Goal: Information Seeking & Learning: Learn about a topic

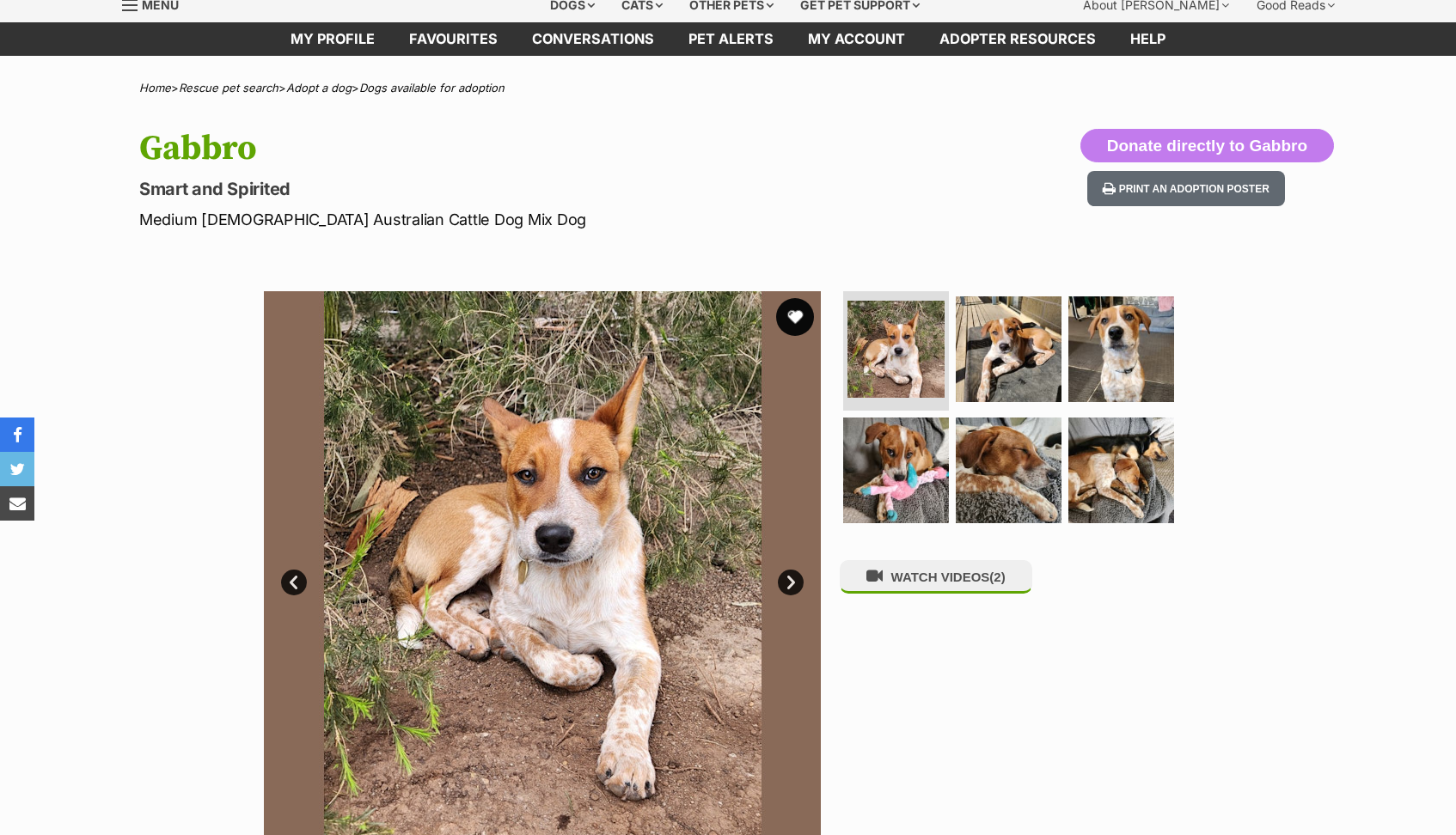
click at [795, 389] on div "Available 1 of 6 images 1 of 6 images 1 of 6 images 1 of 6 images 1 of 6 images…" at bounding box center [543, 570] width 557 height 557
click at [794, 311] on button "favourite" at bounding box center [795, 317] width 38 height 38
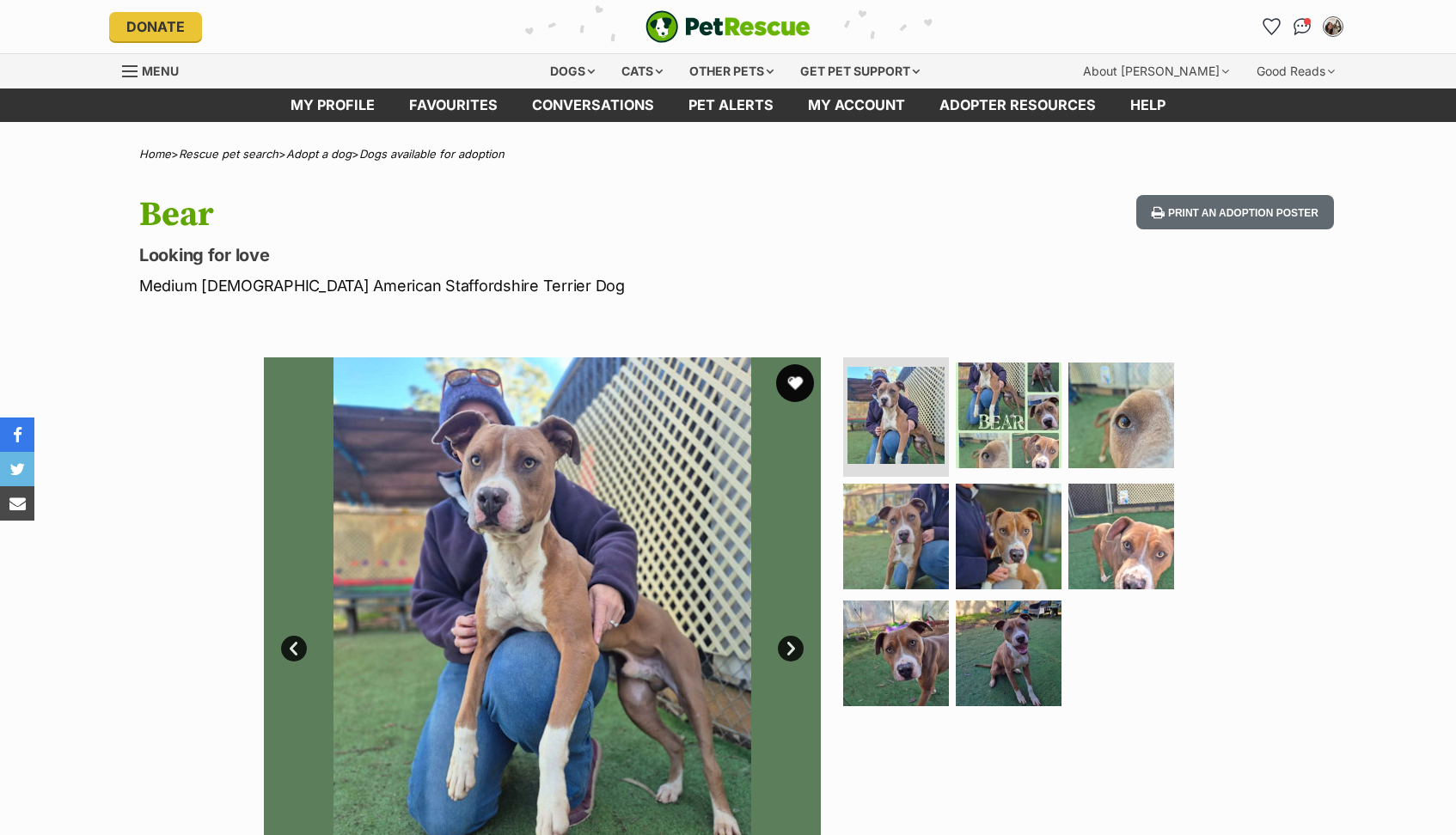
scroll to position [135, 0]
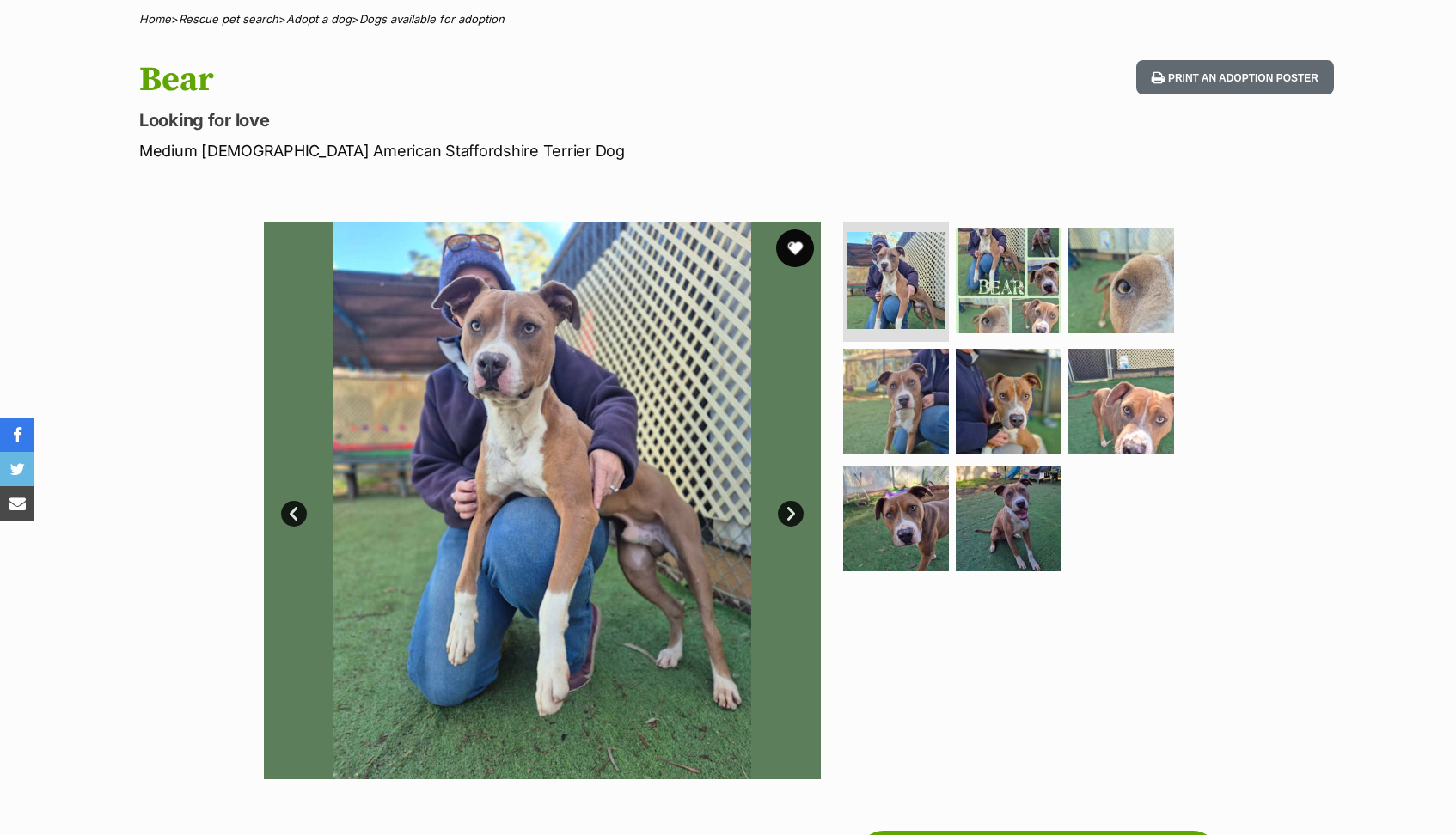
click at [795, 389] on div "Available 1 of 8 images 1 of 8 images 1 of 8 images 1 of 8 images 1 of 8 images…" at bounding box center [543, 501] width 557 height 557
click at [798, 238] on button "favourite" at bounding box center [795, 248] width 38 height 38
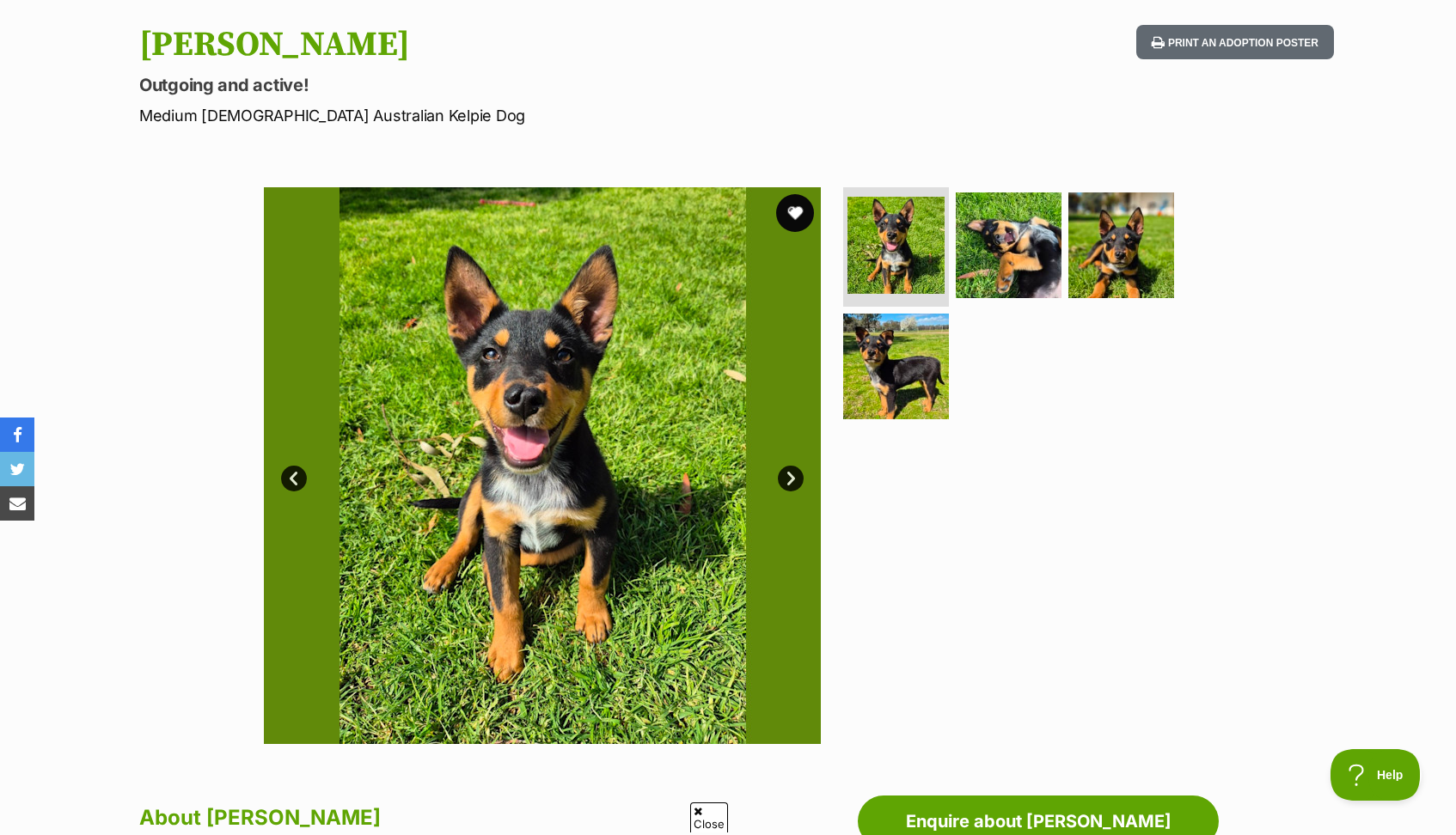
click at [795, 212] on button "favourite" at bounding box center [795, 213] width 38 height 38
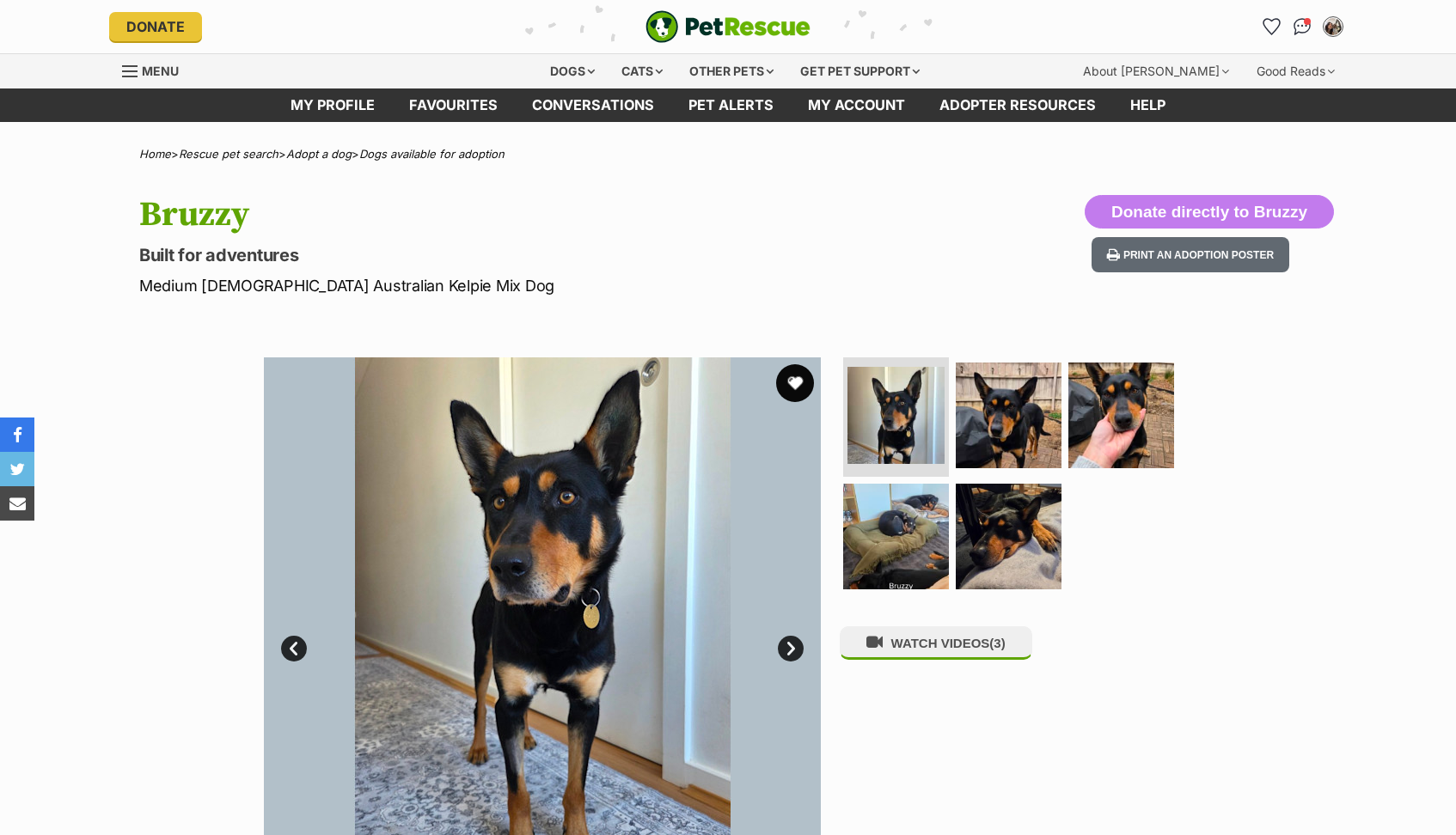
click at [792, 383] on button "favourite" at bounding box center [795, 383] width 38 height 38
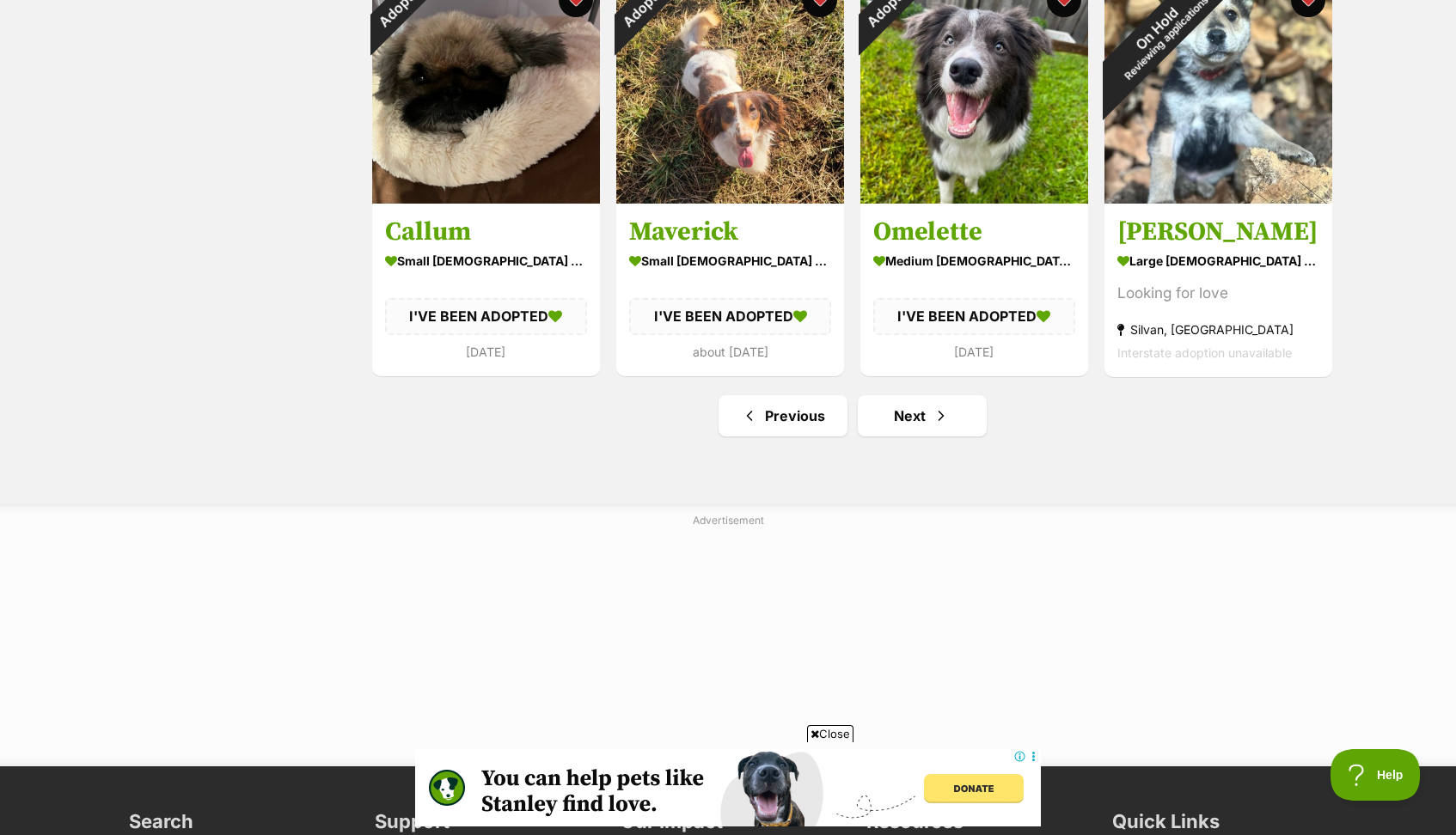
scroll to position [2060, 0]
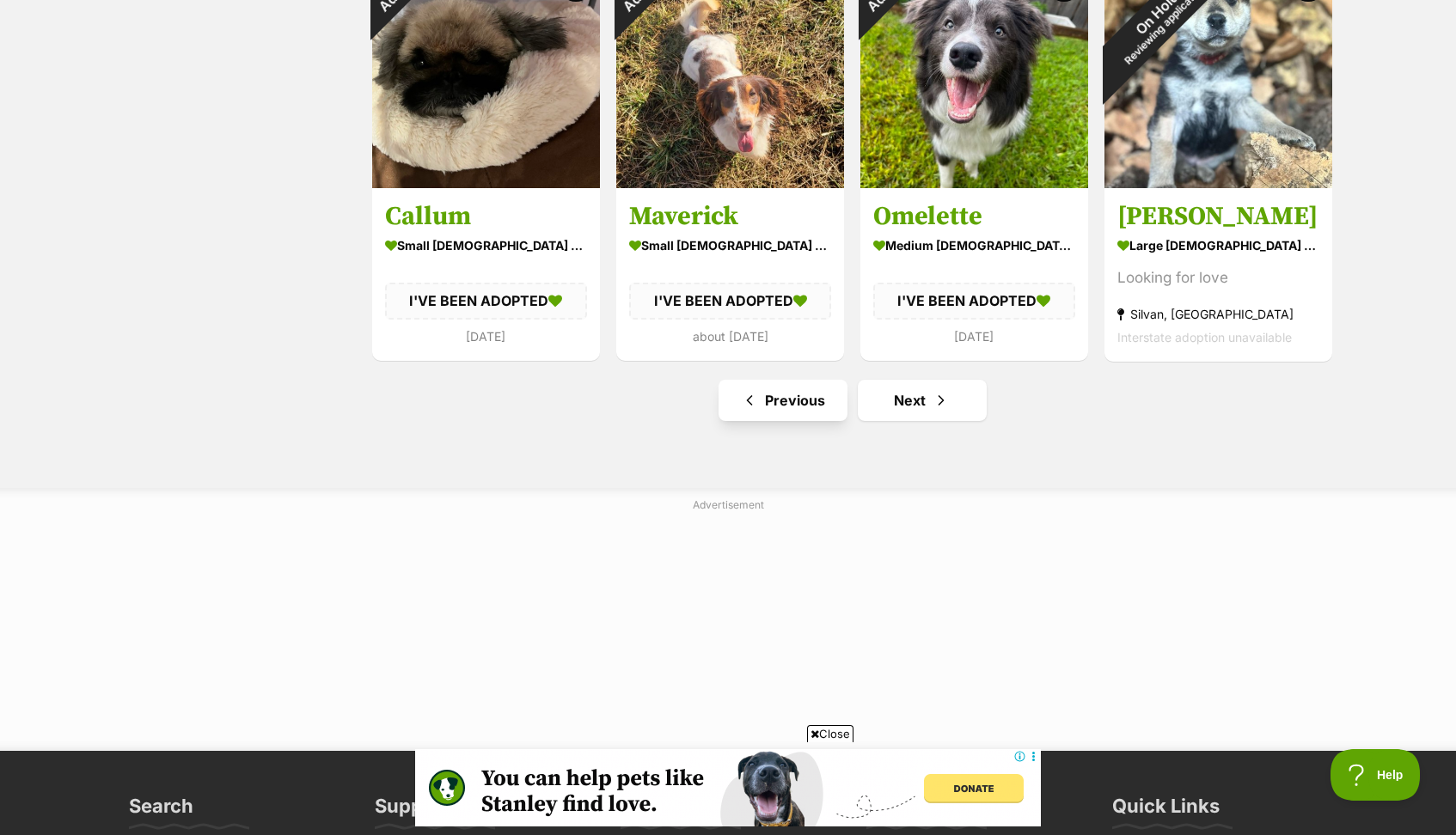
click at [786, 402] on link "Previous" at bounding box center [783, 400] width 129 height 41
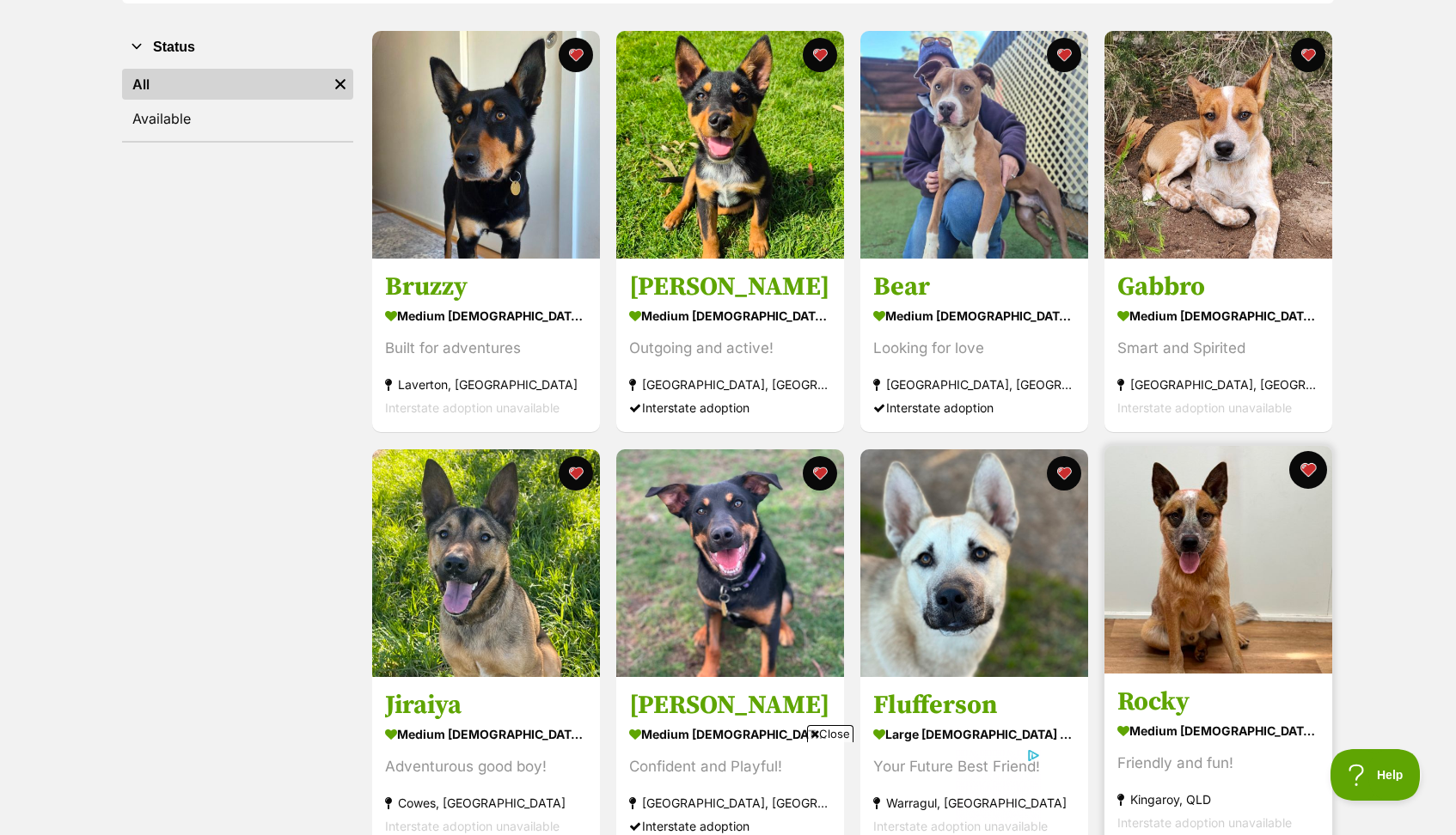
scroll to position [320, 0]
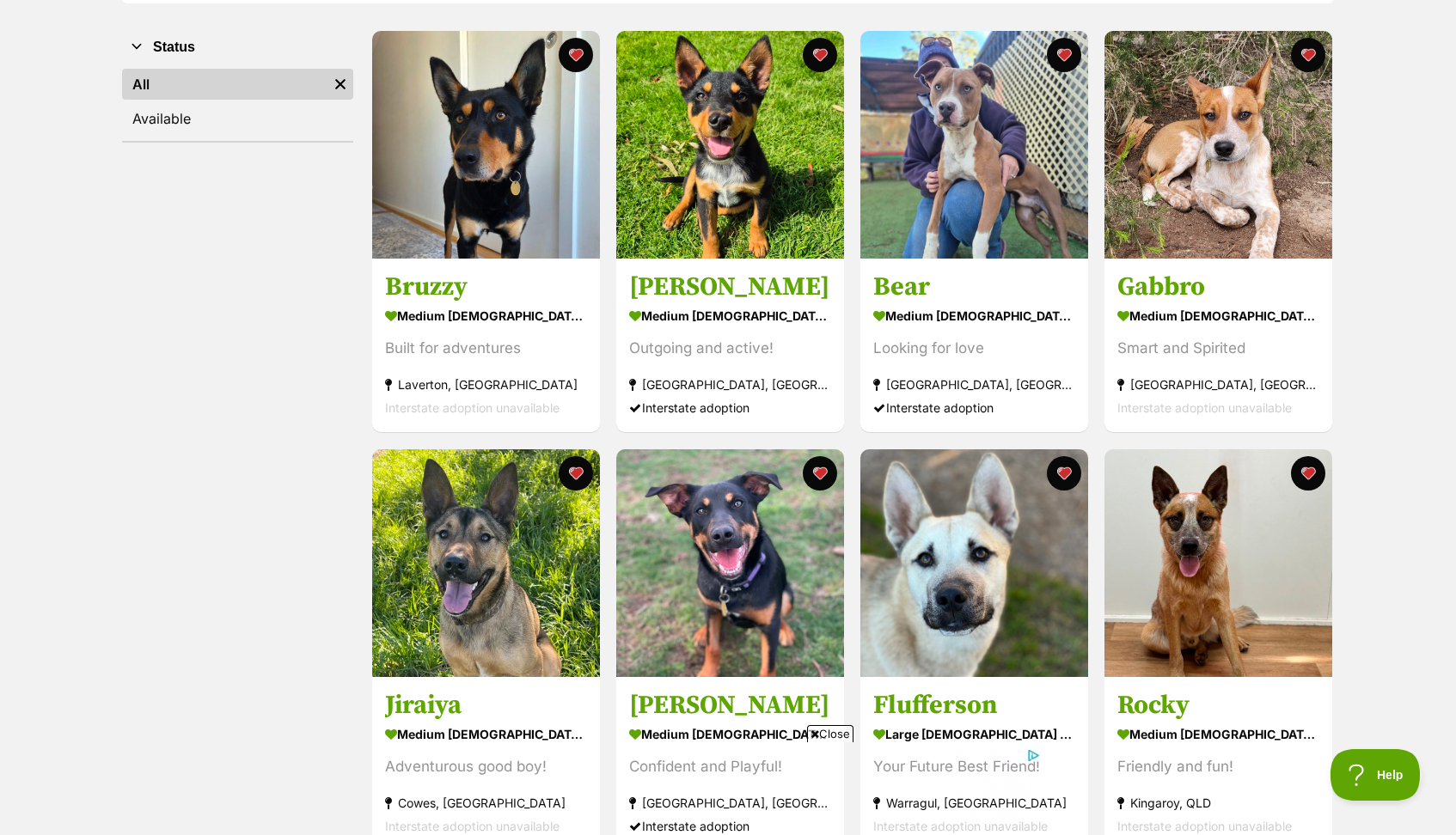
click at [834, 737] on span "Close" at bounding box center [830, 733] width 47 height 17
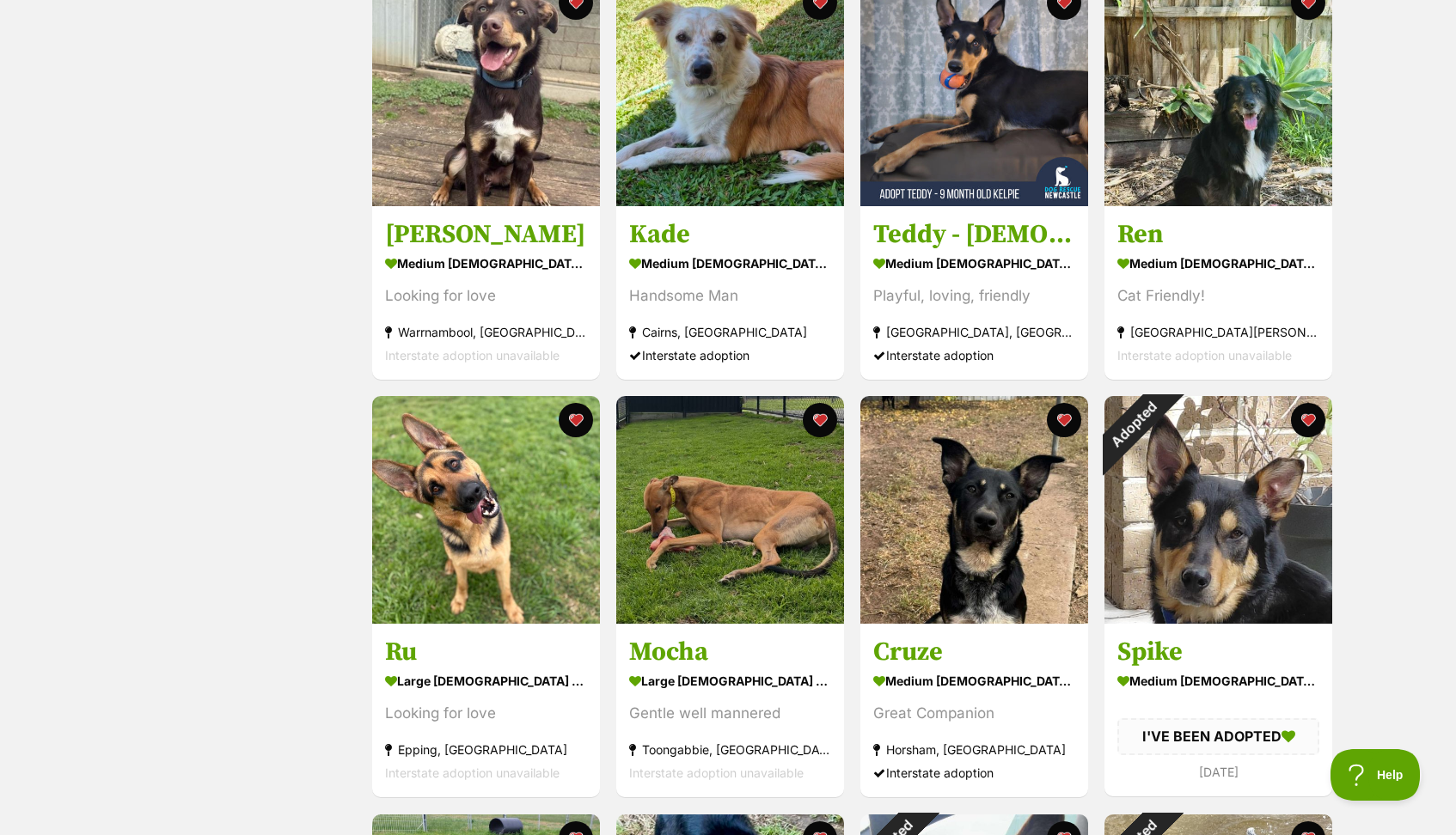
scroll to position [1217, 0]
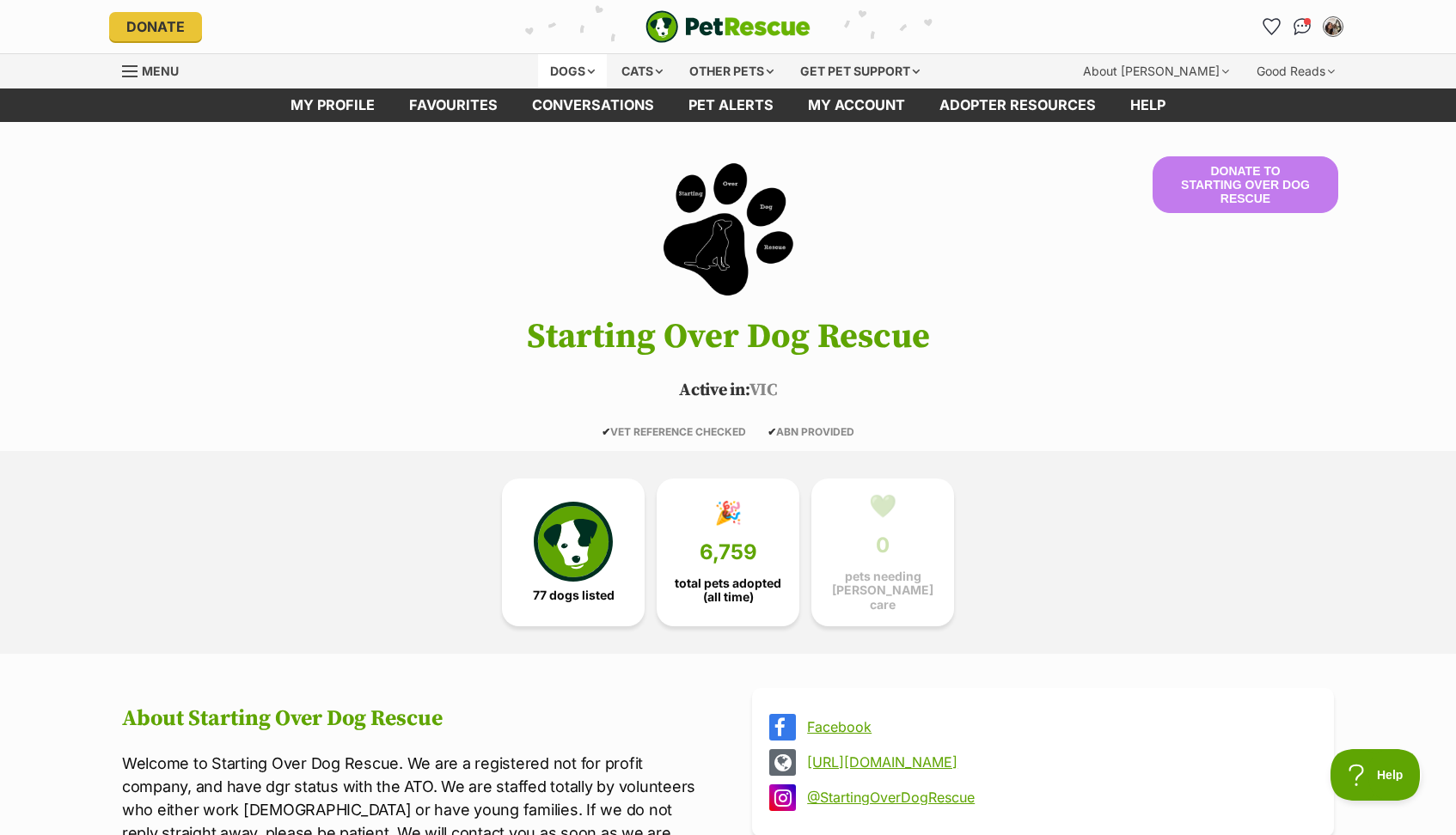
click at [569, 78] on div "Dogs" at bounding box center [572, 71] width 68 height 34
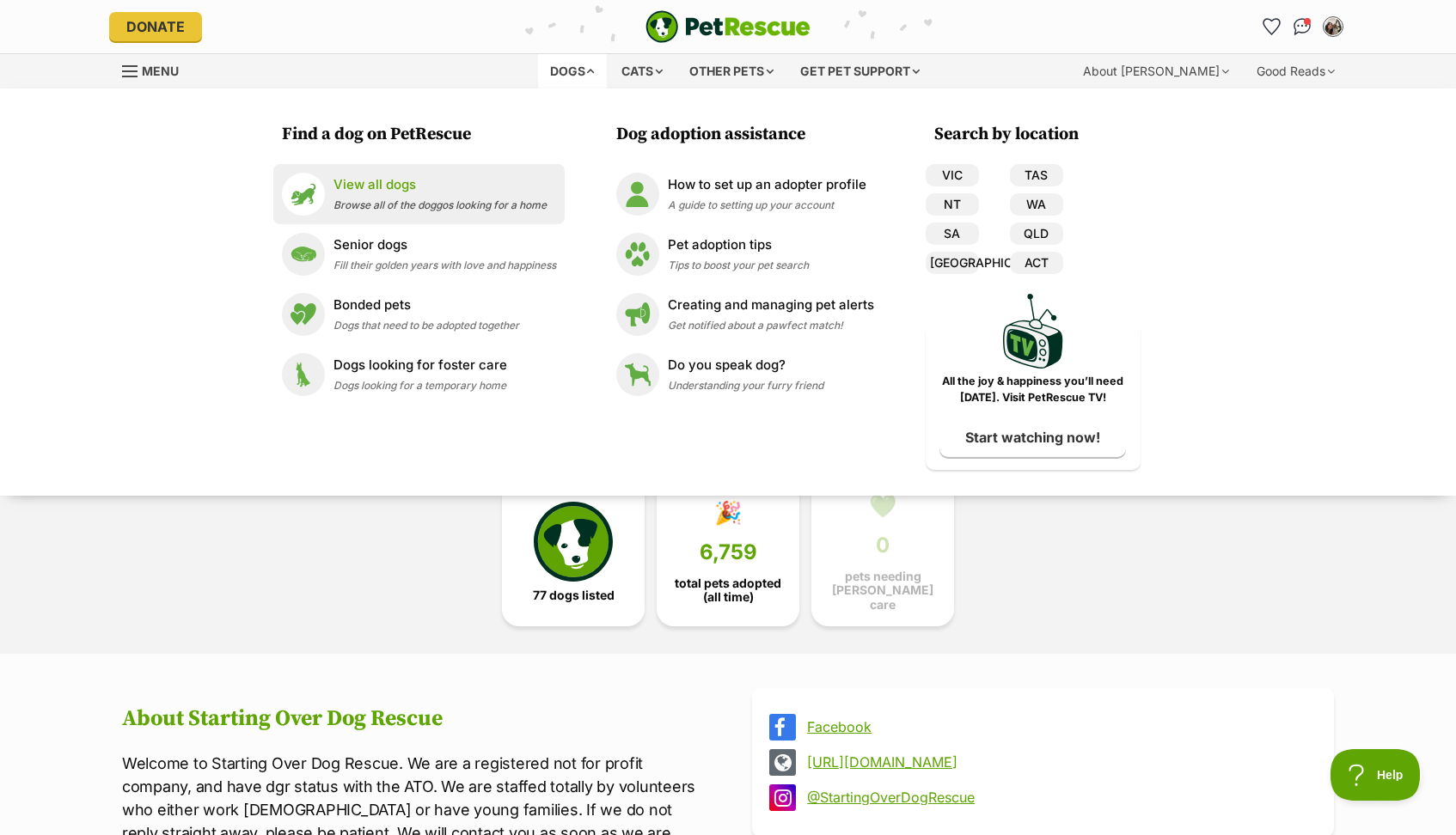
click at [390, 194] on div "View all dogs Browse all of the doggos looking for a home" at bounding box center [440, 193] width 213 height 37
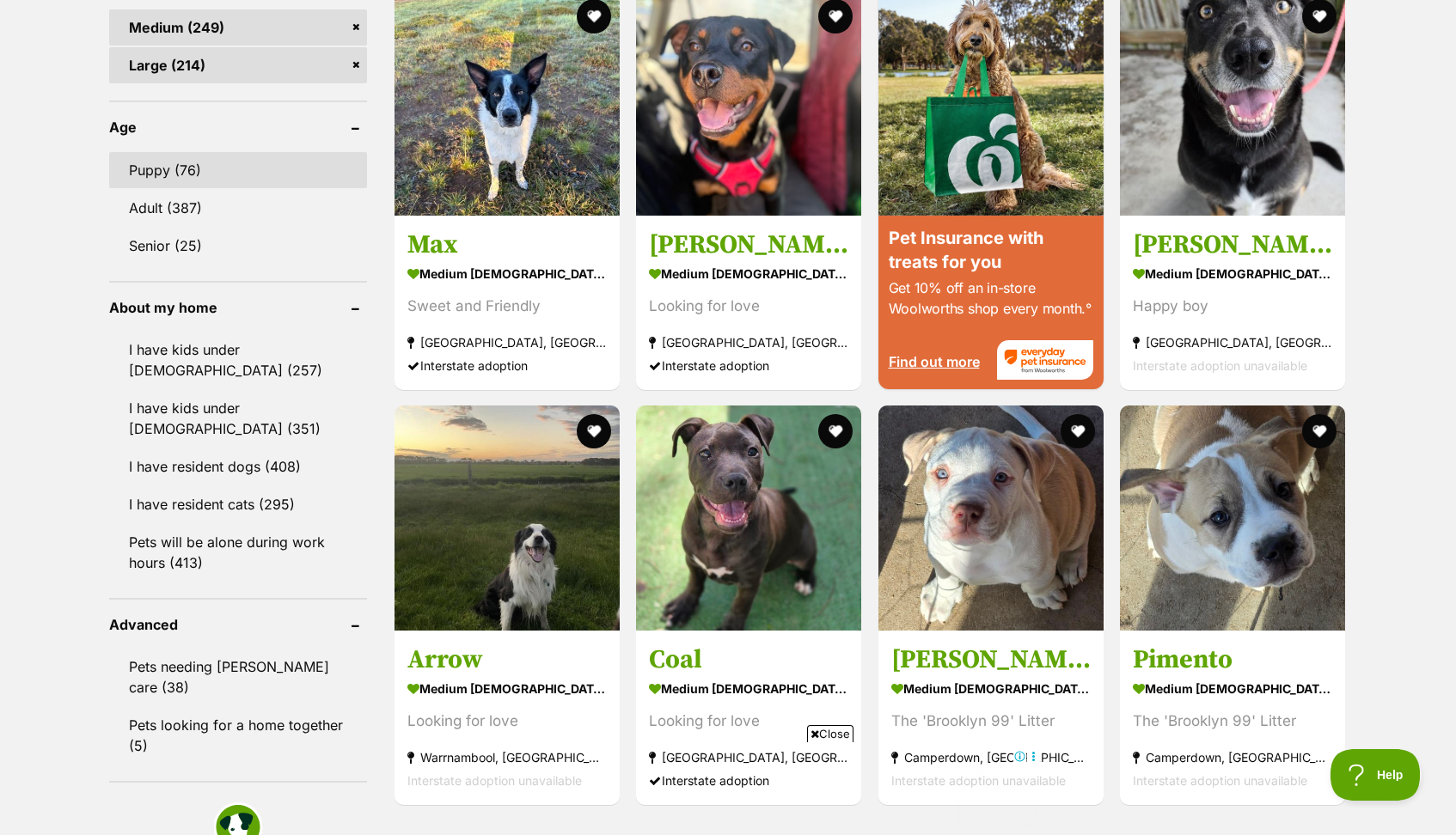
click at [203, 171] on link "Puppy (76)" at bounding box center [238, 170] width 258 height 36
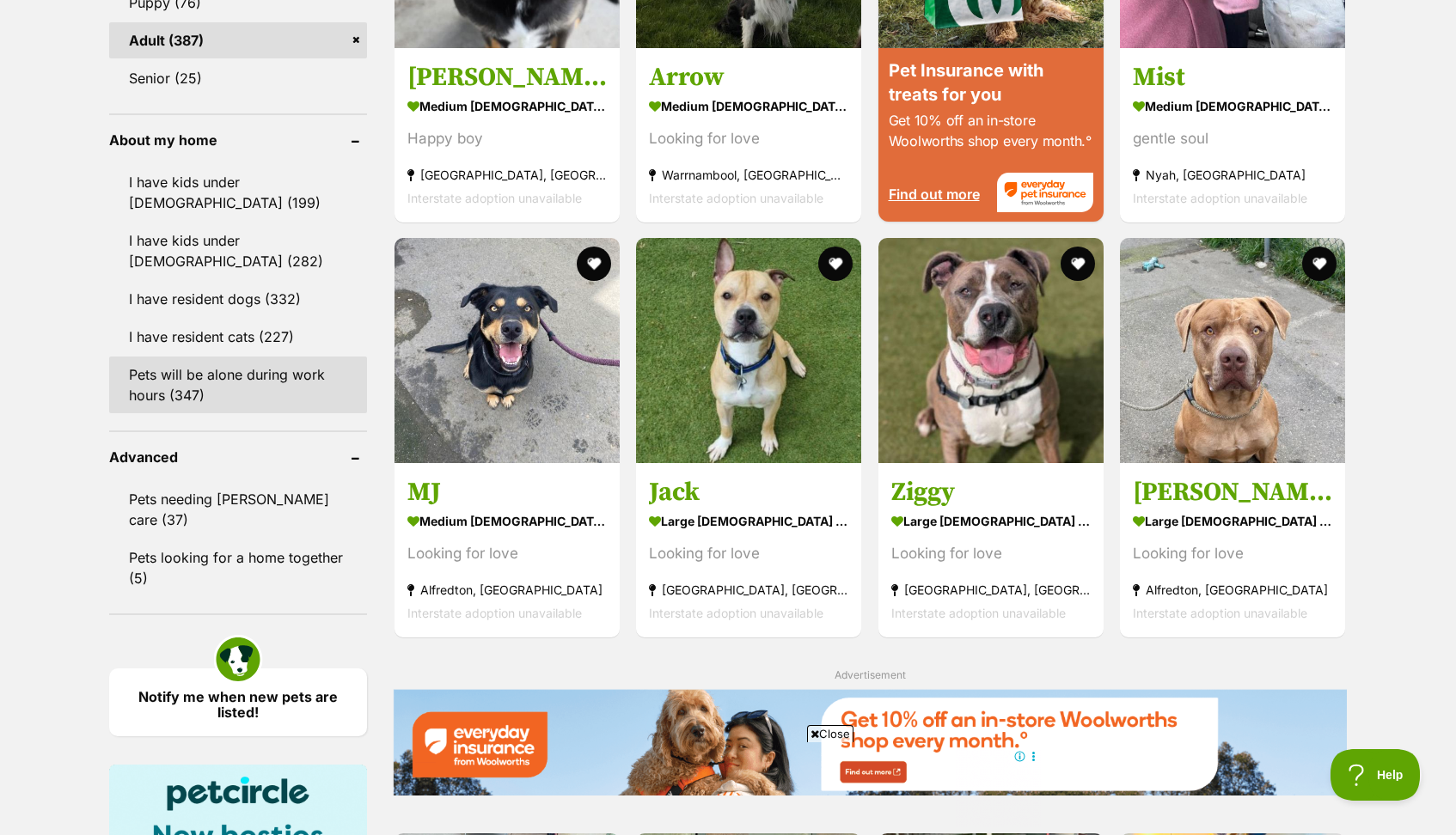
click at [242, 356] on link "Pets will be alone during work hours (347)" at bounding box center [238, 385] width 258 height 57
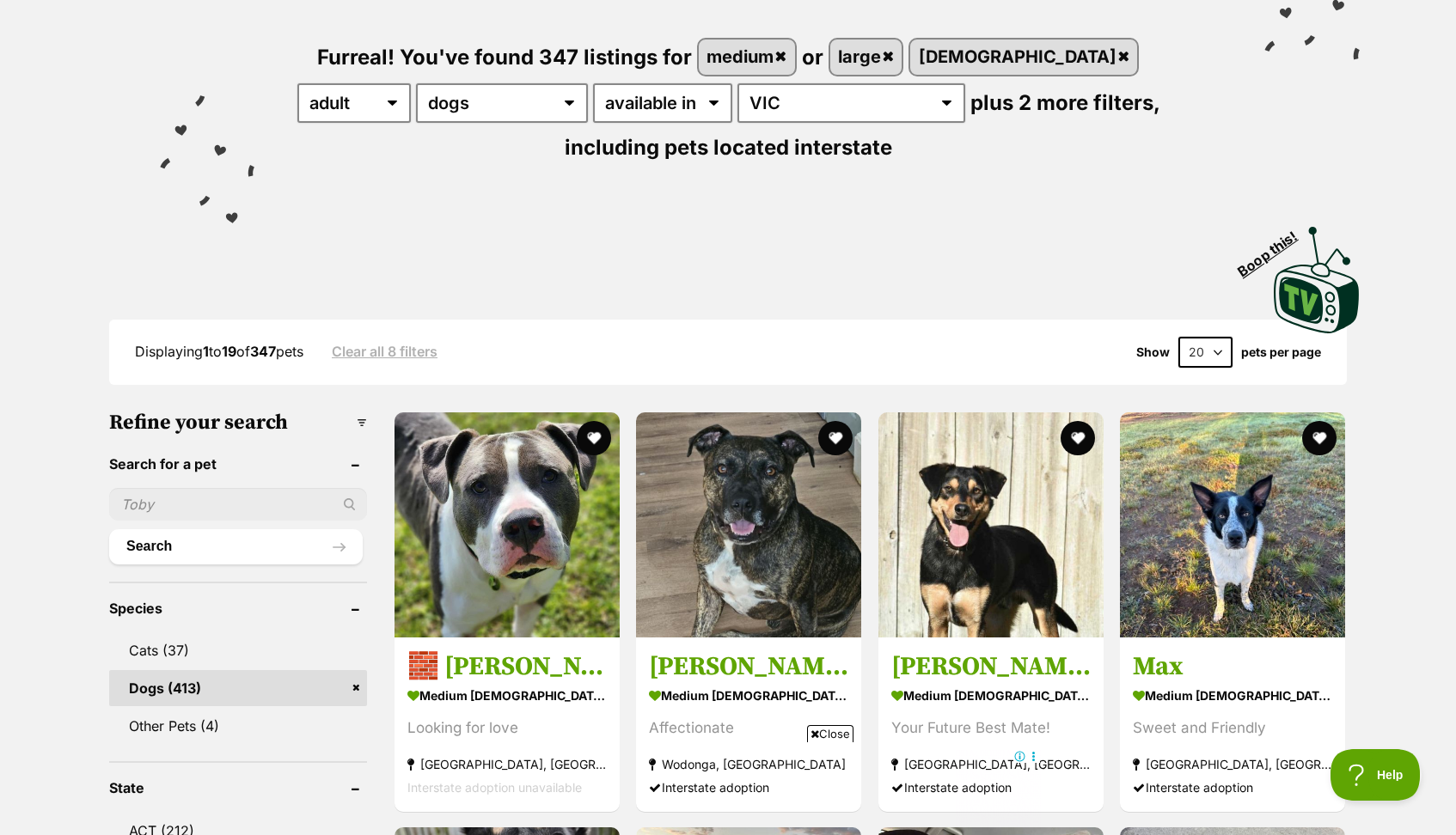
select select "60"
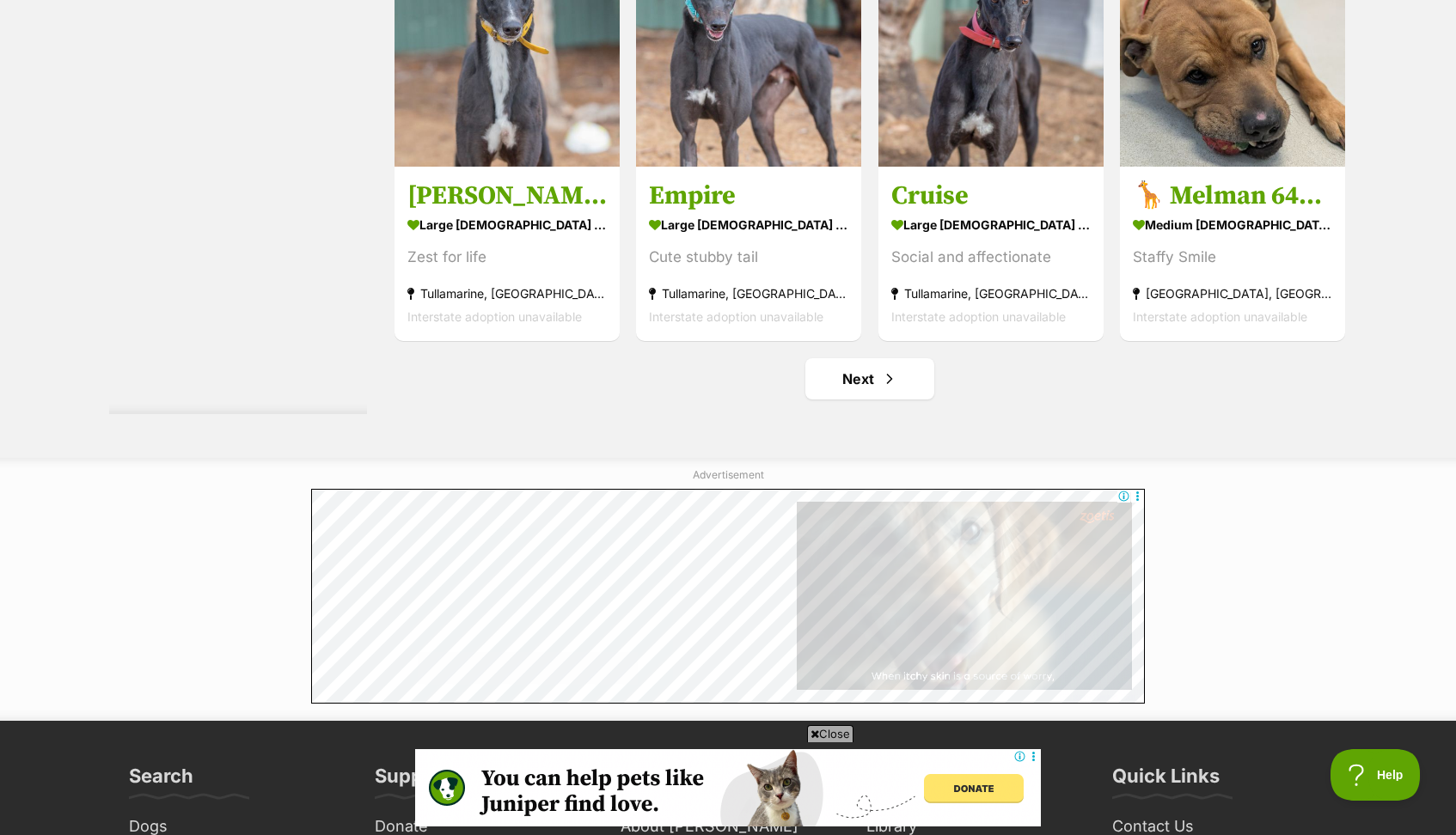
scroll to position [8937, 0]
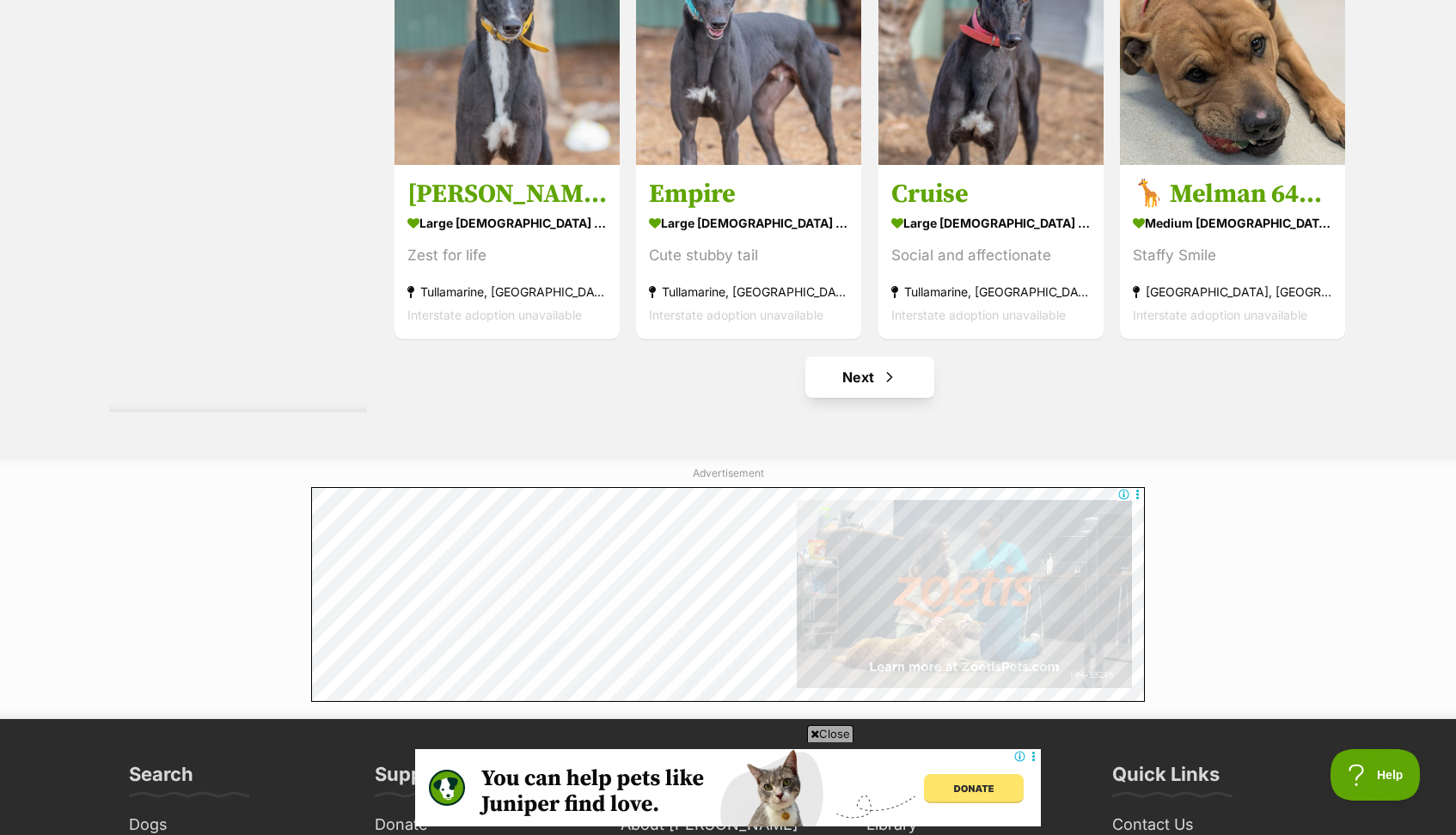
click at [875, 370] on link "Next" at bounding box center [870, 376] width 129 height 41
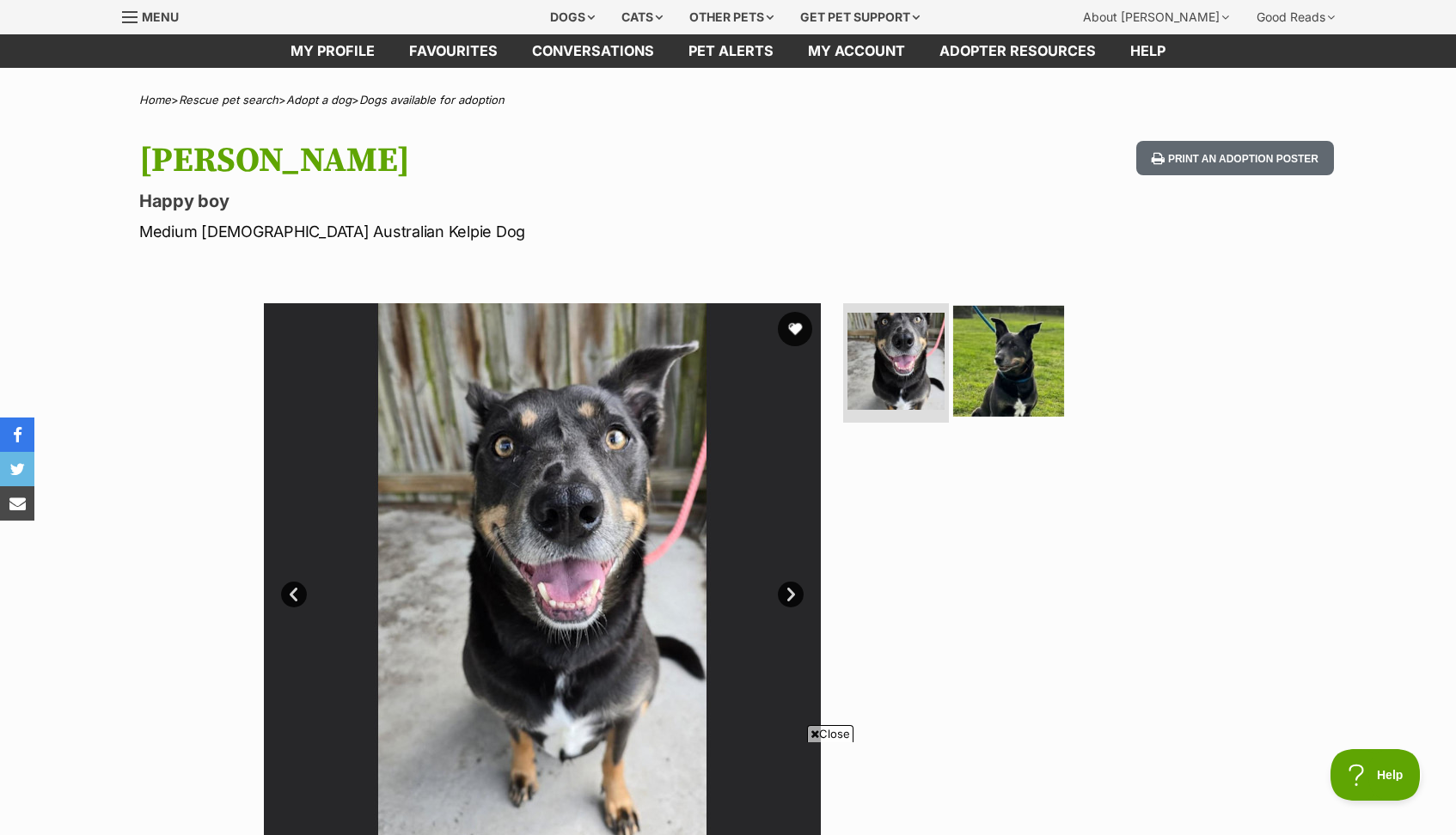
click at [1016, 363] on img at bounding box center [1008, 360] width 111 height 111
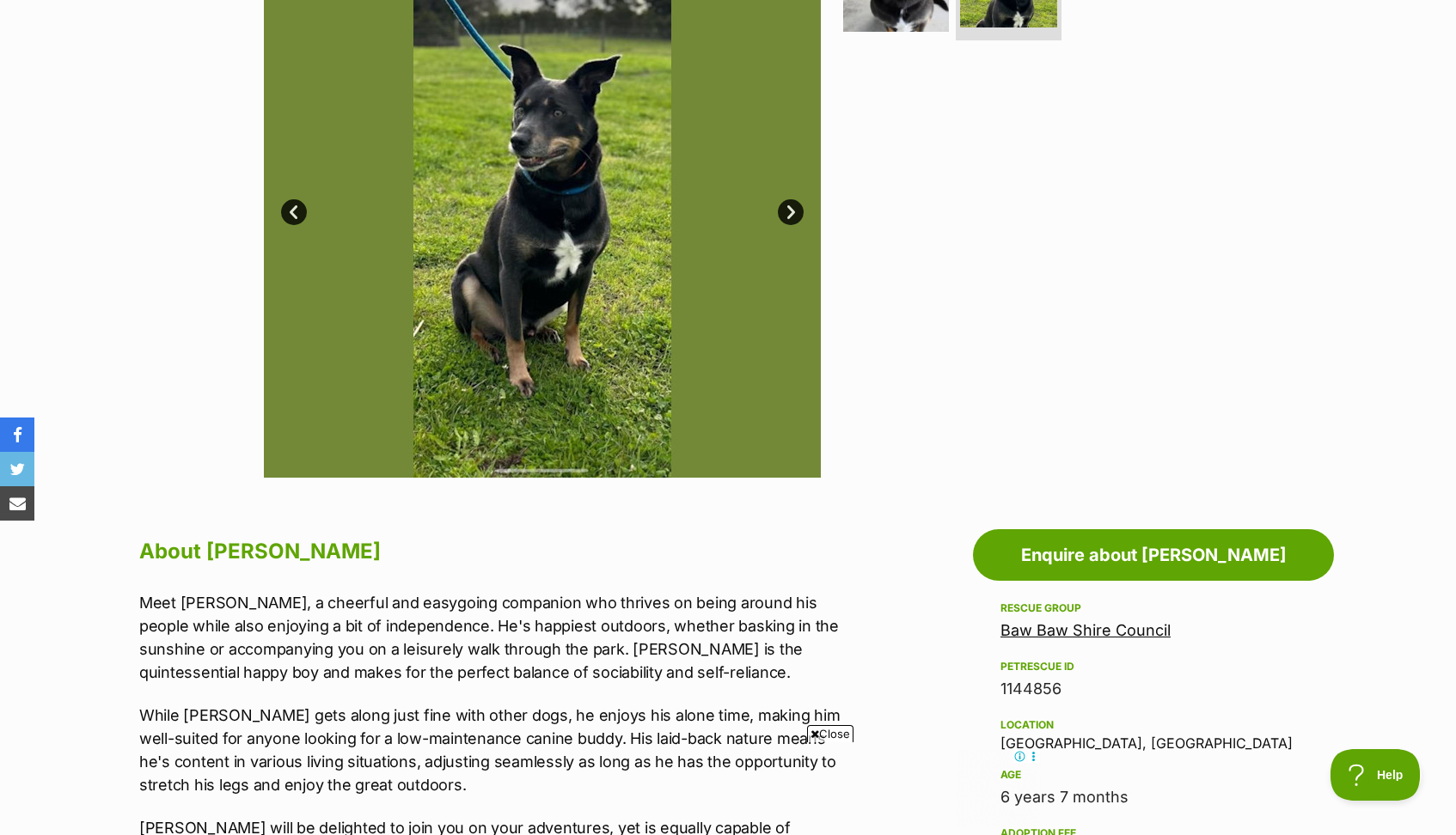
scroll to position [154, 0]
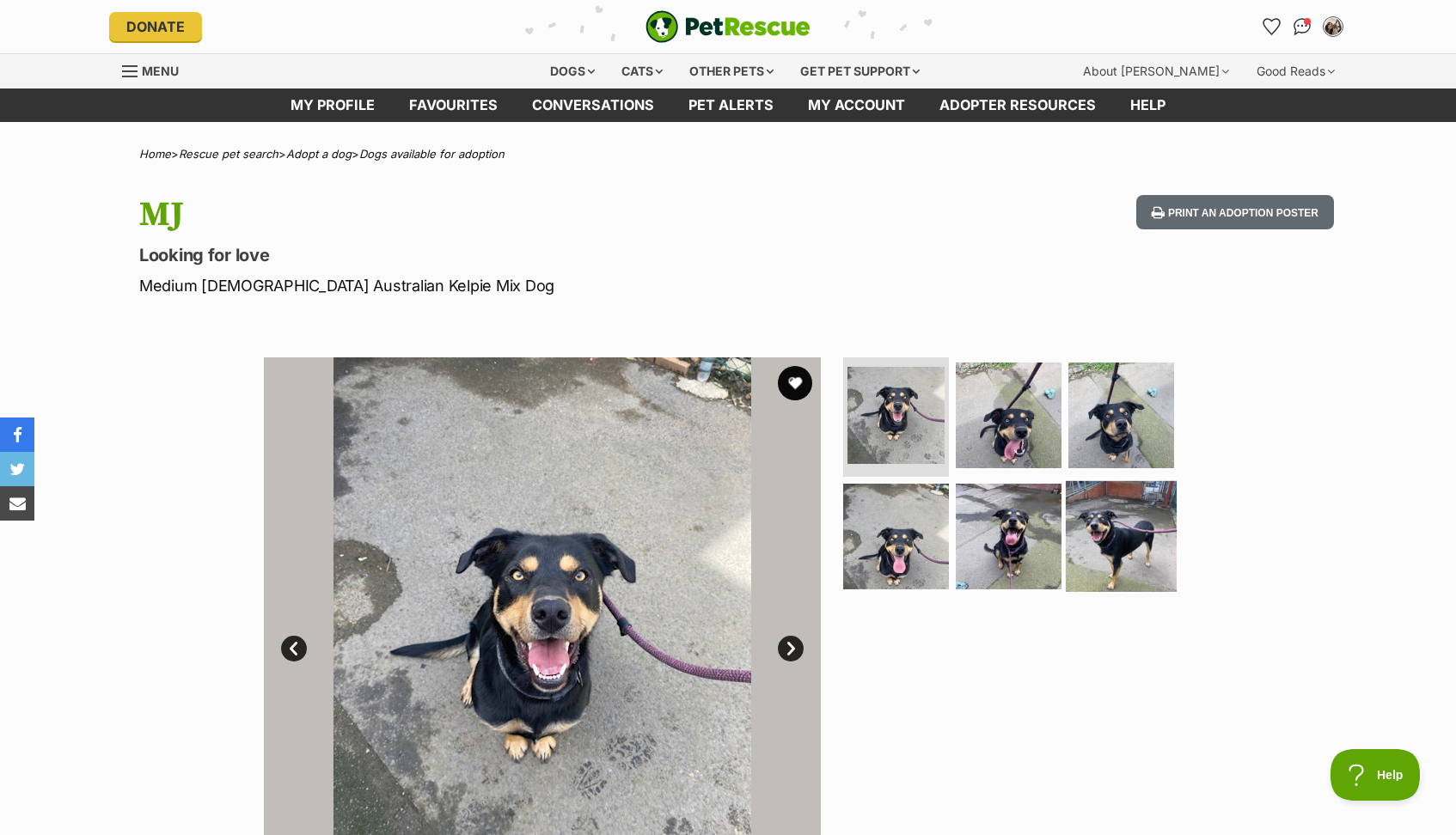
click at [1077, 533] on img at bounding box center [1121, 536] width 111 height 111
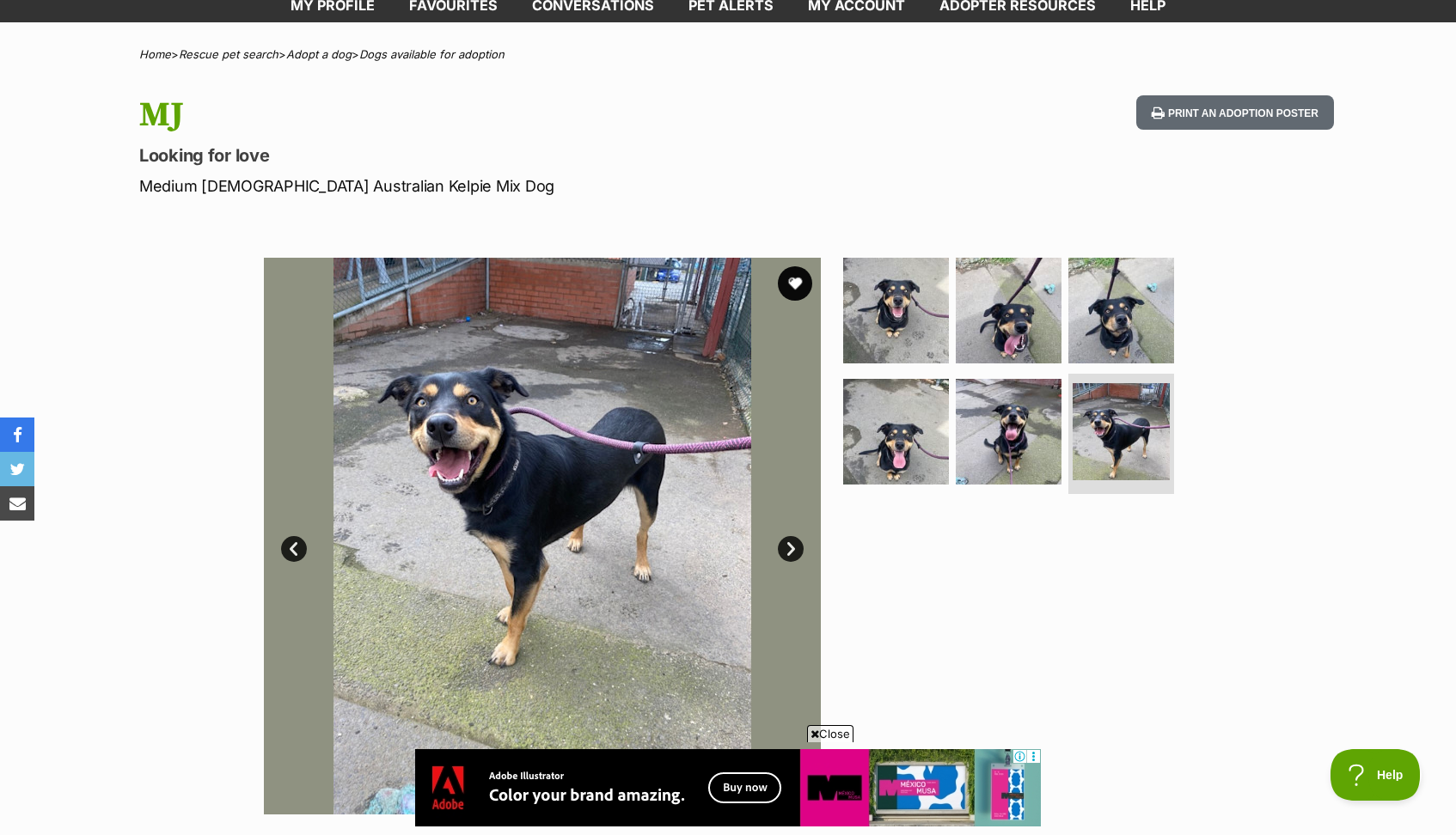
scroll to position [103, 0]
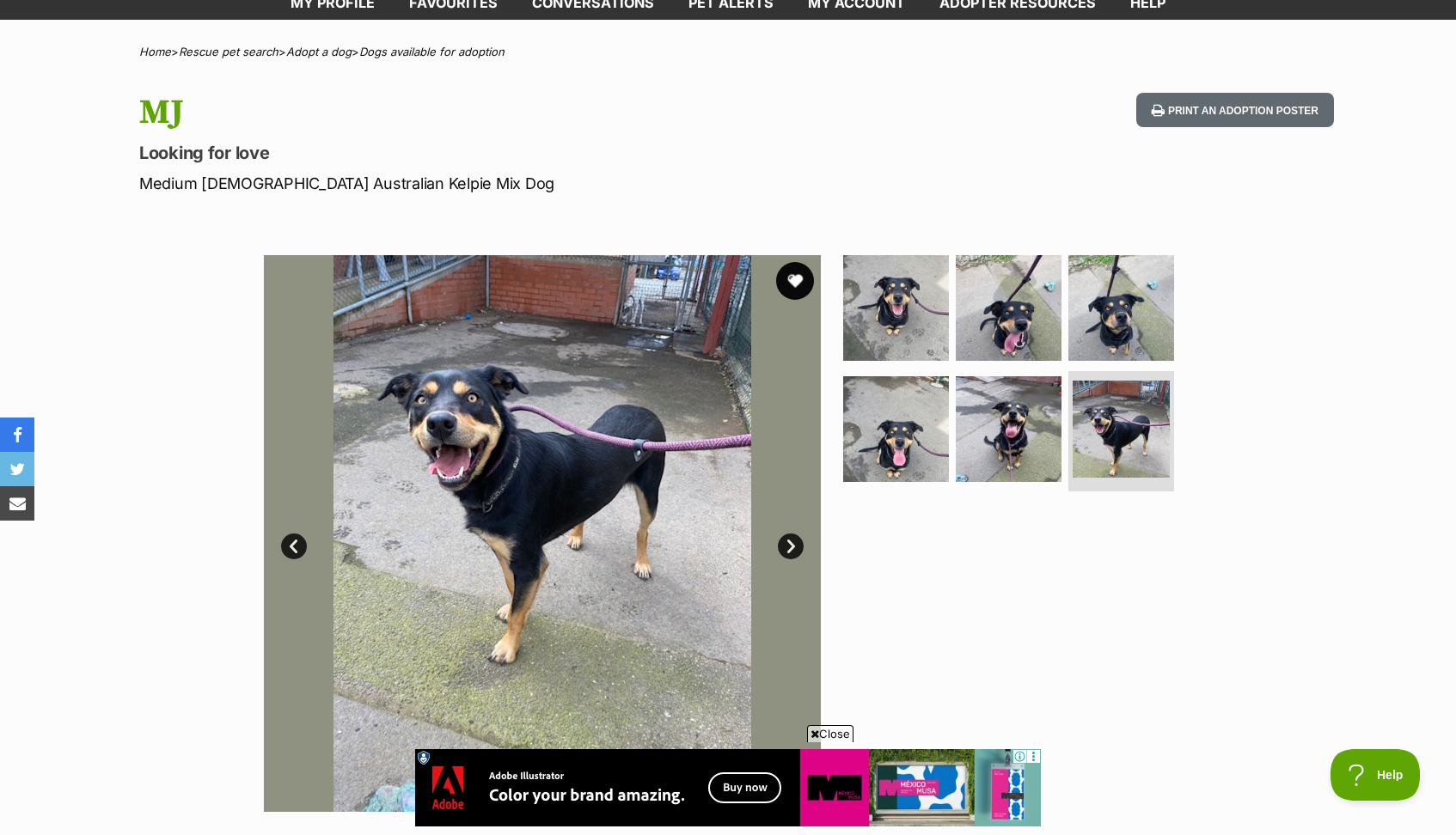
click at [801, 284] on button "favourite" at bounding box center [795, 281] width 38 height 38
click at [914, 425] on img at bounding box center [895, 428] width 111 height 111
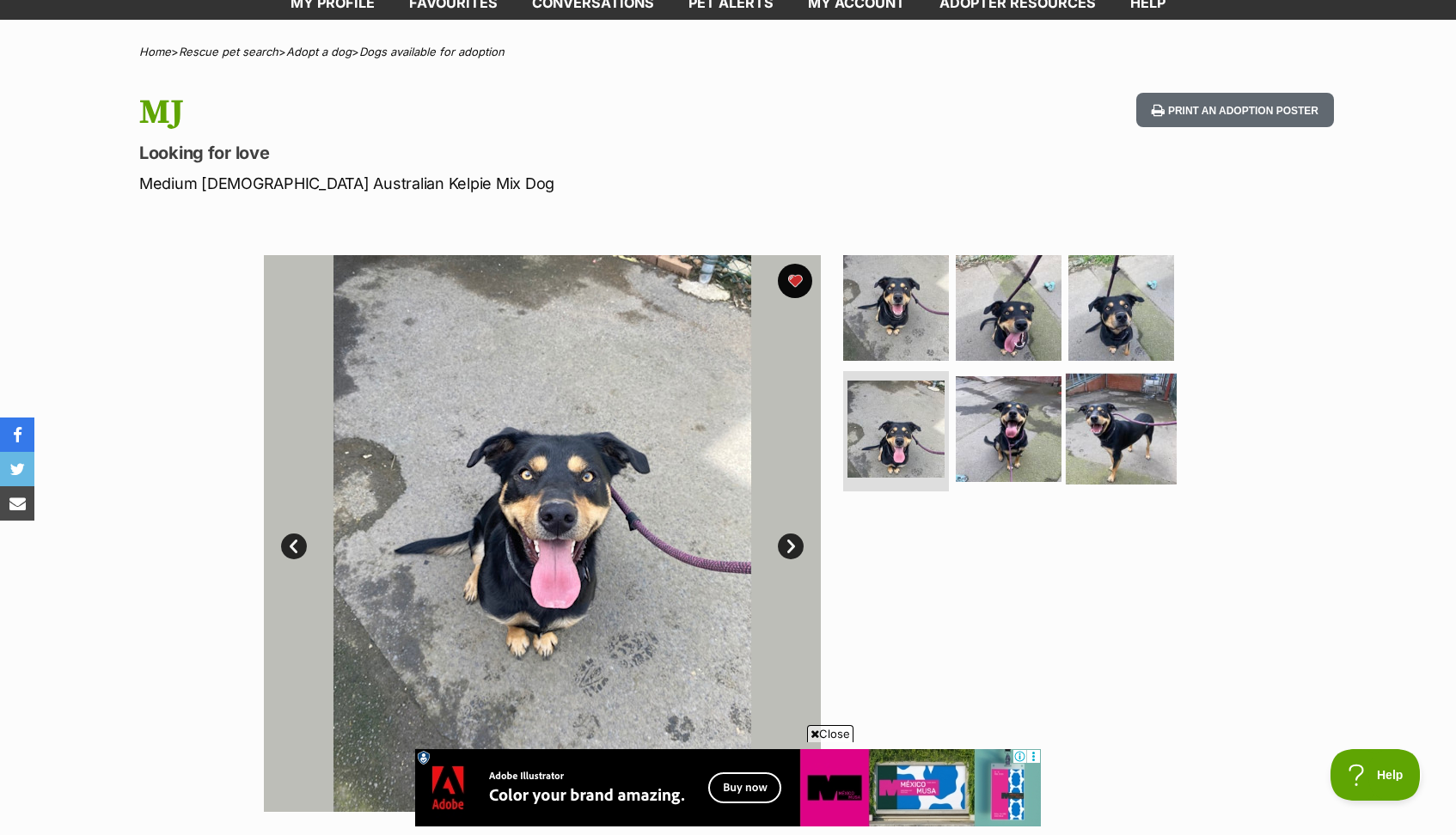
click at [1105, 434] on img at bounding box center [1121, 428] width 111 height 111
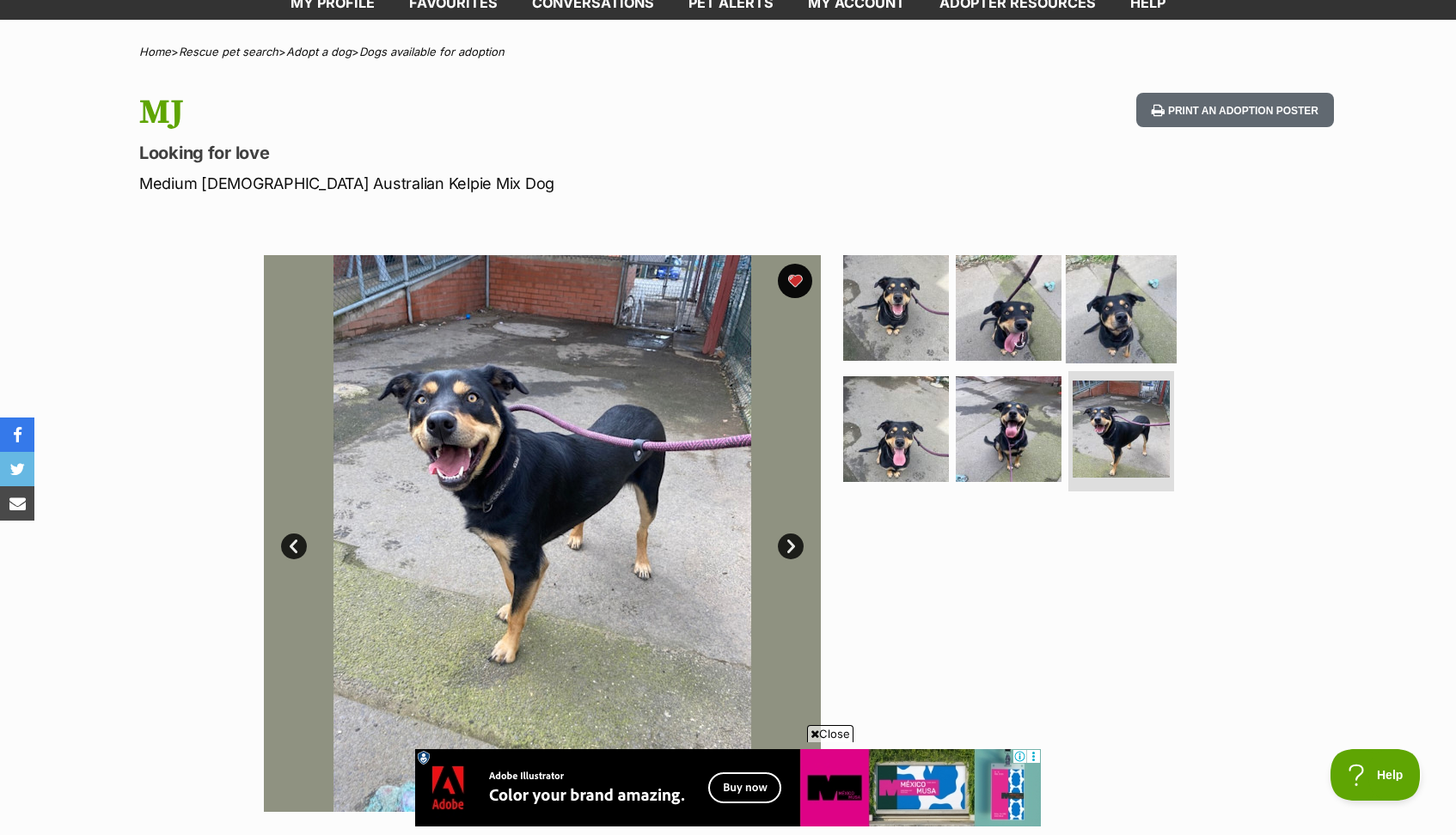
click at [1140, 326] on img at bounding box center [1121, 307] width 111 height 111
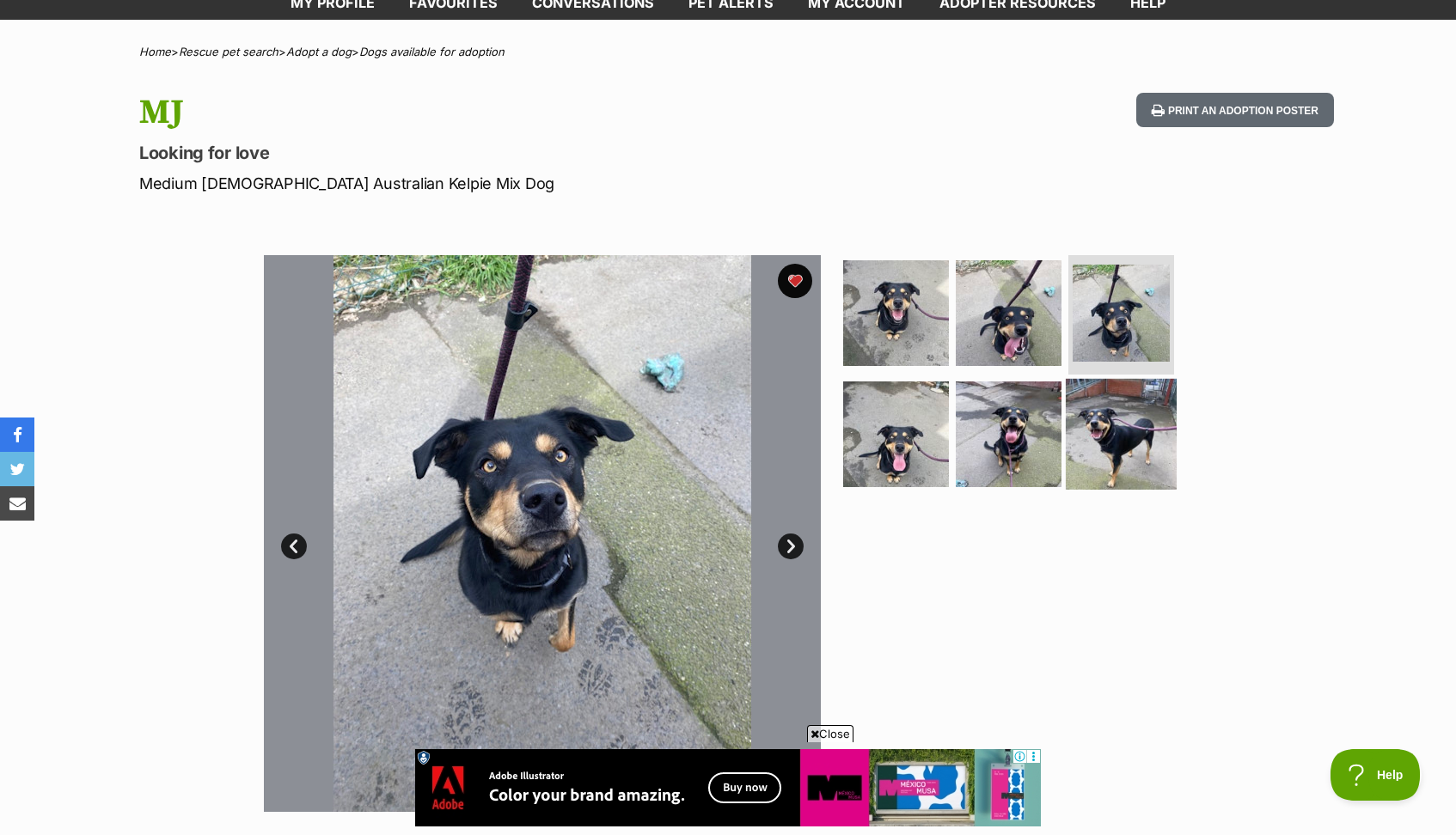
click at [1117, 426] on img at bounding box center [1121, 434] width 111 height 111
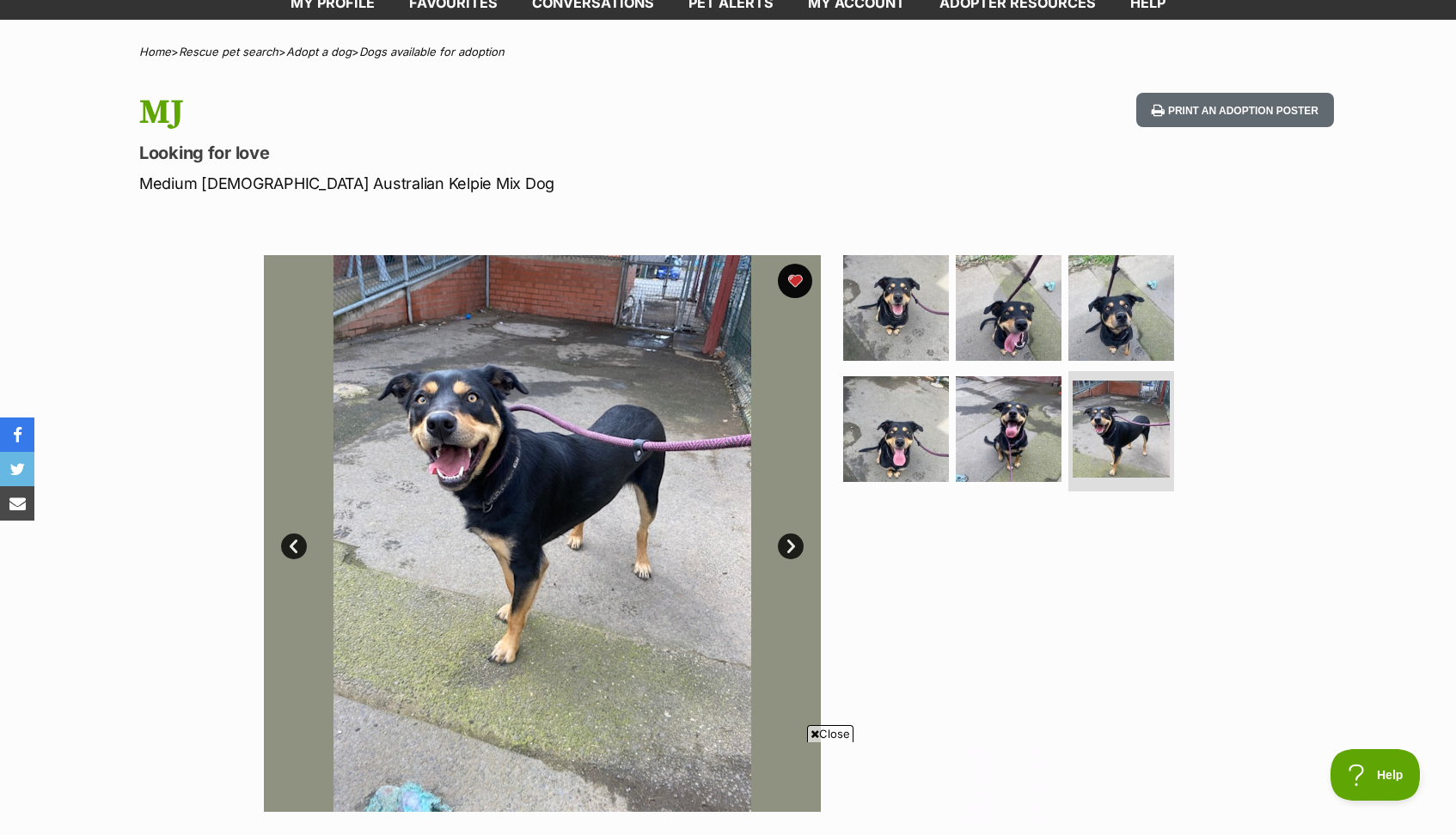
scroll to position [0, 0]
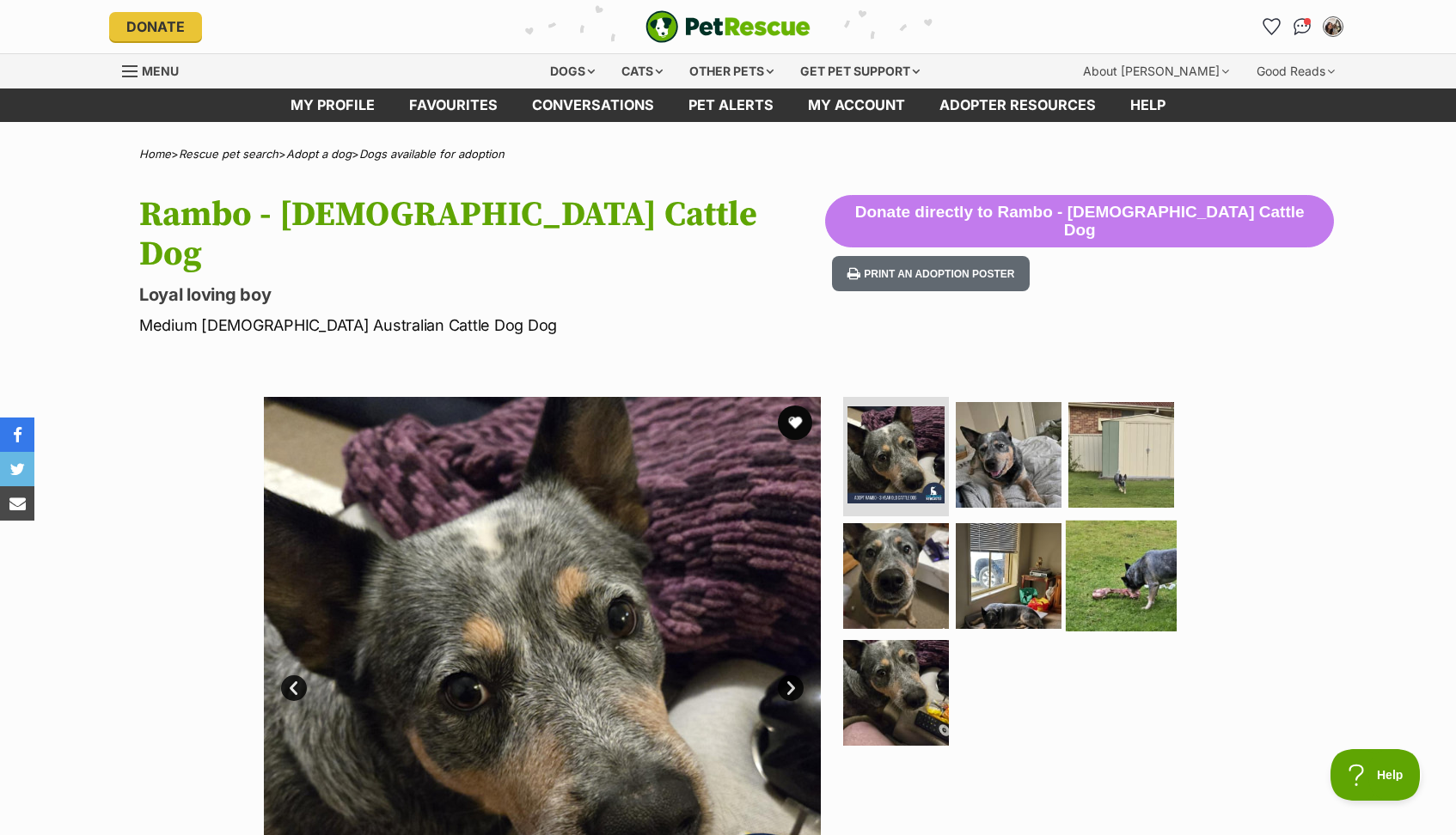
click at [1112, 521] on img at bounding box center [1121, 576] width 111 height 111
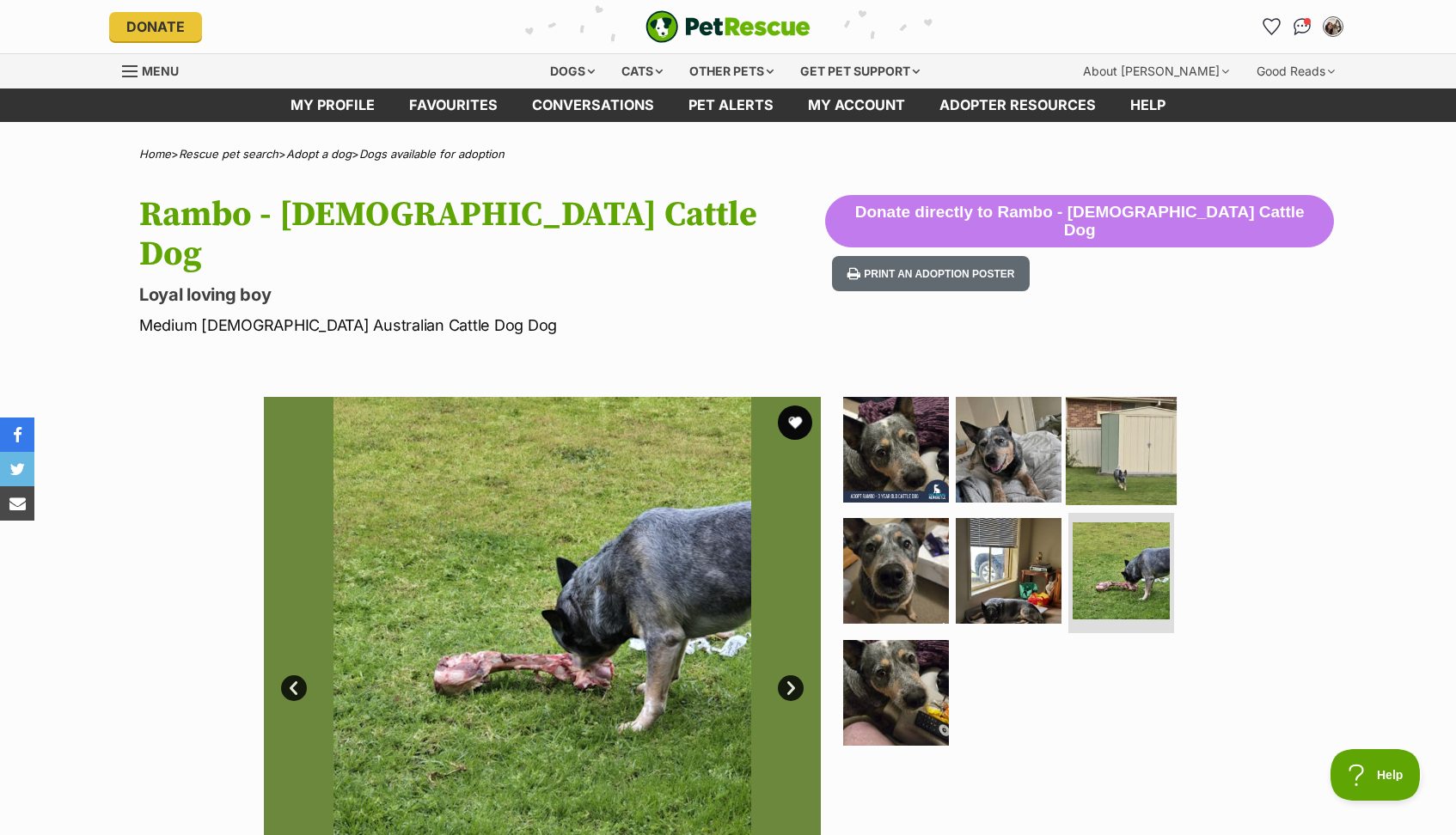
click at [1121, 437] on img at bounding box center [1121, 448] width 111 height 111
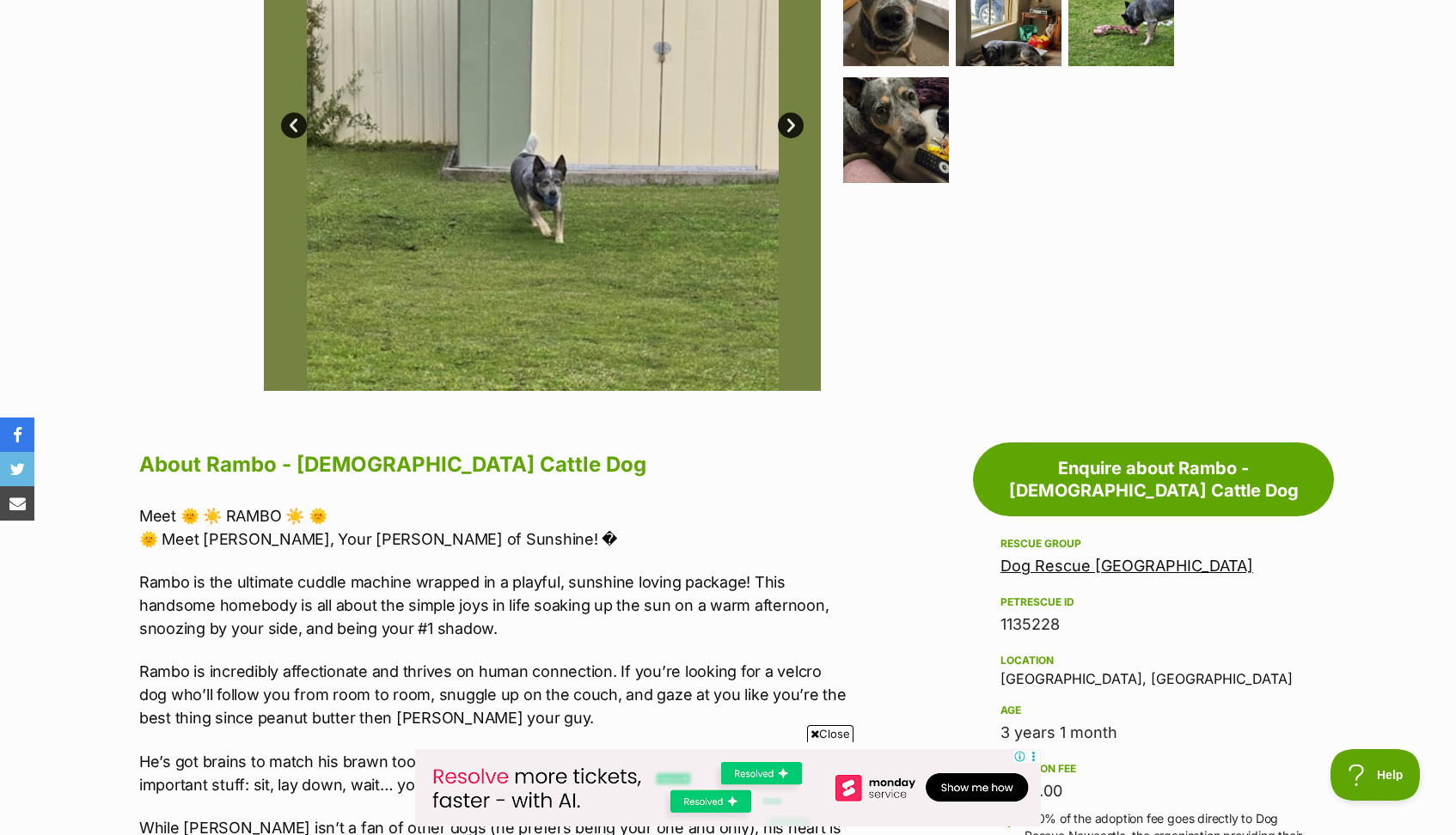
scroll to position [518, 0]
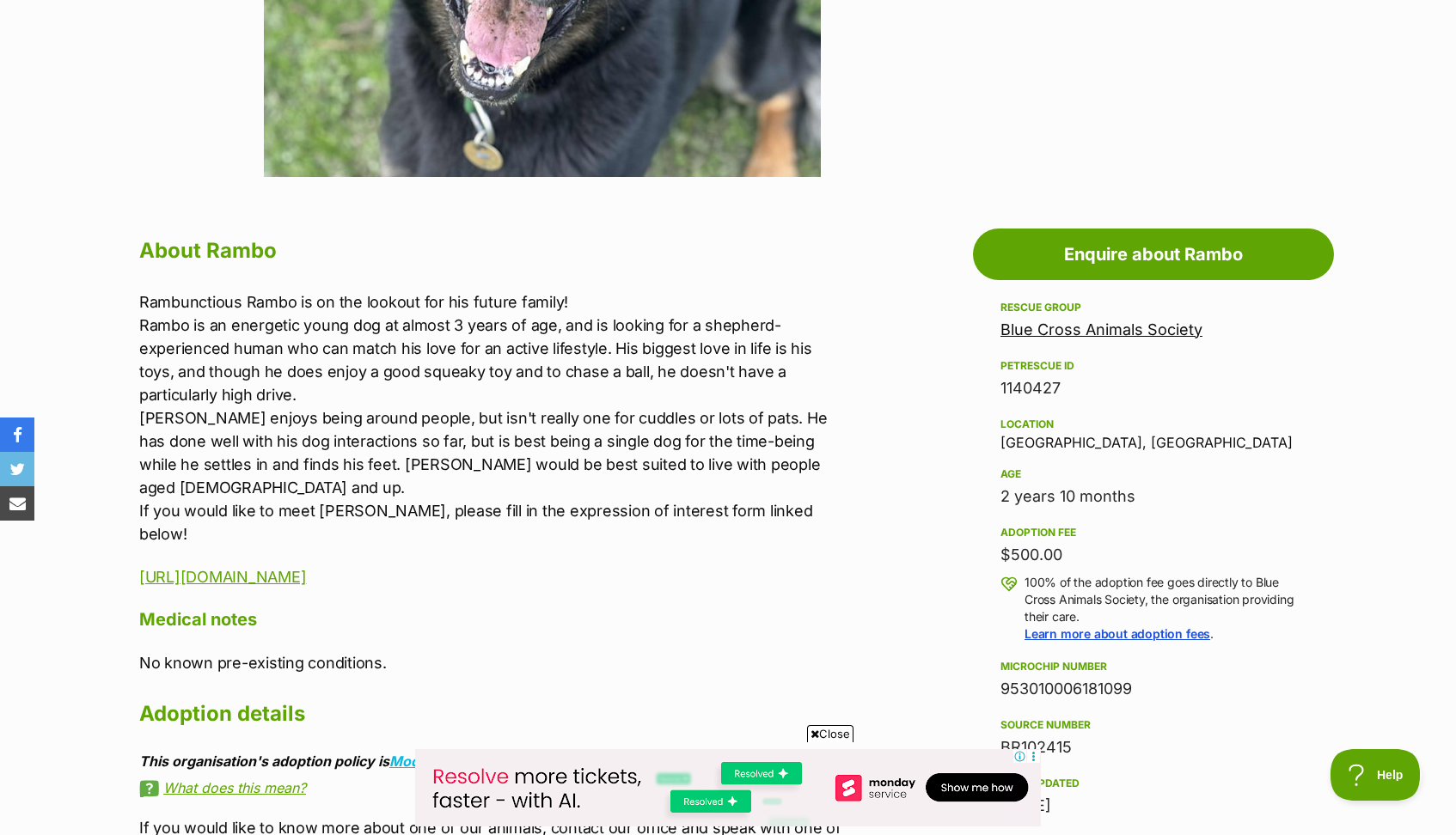
scroll to position [737, 0]
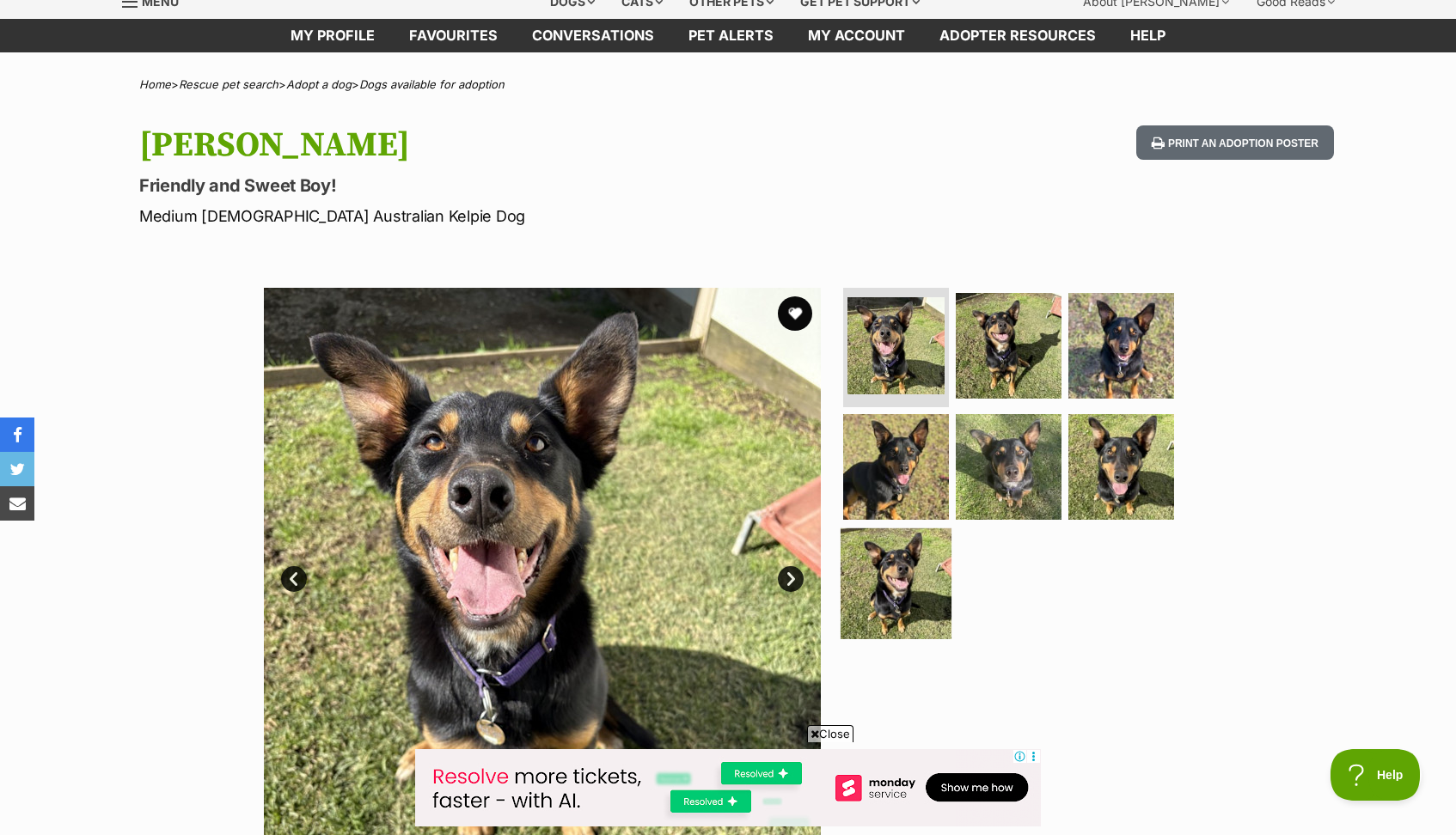
scroll to position [69, 0]
click at [904, 474] on img at bounding box center [895, 466] width 111 height 111
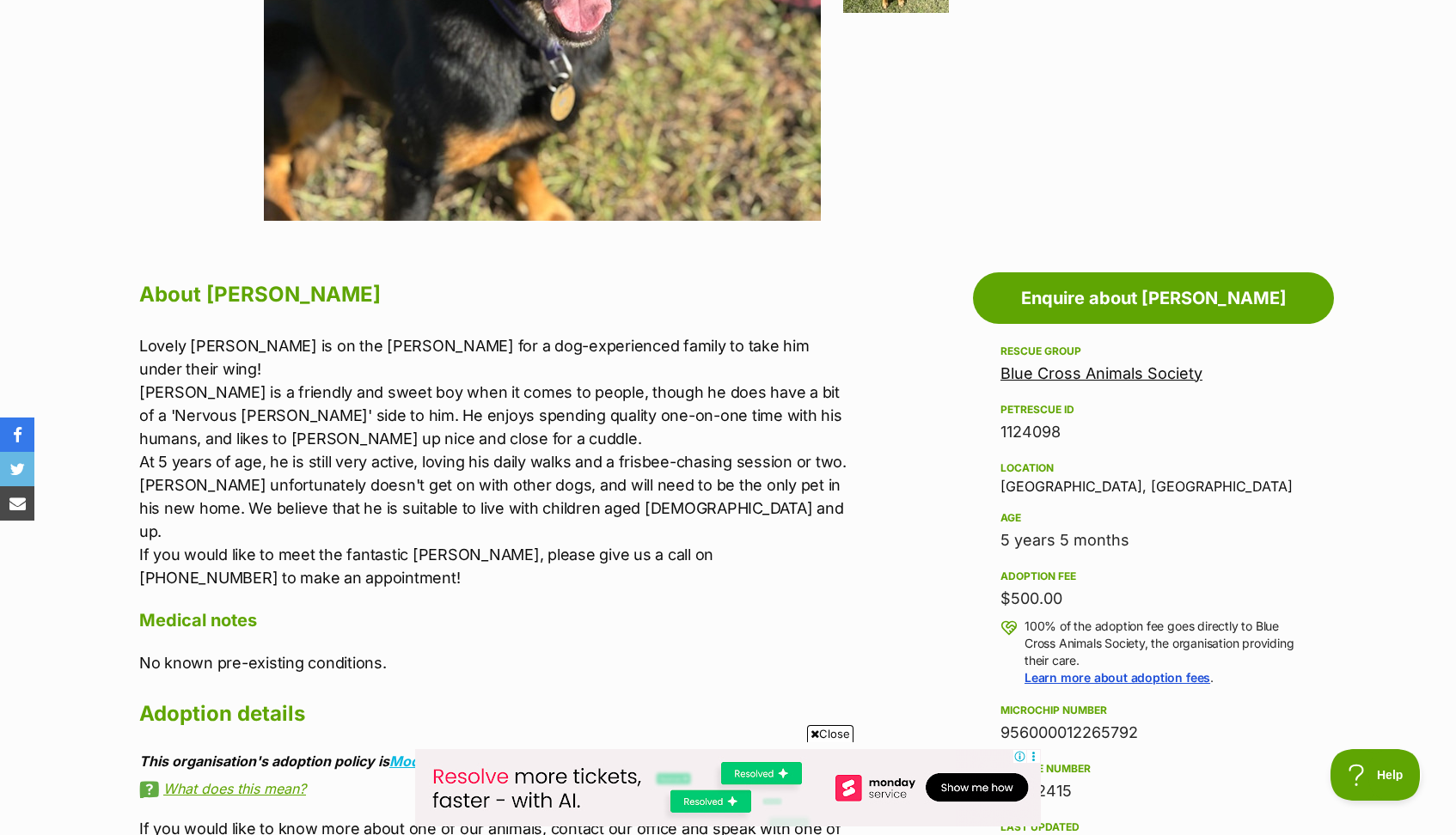
scroll to position [693, 0]
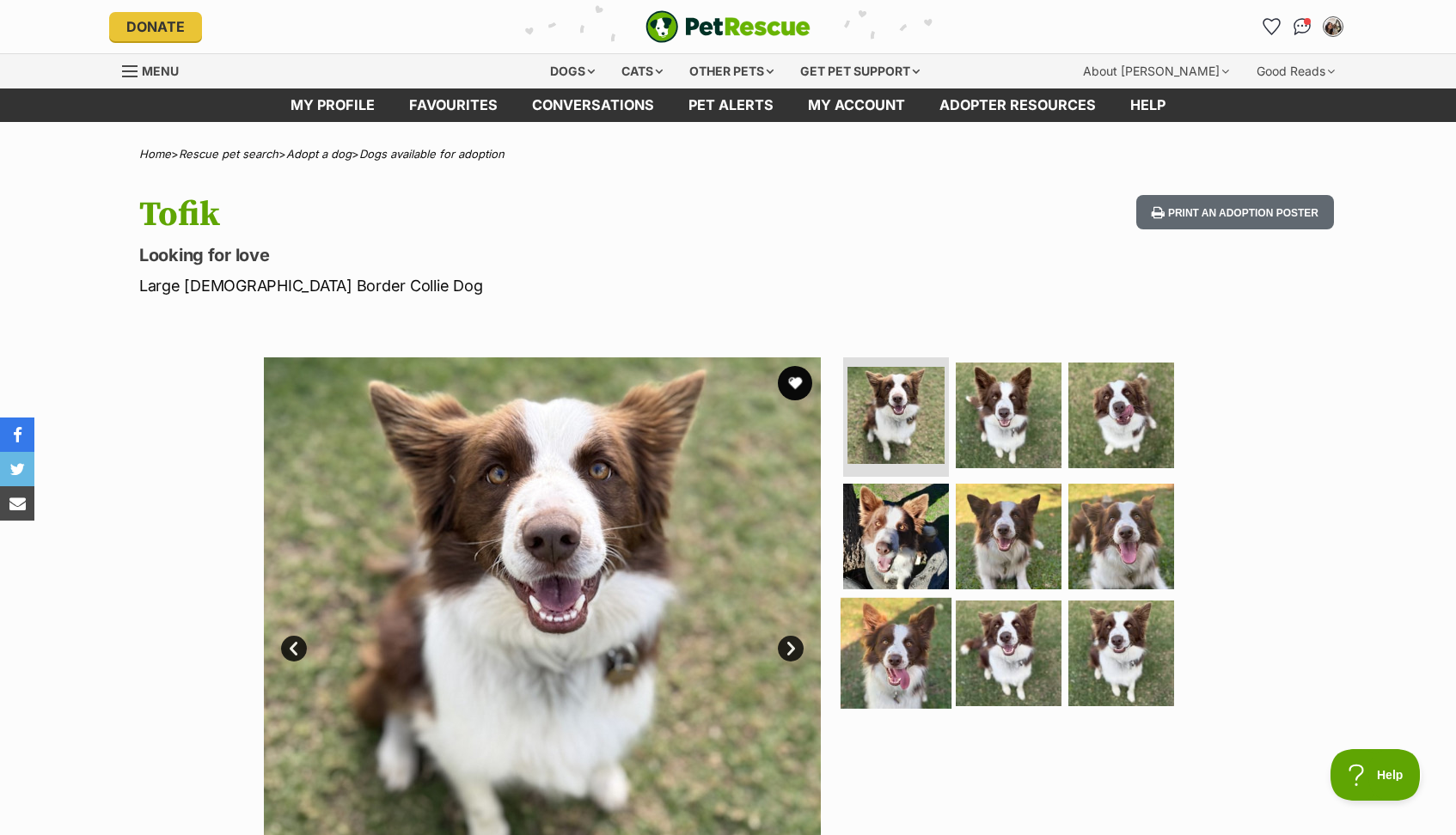
click at [933, 633] on img at bounding box center [895, 653] width 111 height 111
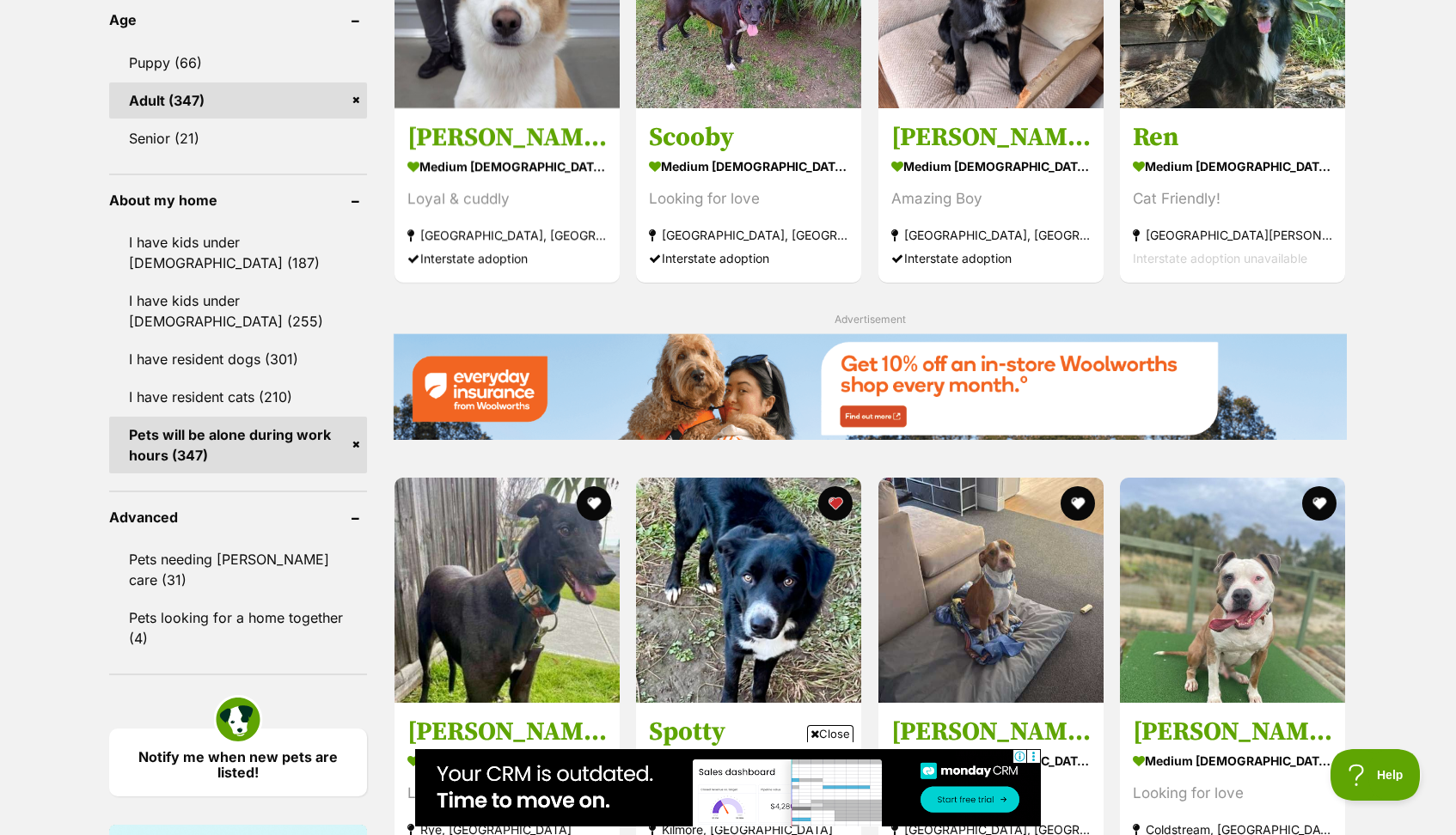
scroll to position [1915, 0]
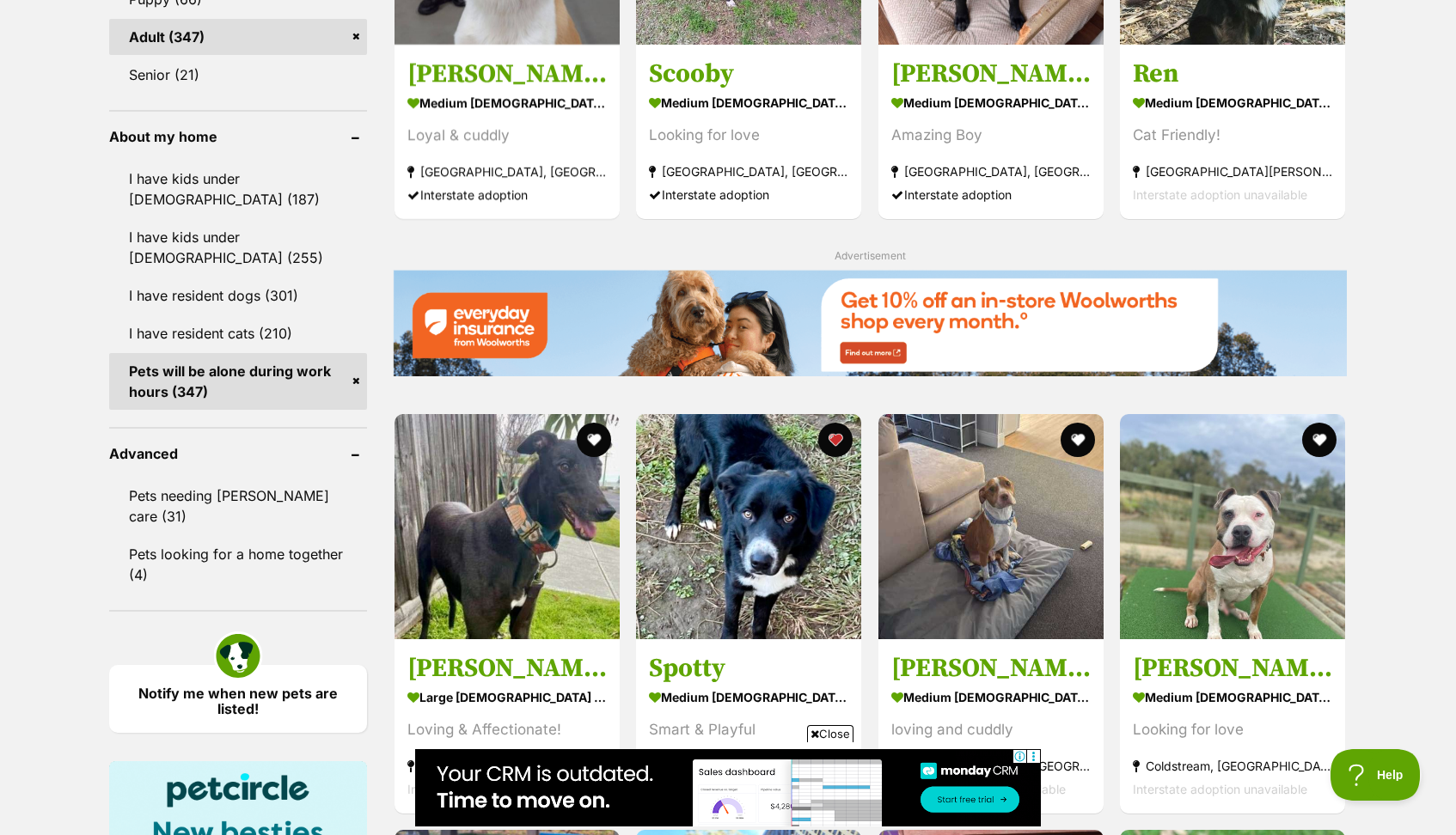
click at [827, 738] on span "Close" at bounding box center [830, 733] width 47 height 17
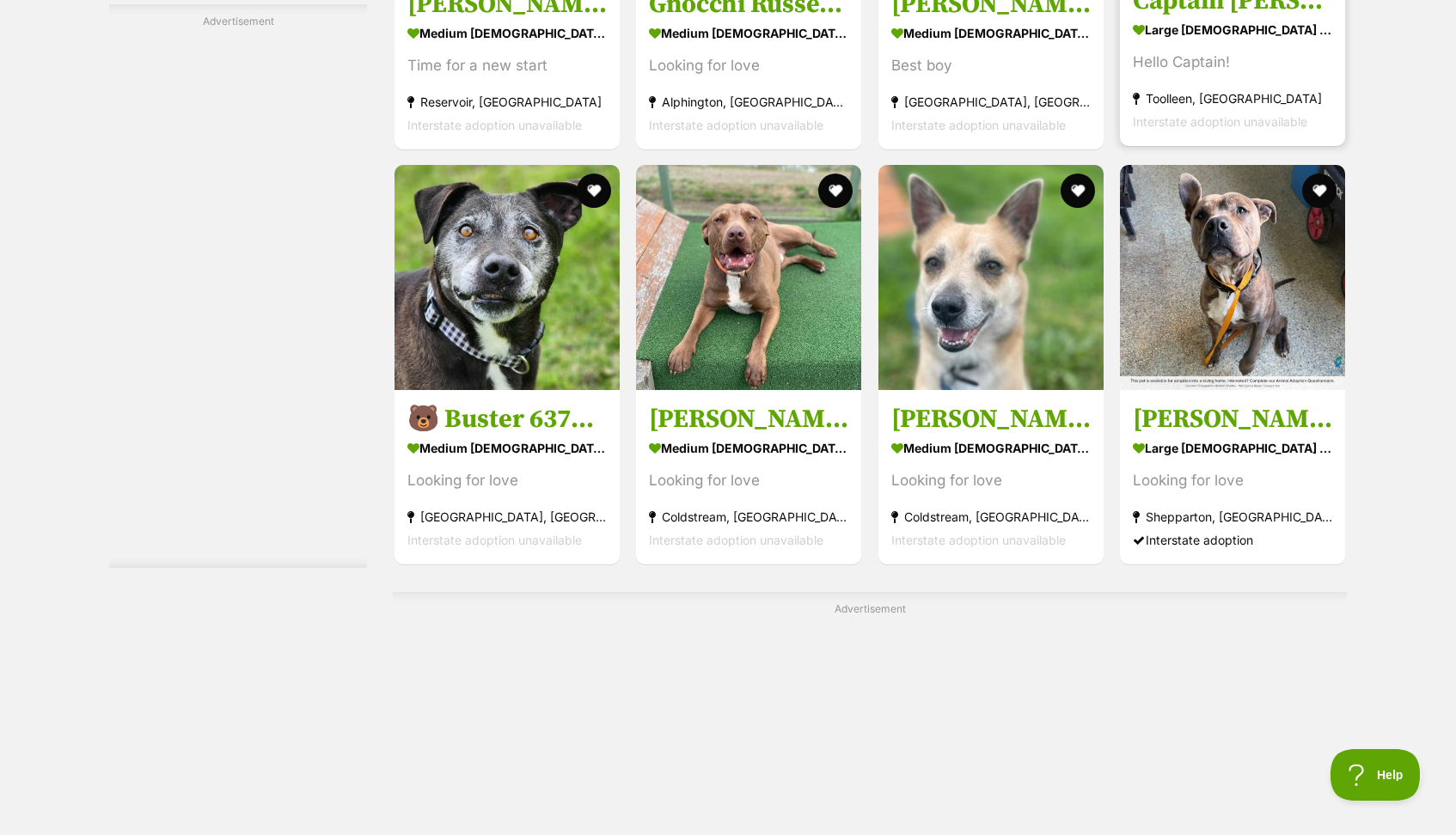
scroll to position [8165, 1]
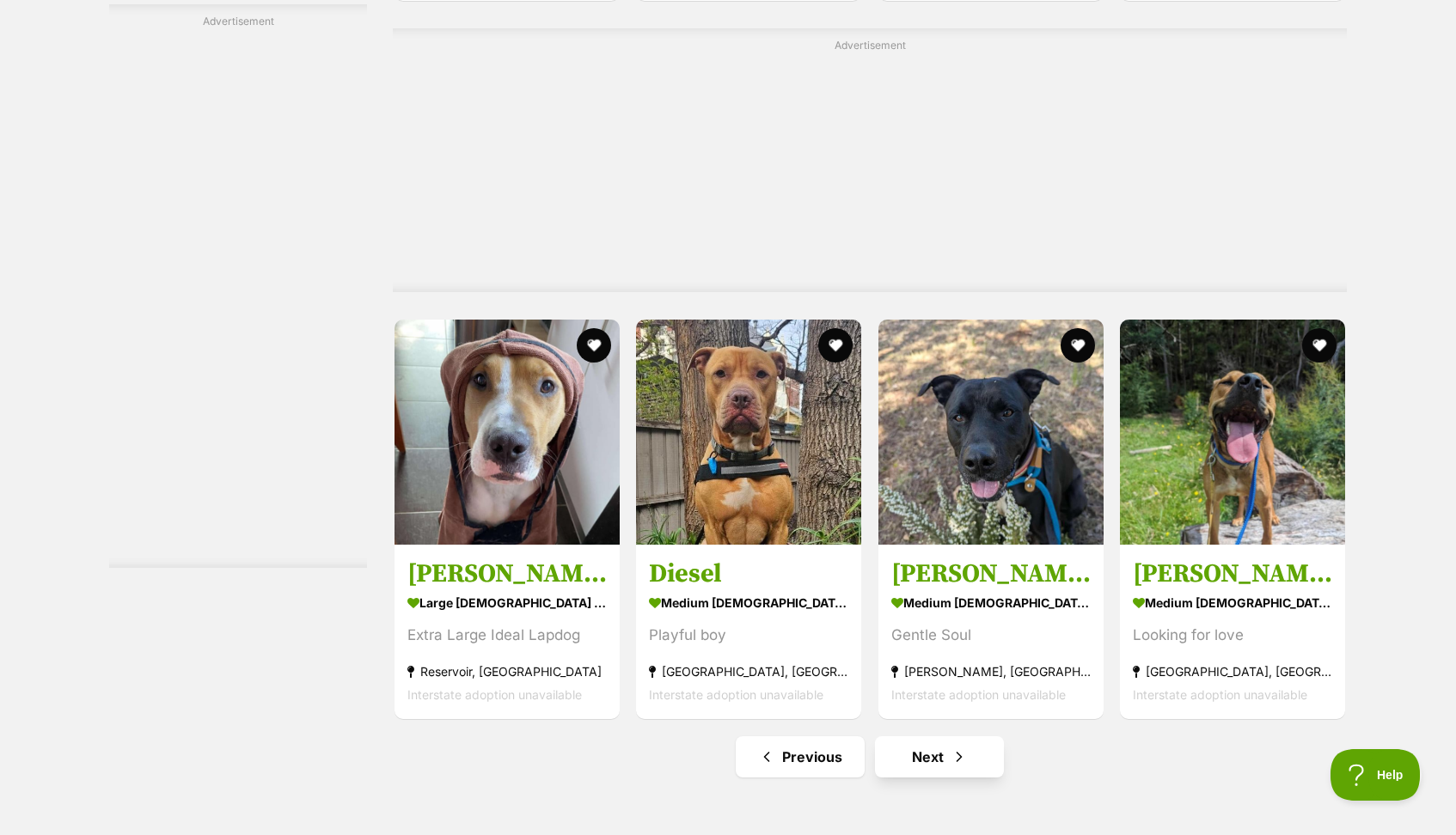
click at [937, 750] on link "Next" at bounding box center [939, 756] width 129 height 41
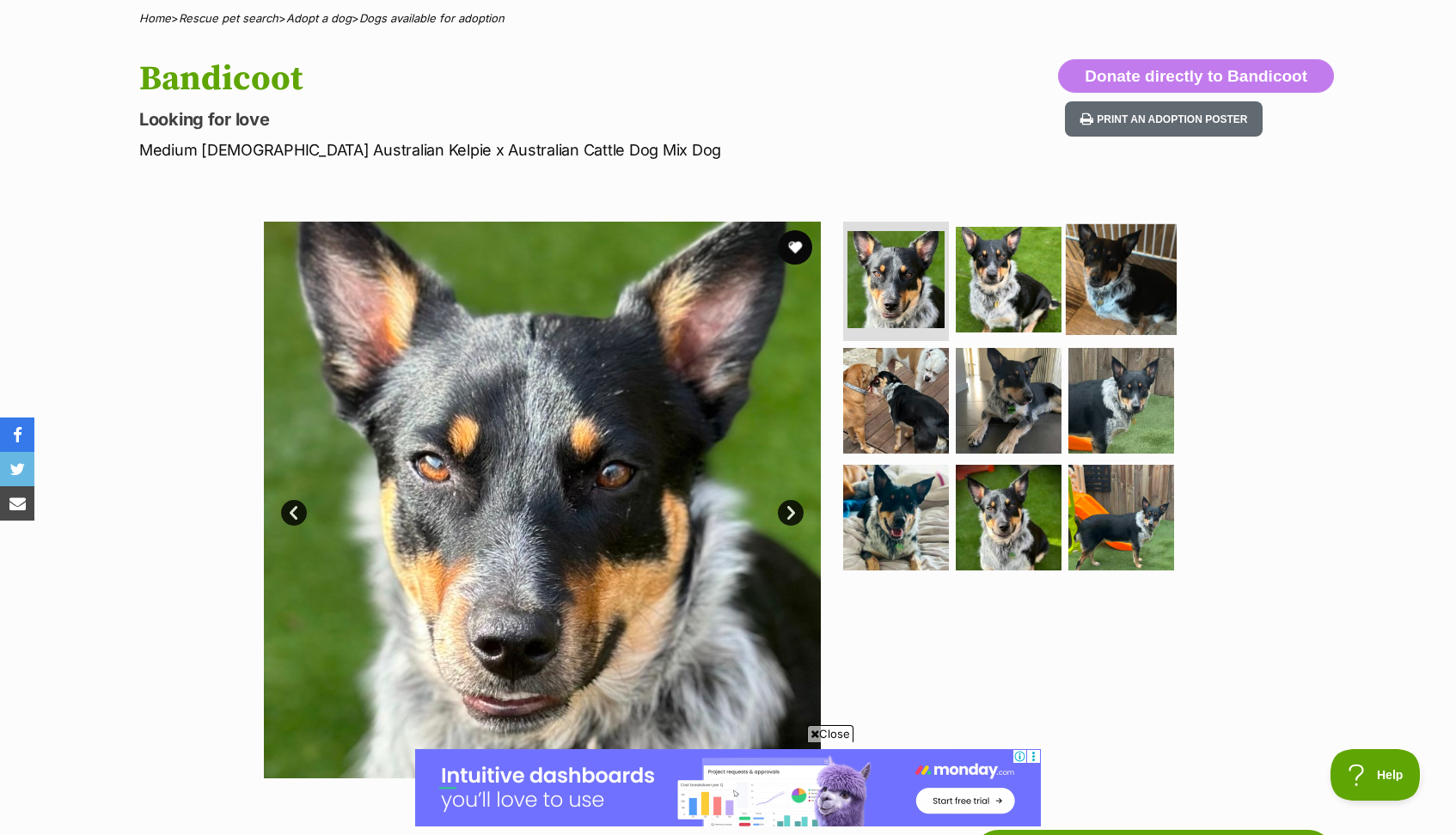
scroll to position [168, 0]
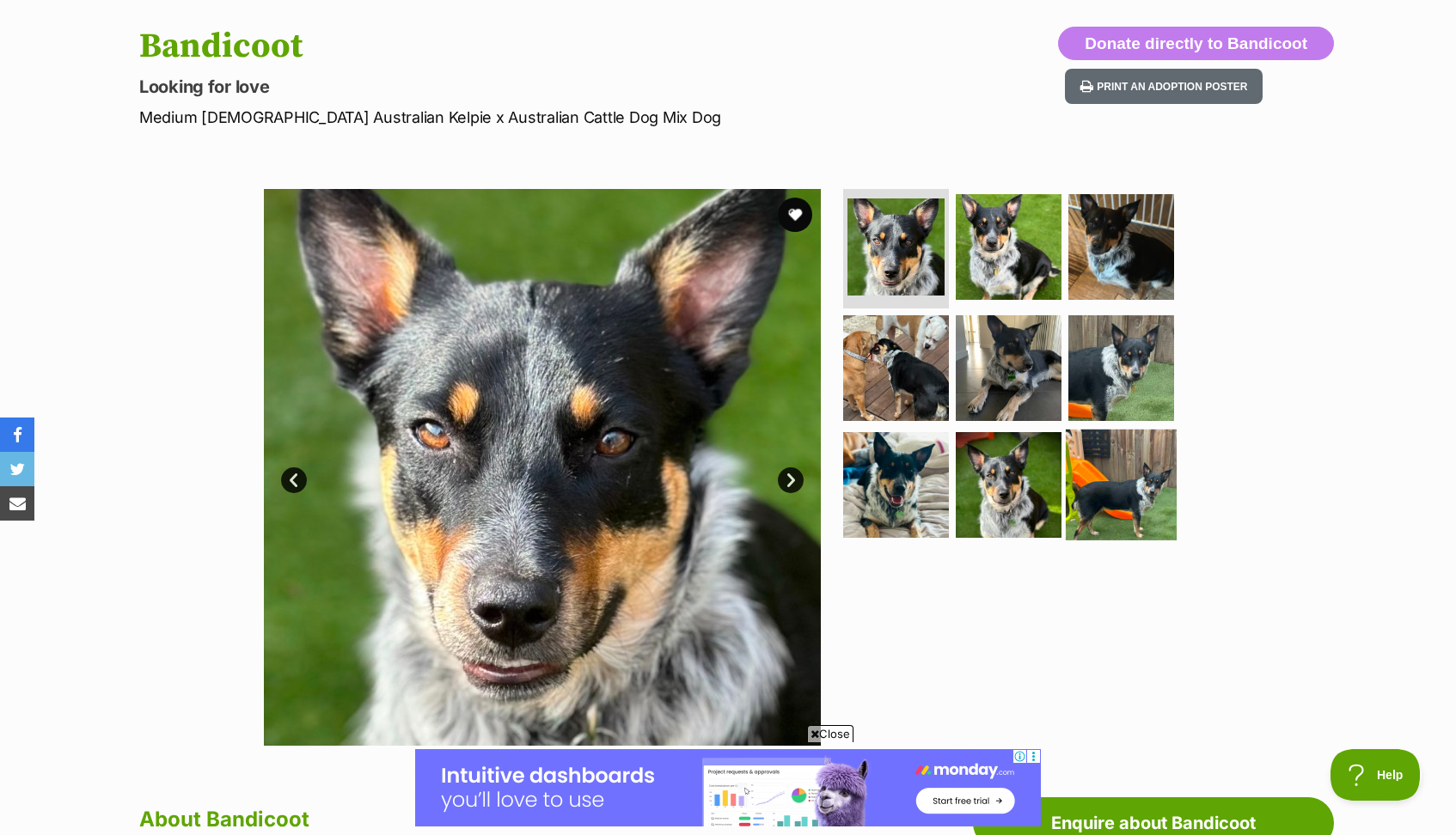
click at [1120, 486] on img at bounding box center [1121, 484] width 111 height 111
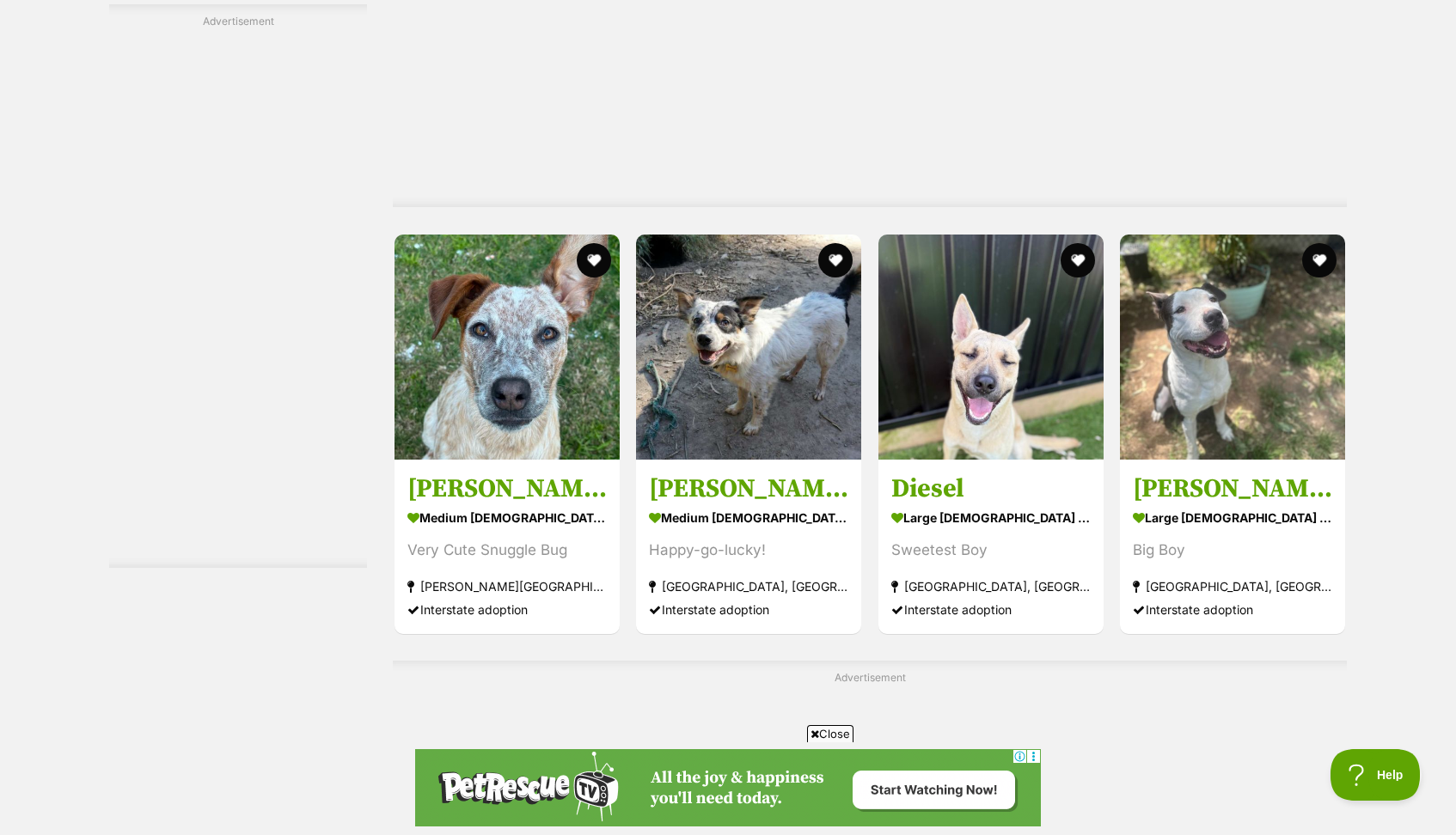
scroll to position [5210, 0]
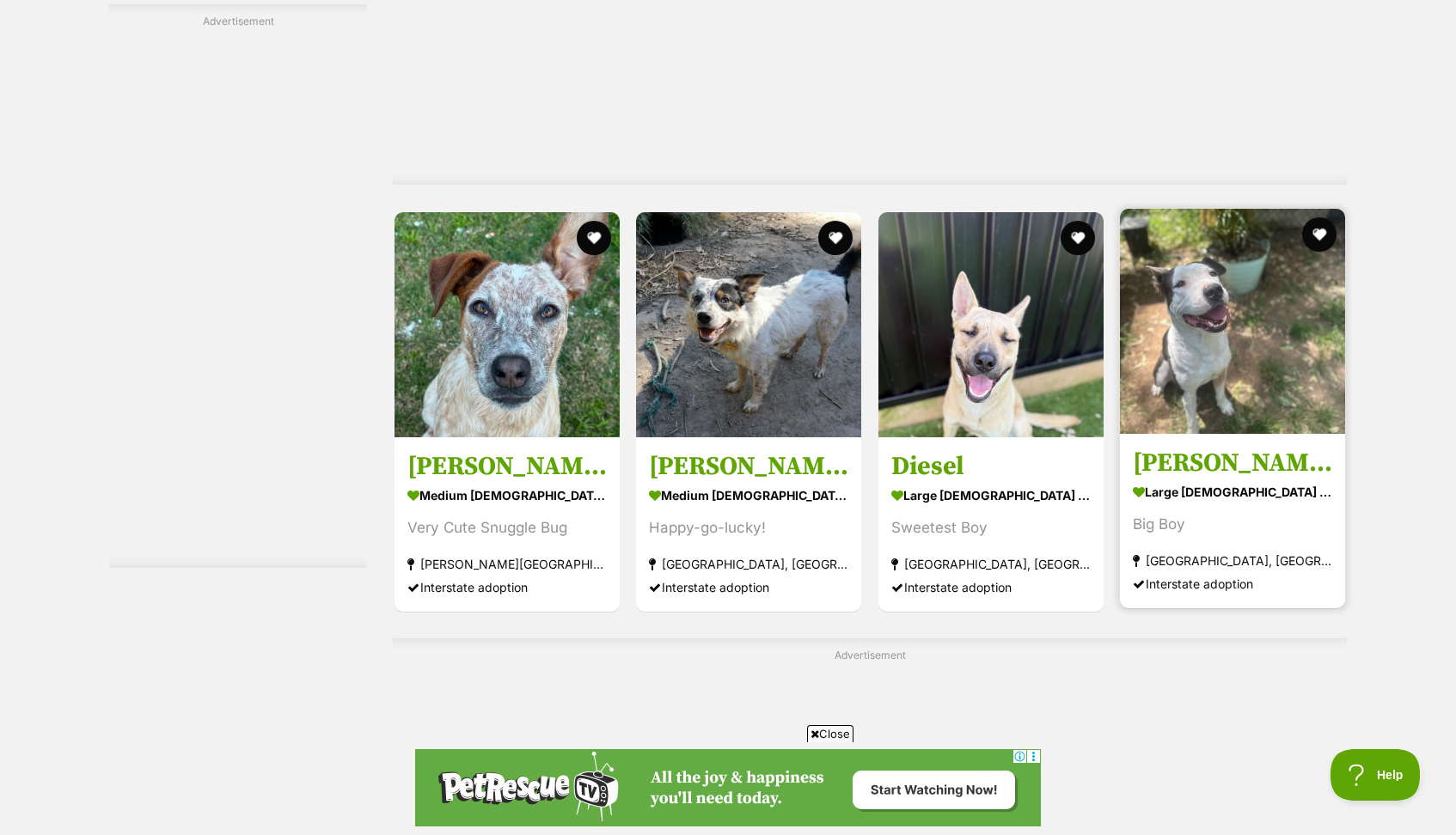
click at [1347, 547] on article "1100640 Ken large male Dog Big Boy Rossmore, NSW Interstate adoption" at bounding box center [1232, 408] width 229 height 403
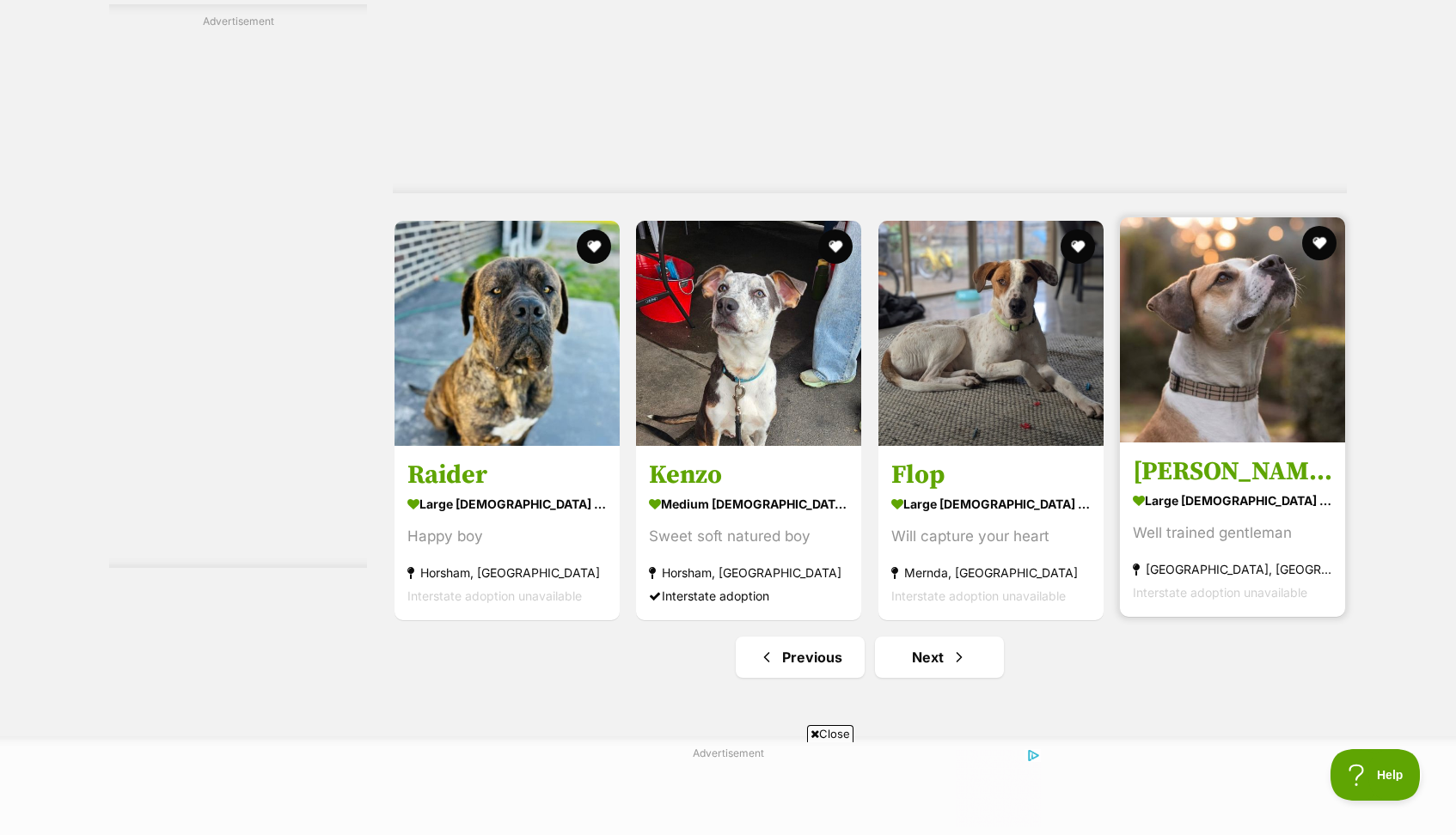
scroll to position [8913, 0]
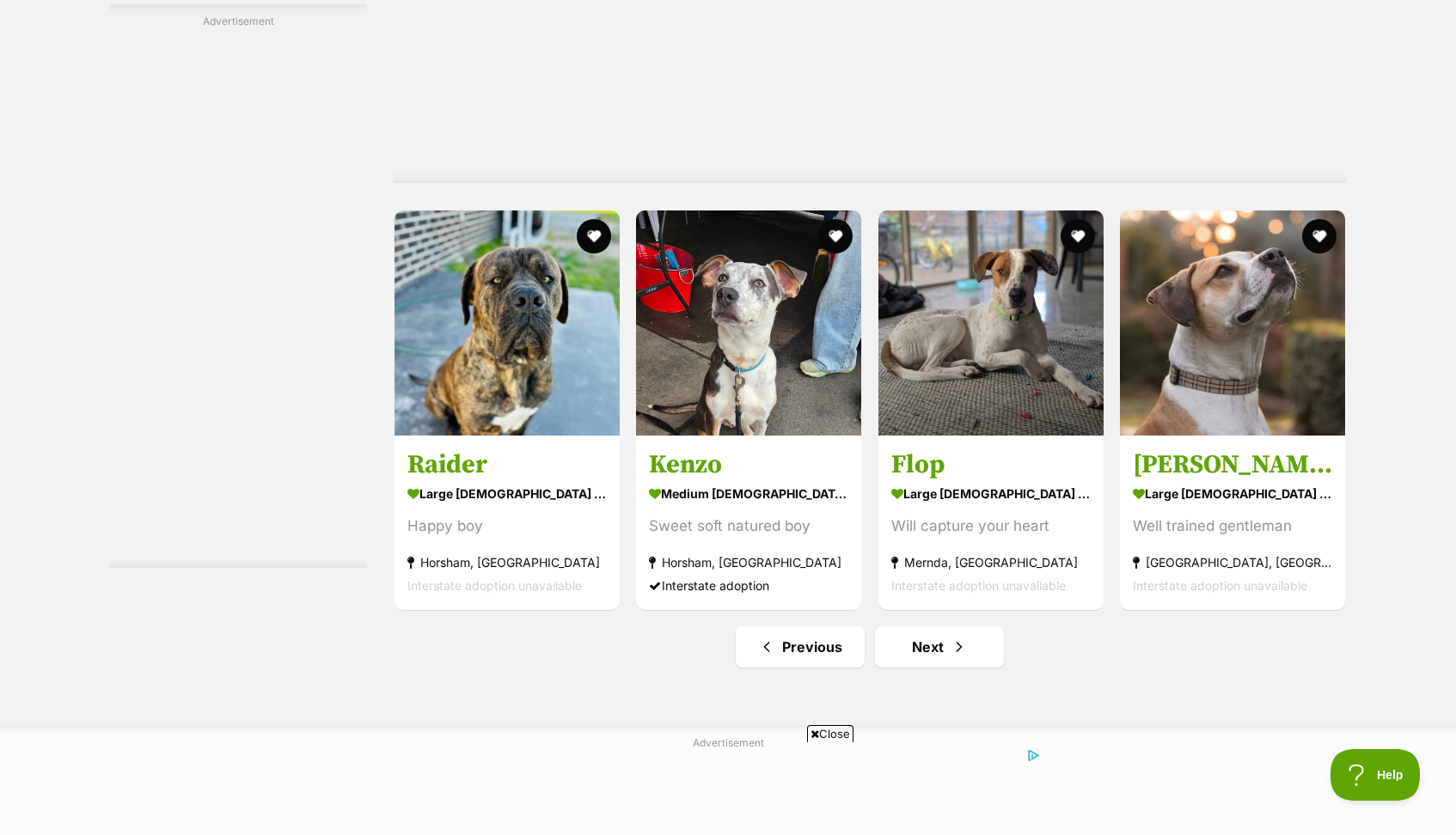
click at [944, 631] on link "Next" at bounding box center [939, 646] width 129 height 41
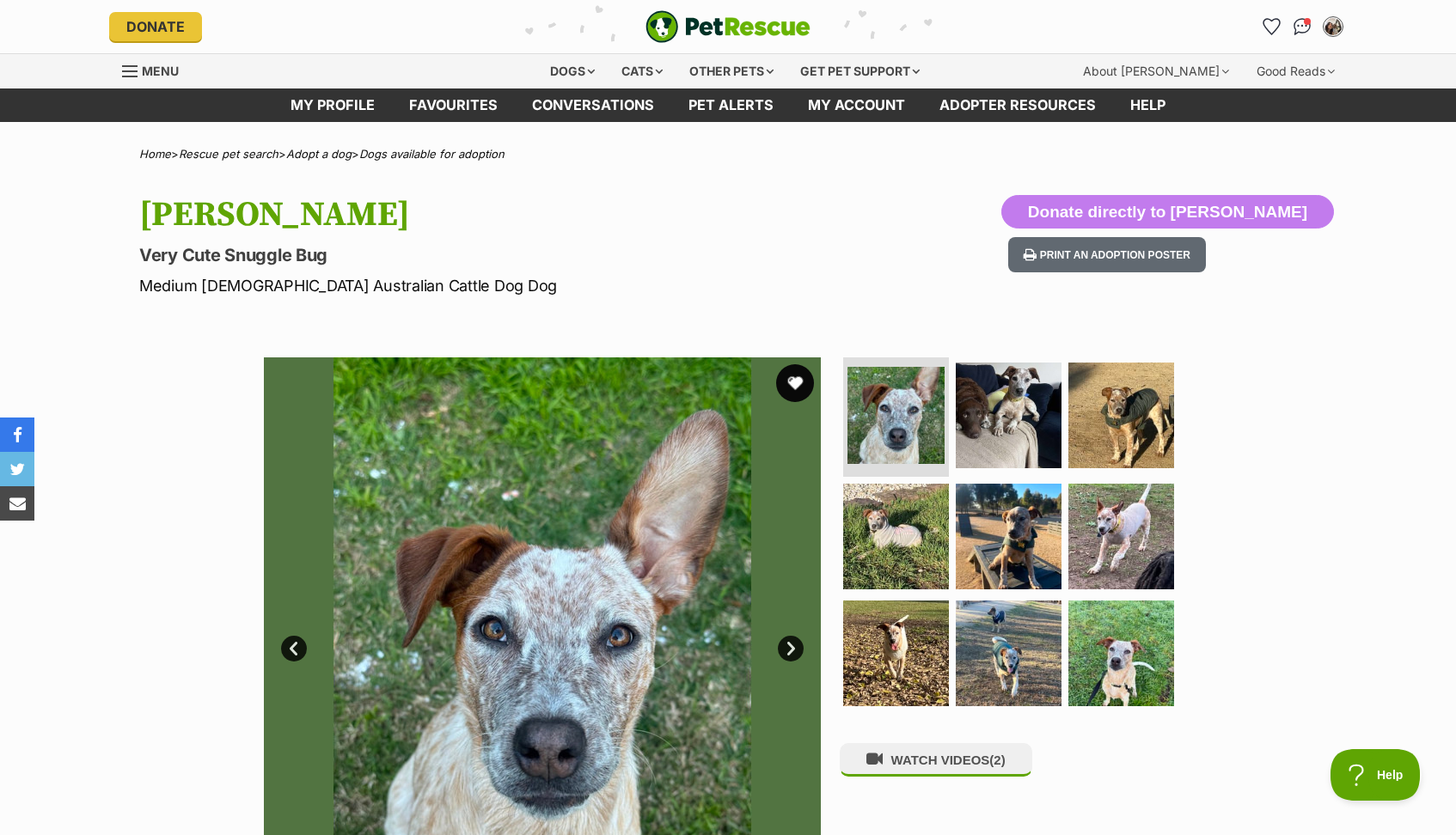
click at [797, 386] on button "favourite" at bounding box center [795, 383] width 38 height 38
click at [798, 378] on button "favourite" at bounding box center [795, 383] width 38 height 38
click at [785, 388] on button "favourite" at bounding box center [795, 383] width 38 height 38
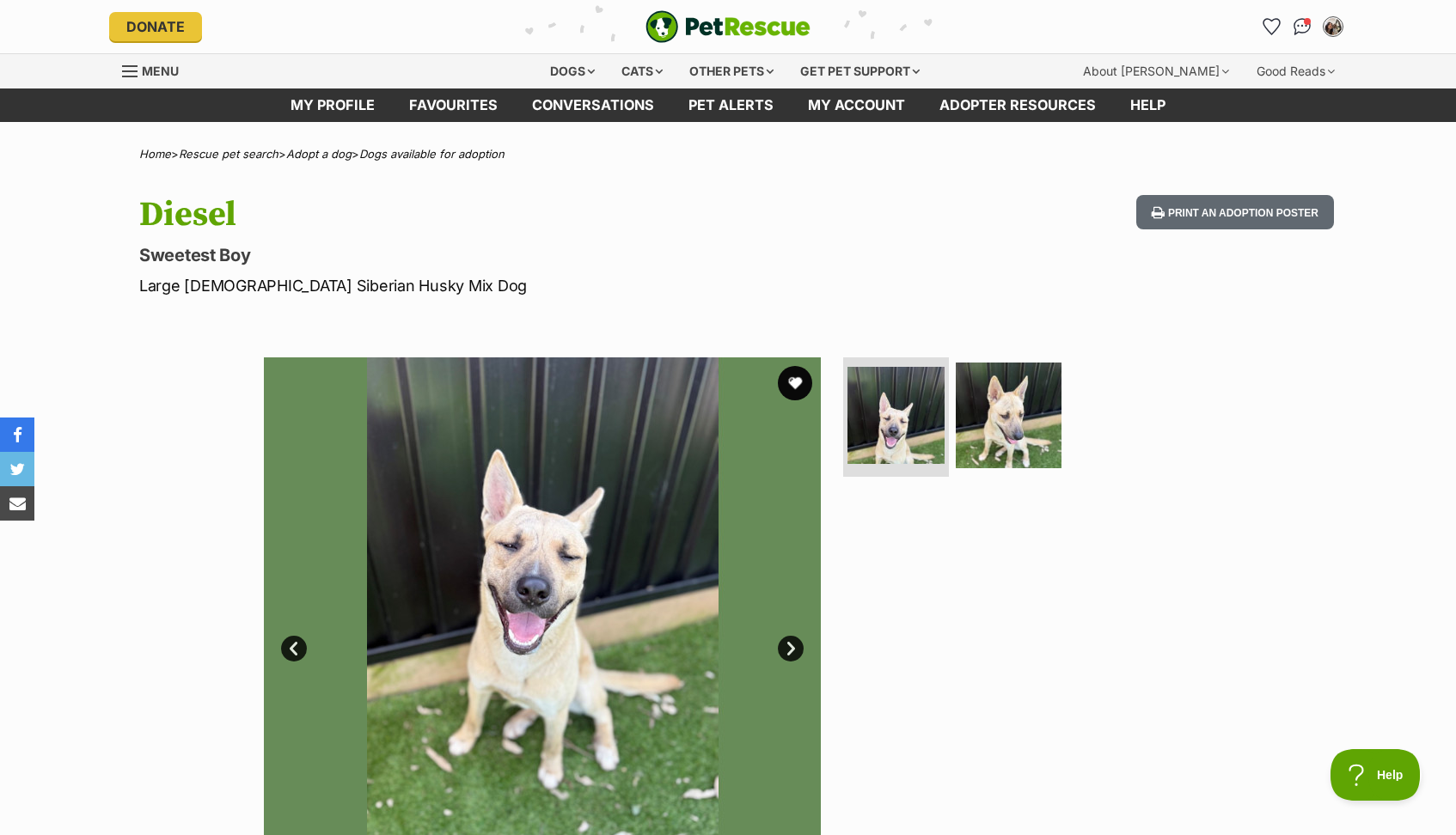
scroll to position [34, 0]
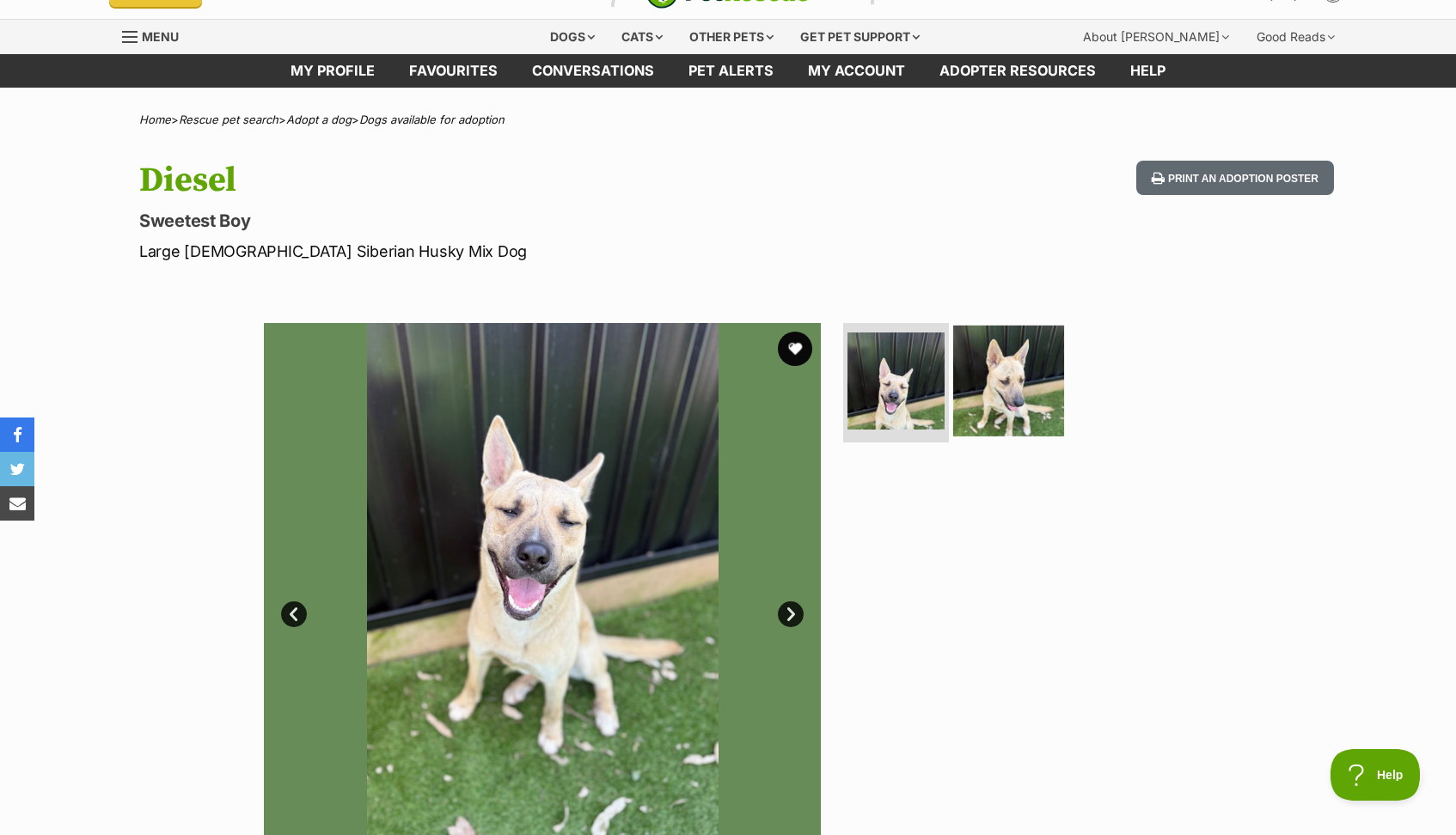
click at [992, 375] on img at bounding box center [1008, 380] width 111 height 111
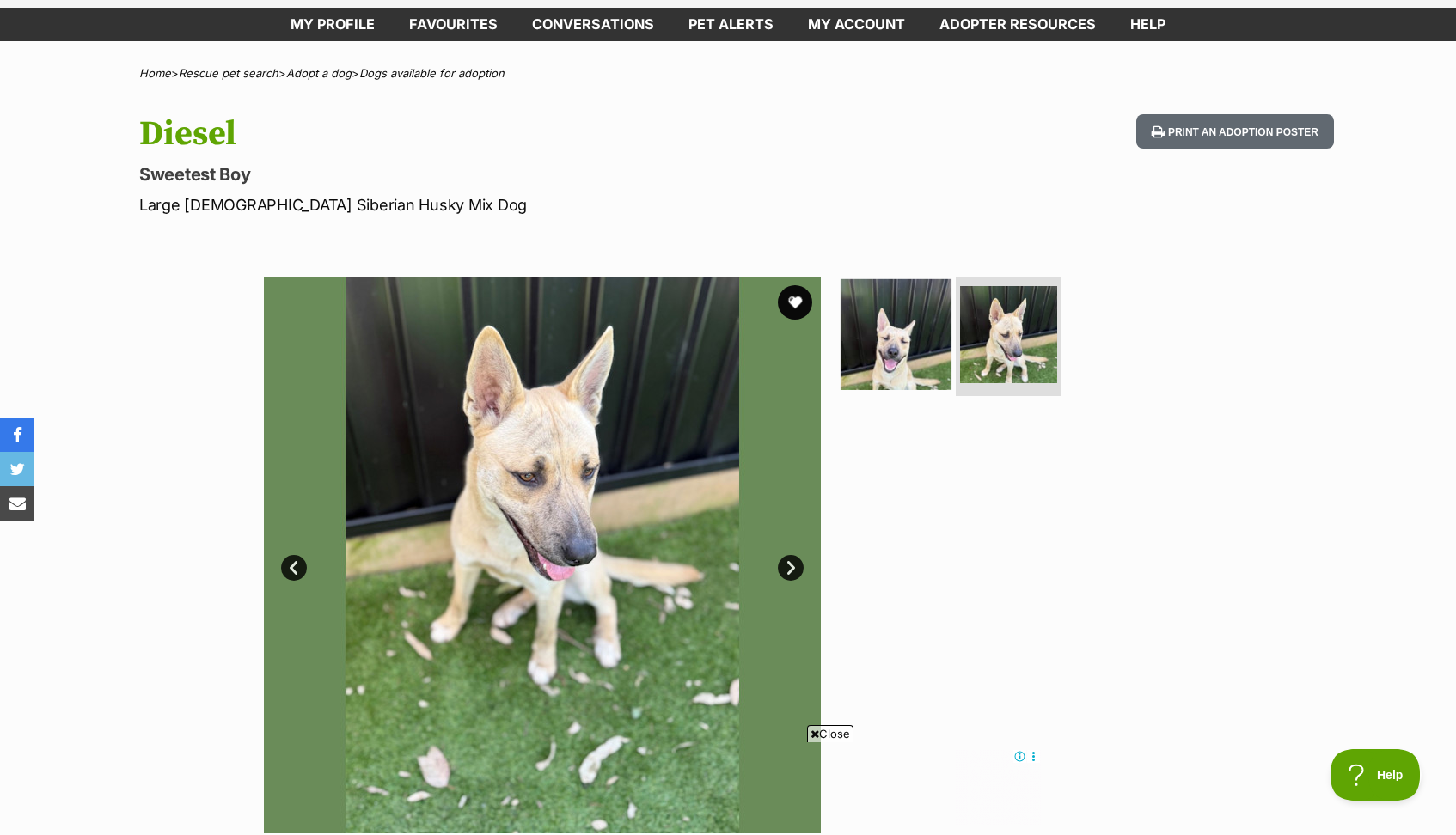
scroll to position [148, 0]
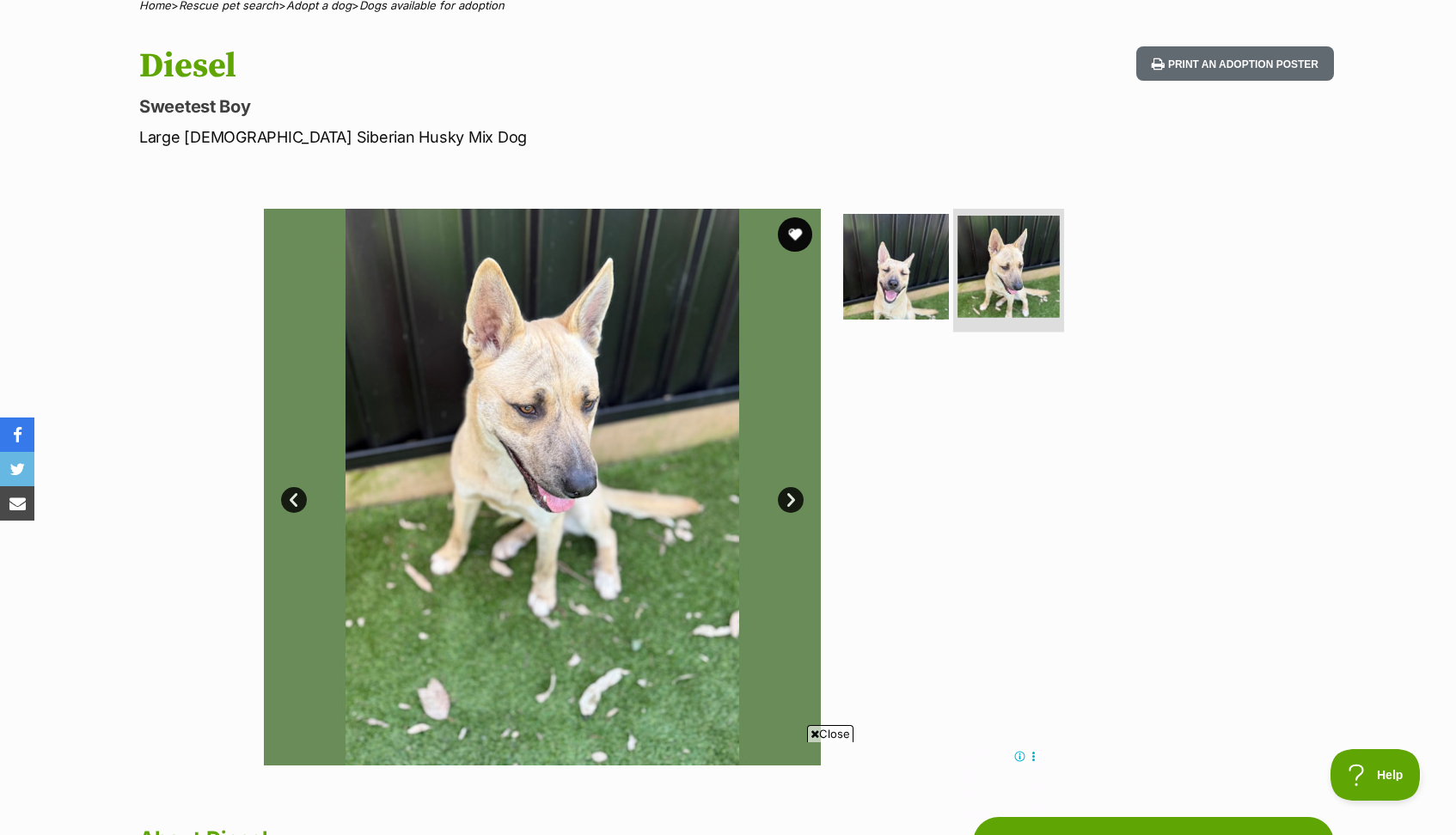
click at [1014, 265] on img at bounding box center [1008, 267] width 103 height 103
click at [905, 265] on img at bounding box center [895, 266] width 111 height 111
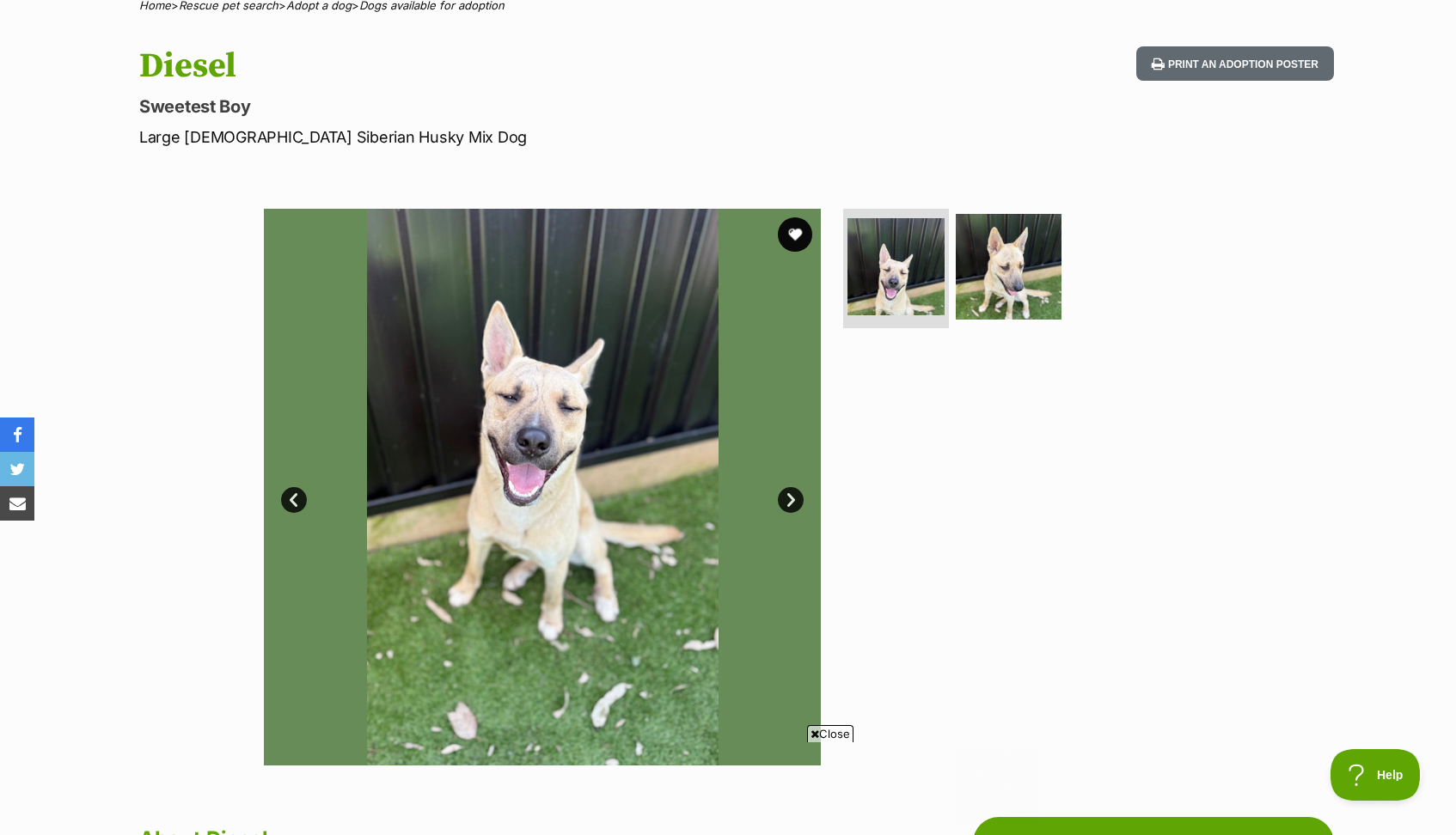
scroll to position [0, 0]
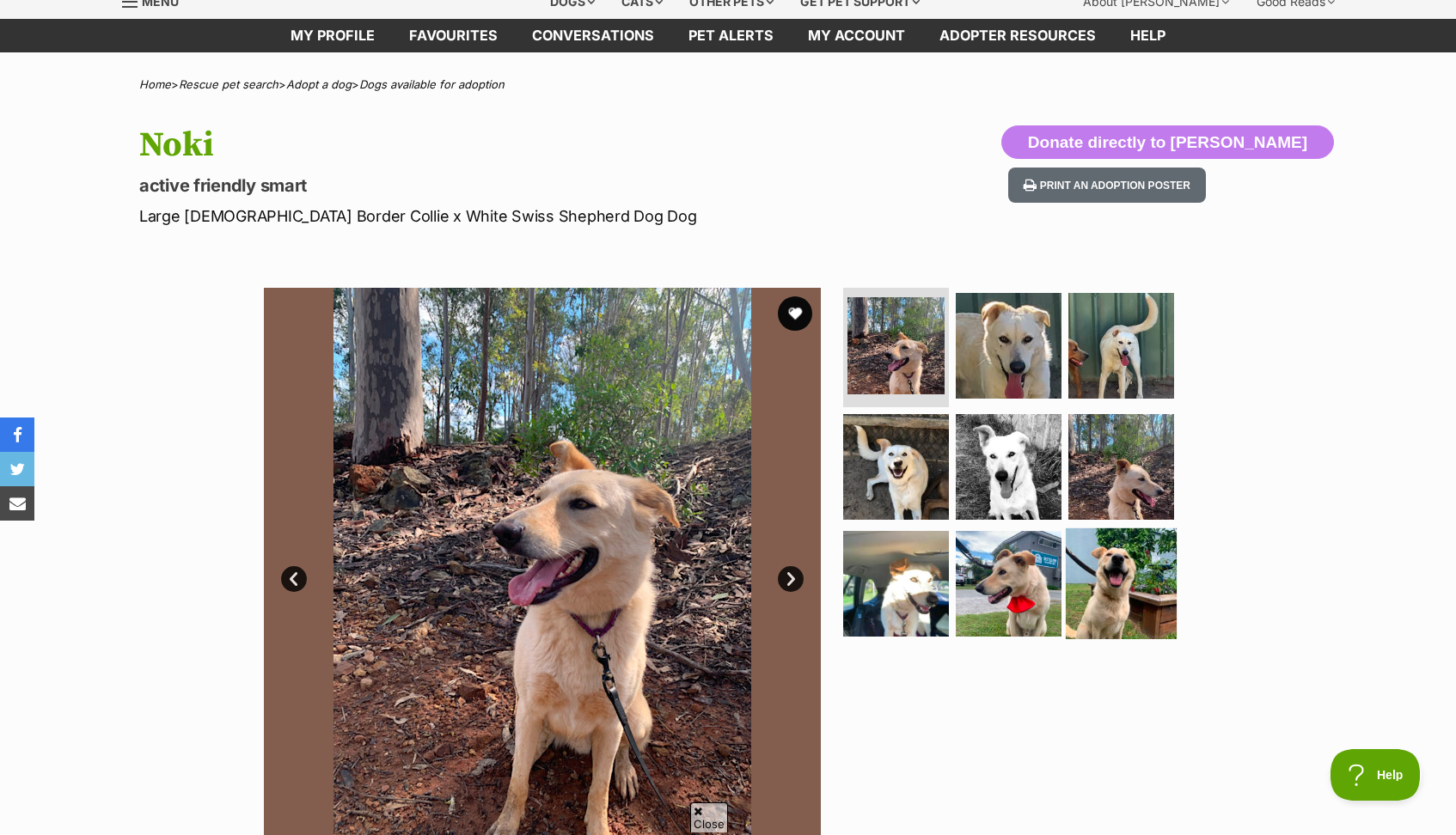
click at [1105, 585] on img at bounding box center [1121, 583] width 111 height 111
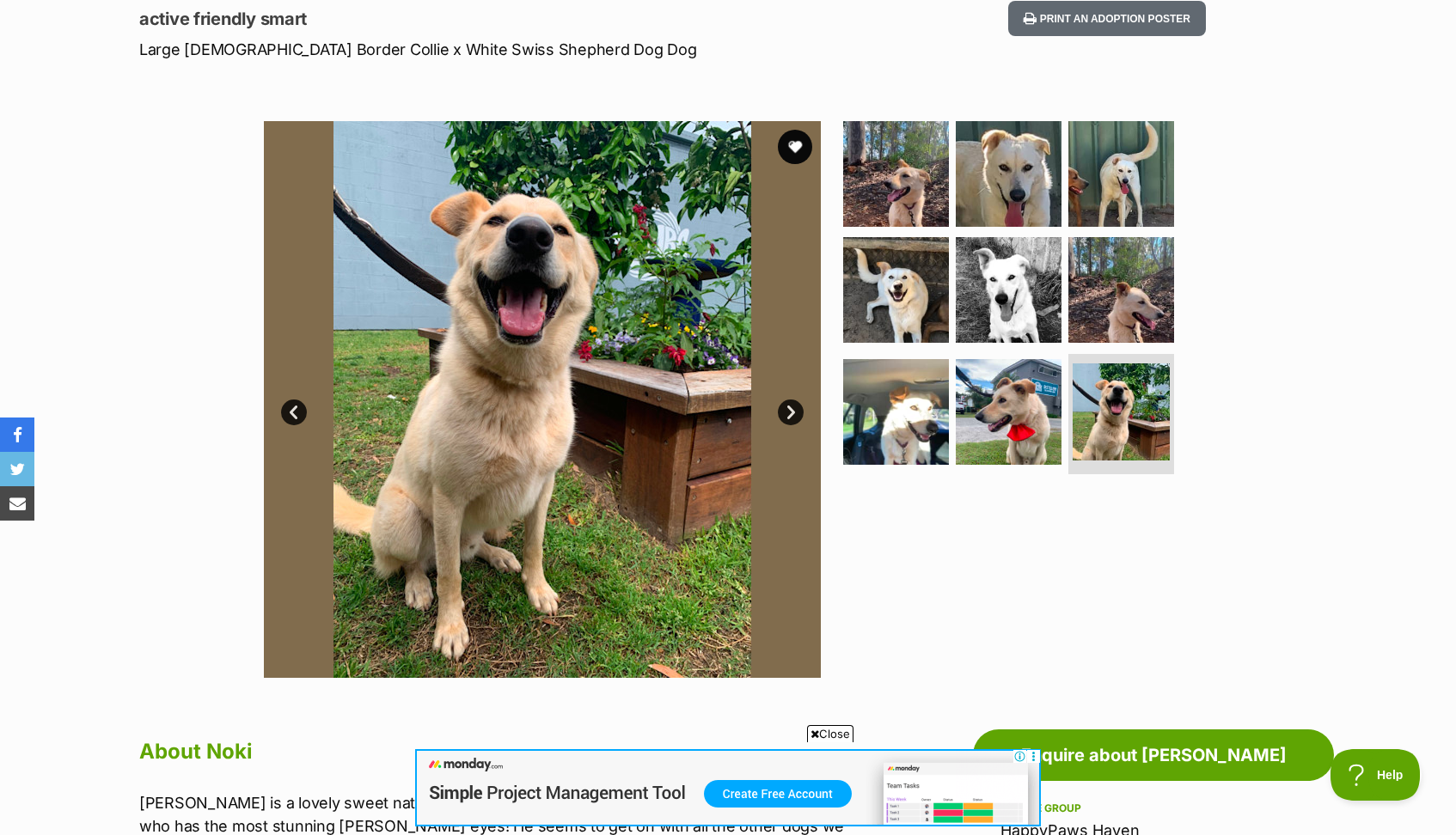
scroll to position [238, 0]
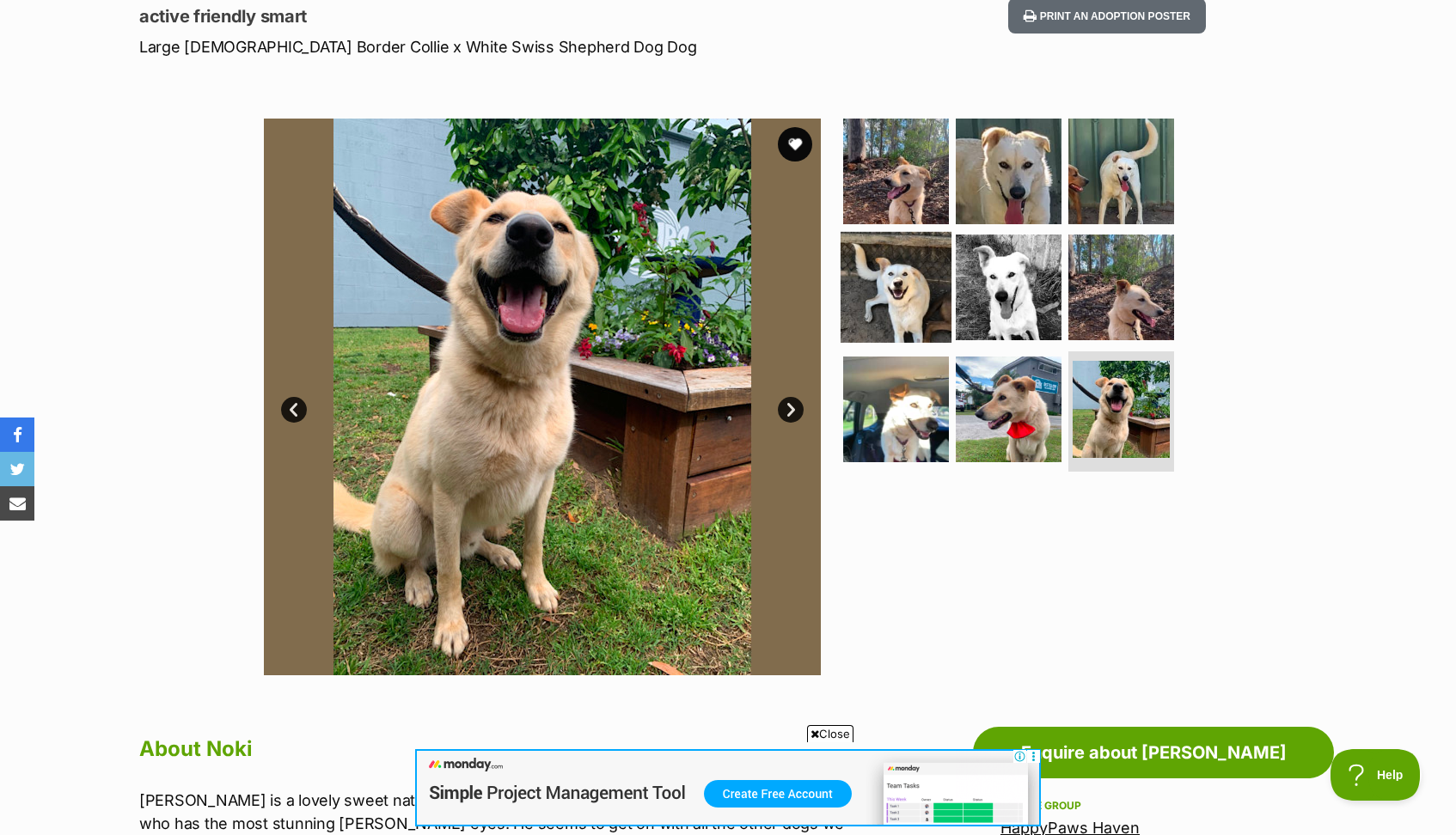
click at [910, 301] on img at bounding box center [895, 287] width 111 height 111
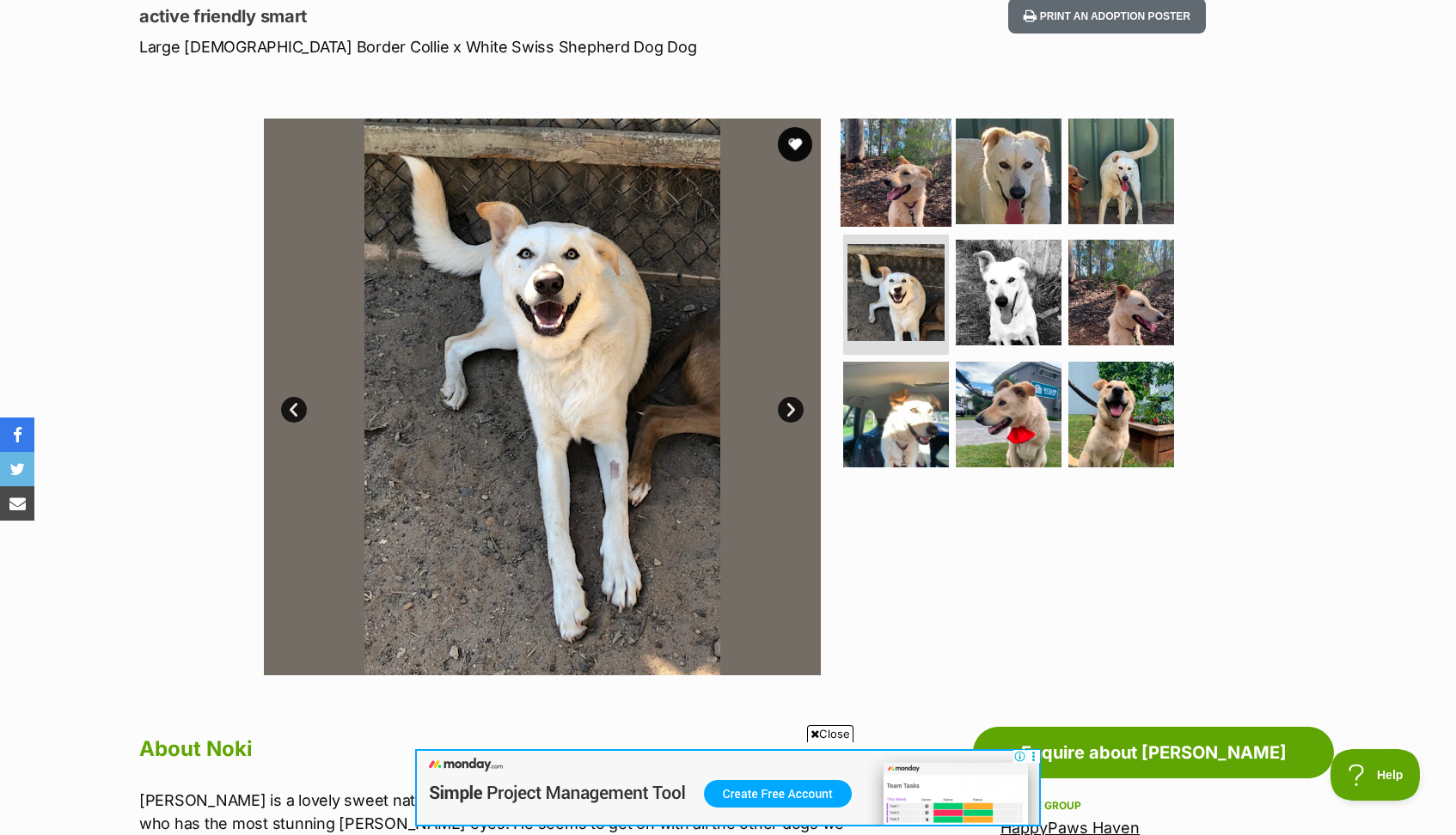
click at [899, 184] on img at bounding box center [895, 170] width 111 height 111
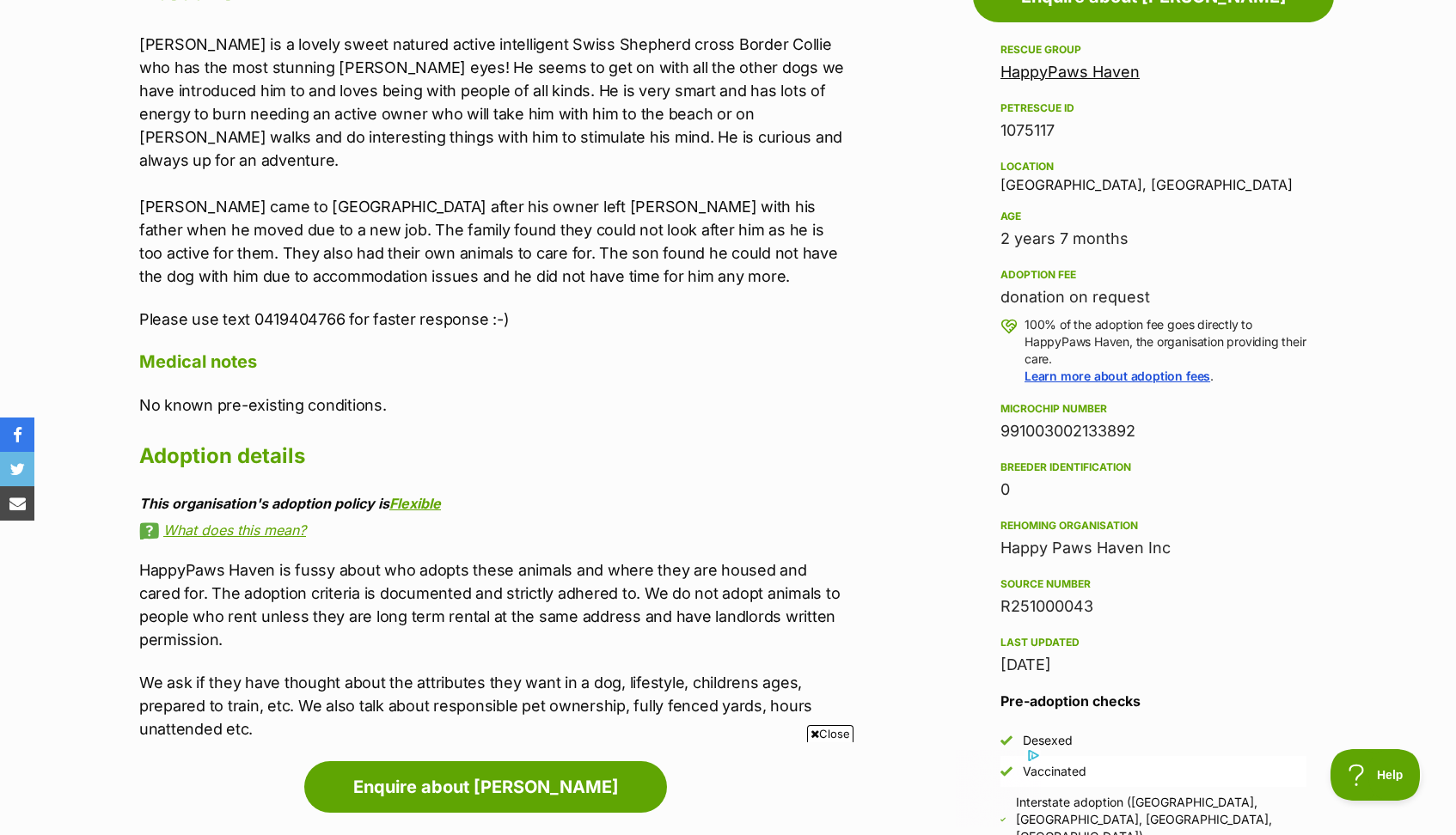
scroll to position [996, 0]
click at [840, 737] on span "Close" at bounding box center [830, 733] width 47 height 17
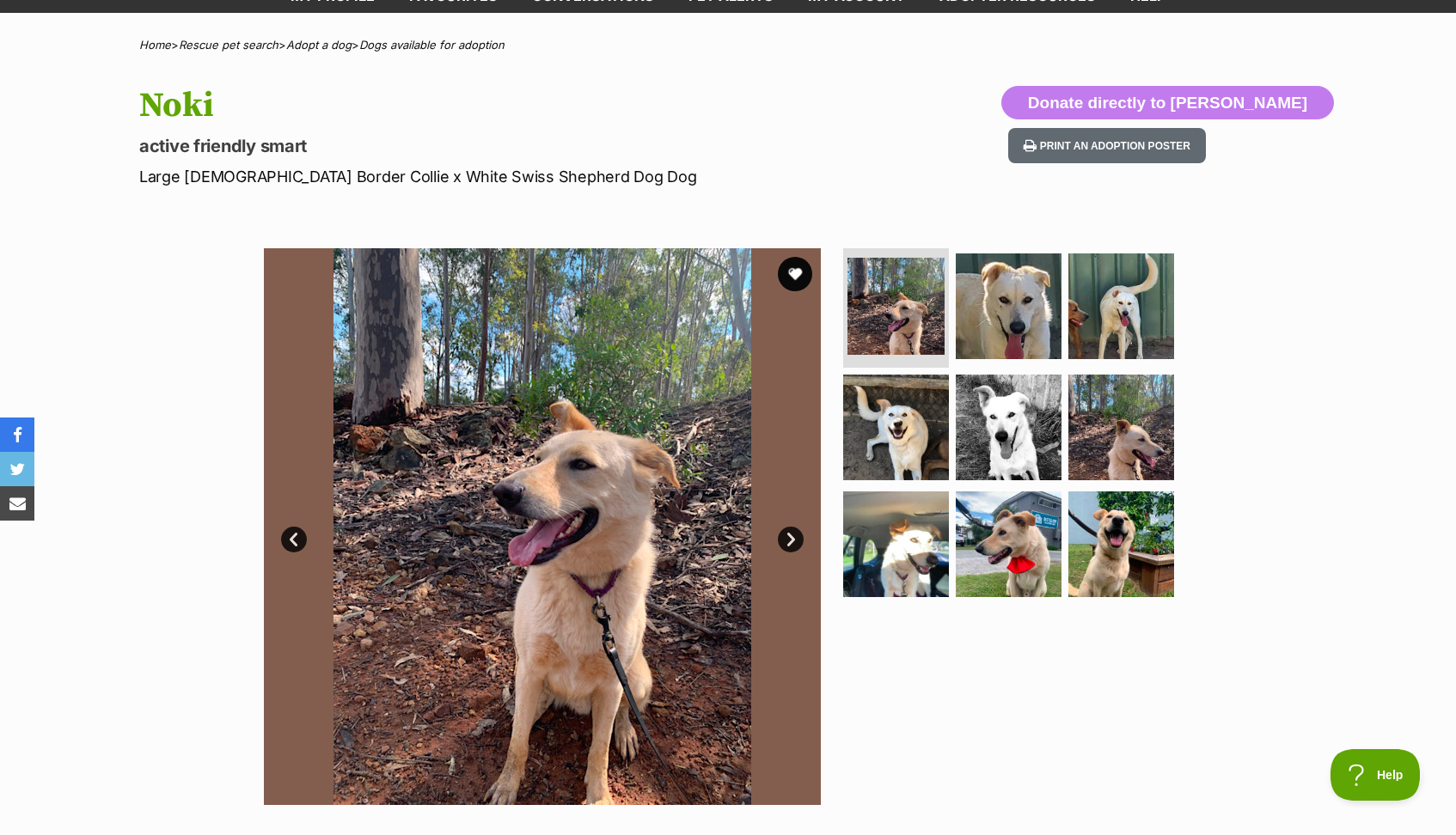
scroll to position [79, 0]
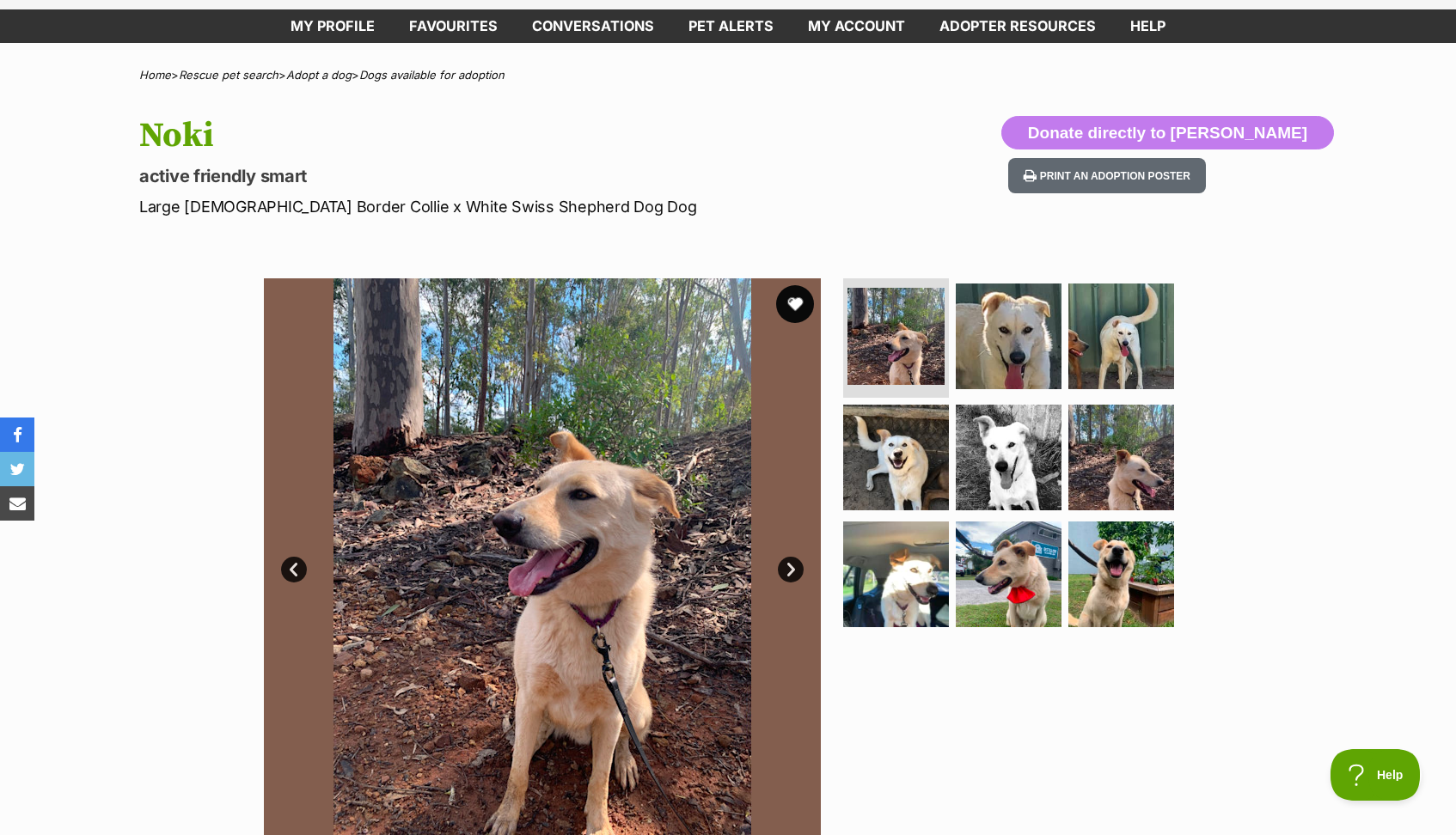
click at [793, 295] on button "favourite" at bounding box center [795, 304] width 38 height 38
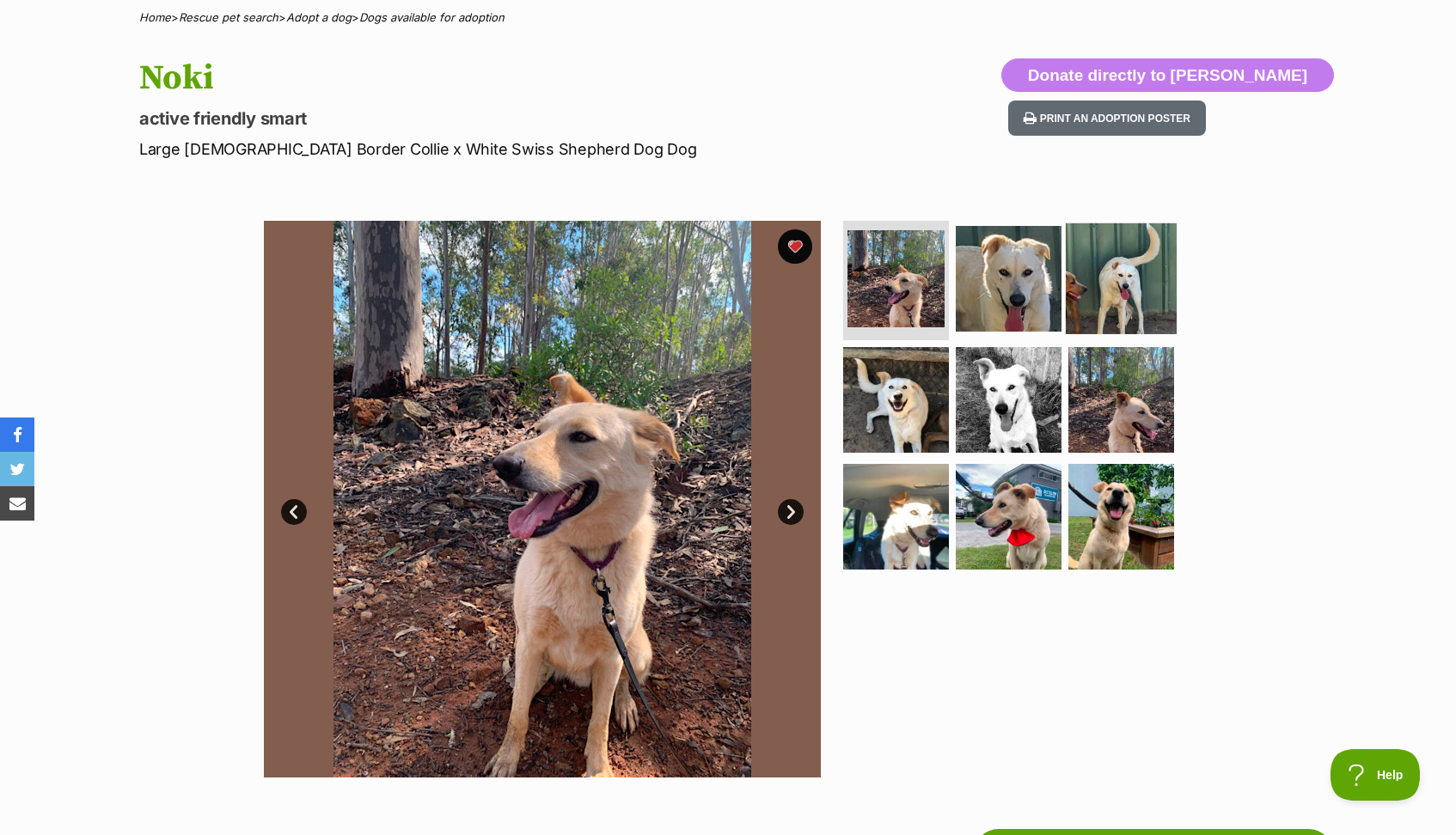
click at [1112, 240] on img at bounding box center [1121, 277] width 111 height 111
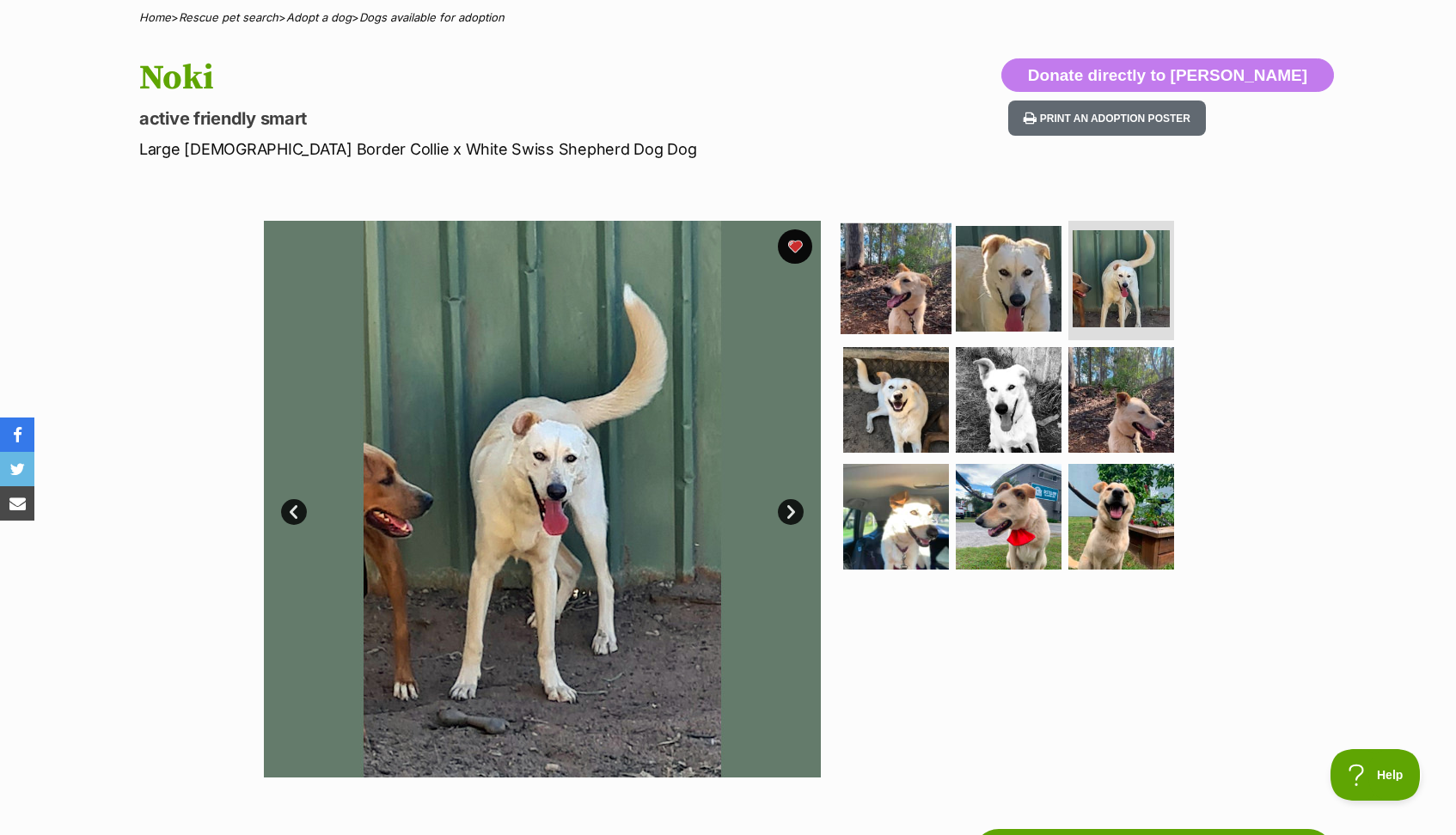
click at [866, 305] on img at bounding box center [895, 277] width 111 height 111
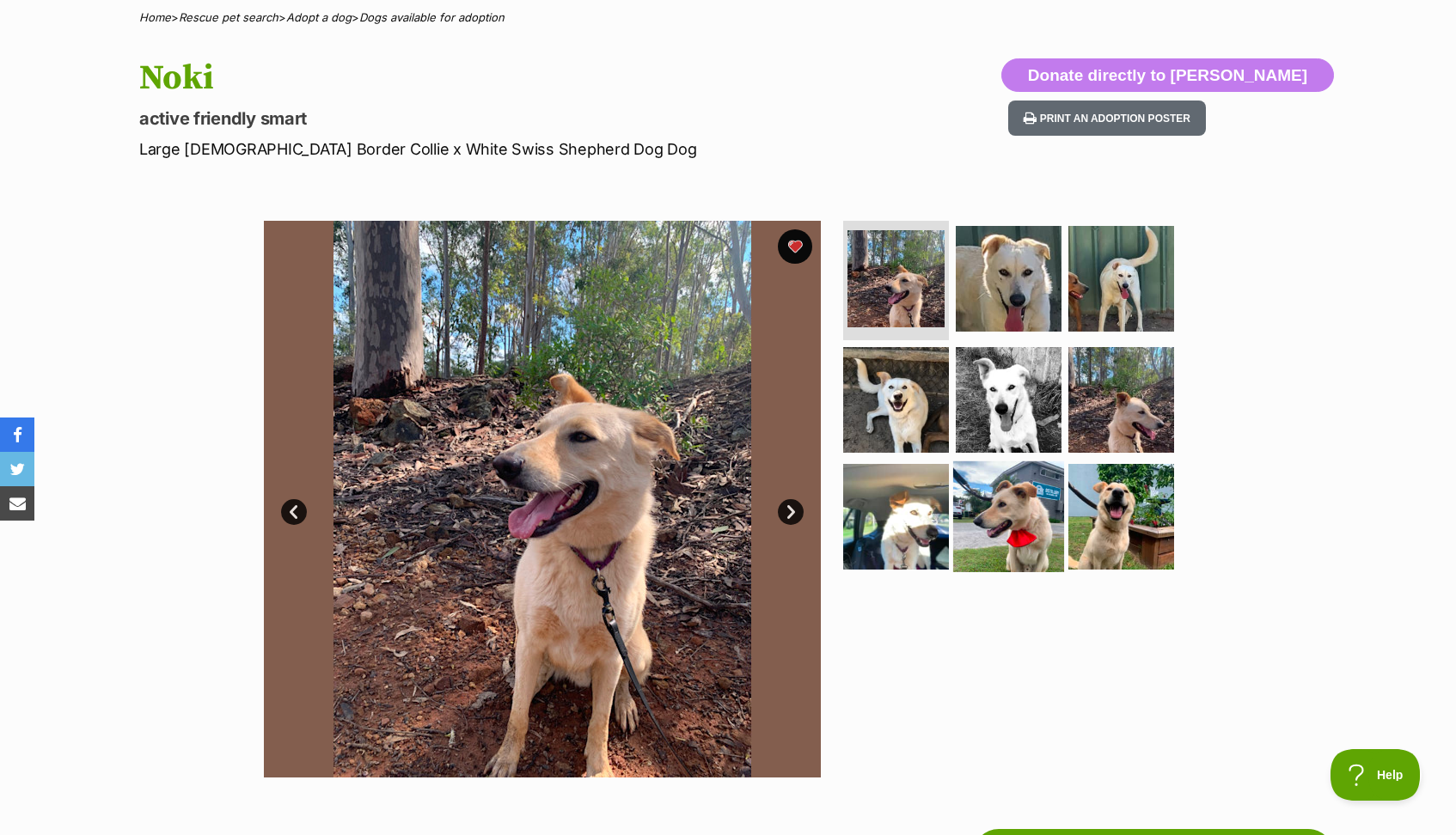
click at [1020, 519] on img at bounding box center [1008, 517] width 111 height 111
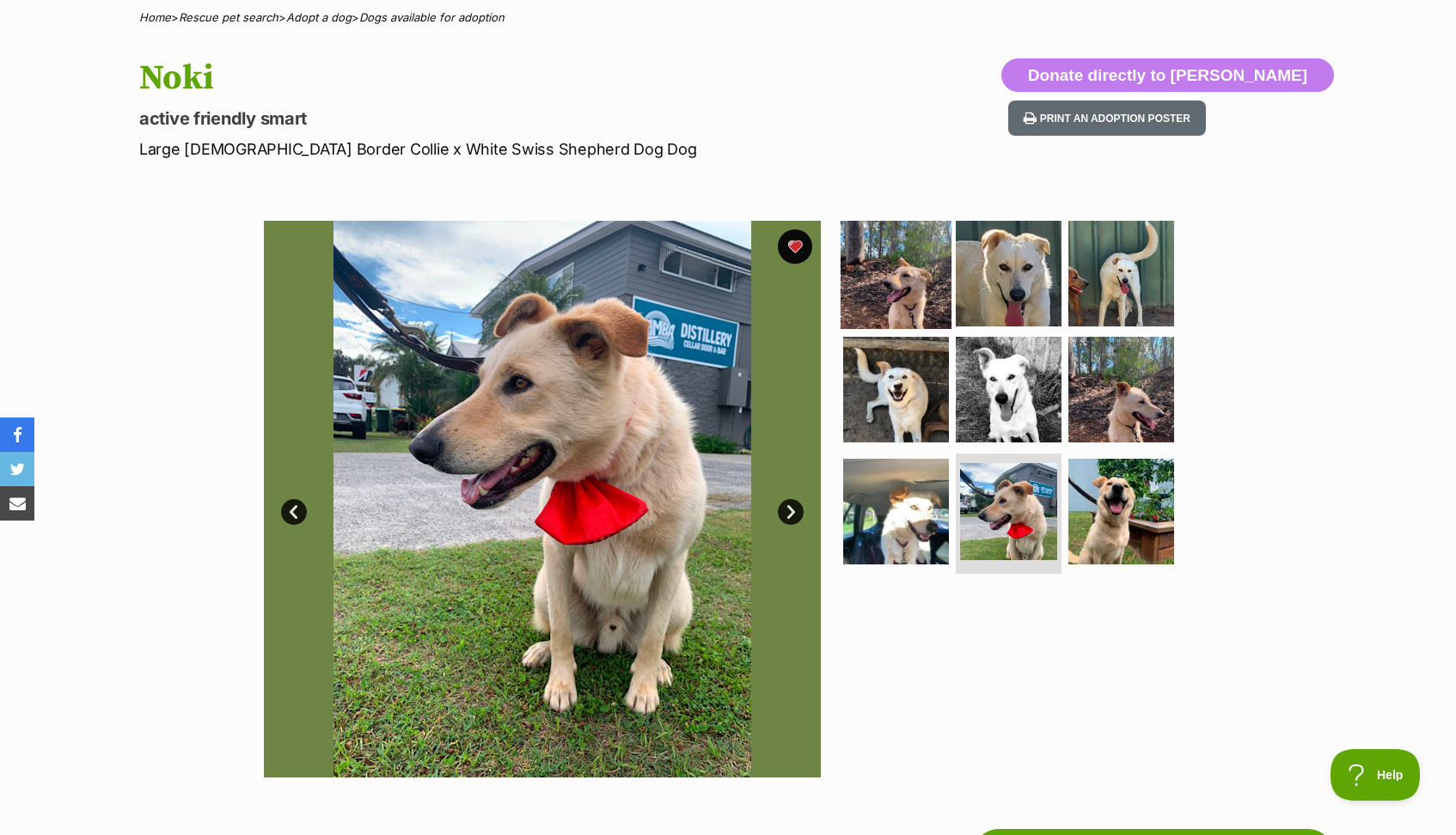
click at [890, 280] on img at bounding box center [895, 273] width 111 height 111
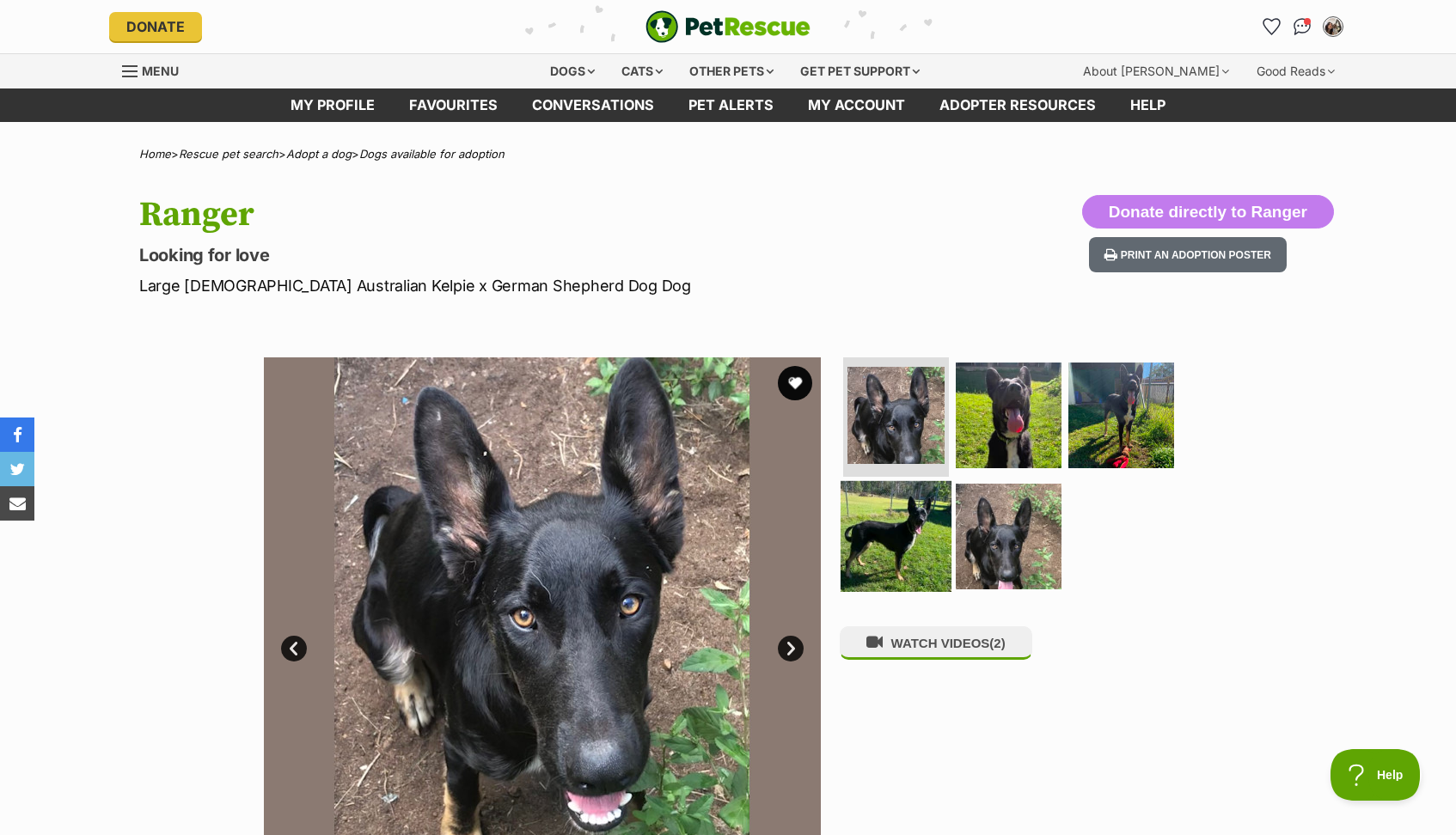
click at [887, 524] on img at bounding box center [895, 536] width 111 height 111
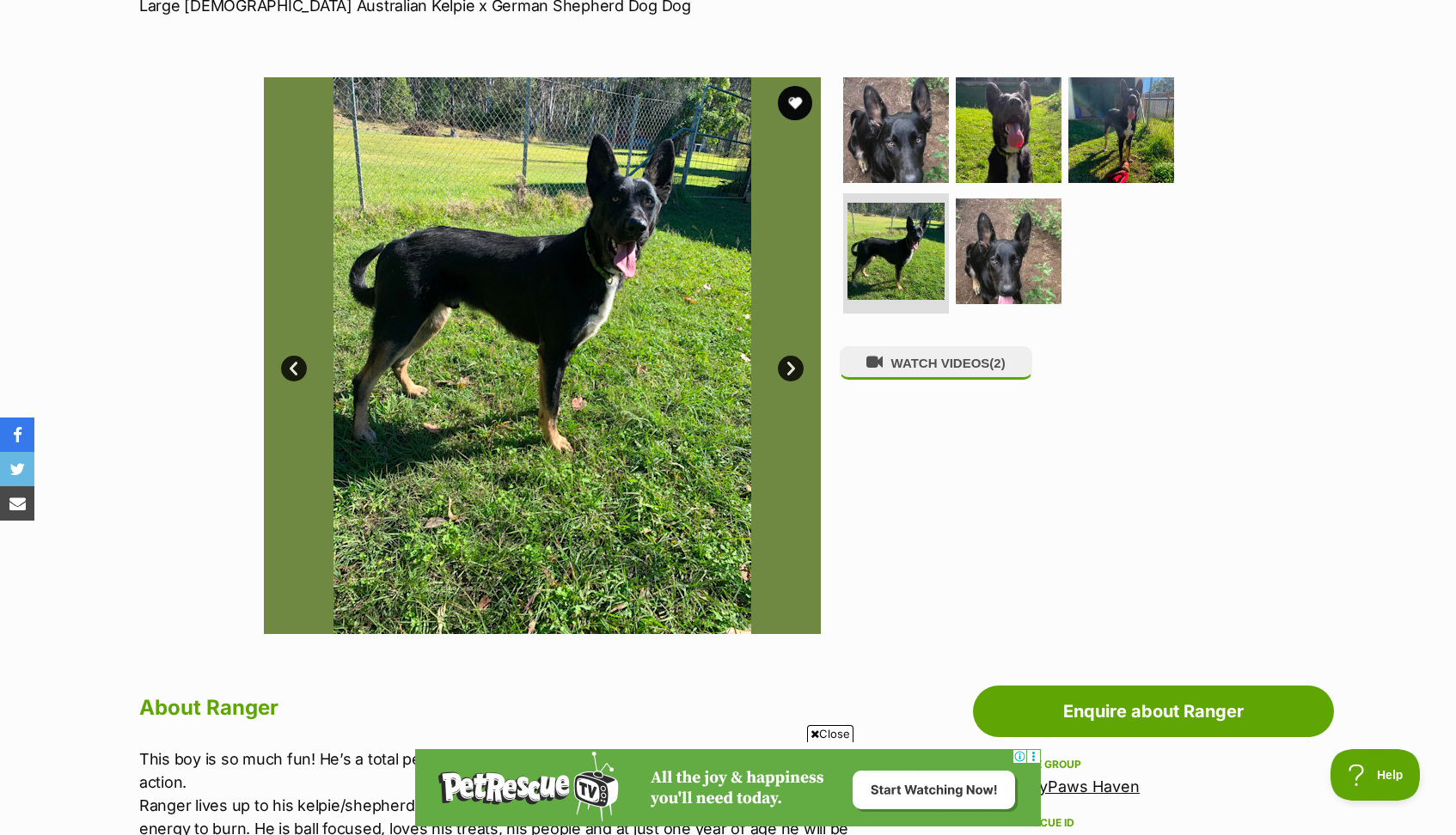
scroll to position [220, 0]
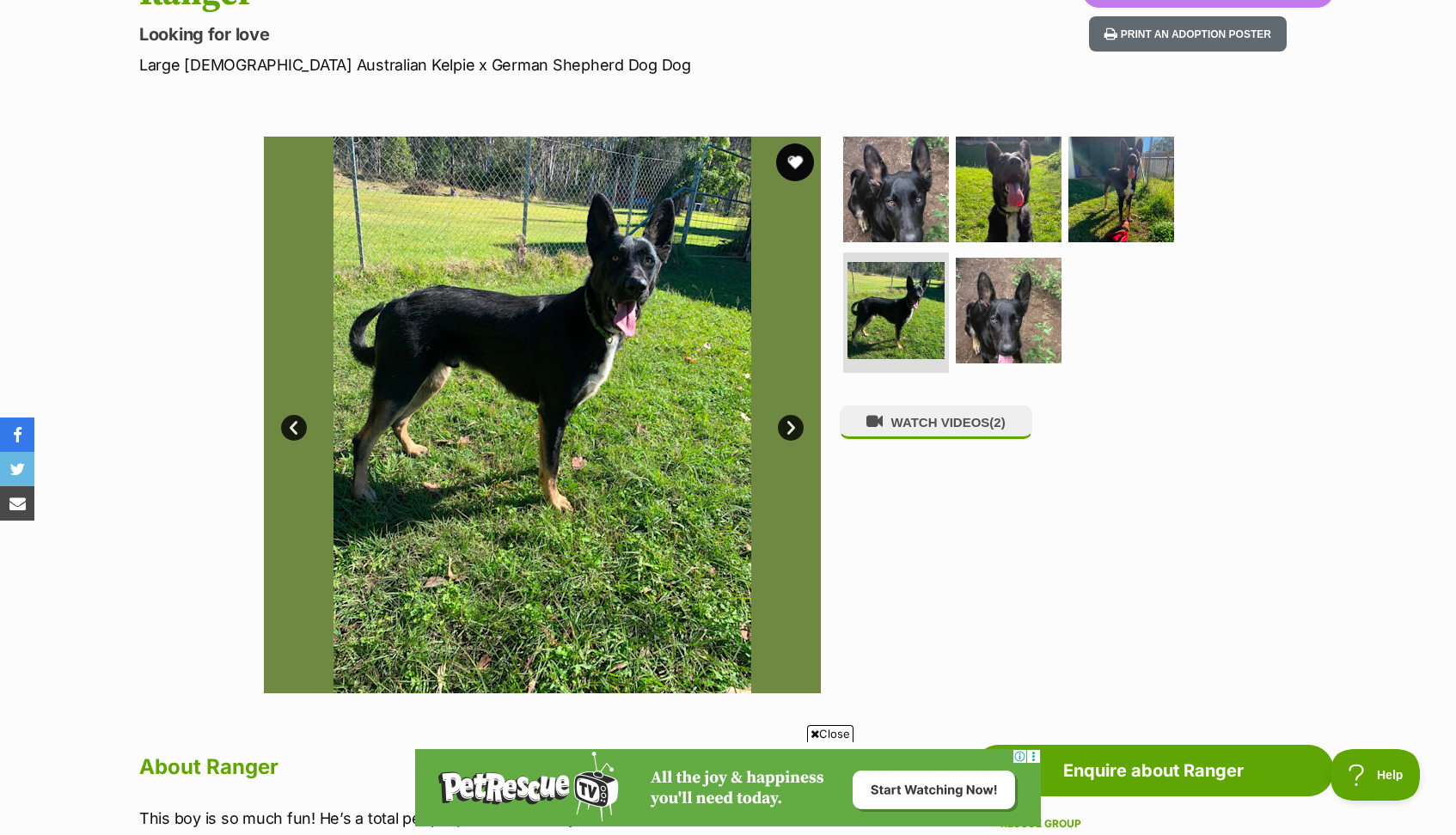
click at [786, 157] on button "favourite" at bounding box center [795, 162] width 38 height 38
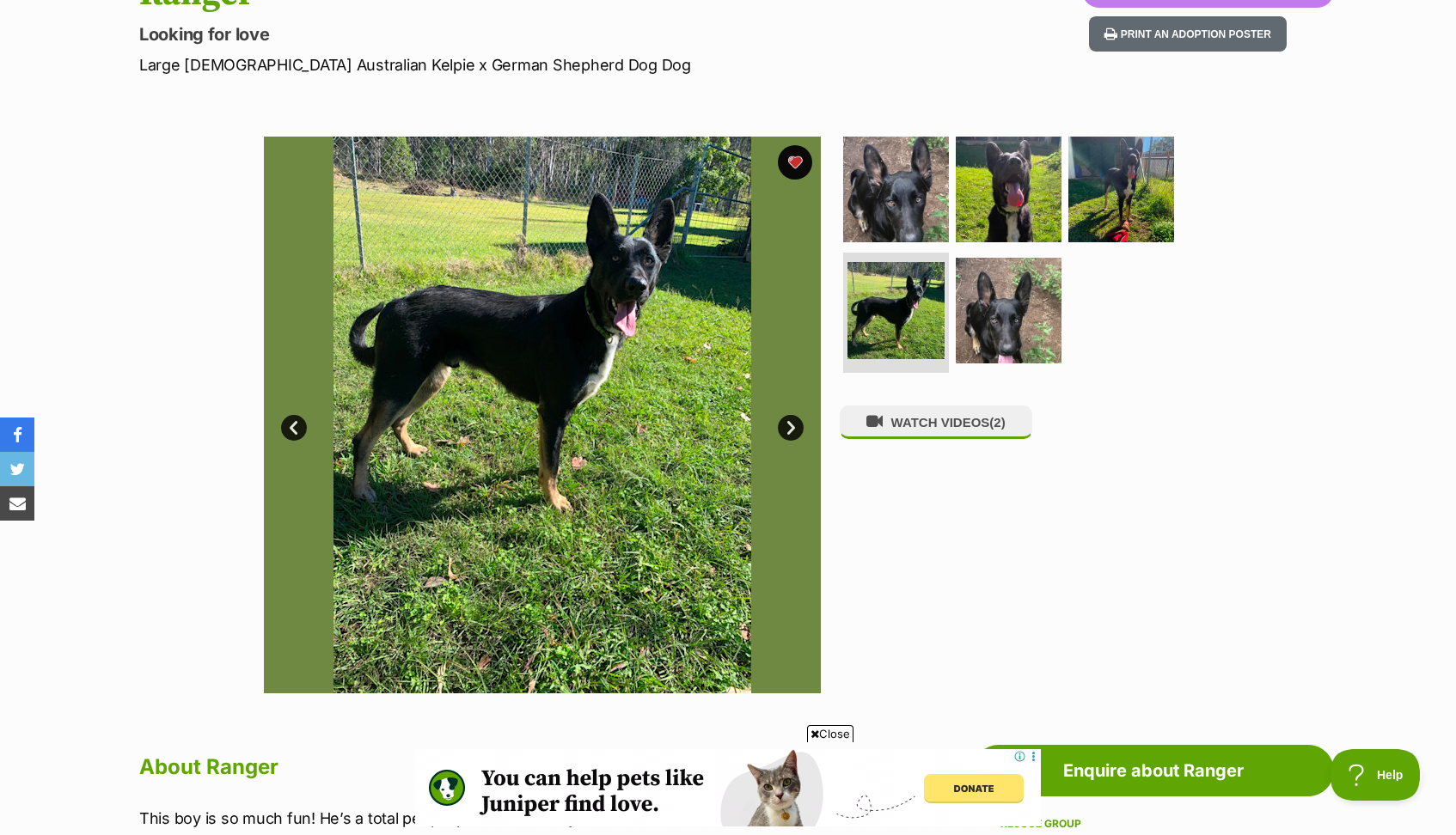
scroll to position [0, 0]
click at [874, 222] on img at bounding box center [895, 188] width 111 height 111
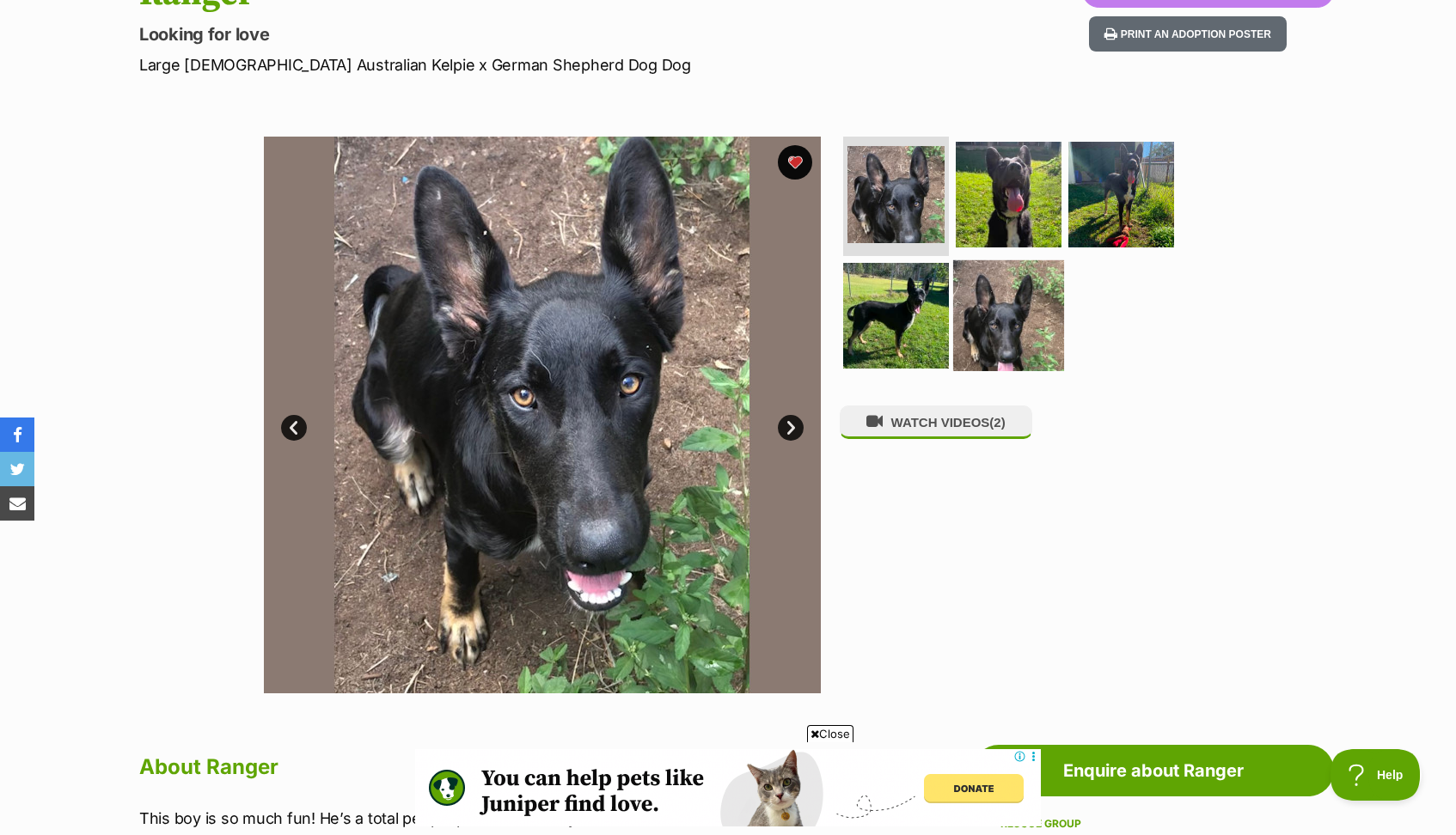
click at [993, 320] on img at bounding box center [1008, 315] width 111 height 111
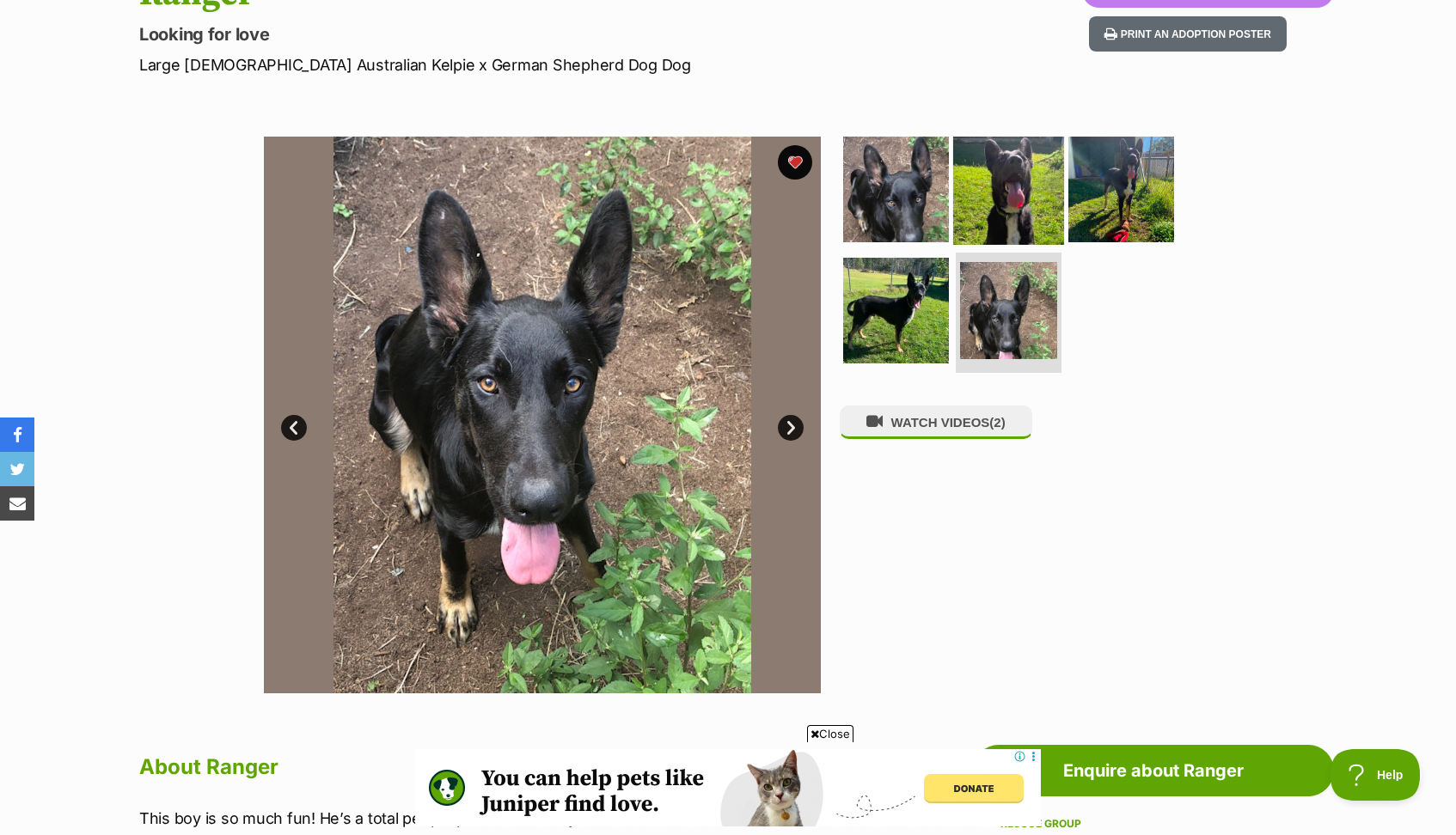
click at [999, 213] on img at bounding box center [1008, 188] width 111 height 111
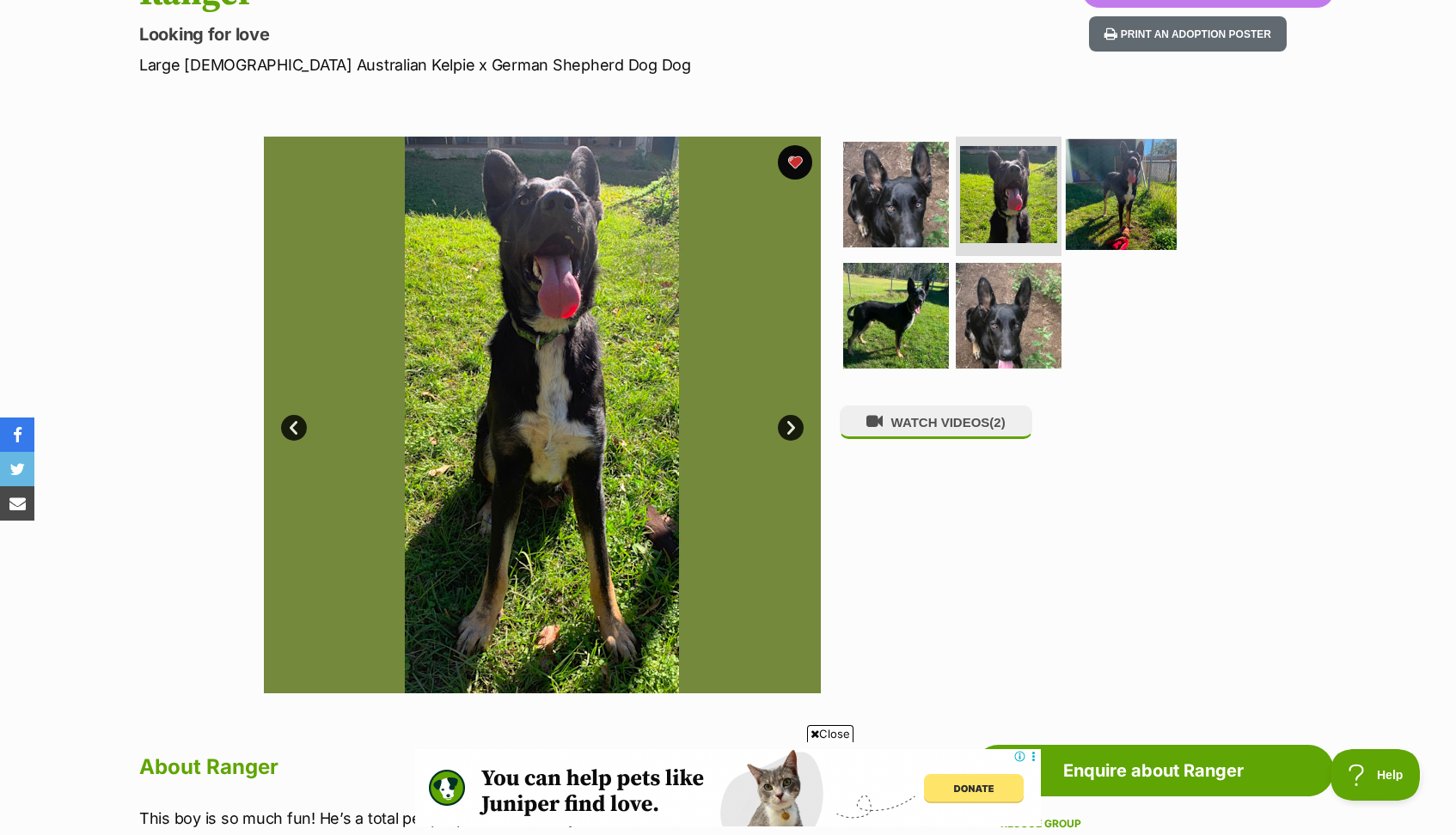
click at [1104, 206] on img at bounding box center [1121, 194] width 111 height 111
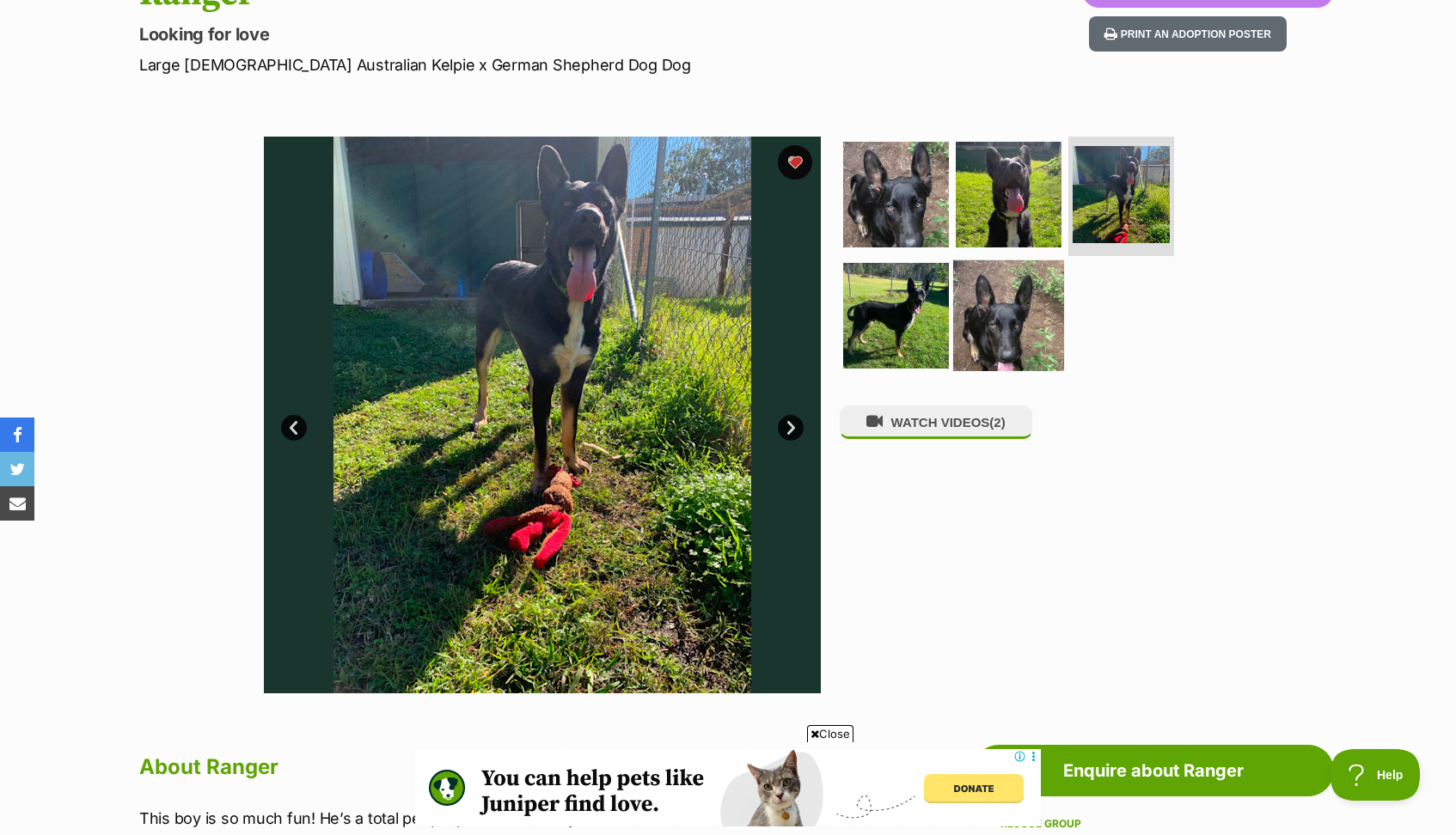
click at [1021, 328] on img at bounding box center [1008, 315] width 111 height 111
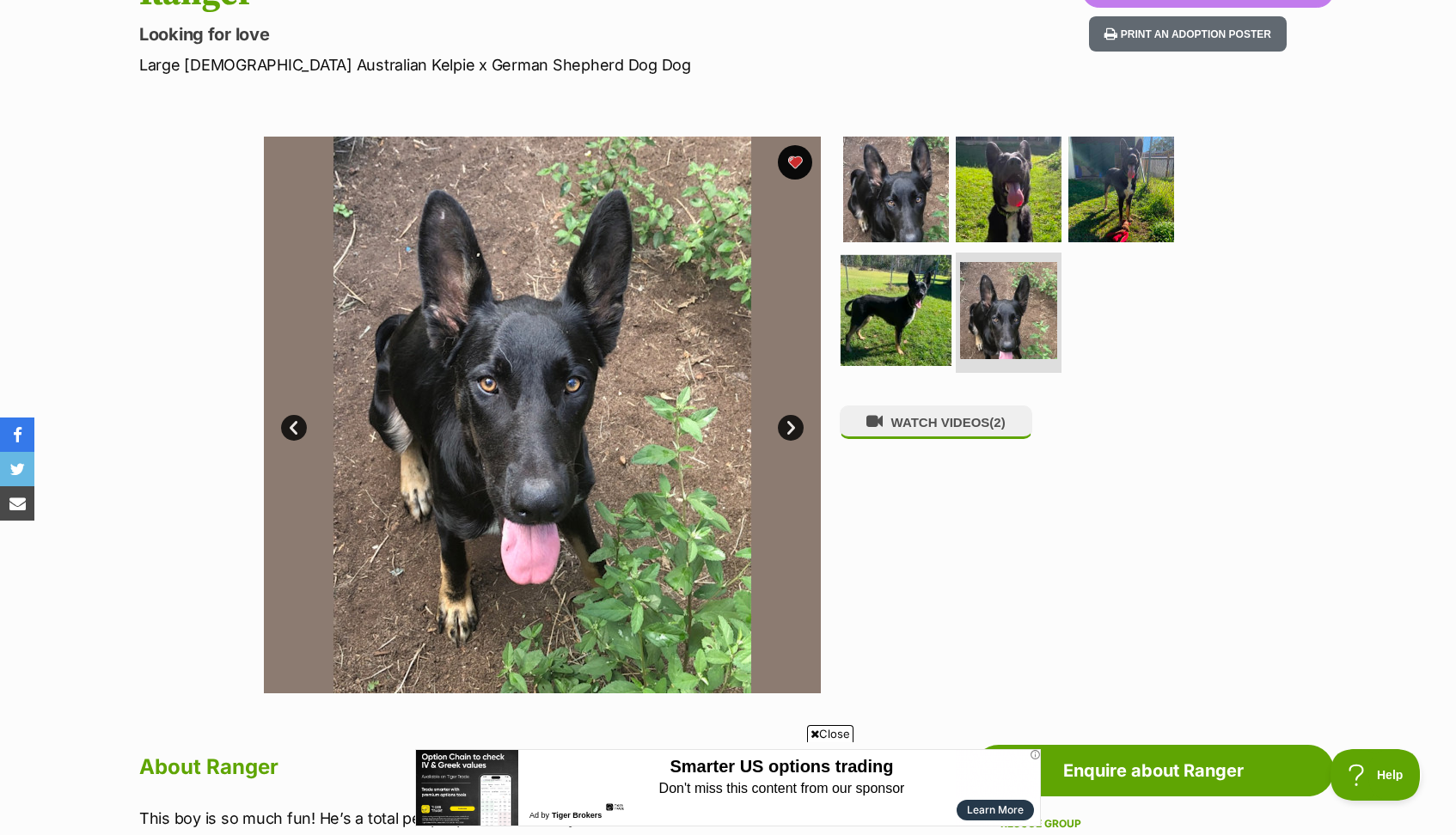
click at [924, 311] on img at bounding box center [895, 311] width 111 height 111
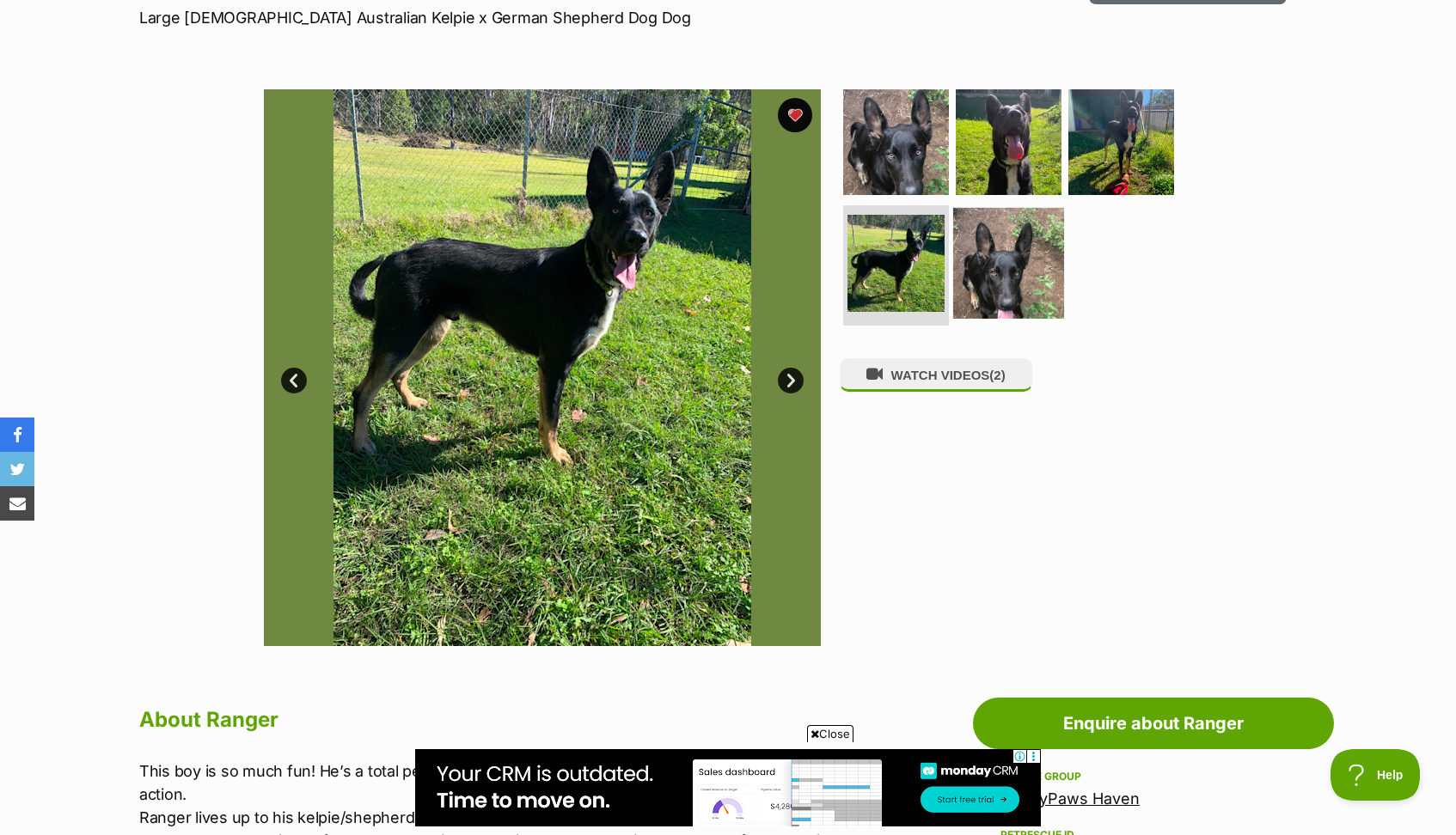
click at [979, 233] on img at bounding box center [1008, 263] width 111 height 111
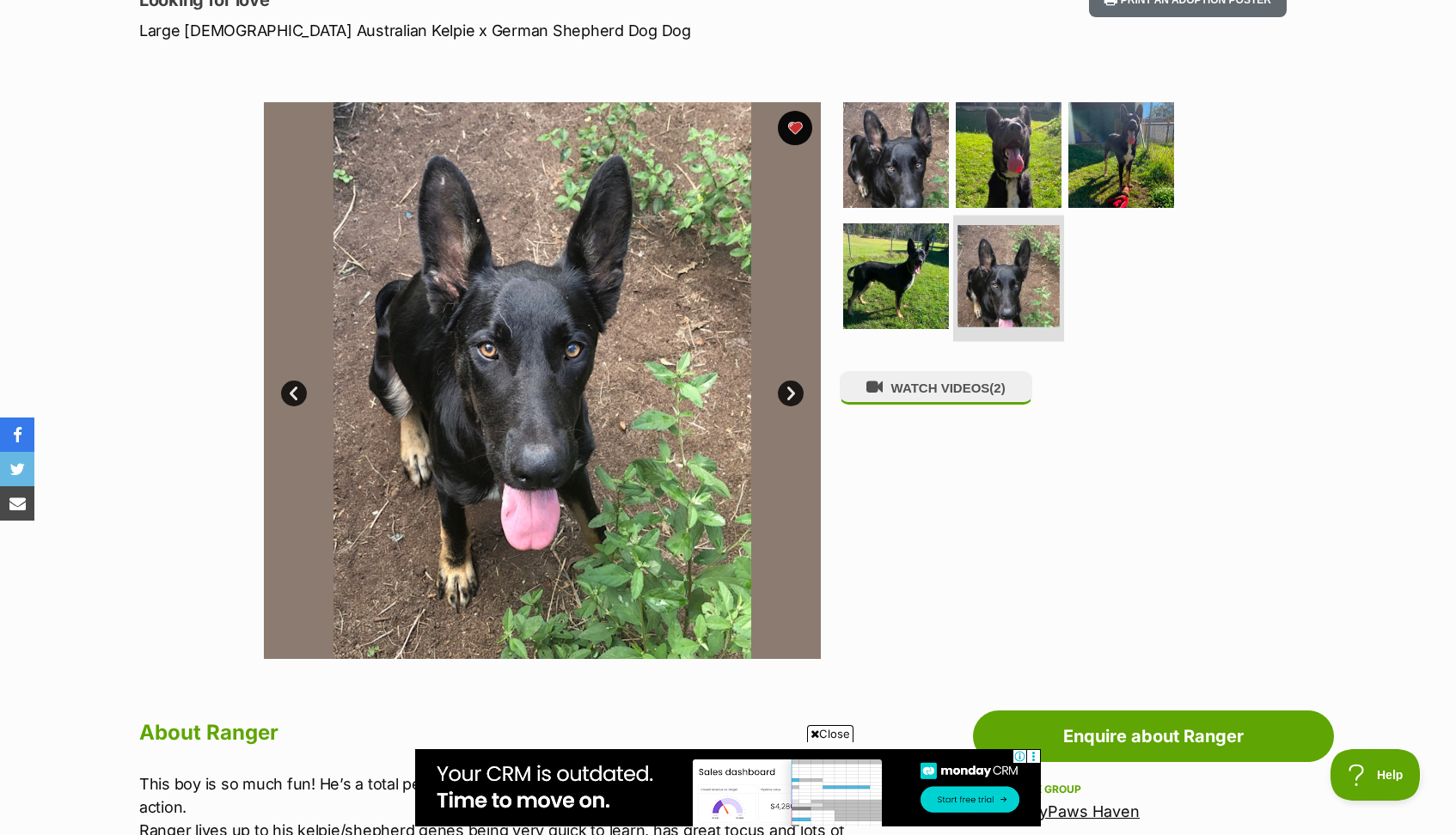
scroll to position [254, 0]
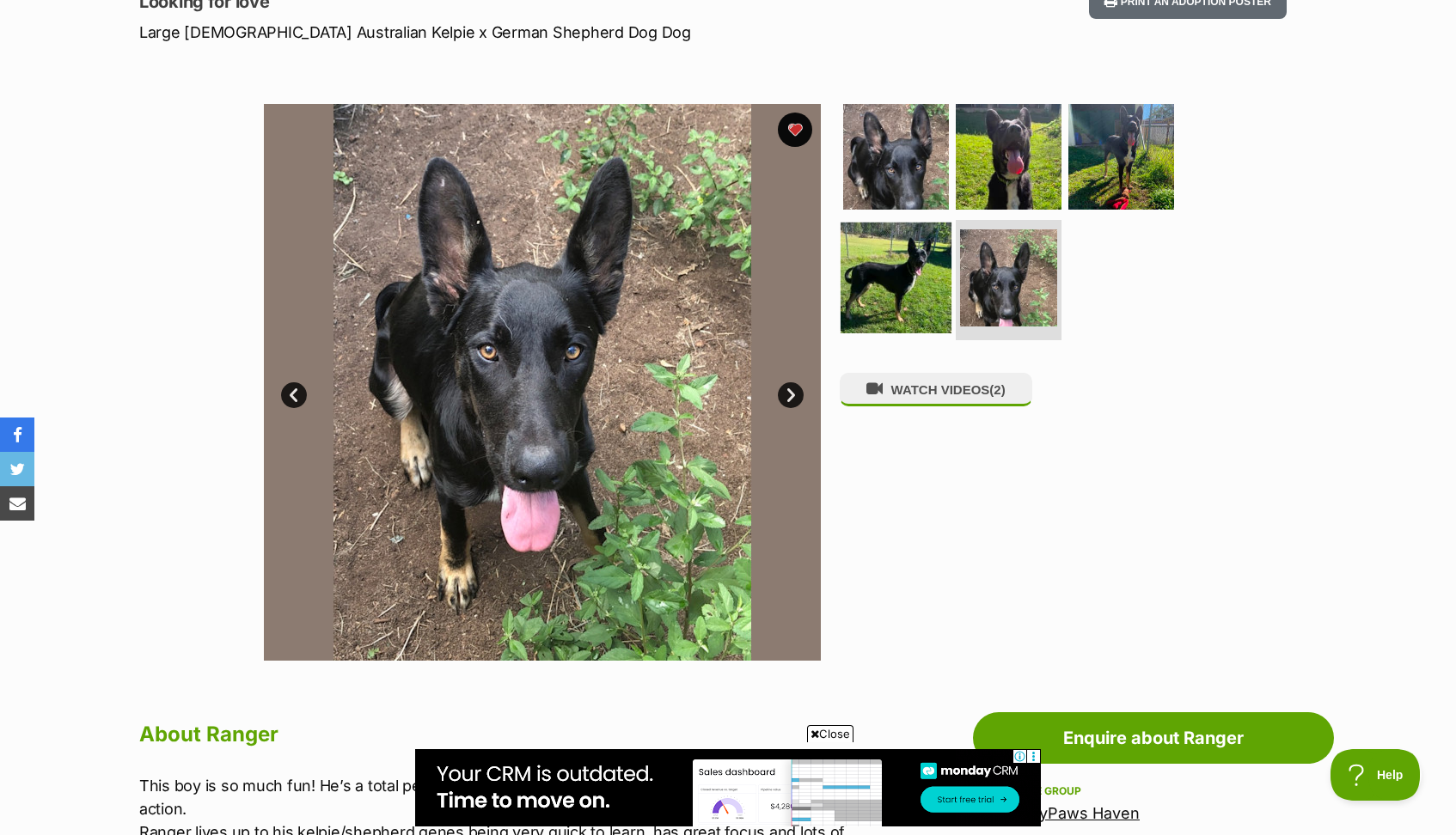
click at [879, 288] on img at bounding box center [895, 277] width 111 height 111
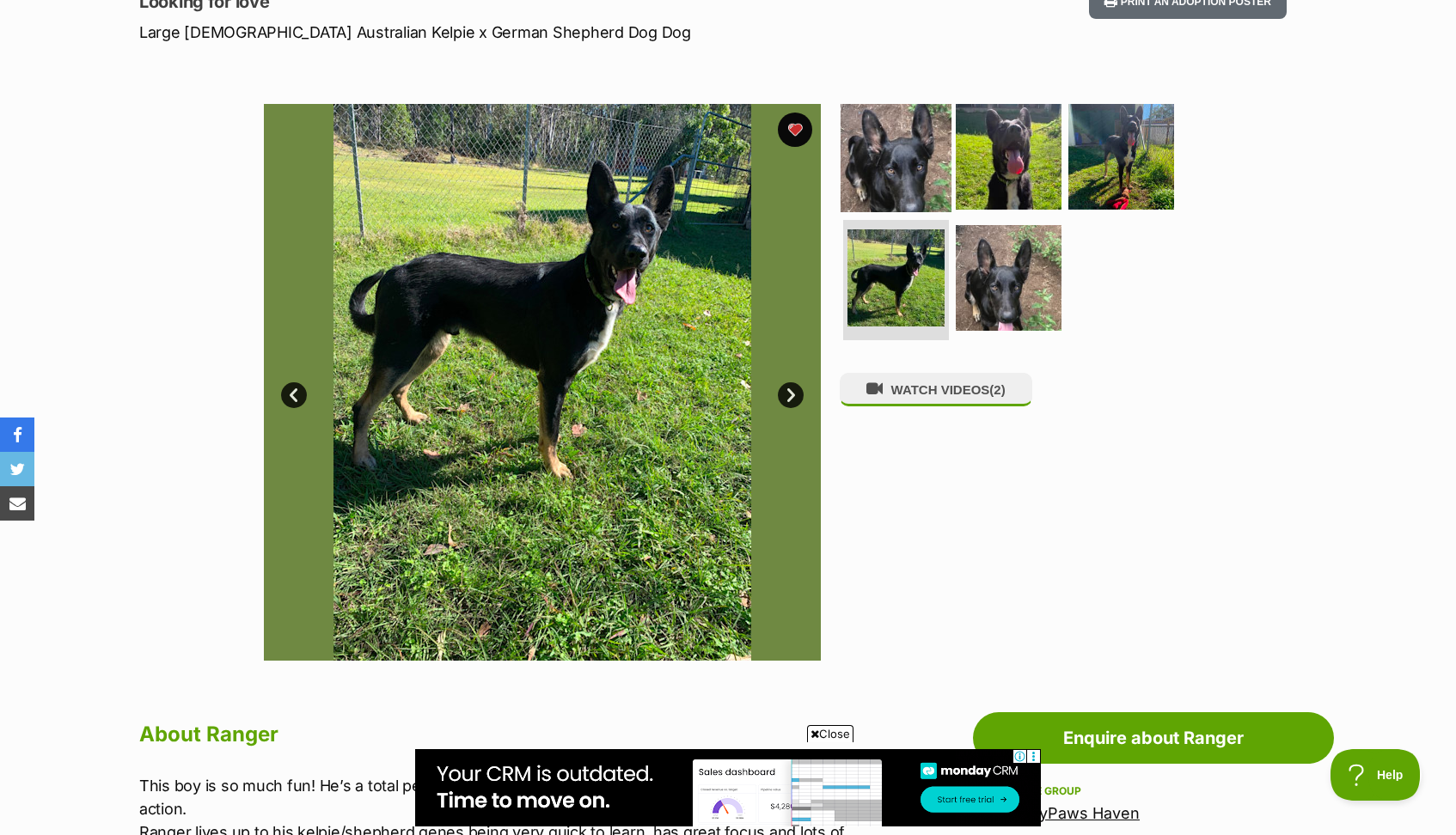
click at [916, 180] on img at bounding box center [895, 156] width 111 height 111
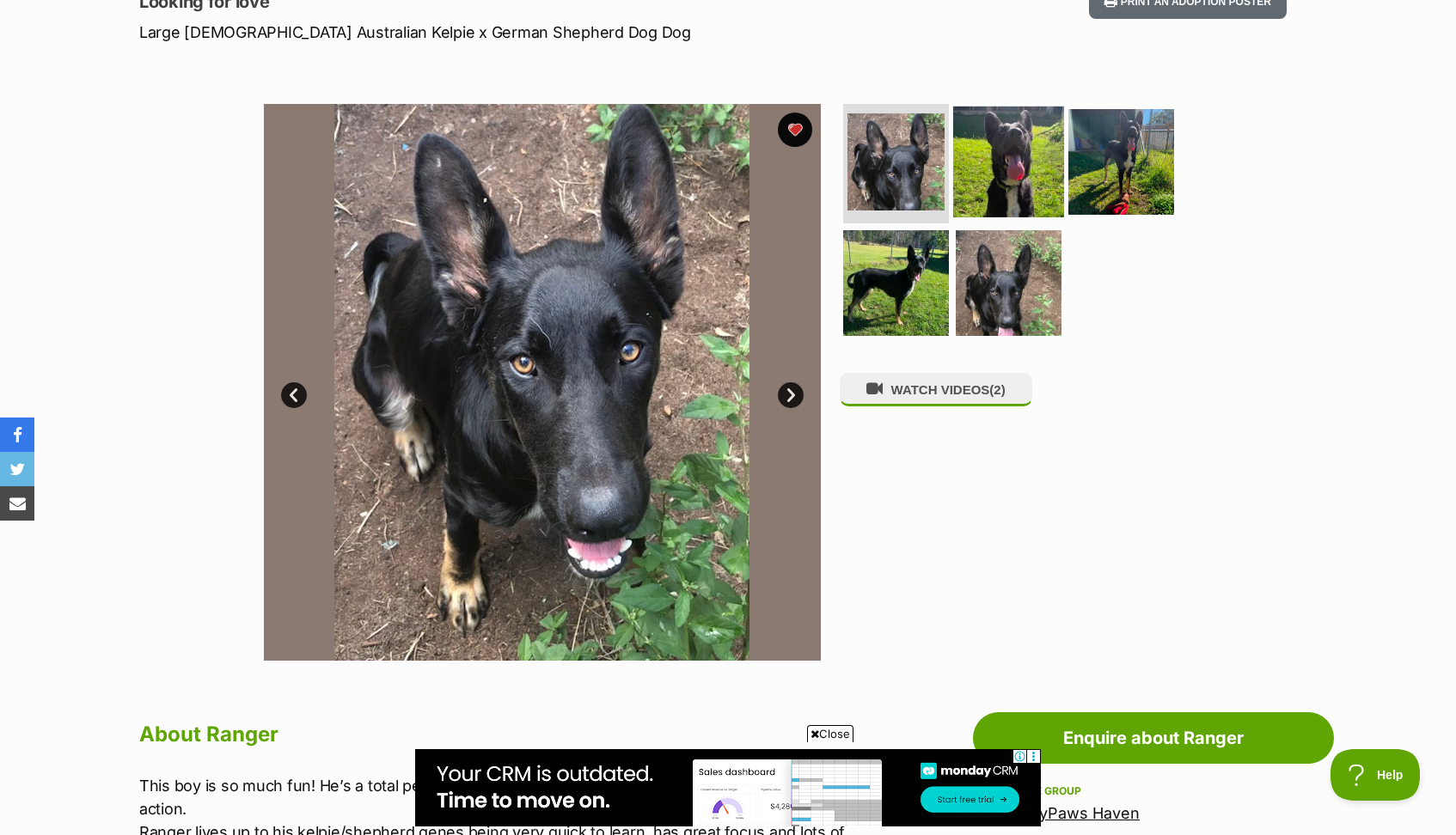
click at [1010, 180] on img at bounding box center [1008, 161] width 111 height 111
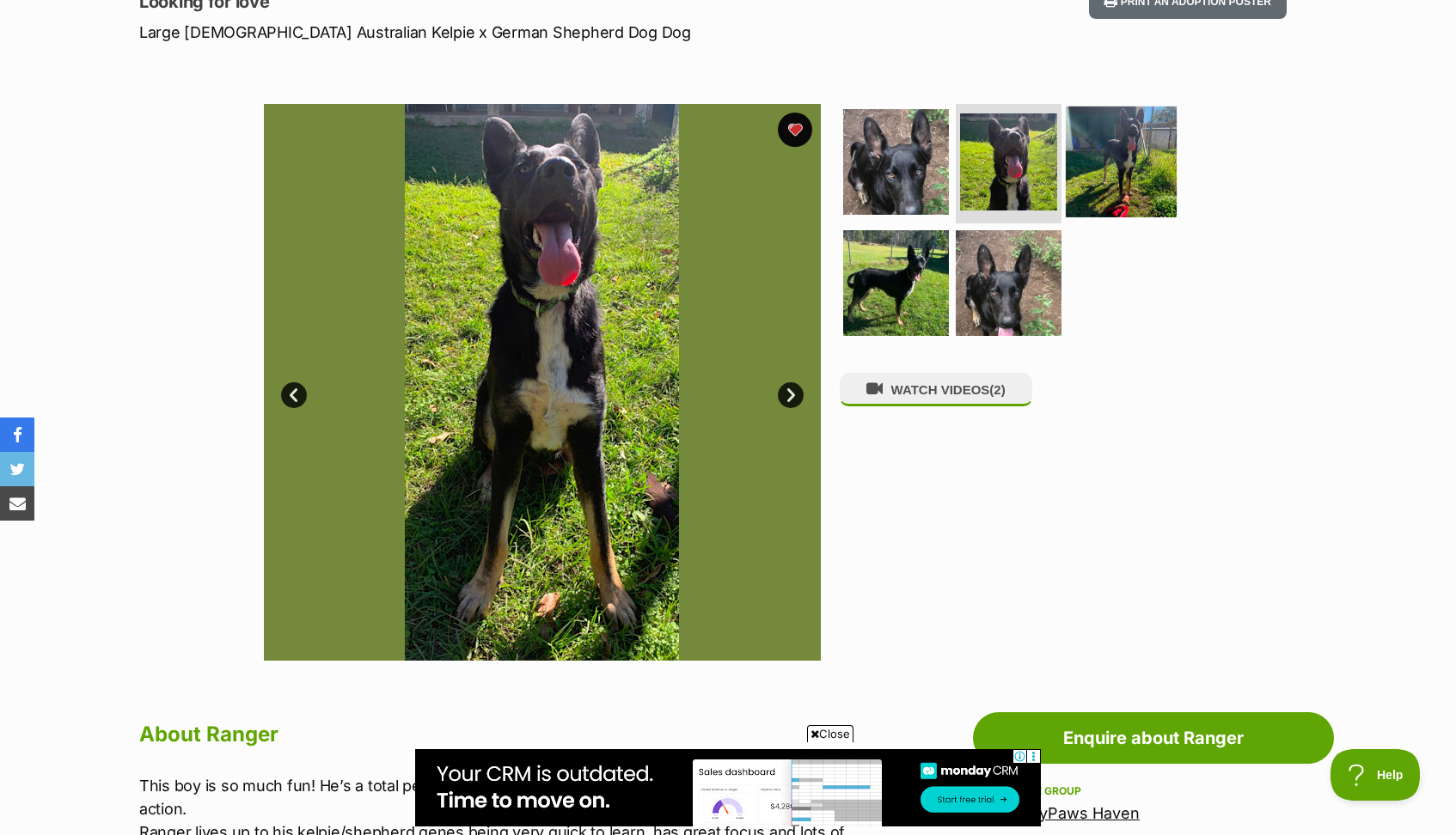
click at [1102, 183] on img at bounding box center [1121, 161] width 111 height 111
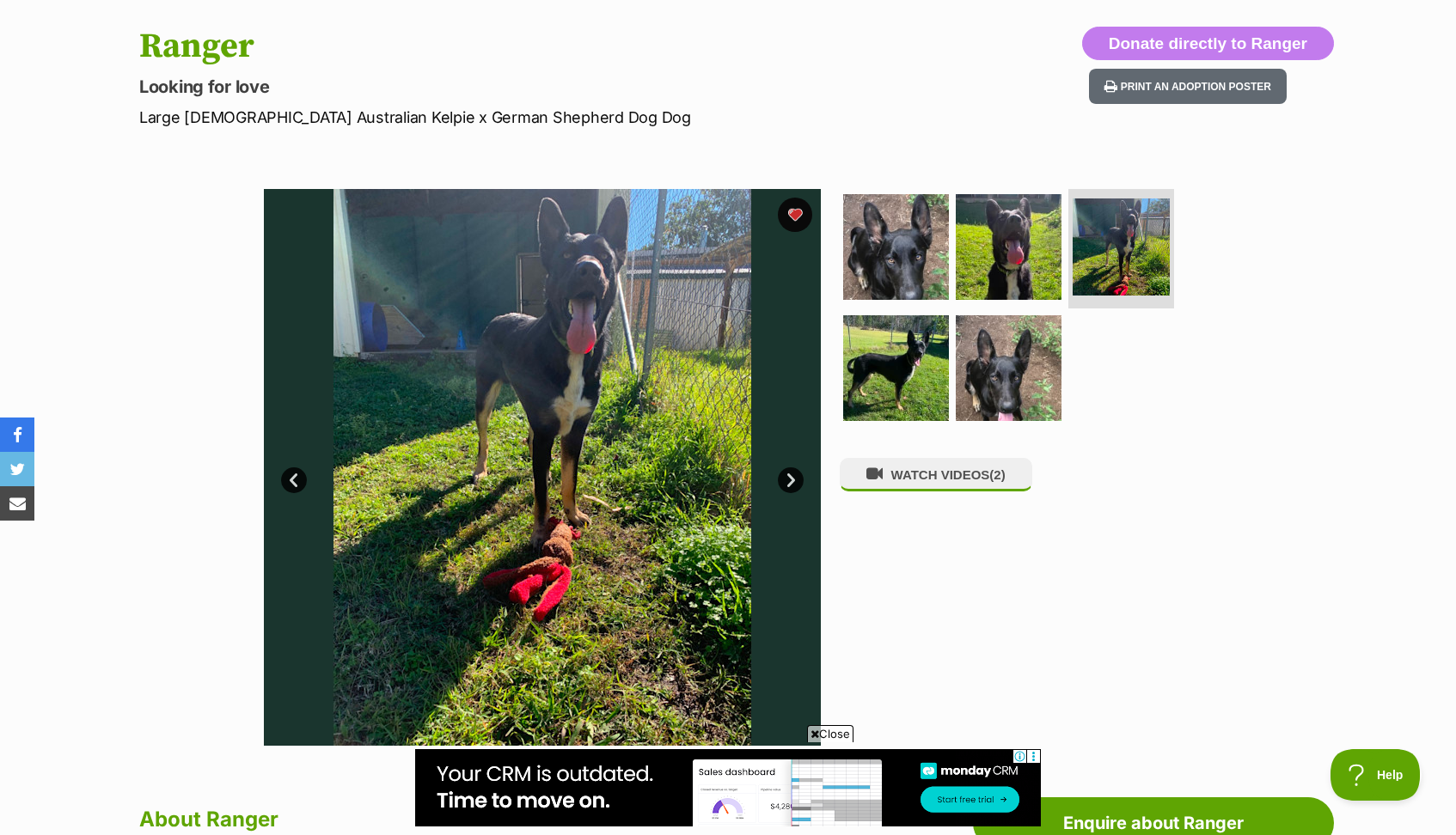
scroll to position [179, 0]
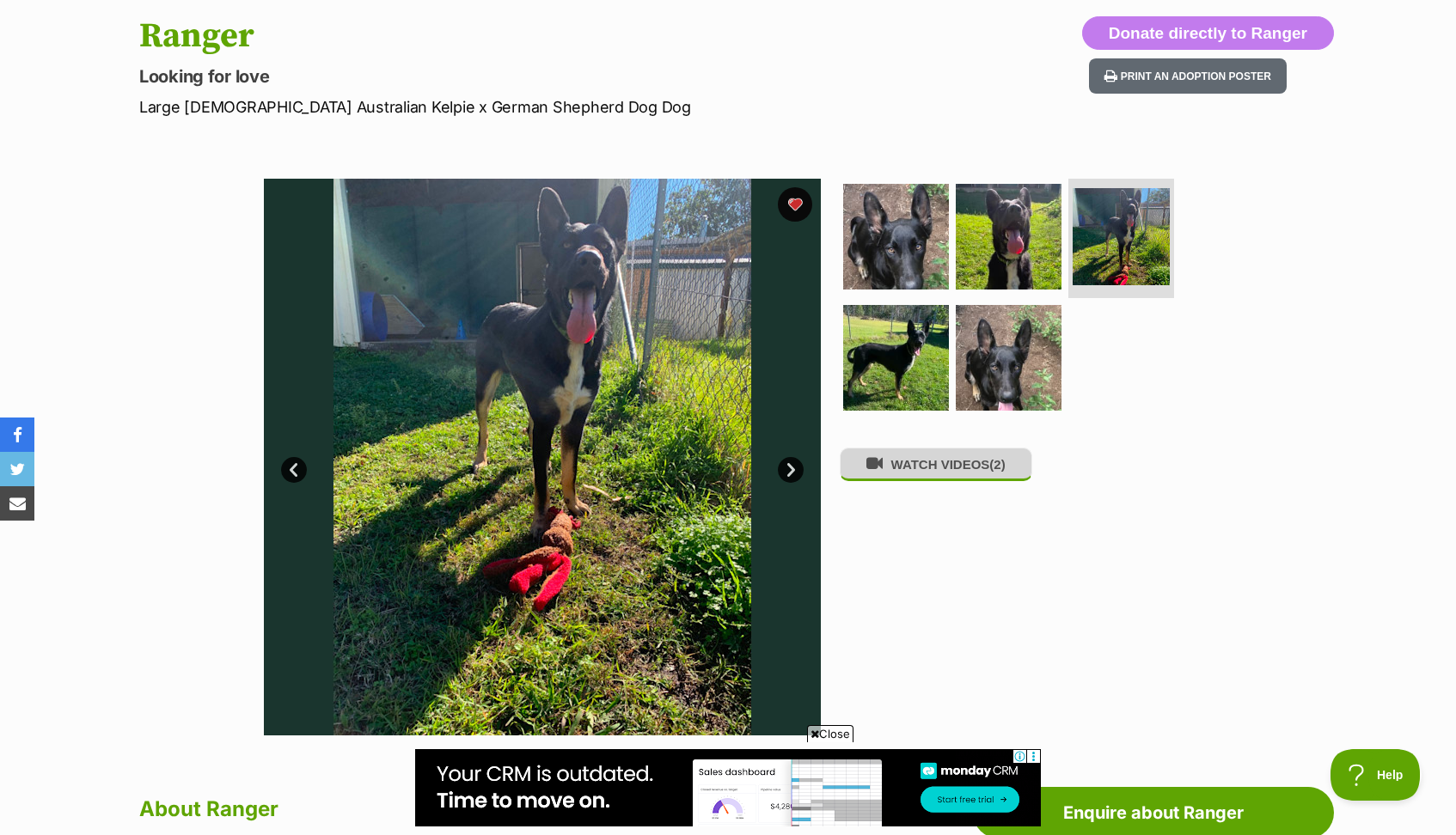
click at [941, 475] on button "WATCH VIDEOS (2)" at bounding box center [935, 464] width 193 height 33
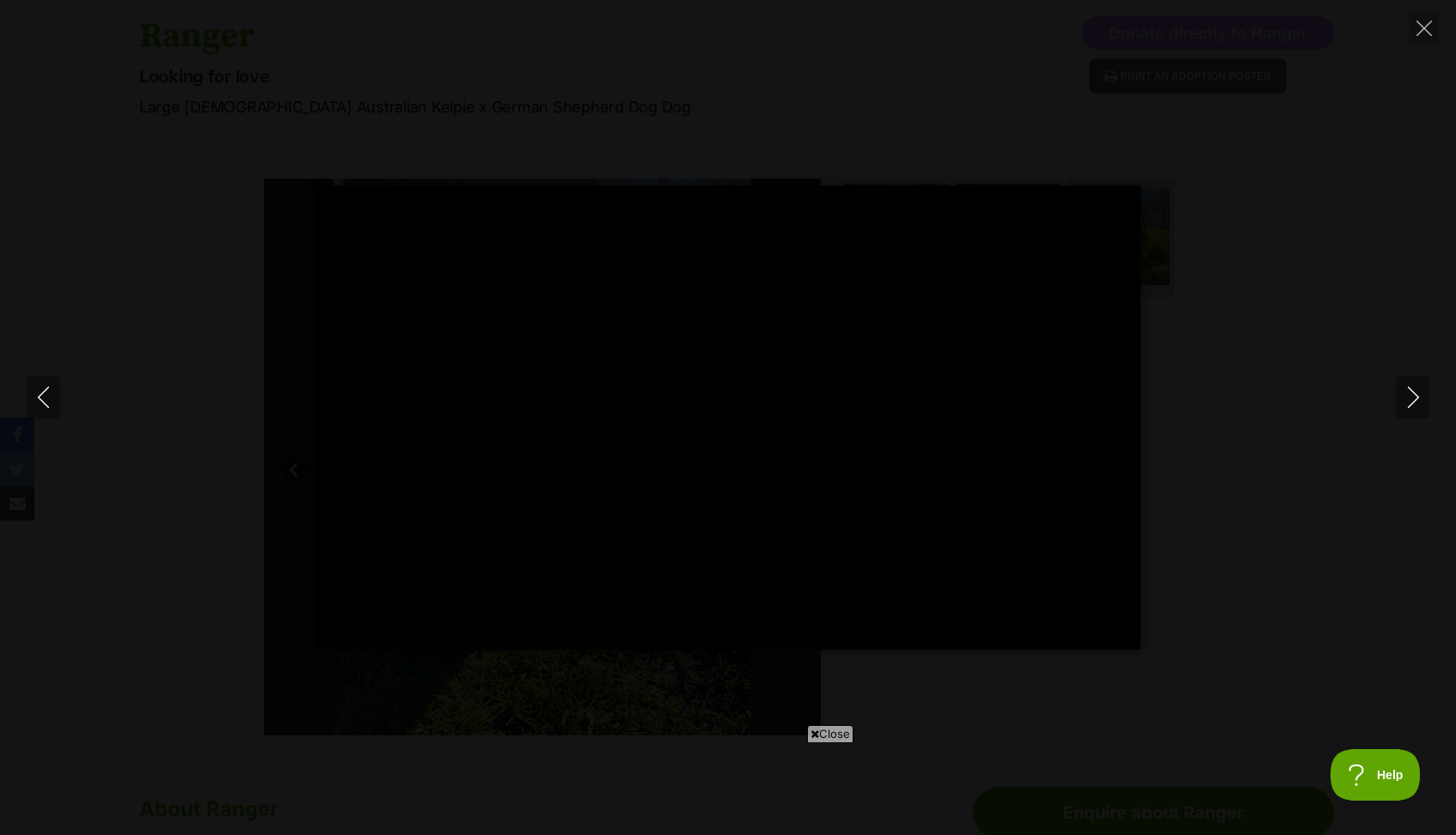
scroll to position [0, 0]
click at [827, 737] on span "Close" at bounding box center [830, 733] width 47 height 17
type input "100"
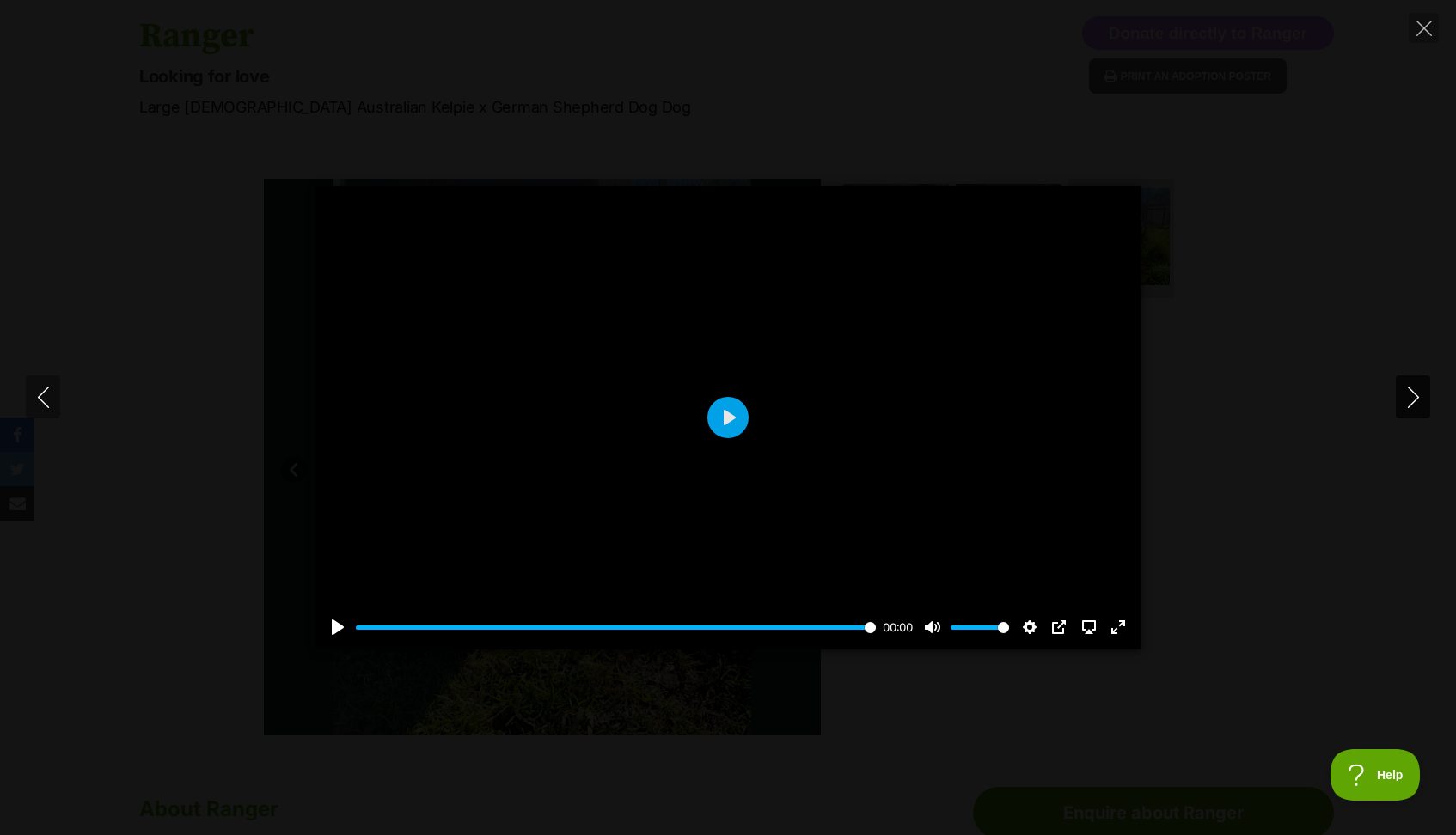
click at [1420, 397] on icon "Next" at bounding box center [1413, 397] width 22 height 22
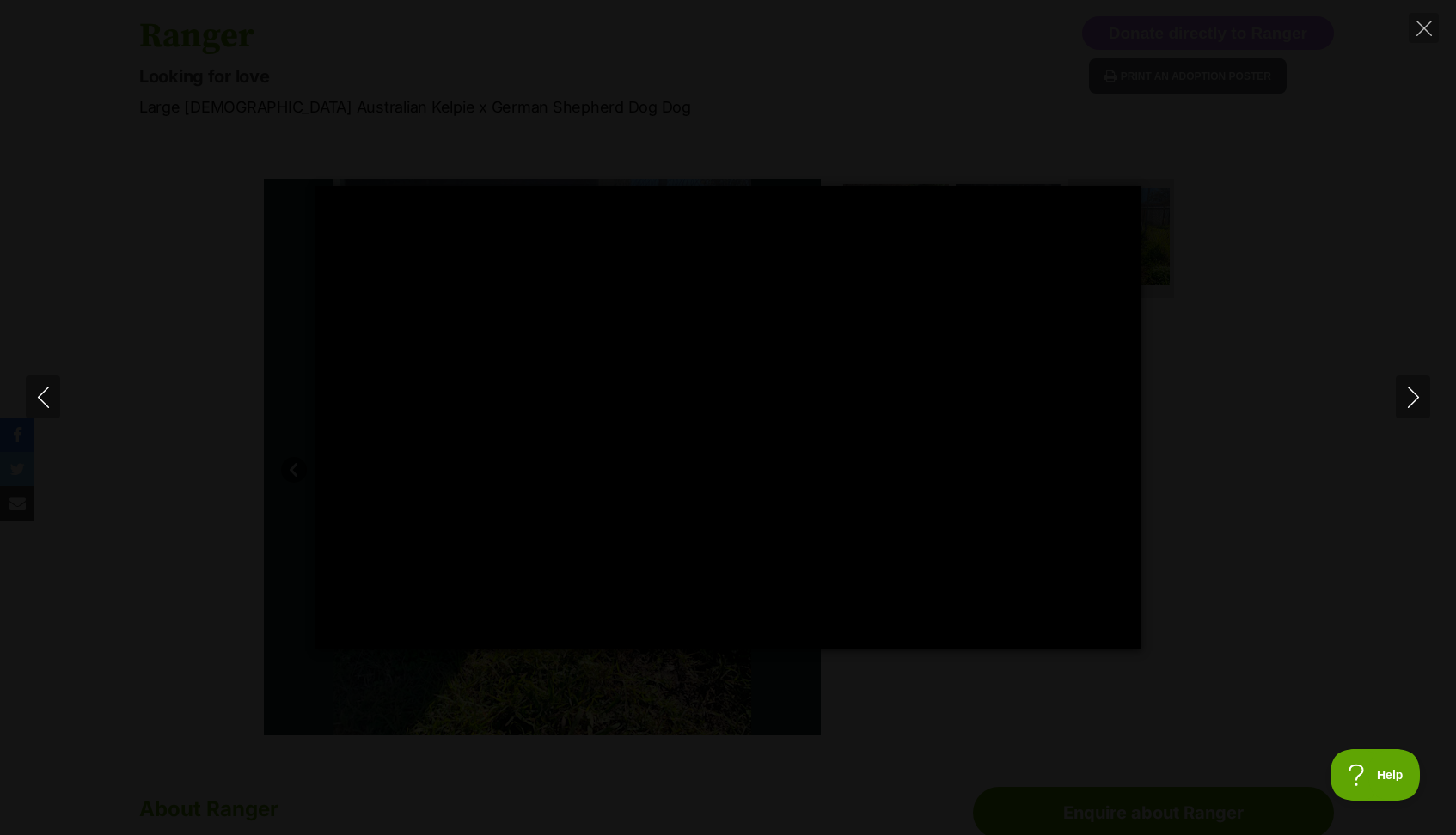
type input "100"
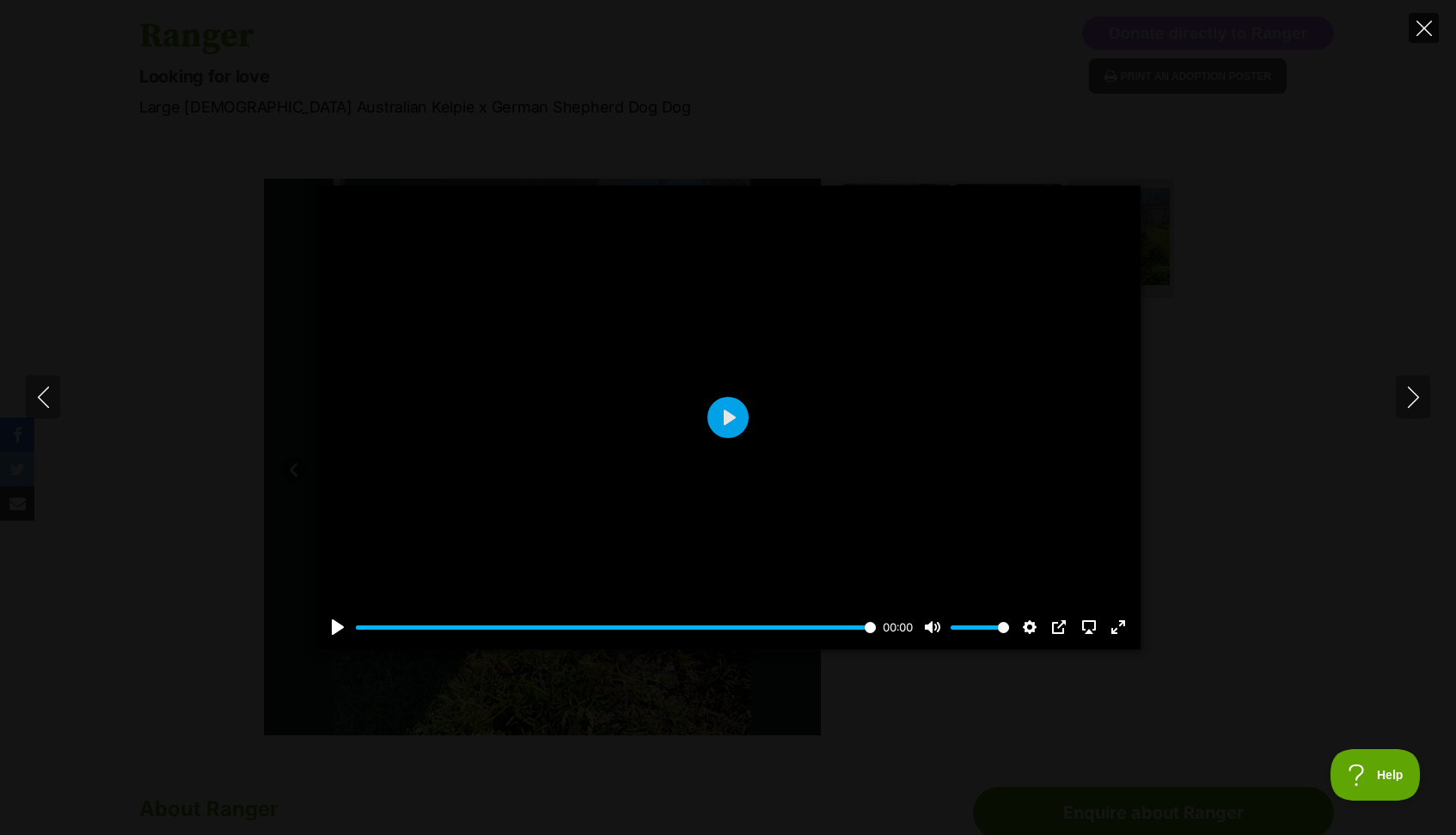
click at [1422, 27] on icon "Close" at bounding box center [1424, 28] width 15 height 15
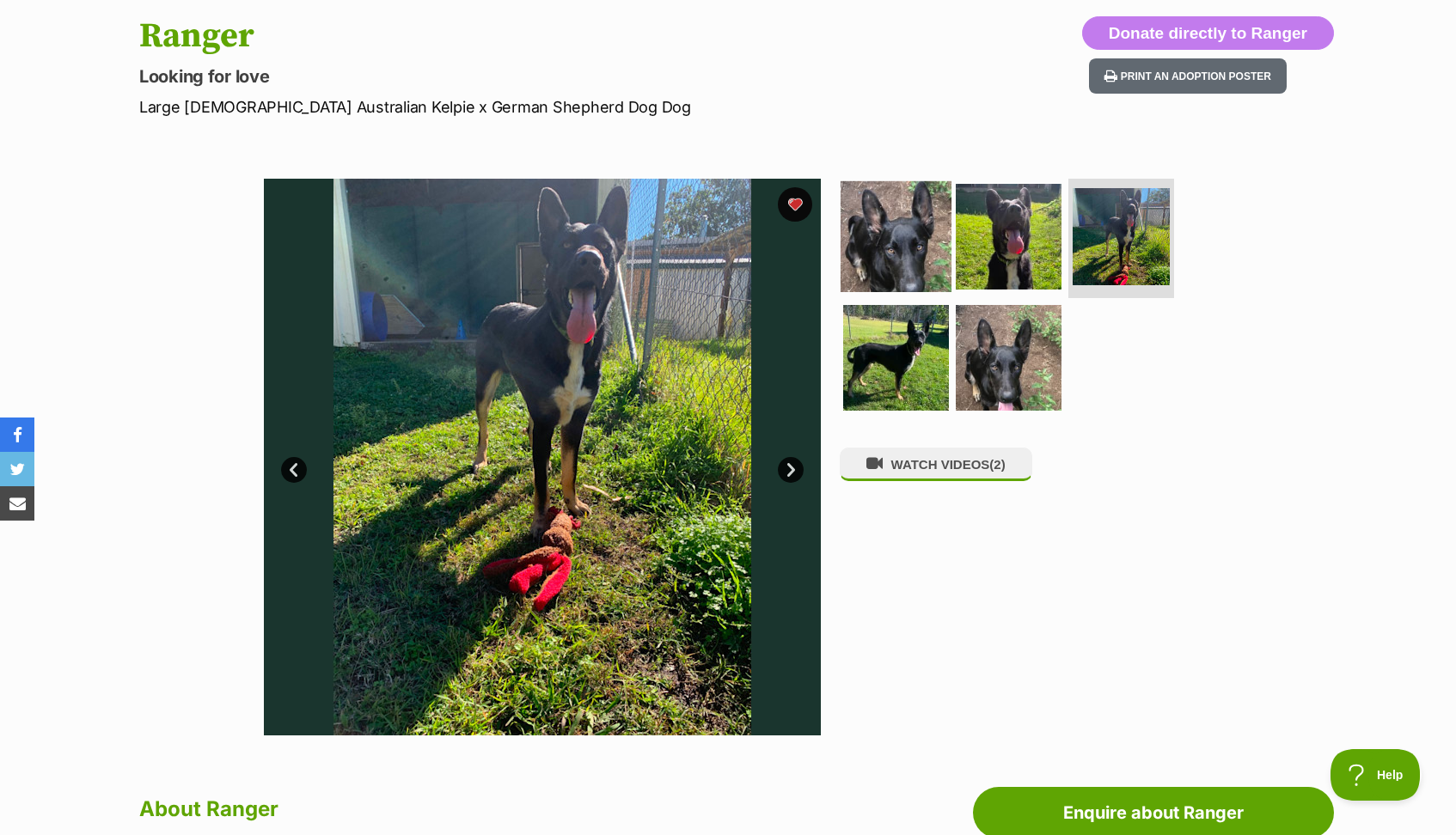
click at [904, 237] on img at bounding box center [895, 236] width 111 height 111
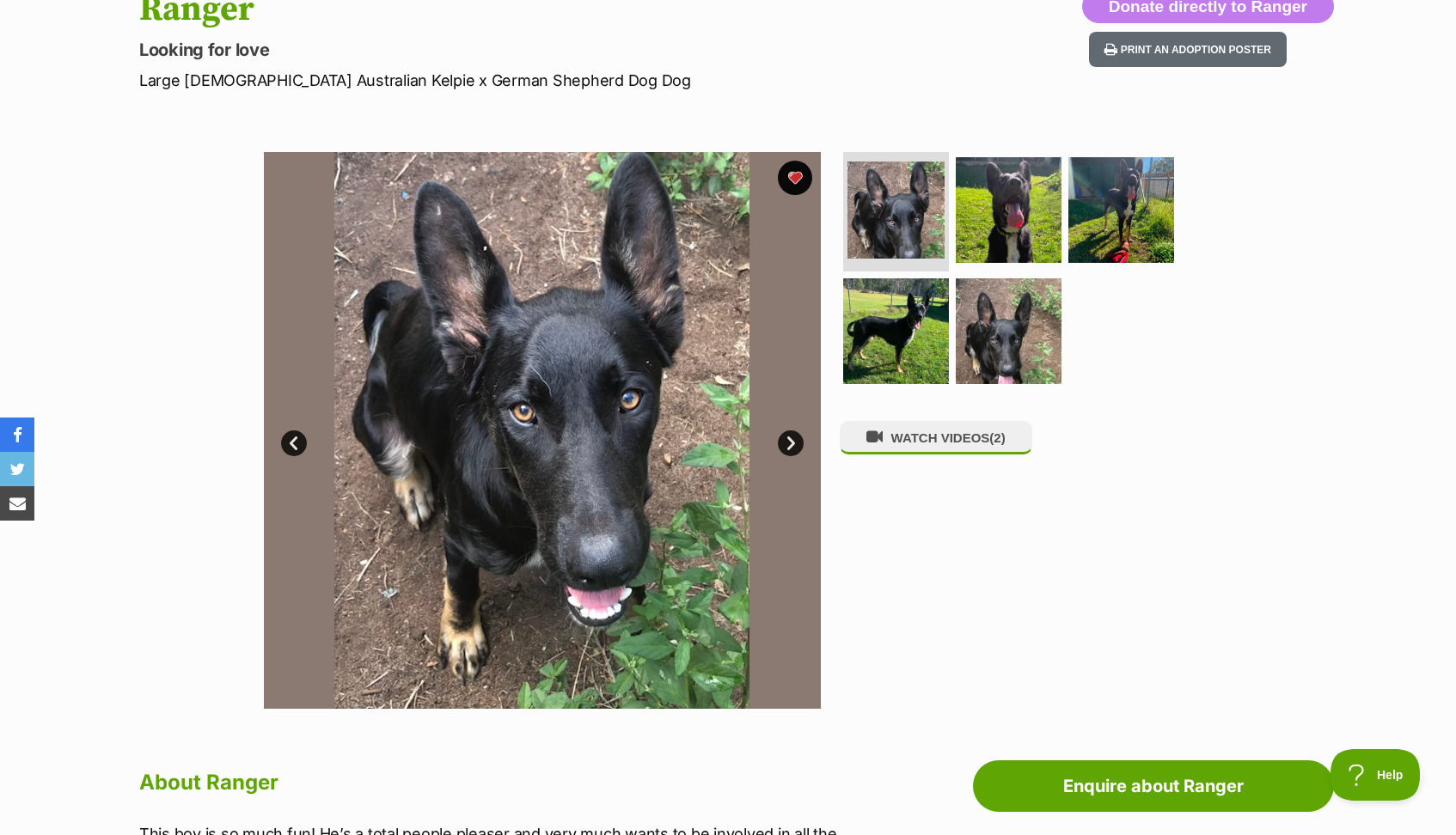
scroll to position [206, 0]
click at [895, 345] on img at bounding box center [895, 330] width 111 height 111
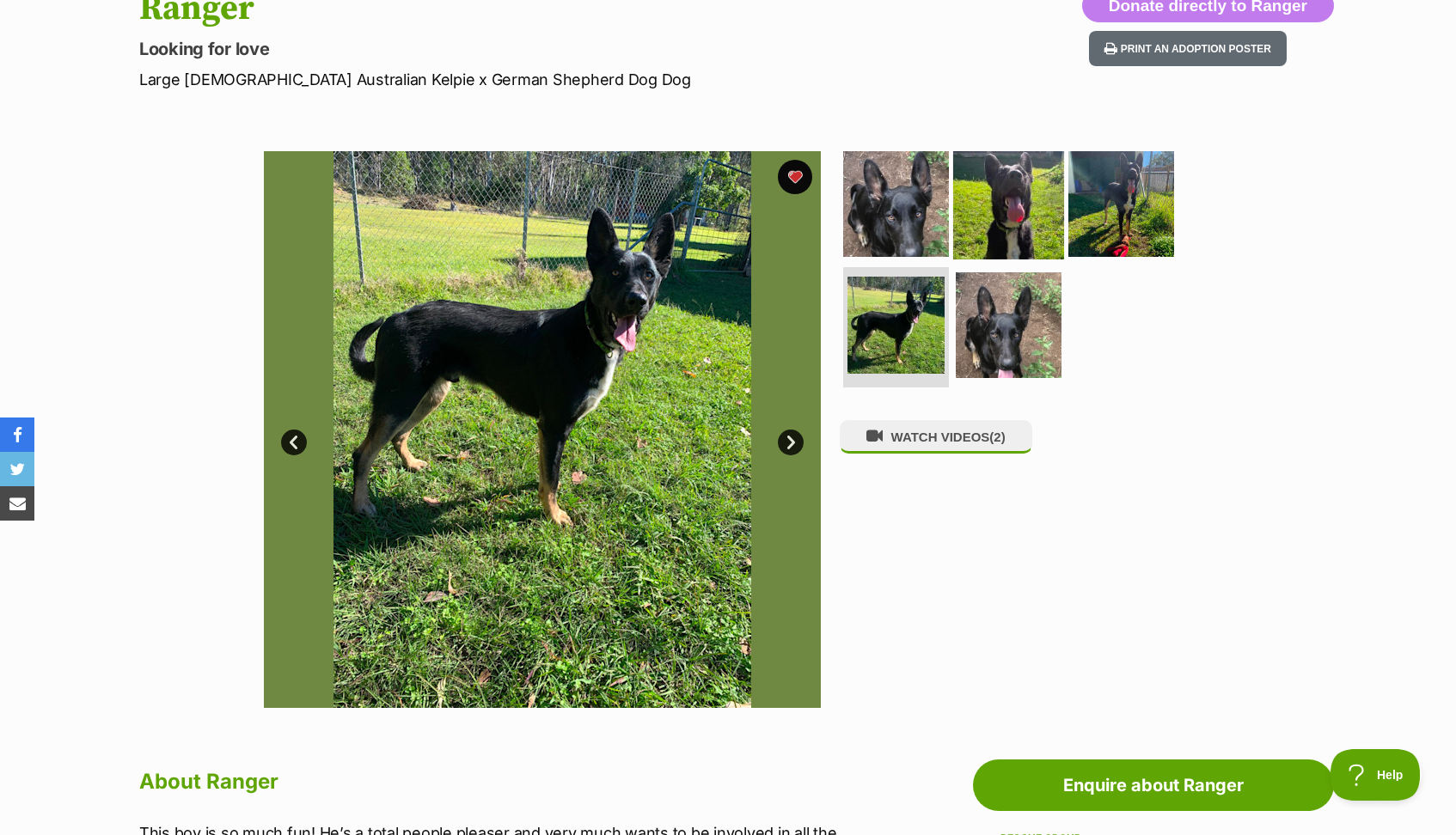
click at [1022, 212] on img at bounding box center [1008, 203] width 111 height 111
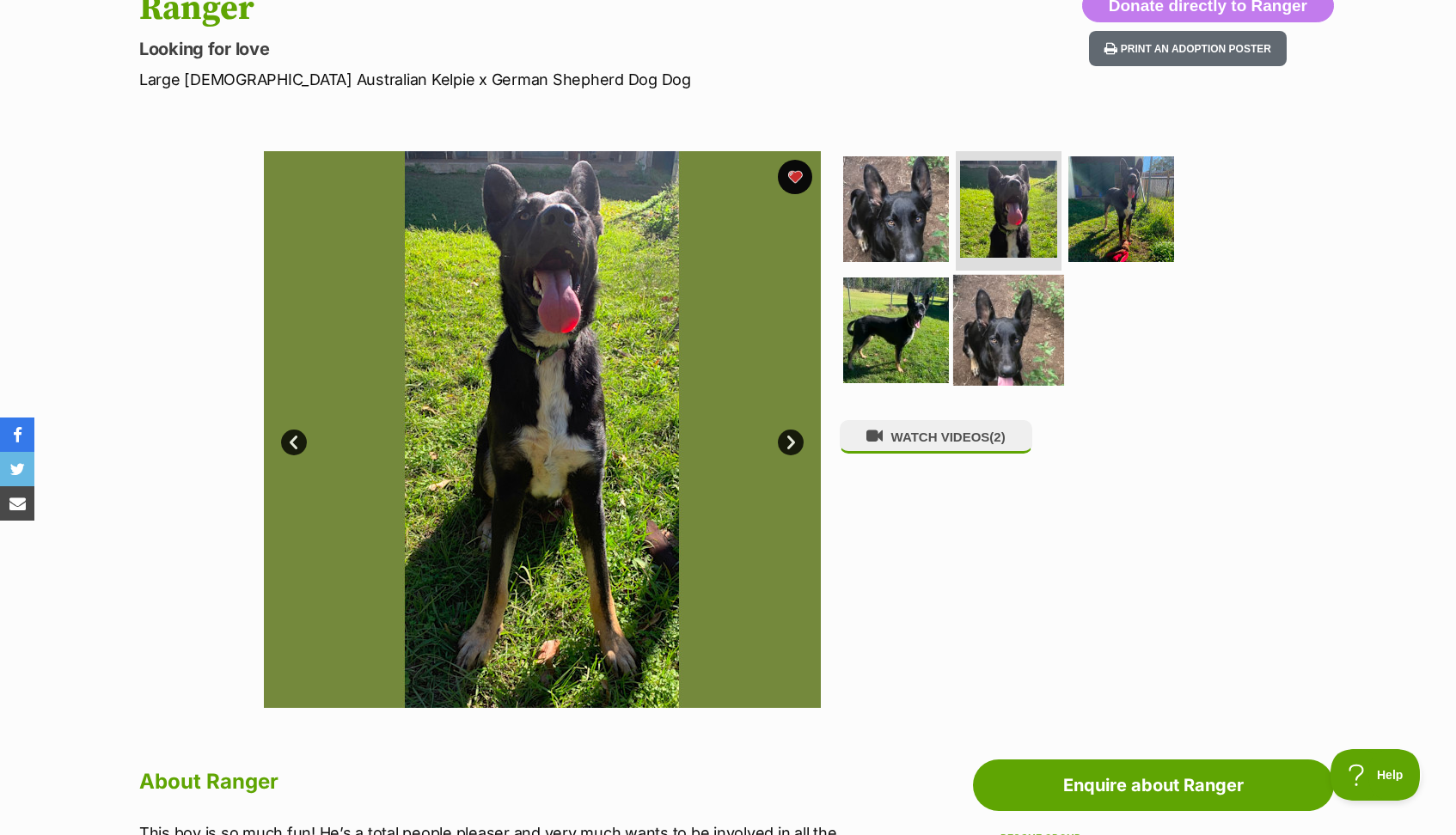
click at [988, 327] on img at bounding box center [1008, 330] width 111 height 111
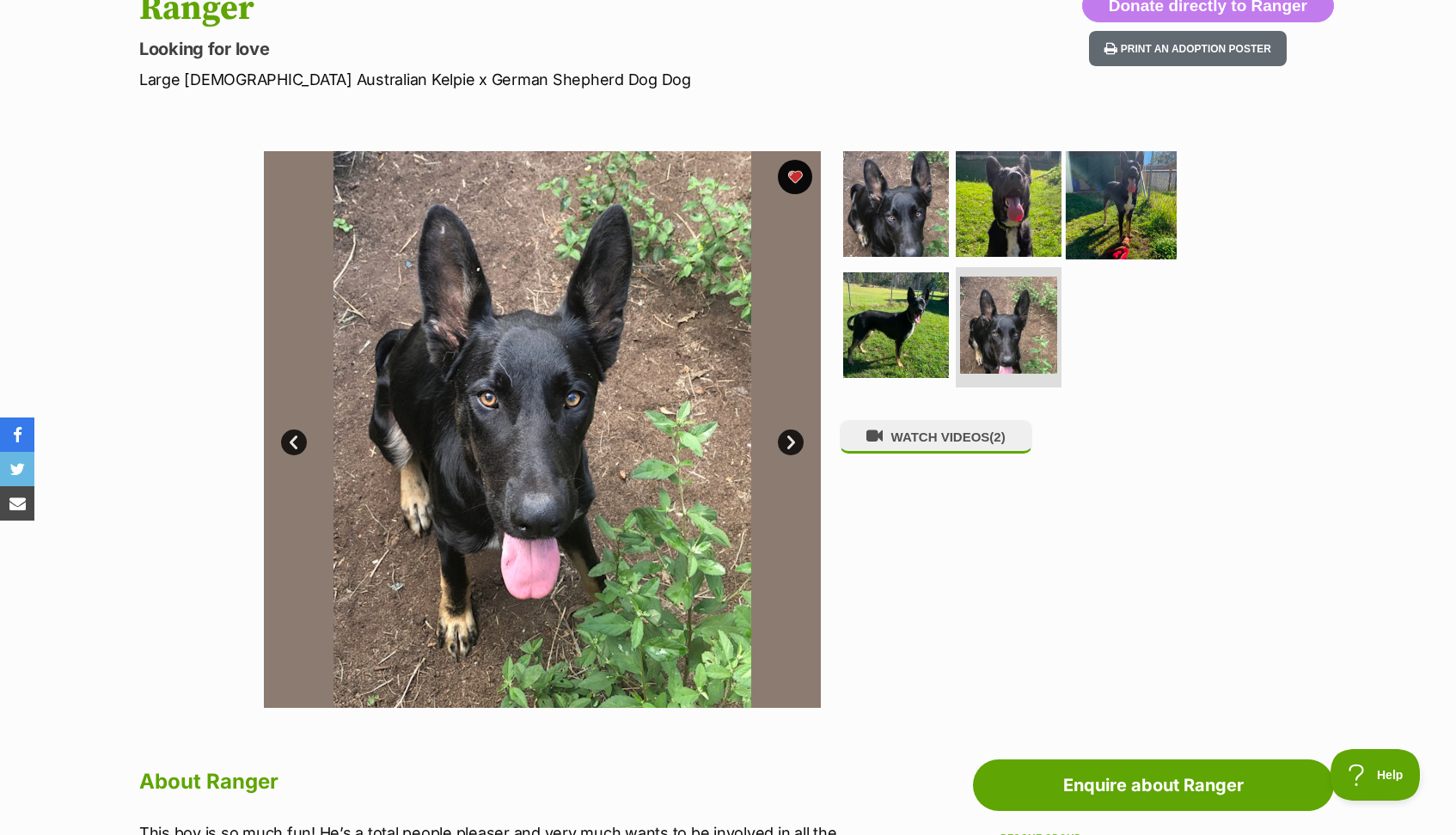
click at [1087, 243] on img at bounding box center [1121, 203] width 111 height 111
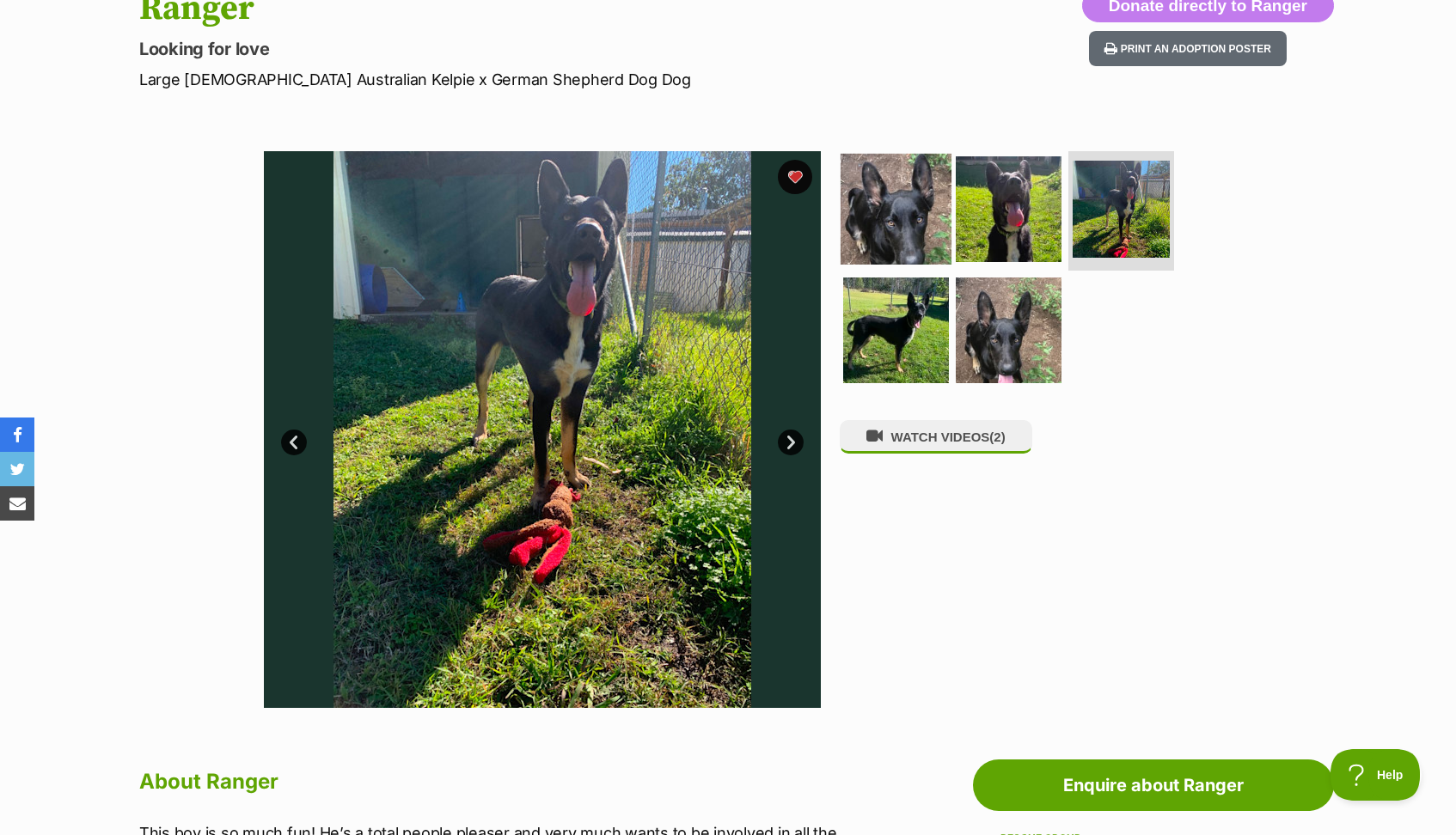
click at [929, 237] on img at bounding box center [895, 208] width 111 height 111
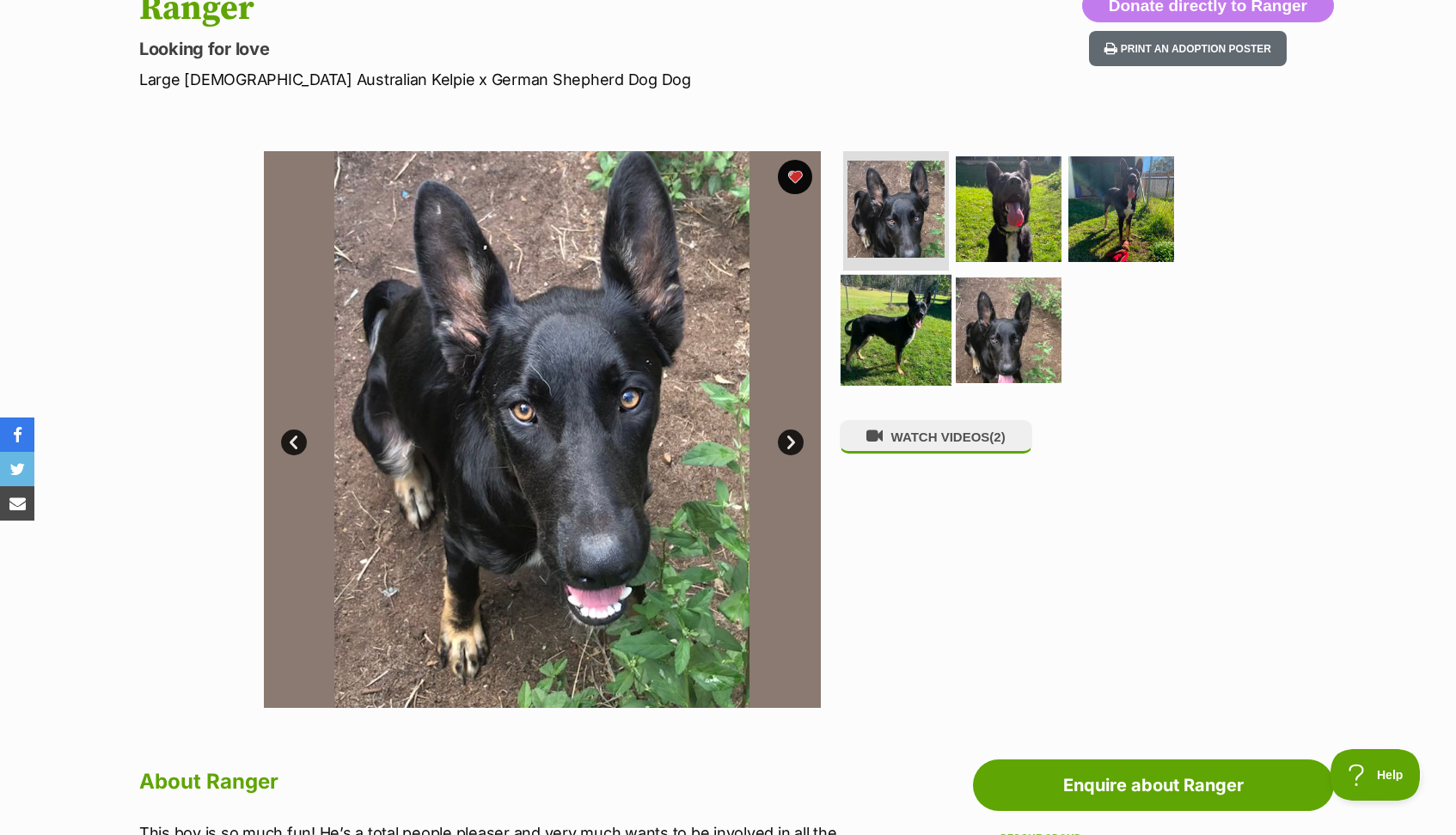
click at [905, 321] on img at bounding box center [895, 330] width 111 height 111
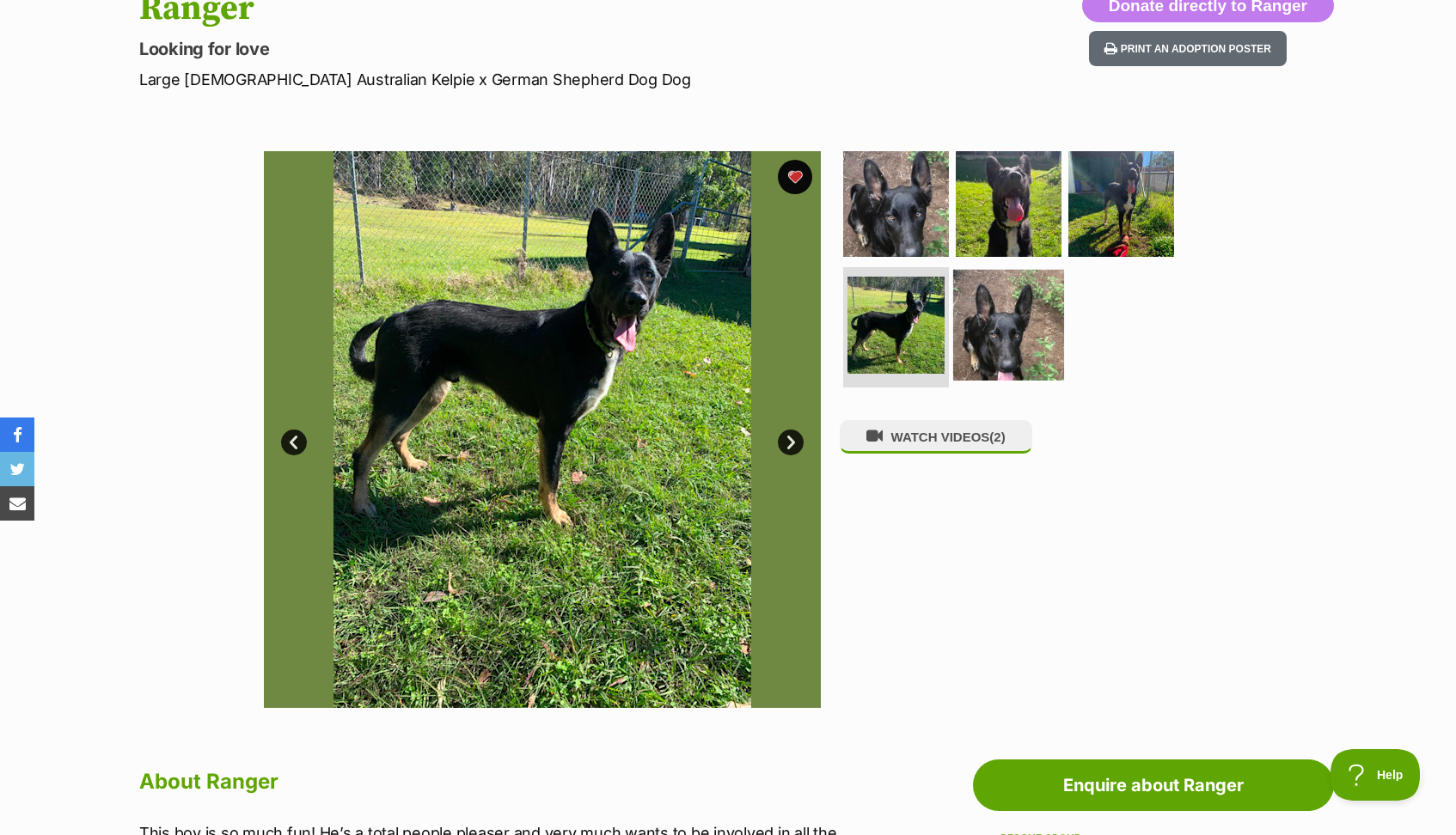
click at [1006, 320] on img at bounding box center [1008, 325] width 111 height 111
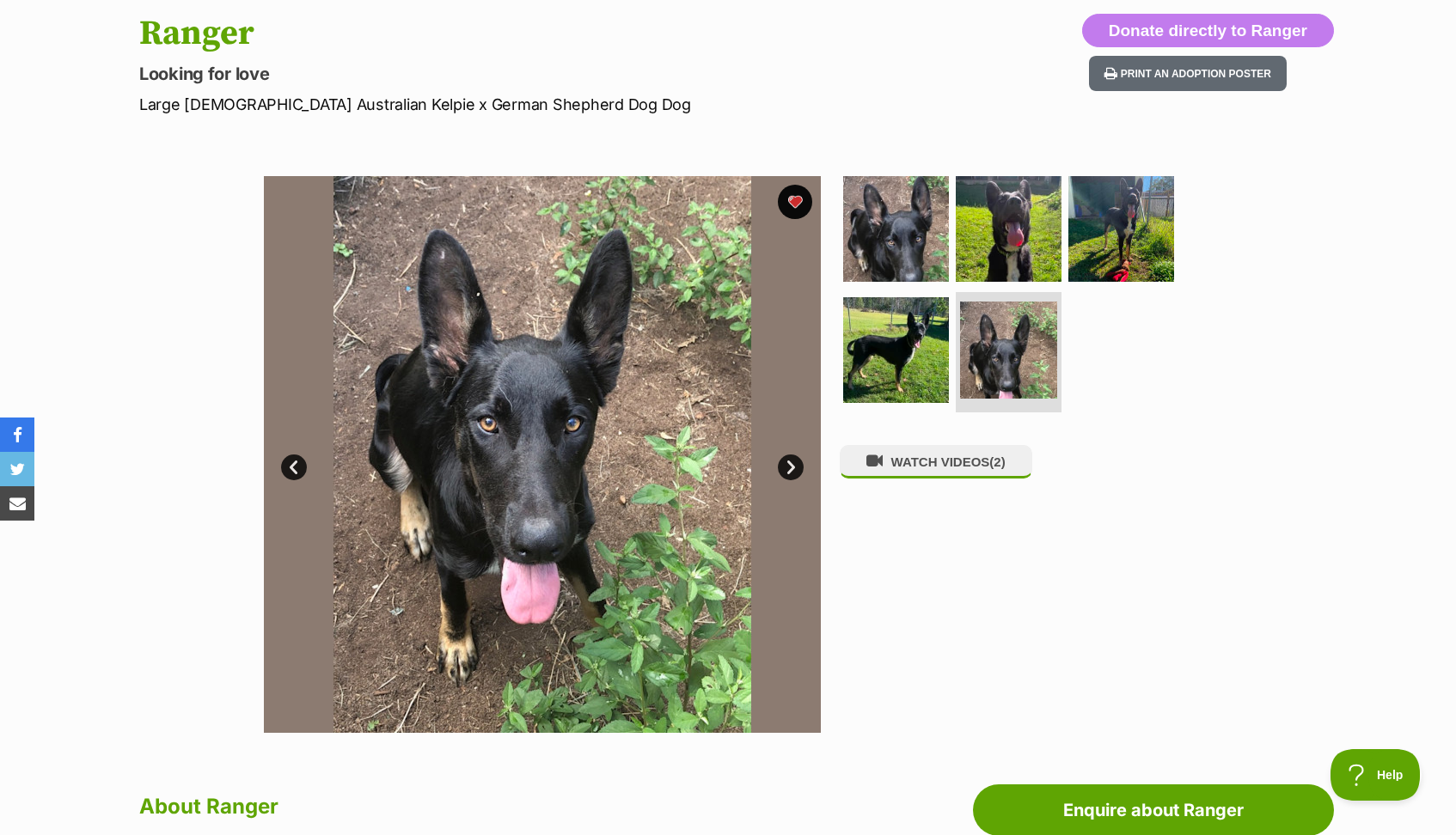
scroll to position [180, 0]
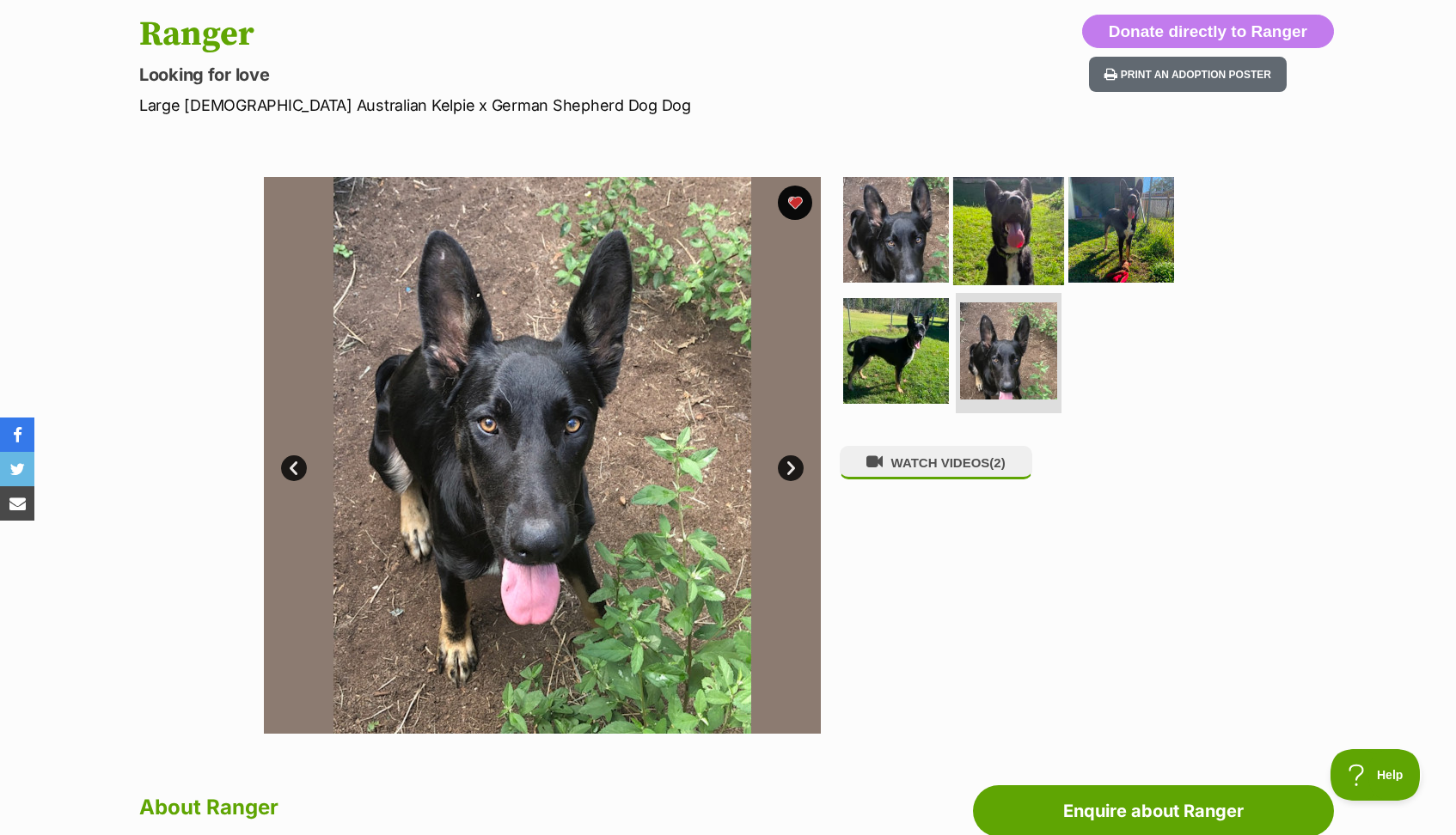
click at [1025, 233] on img at bounding box center [1008, 229] width 111 height 111
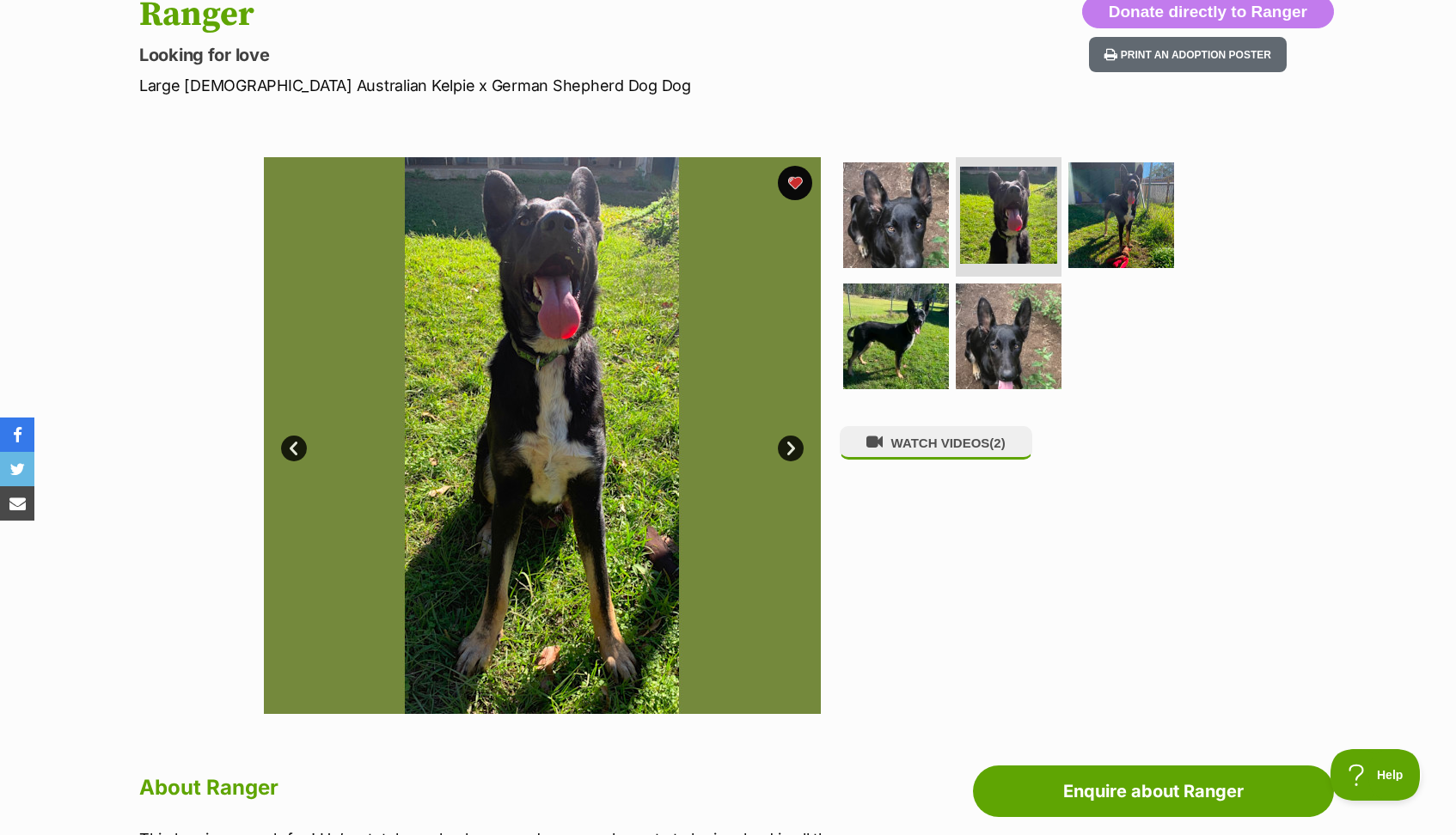
scroll to position [199, 0]
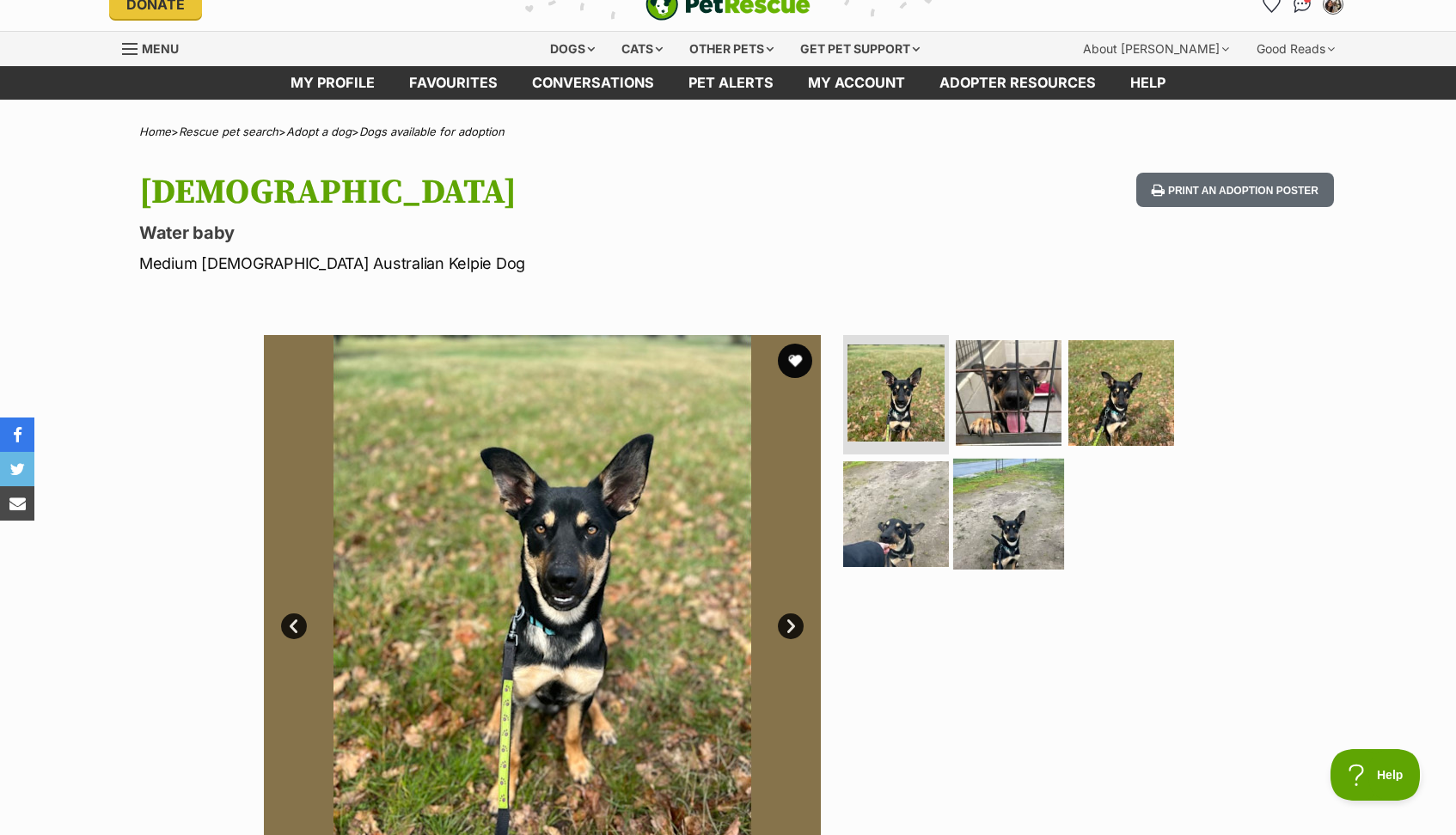
scroll to position [26, 0]
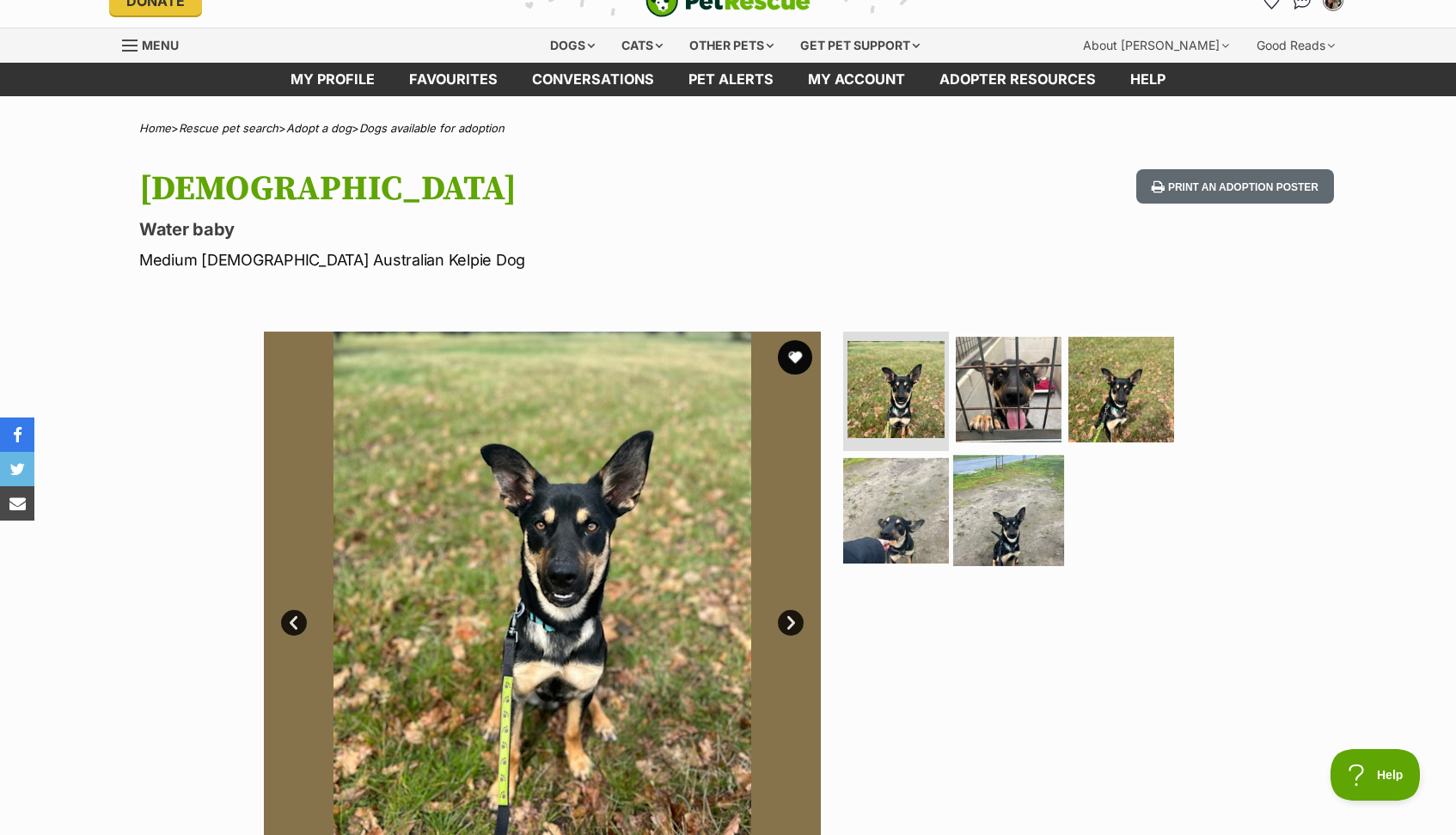
click at [1000, 516] on img at bounding box center [1008, 510] width 111 height 111
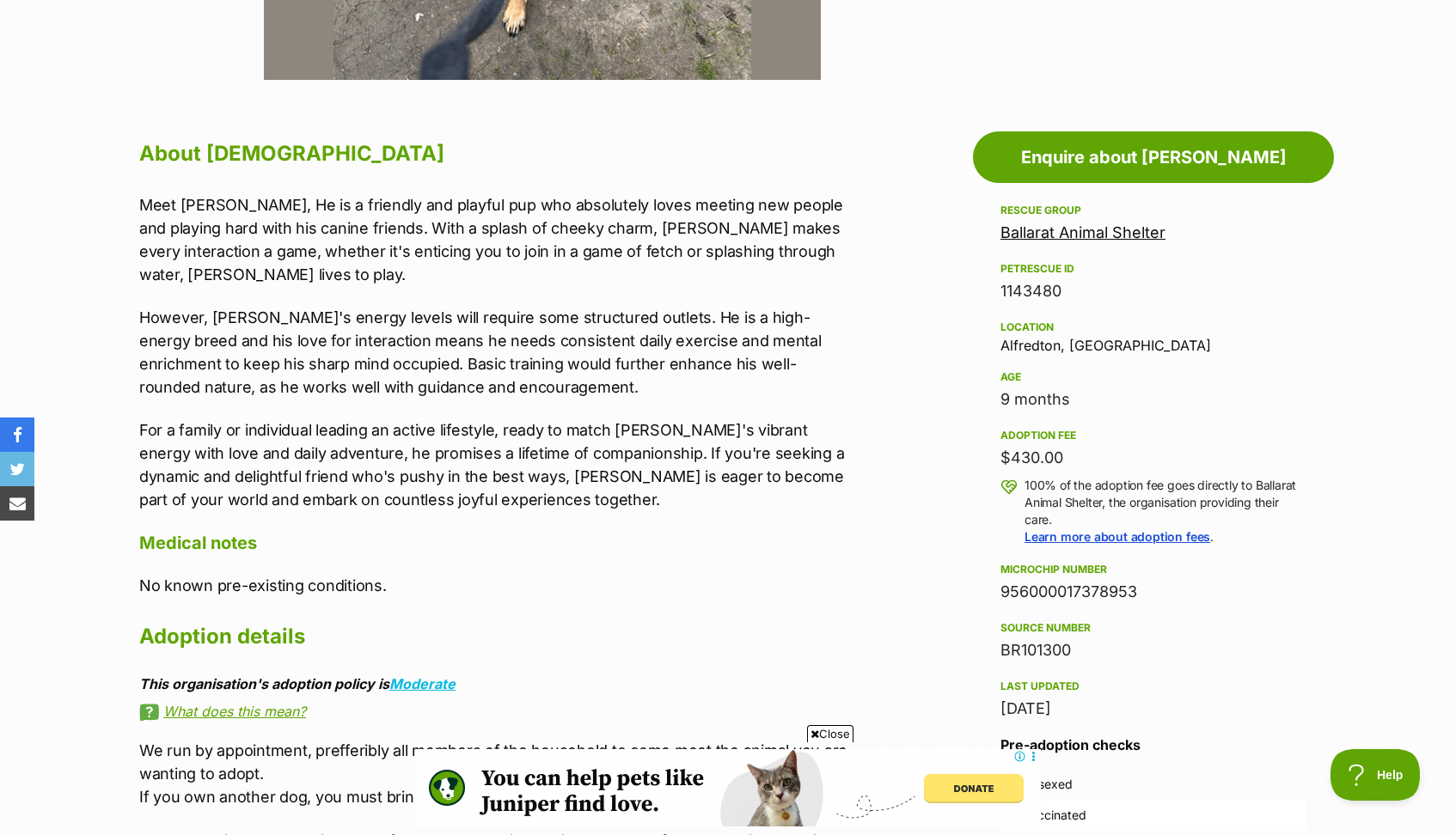
scroll to position [837, 0]
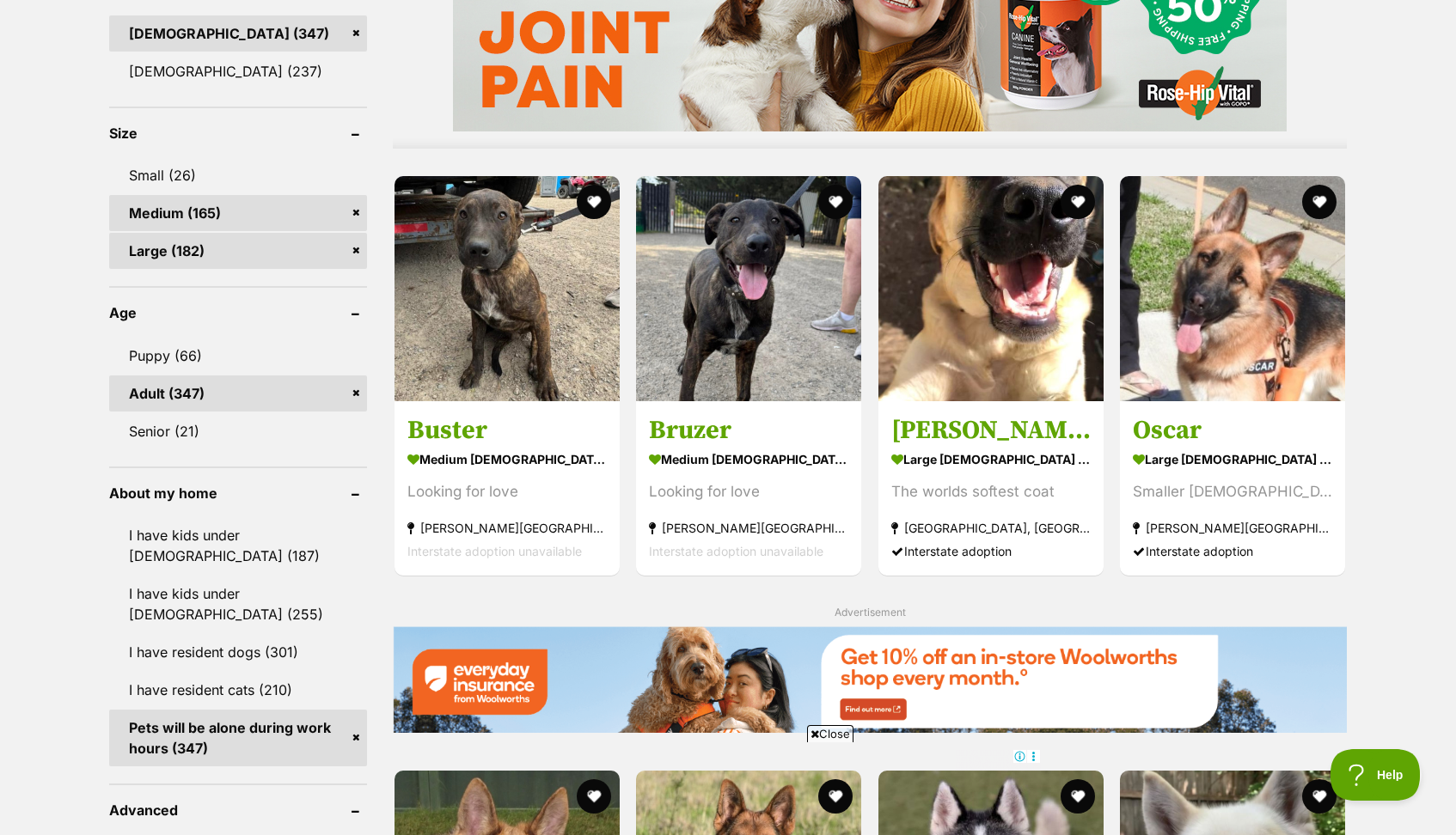
scroll to position [1559, 0]
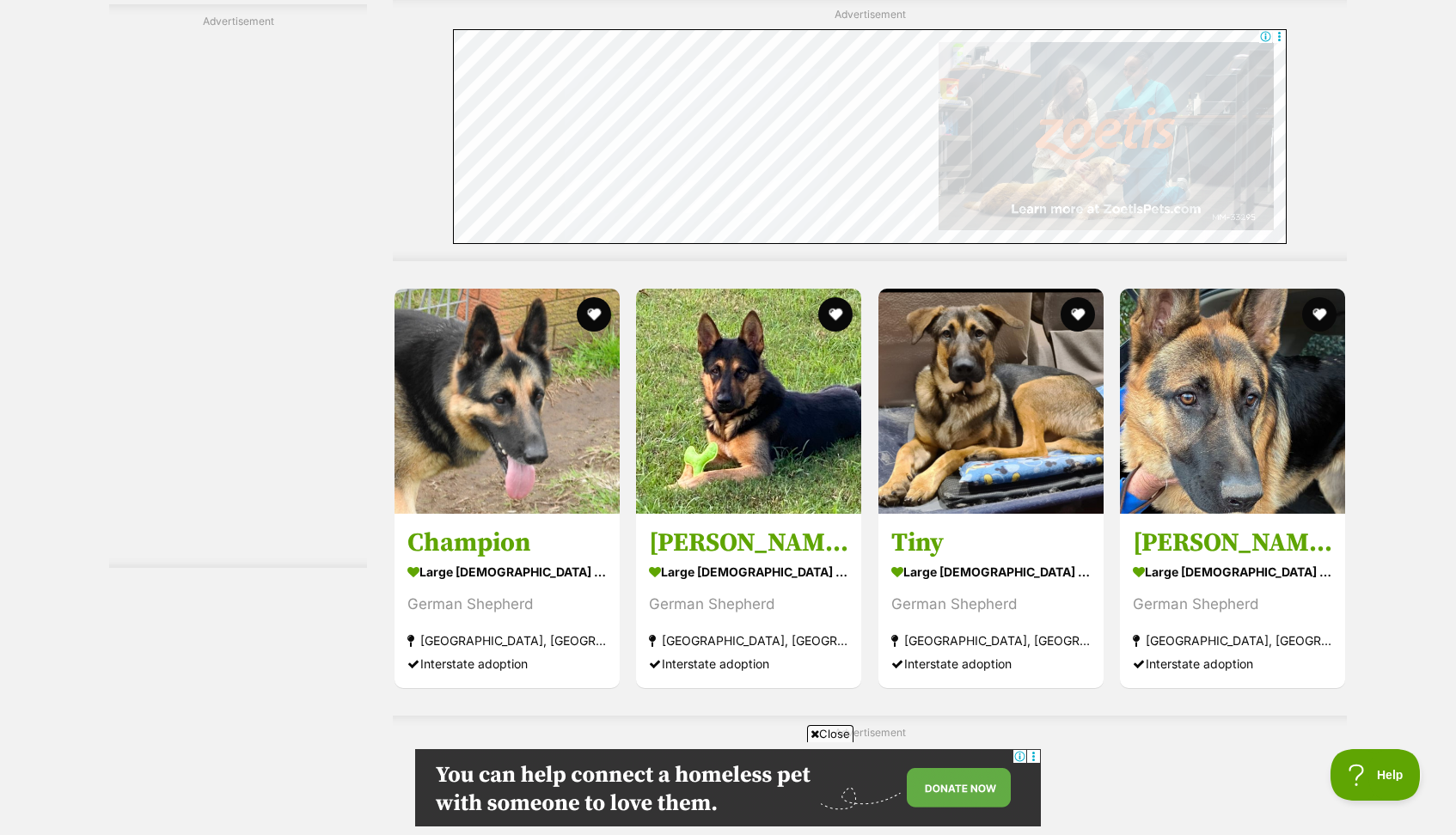
scroll to position [5026, 0]
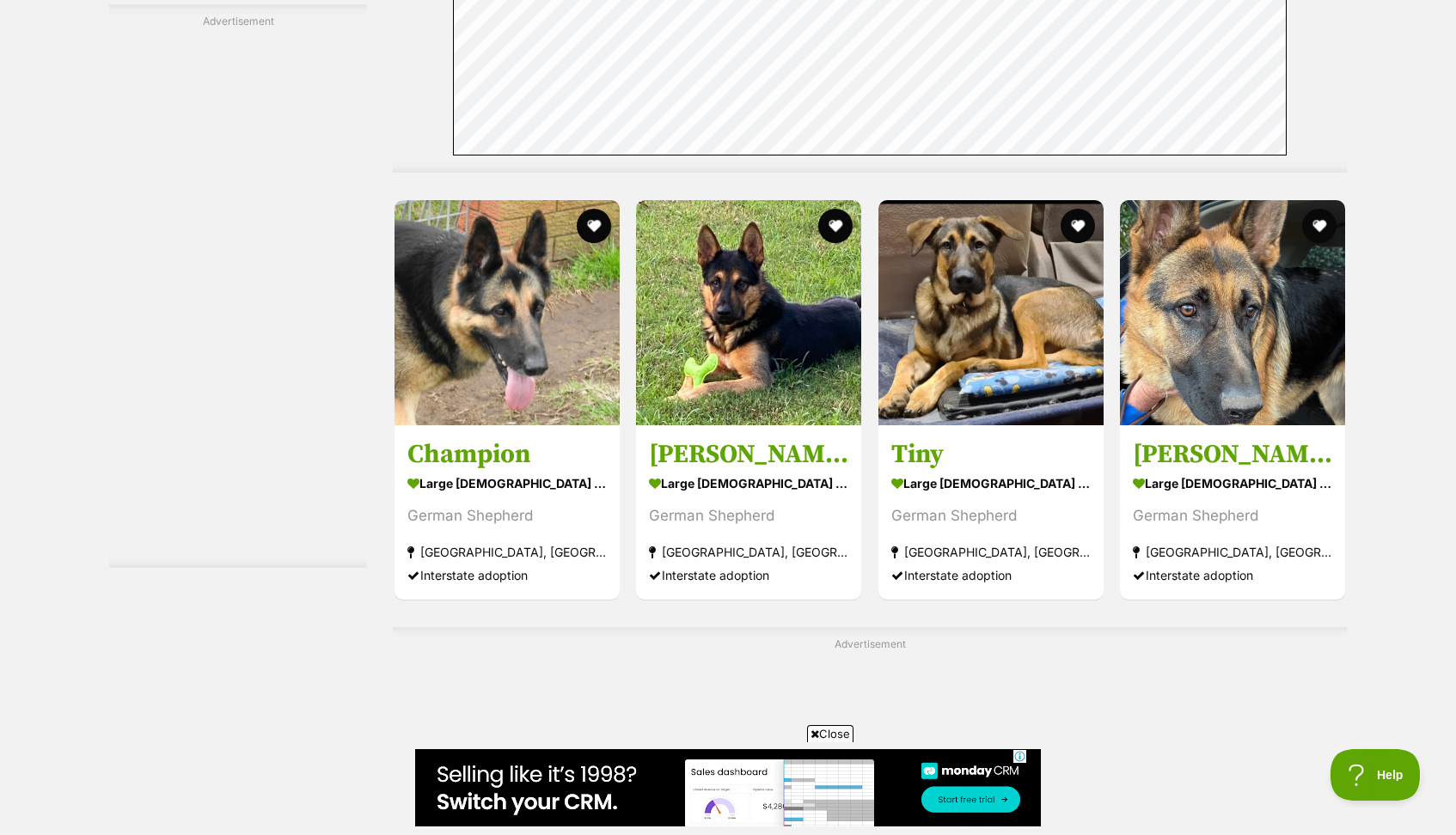
scroll to position [0, 0]
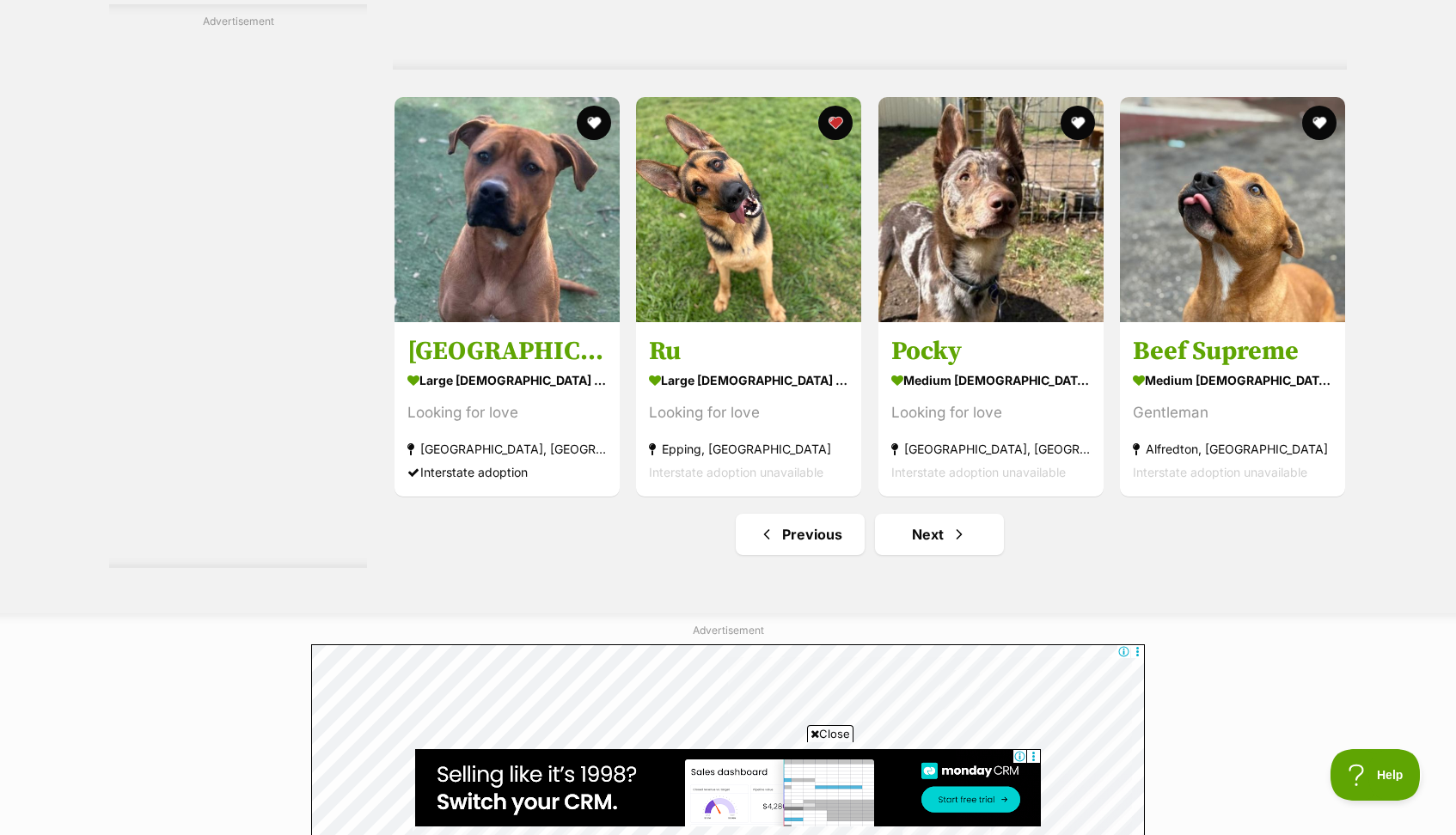
scroll to position [8923, 0]
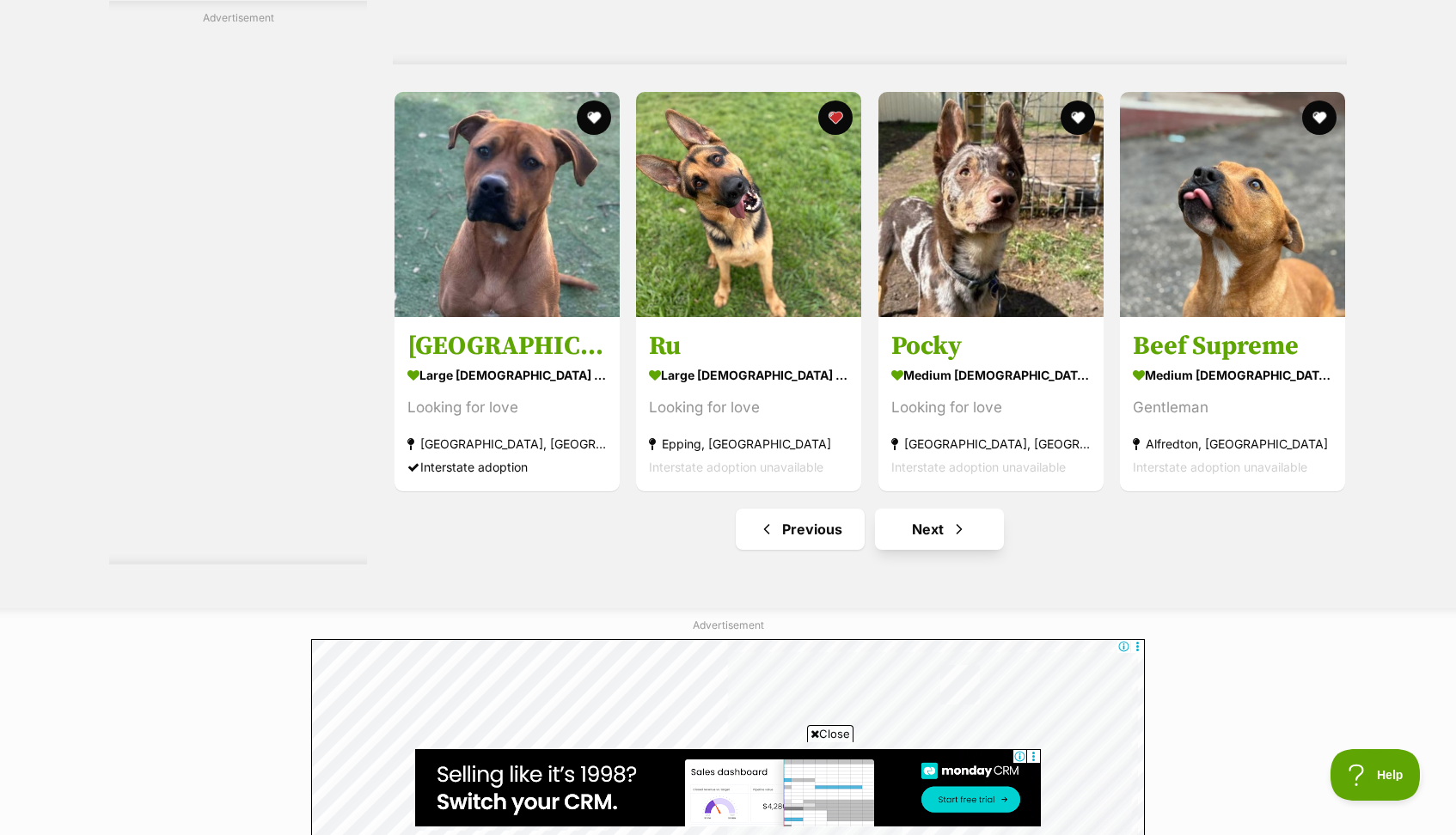
click at [955, 522] on span "Next page" at bounding box center [959, 529] width 17 height 21
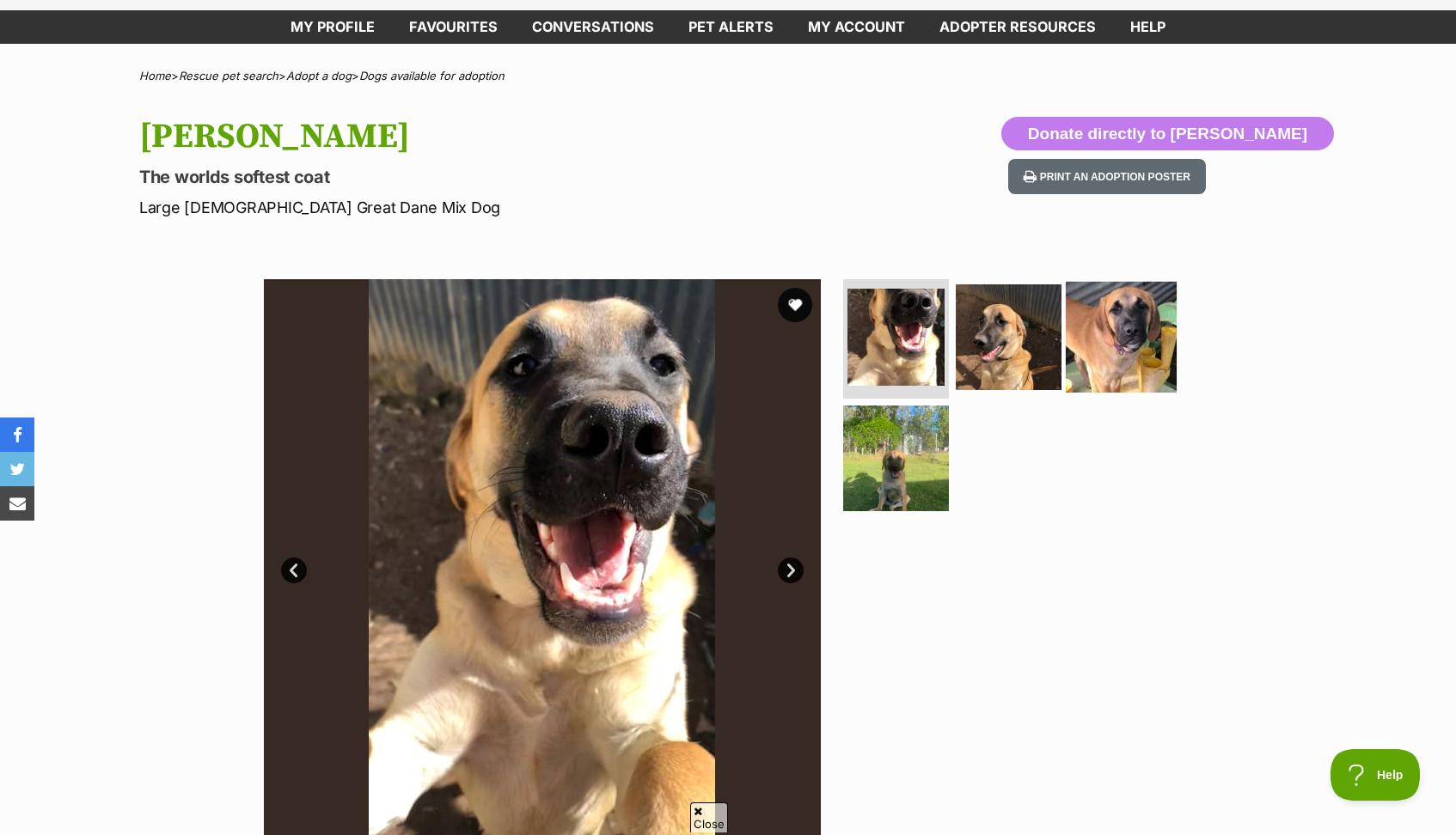
click at [1128, 346] on img at bounding box center [1121, 336] width 111 height 111
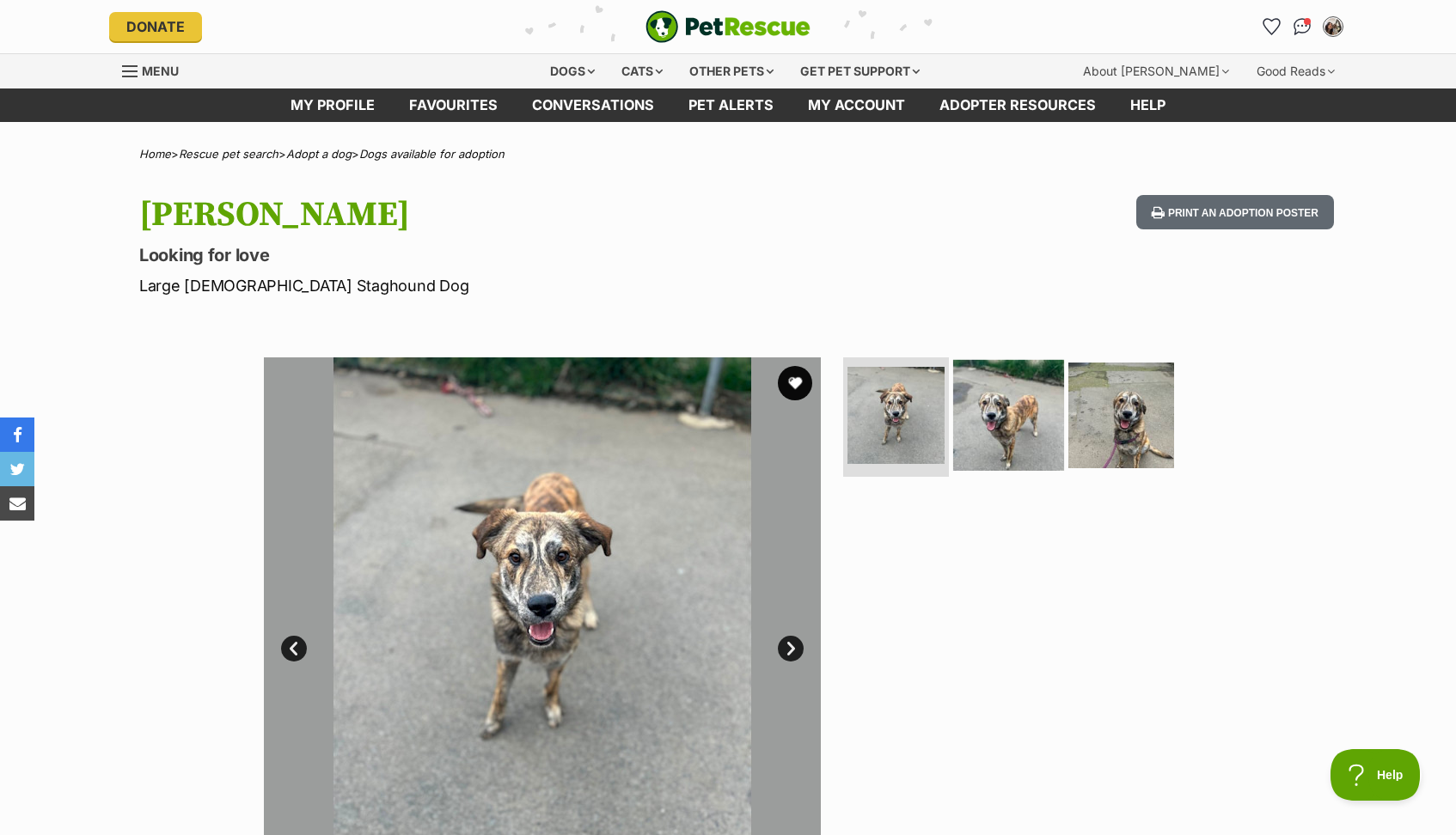
click at [991, 387] on img at bounding box center [1008, 414] width 111 height 111
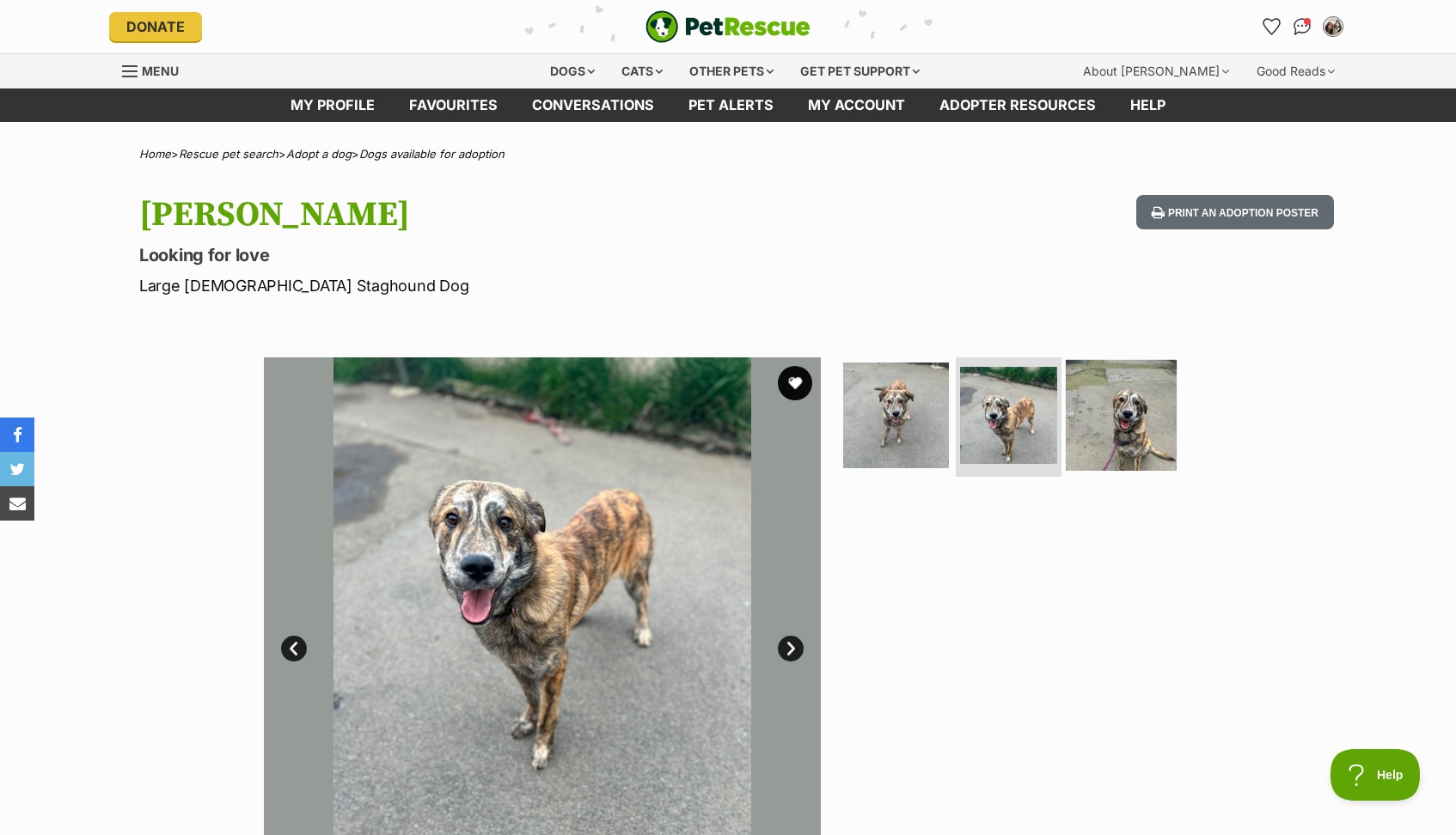
click at [1091, 443] on img at bounding box center [1121, 414] width 111 height 111
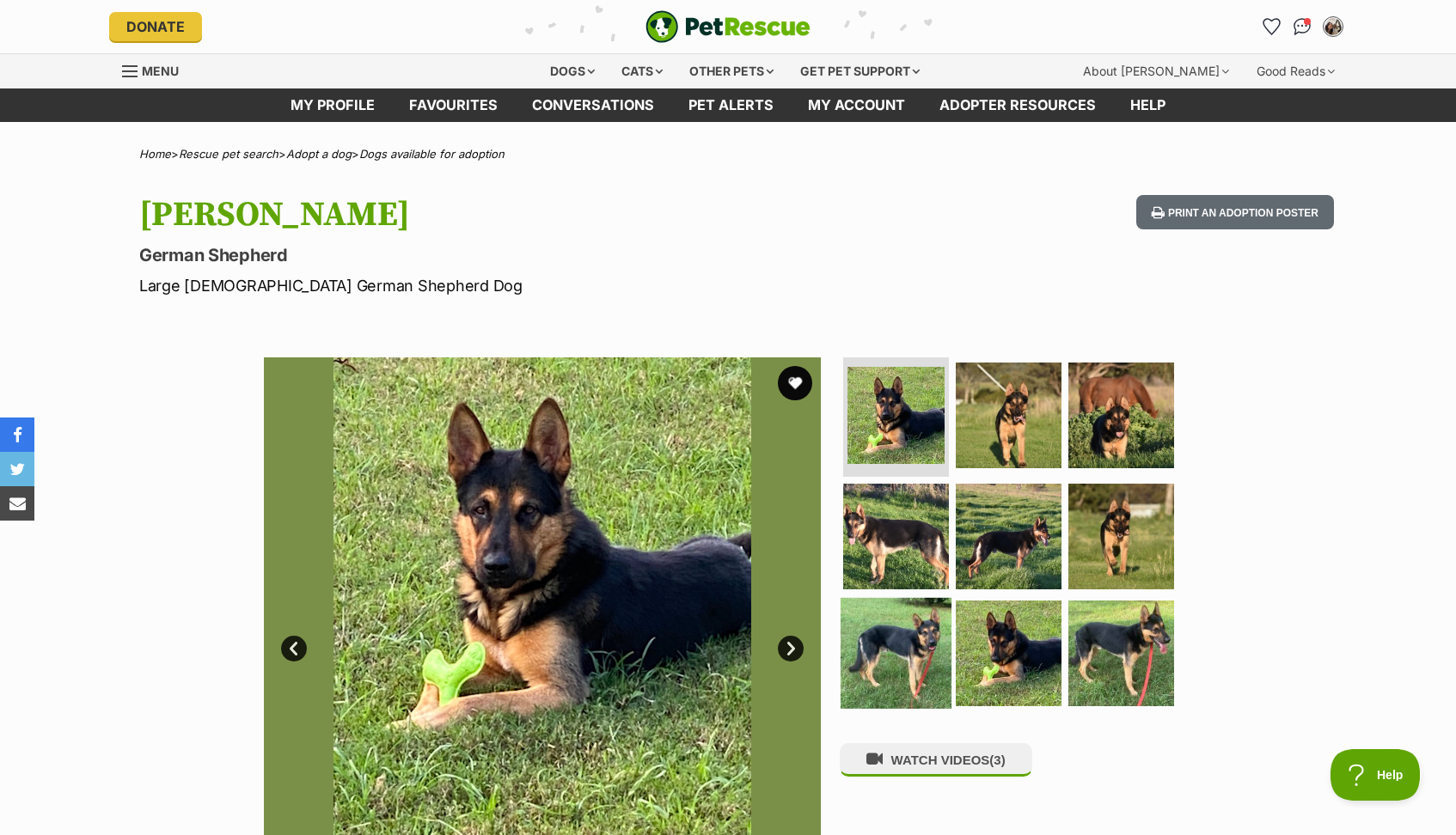
click at [909, 639] on img at bounding box center [895, 653] width 111 height 111
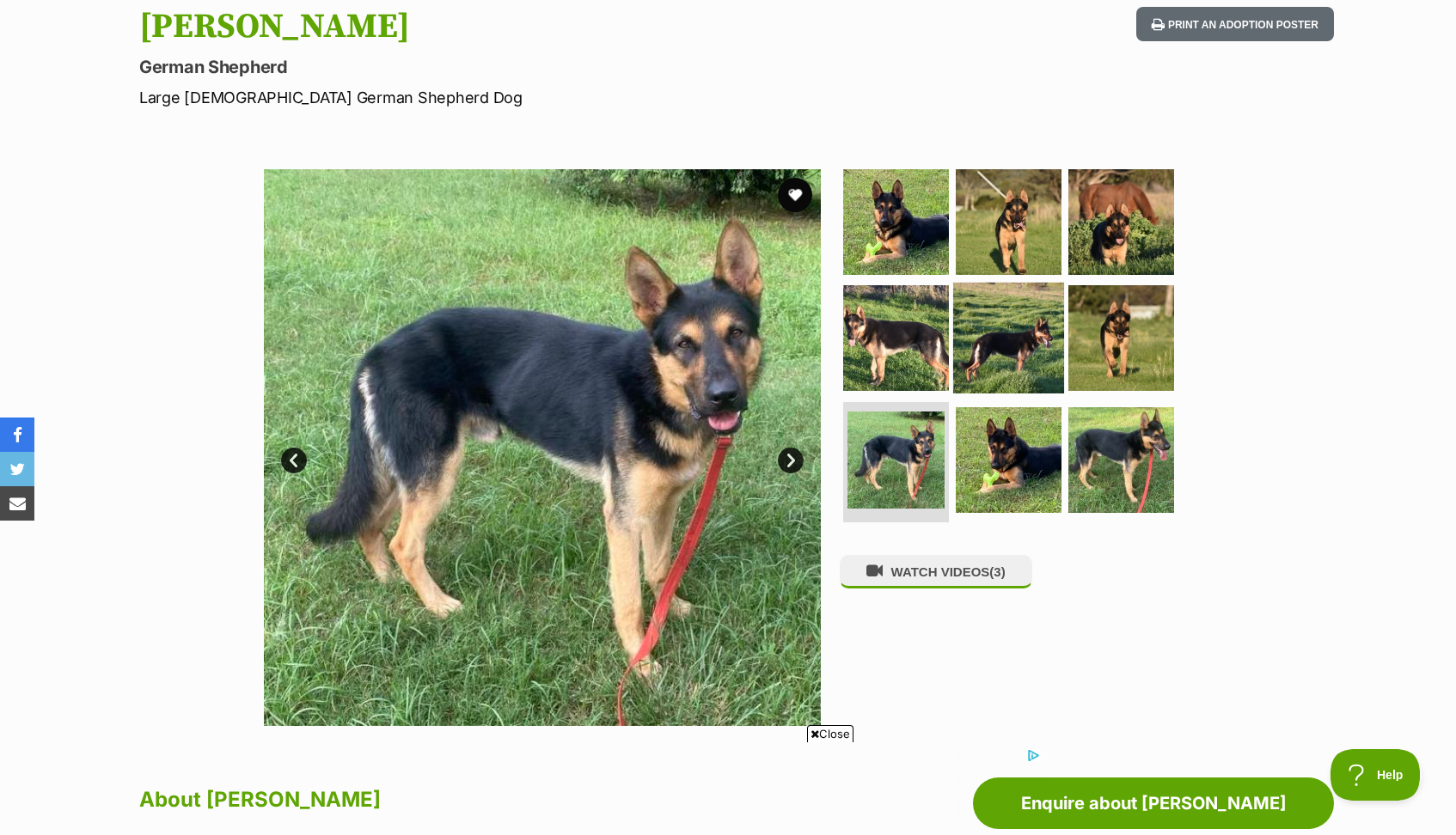
click at [1027, 352] on img at bounding box center [1008, 337] width 111 height 111
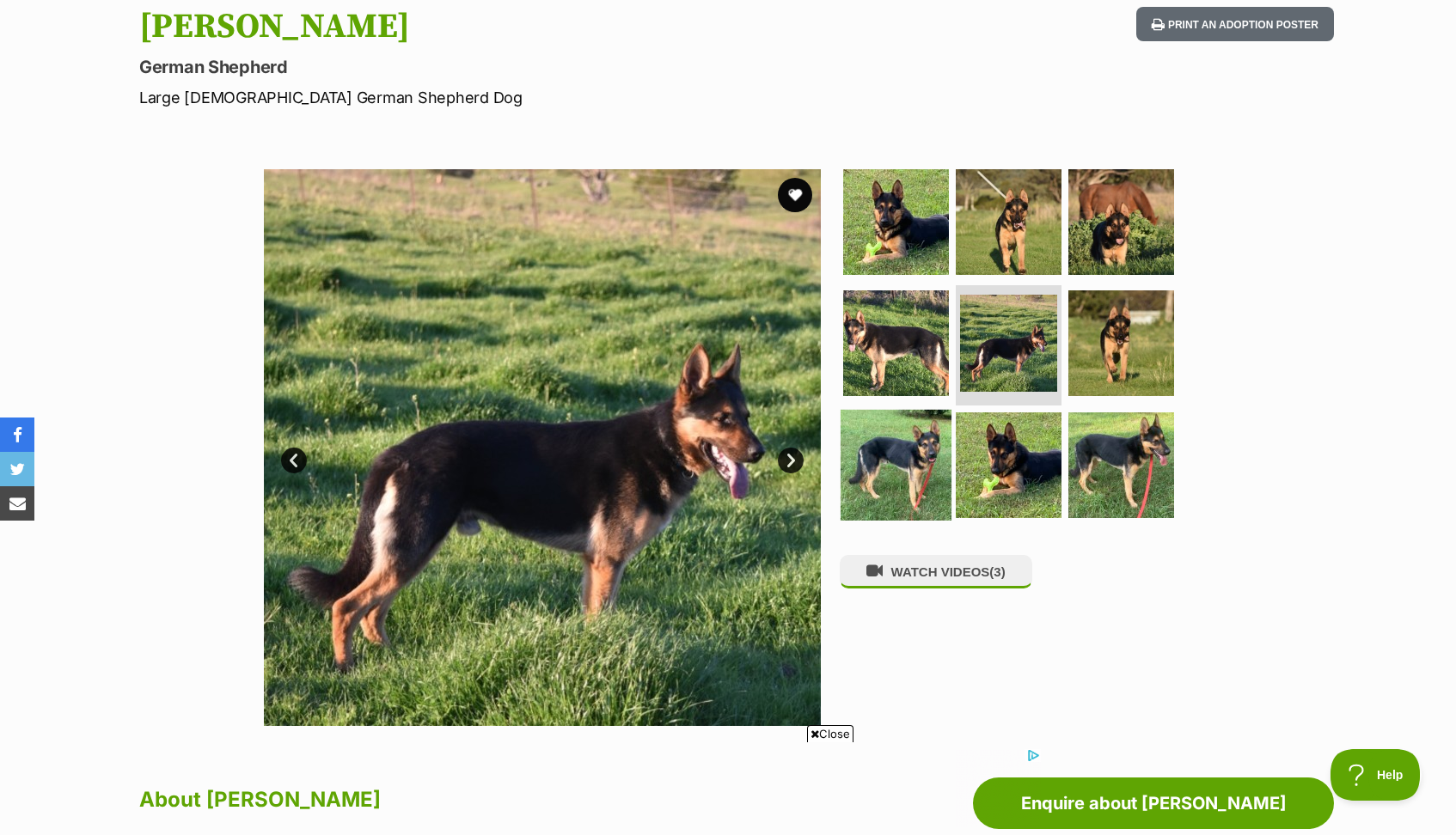
click at [910, 460] on img at bounding box center [895, 465] width 111 height 111
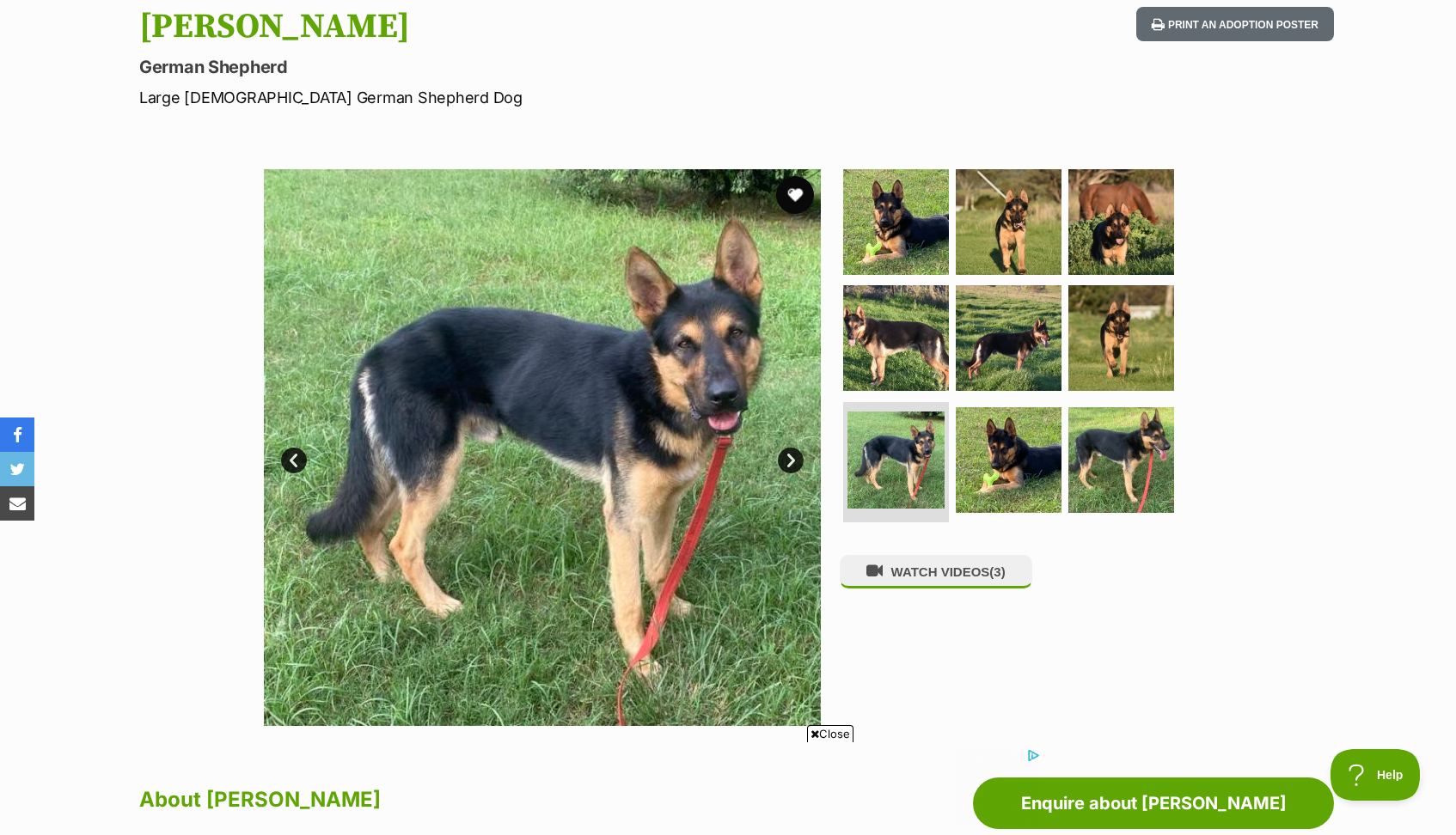
click at [792, 199] on button "favourite" at bounding box center [795, 195] width 38 height 38
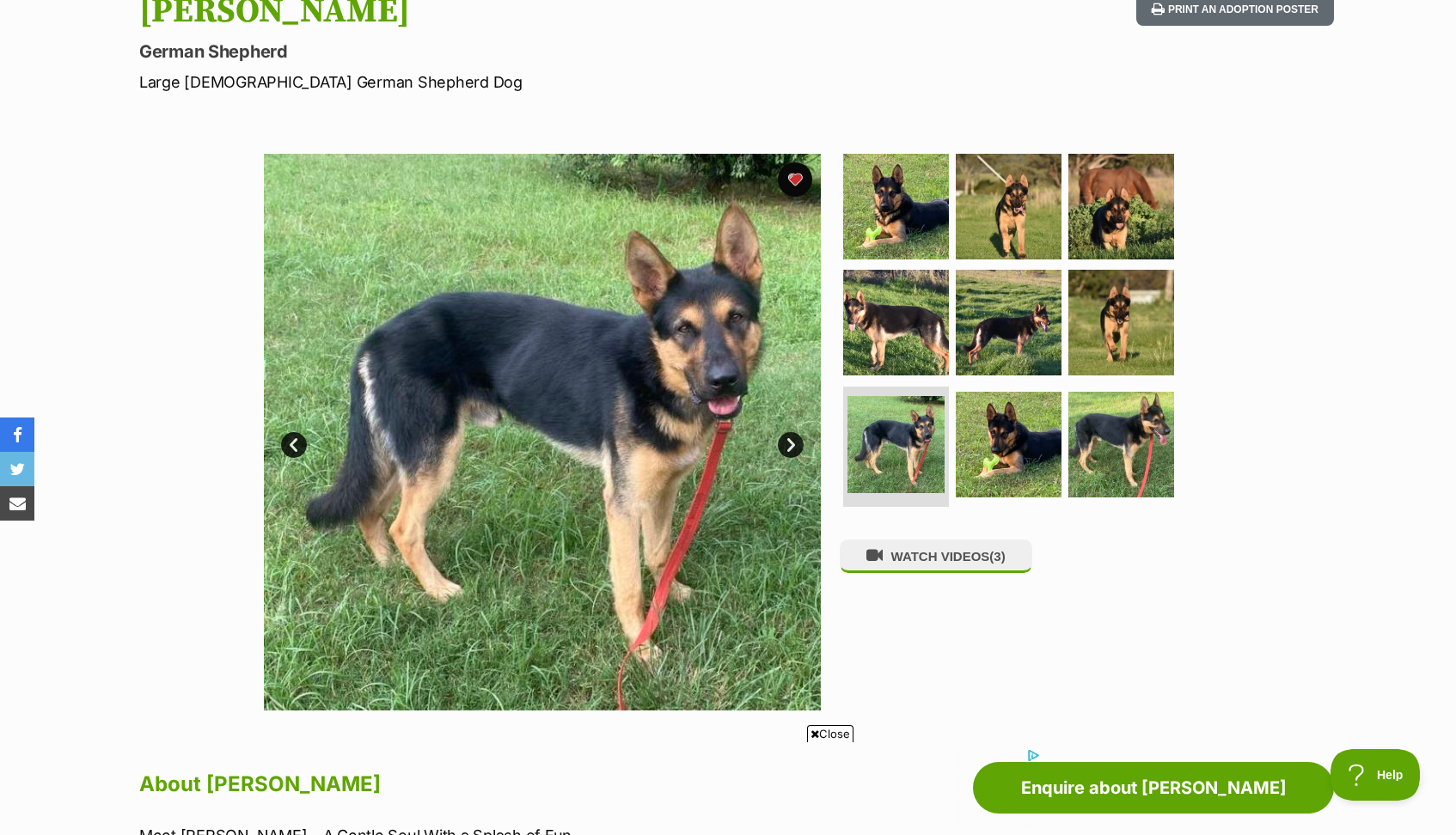
scroll to position [205, 0]
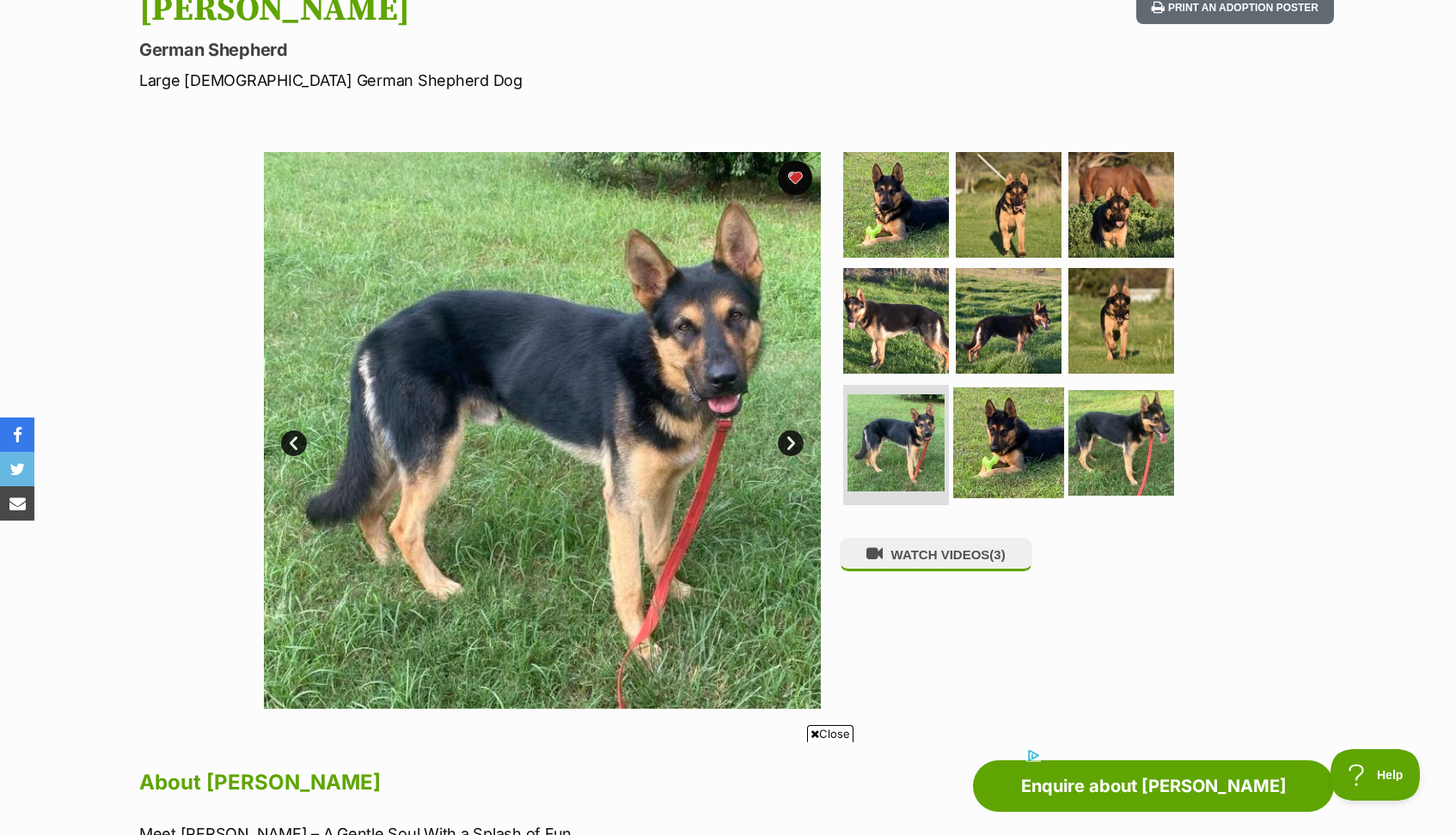
click at [992, 432] on img at bounding box center [1008, 443] width 111 height 111
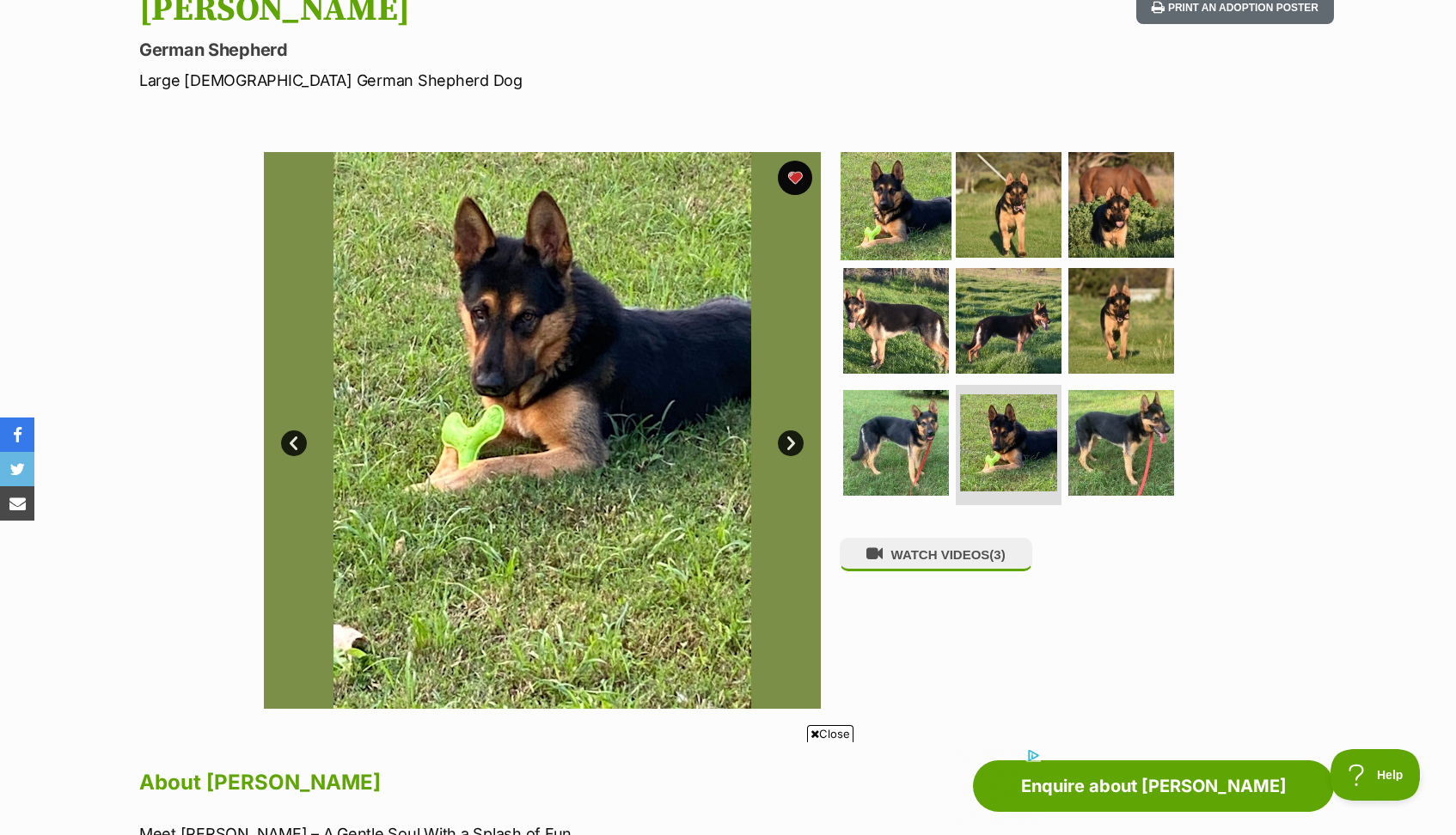
click at [889, 214] on img at bounding box center [895, 203] width 111 height 111
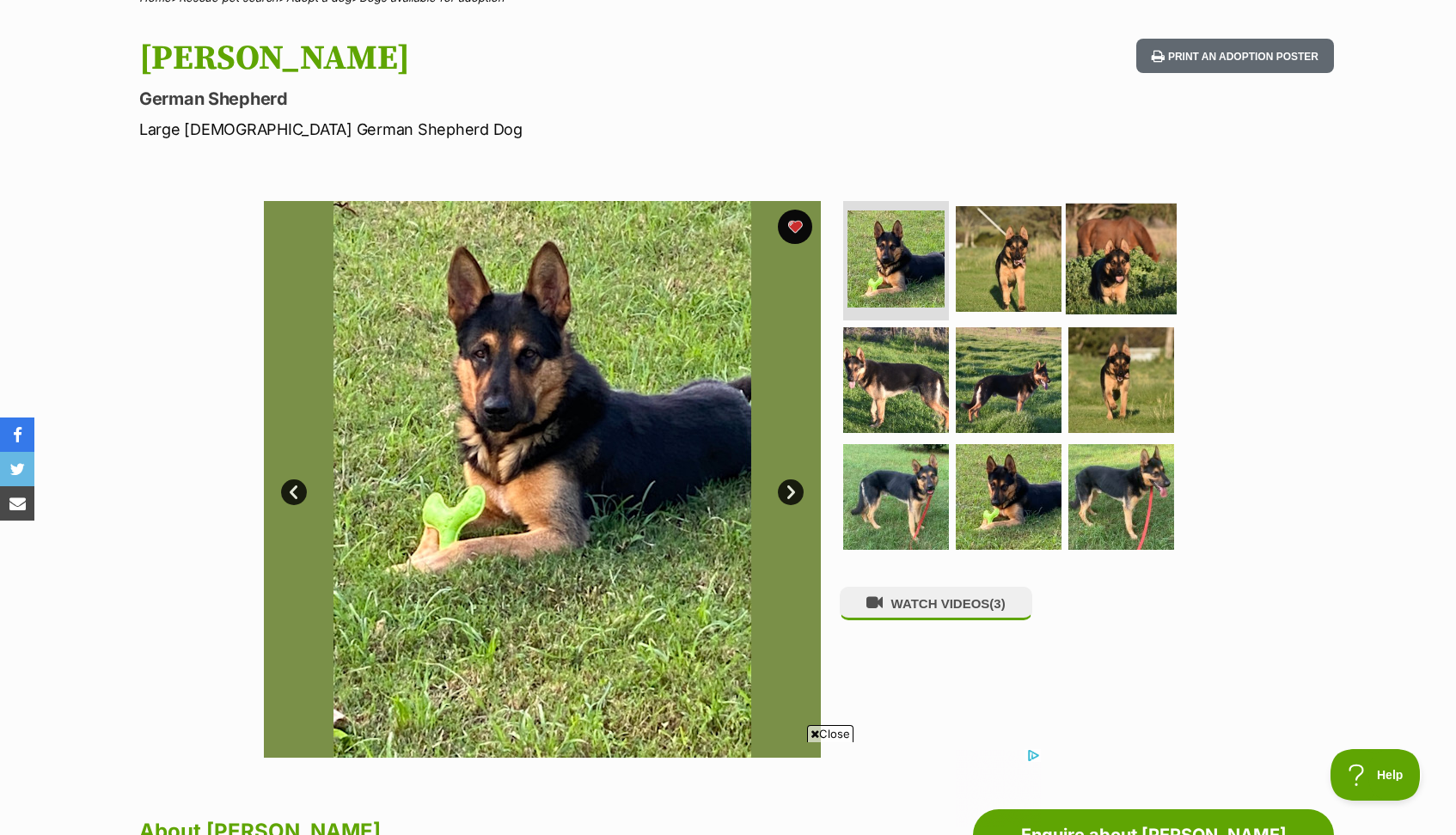
scroll to position [154, 0]
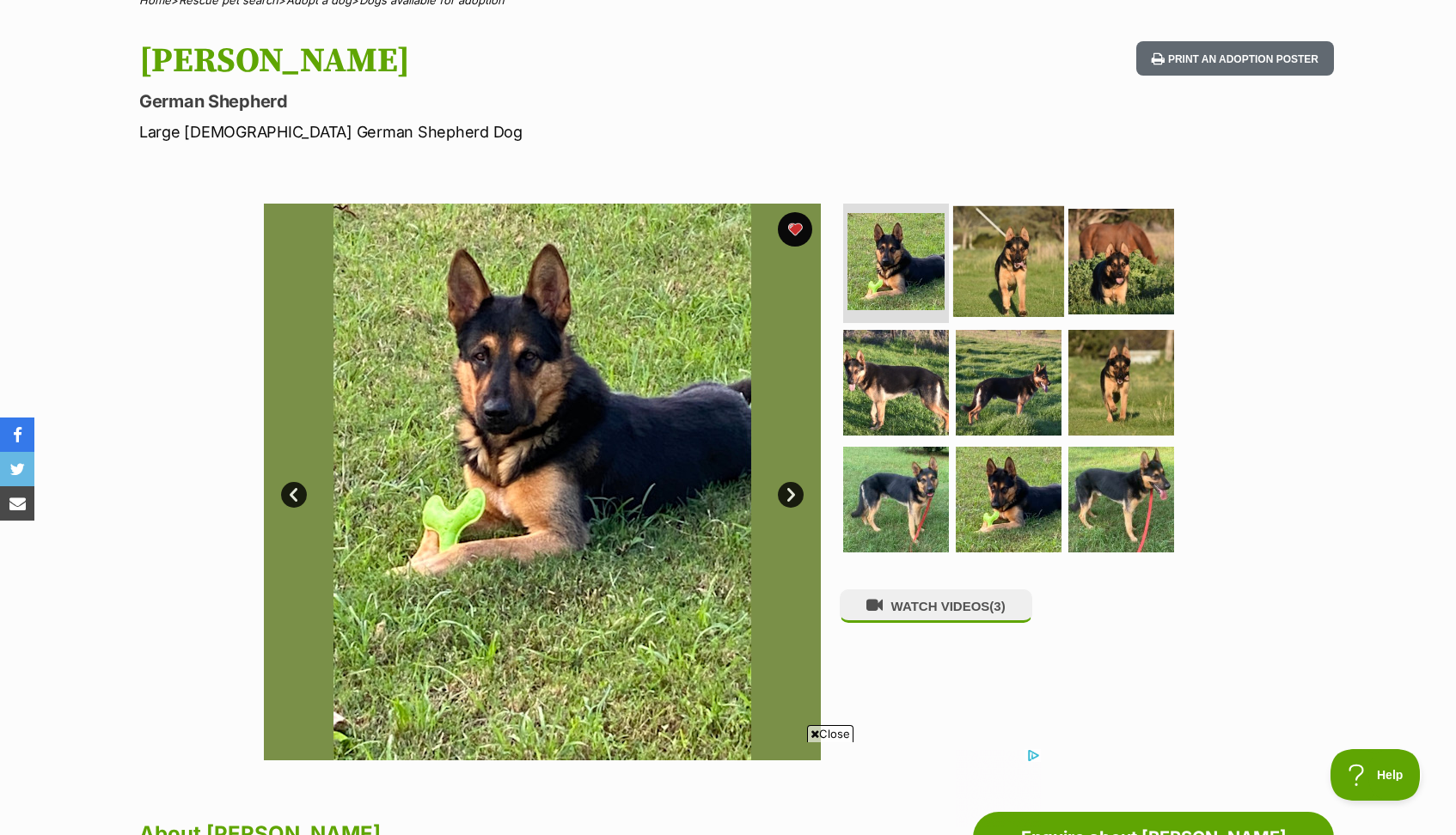
click at [1015, 270] on img at bounding box center [1008, 260] width 111 height 111
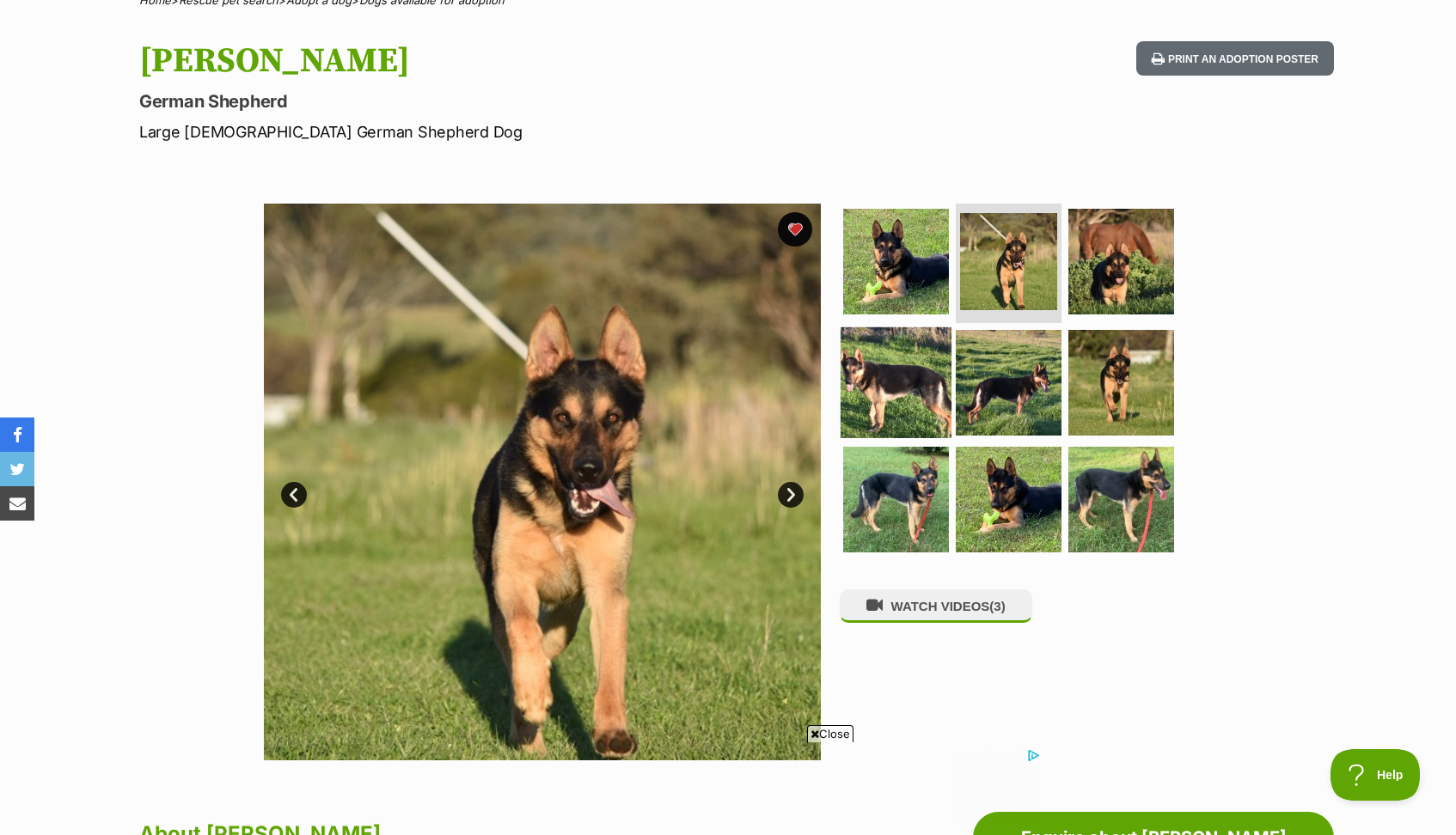
click at [929, 357] on img at bounding box center [895, 383] width 111 height 111
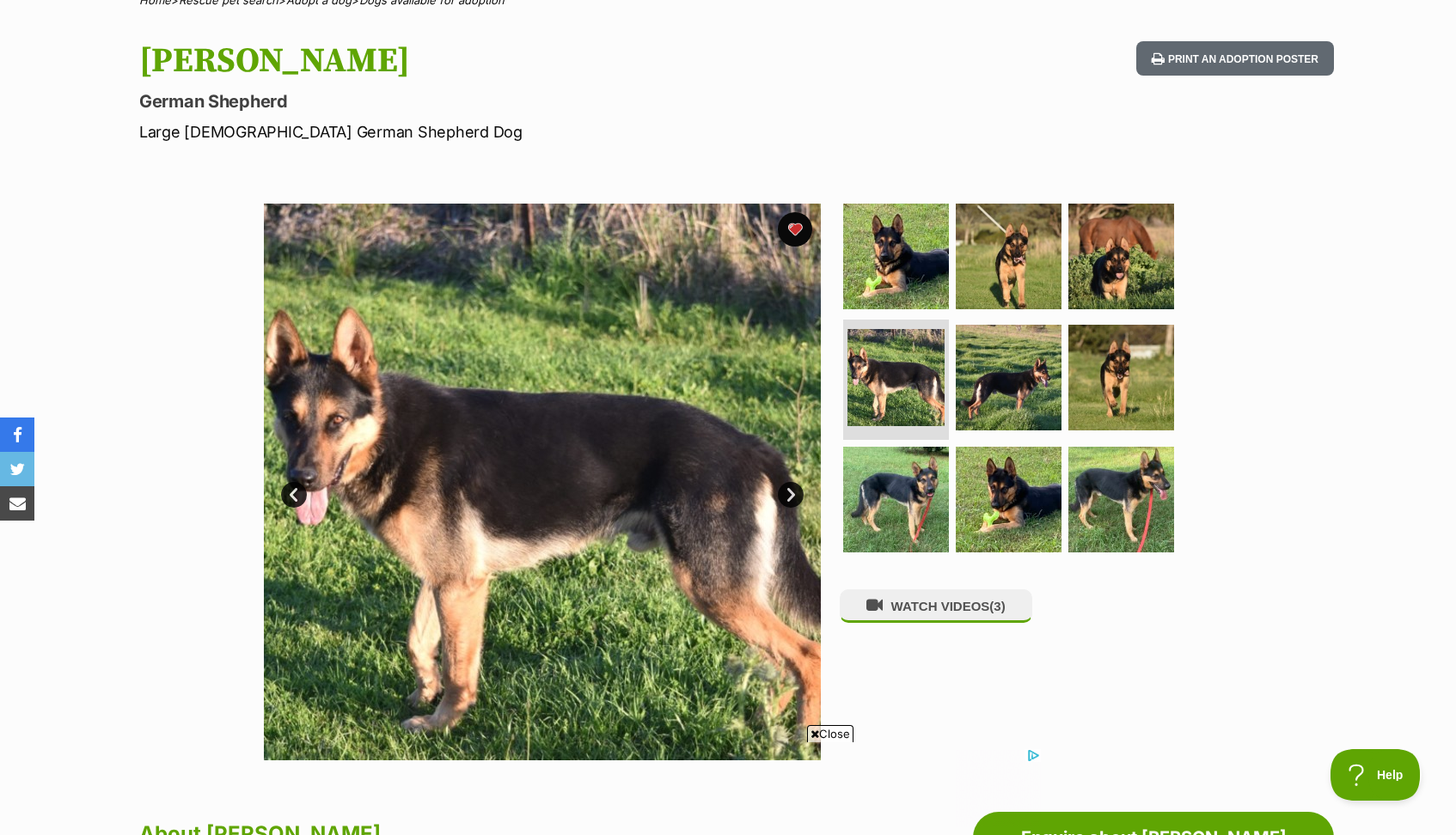
scroll to position [0, 0]
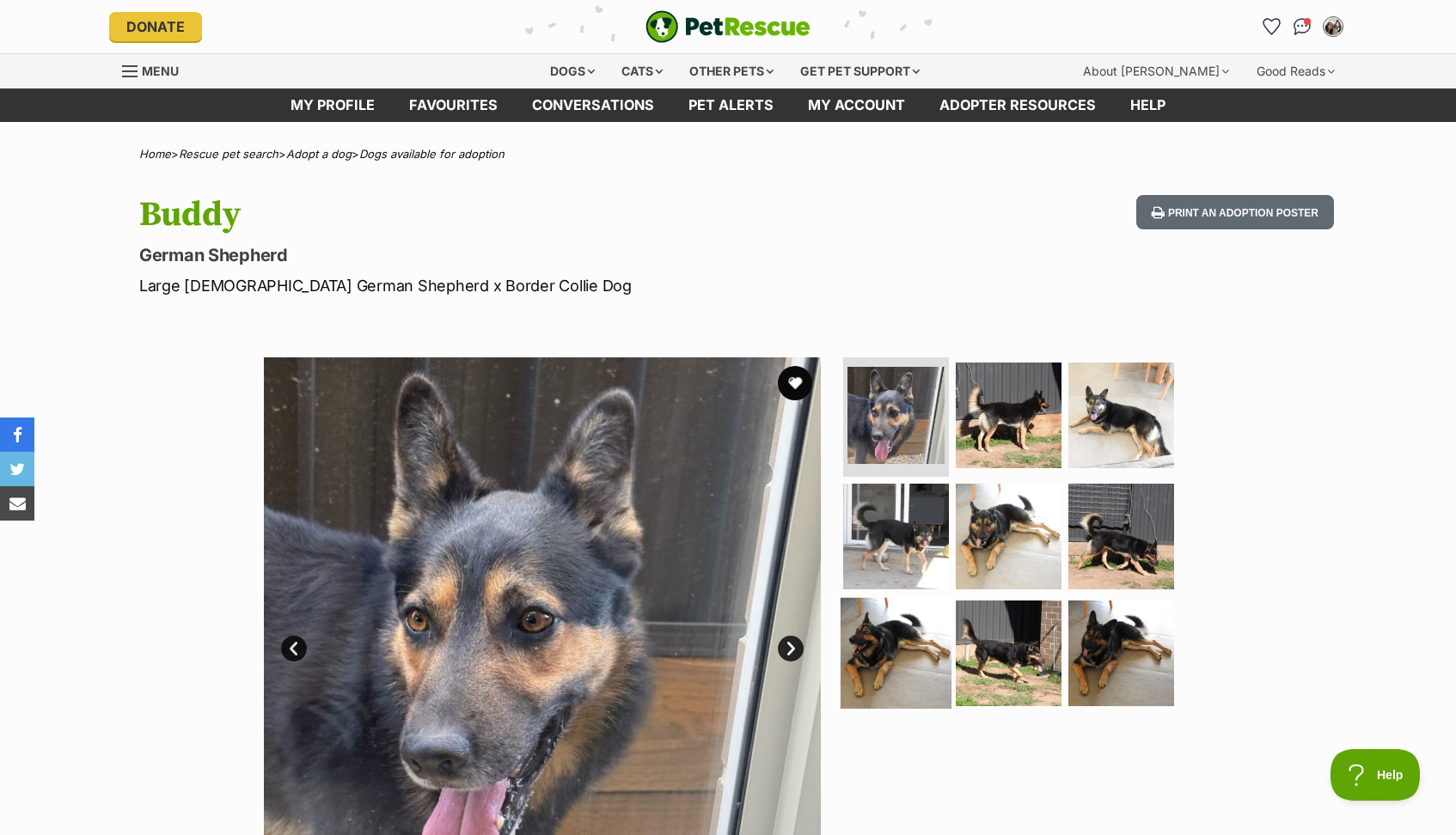
click at [906, 632] on img at bounding box center [895, 653] width 111 height 111
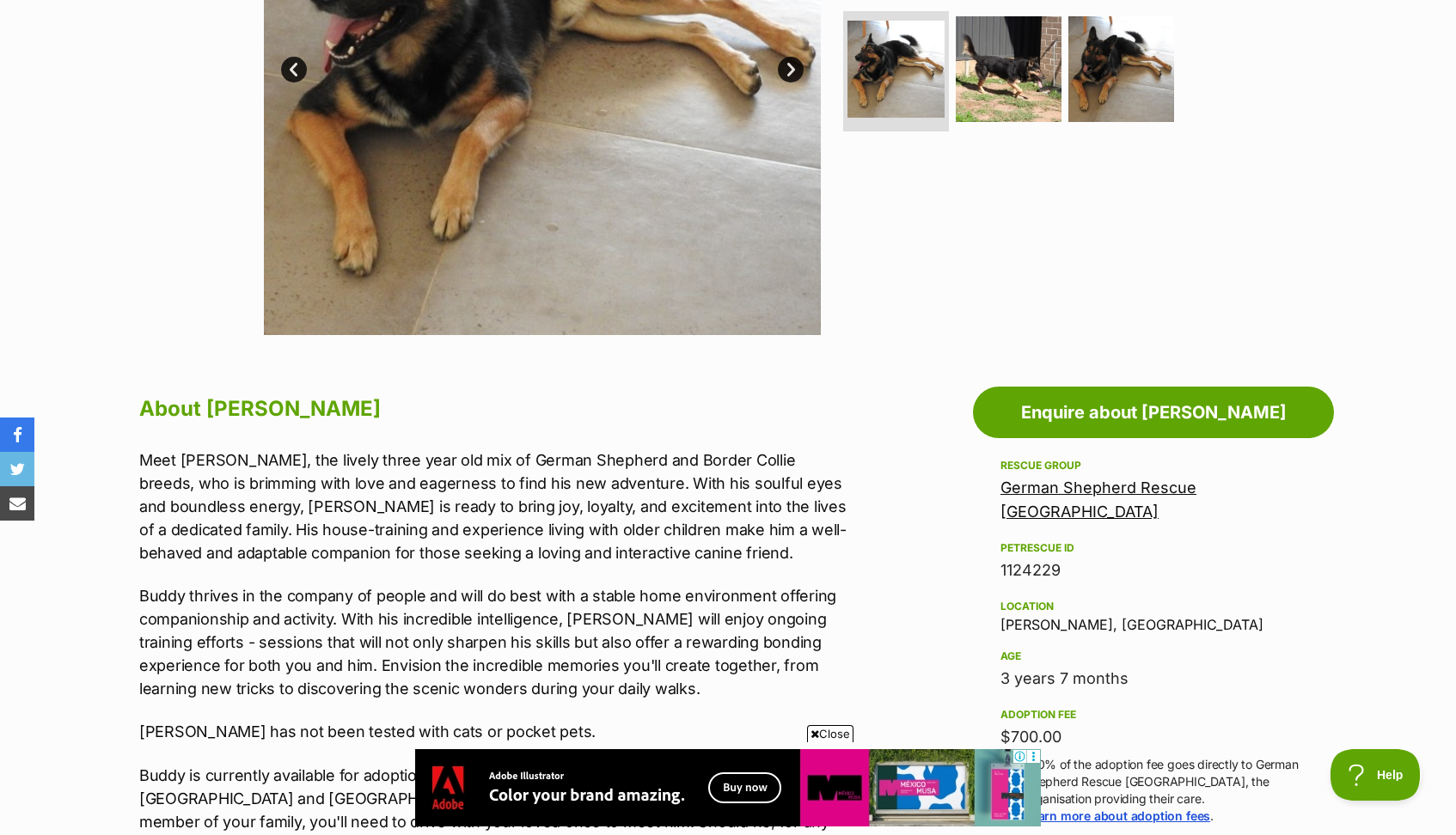
scroll to position [519, 0]
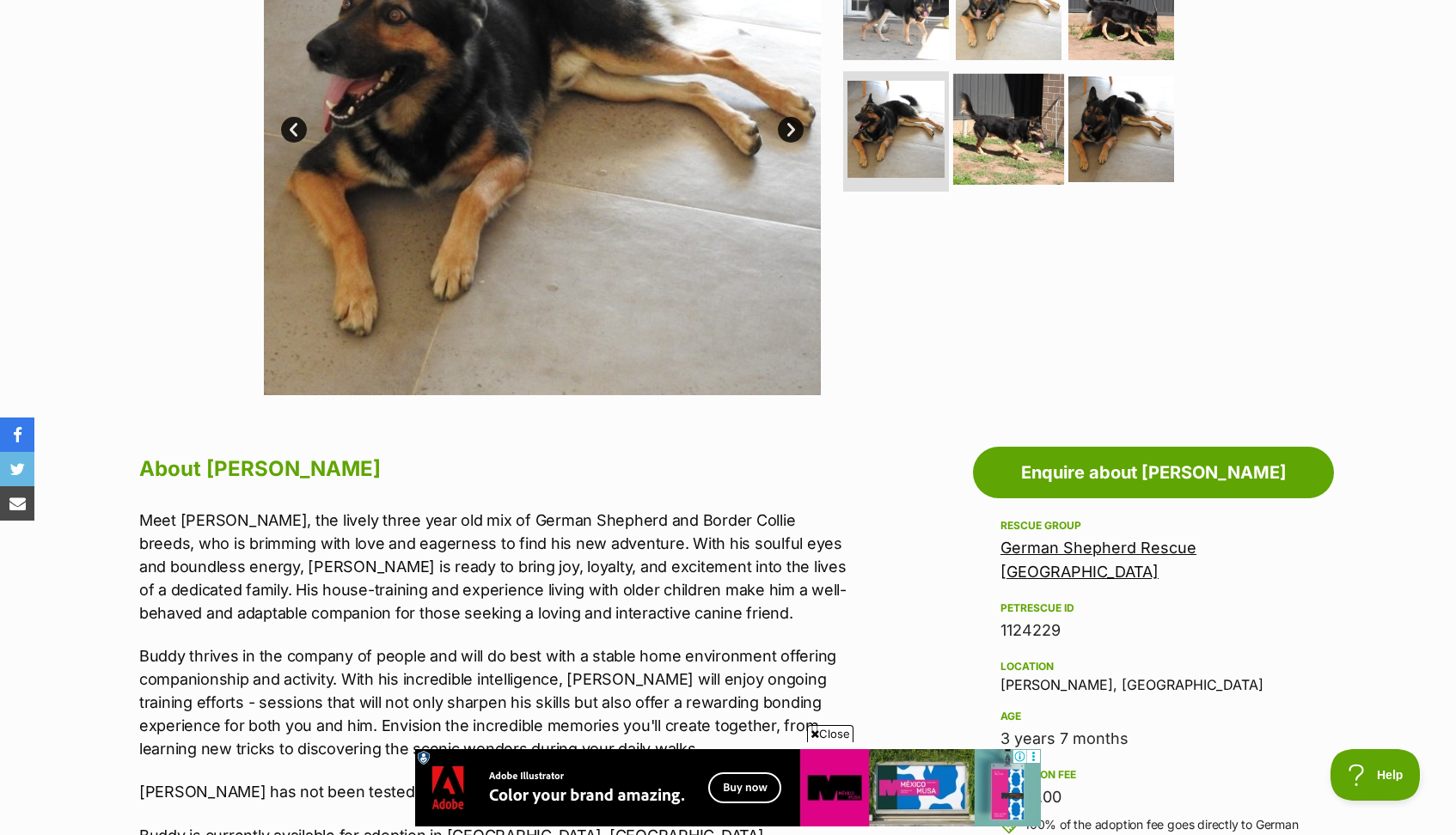
click at [1001, 130] on img at bounding box center [1008, 129] width 111 height 111
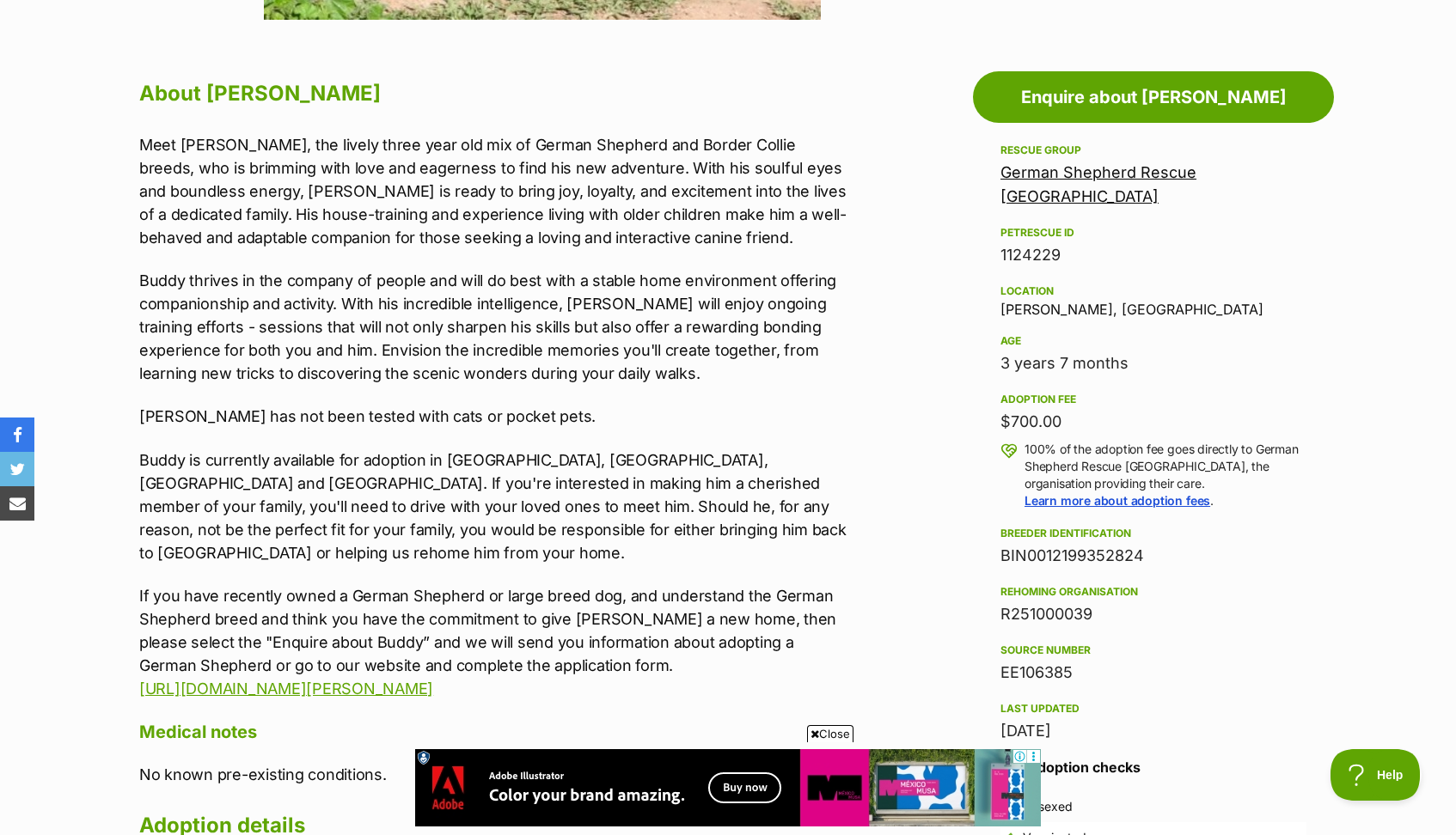
scroll to position [896, 0]
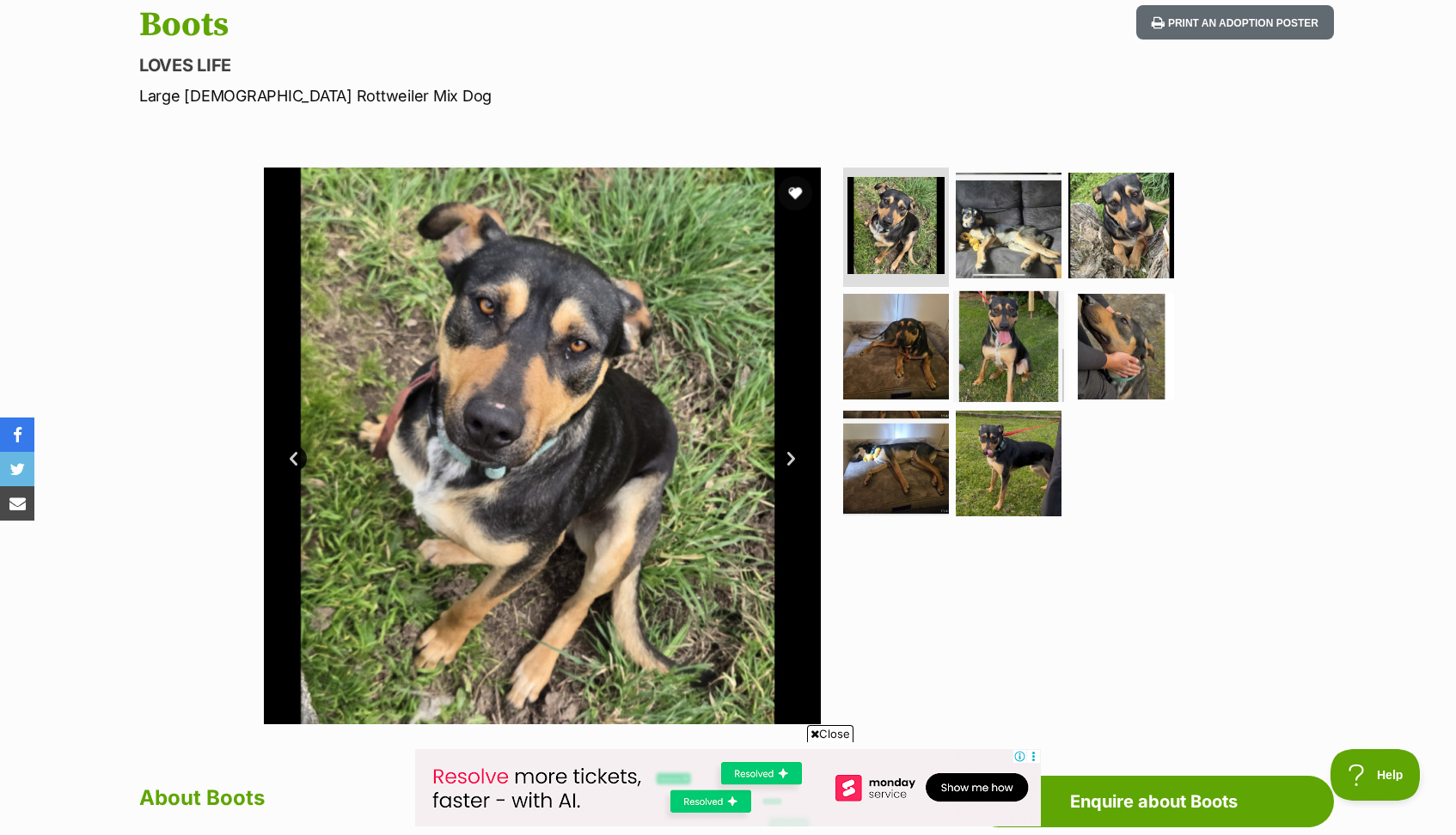
scroll to position [192, 0]
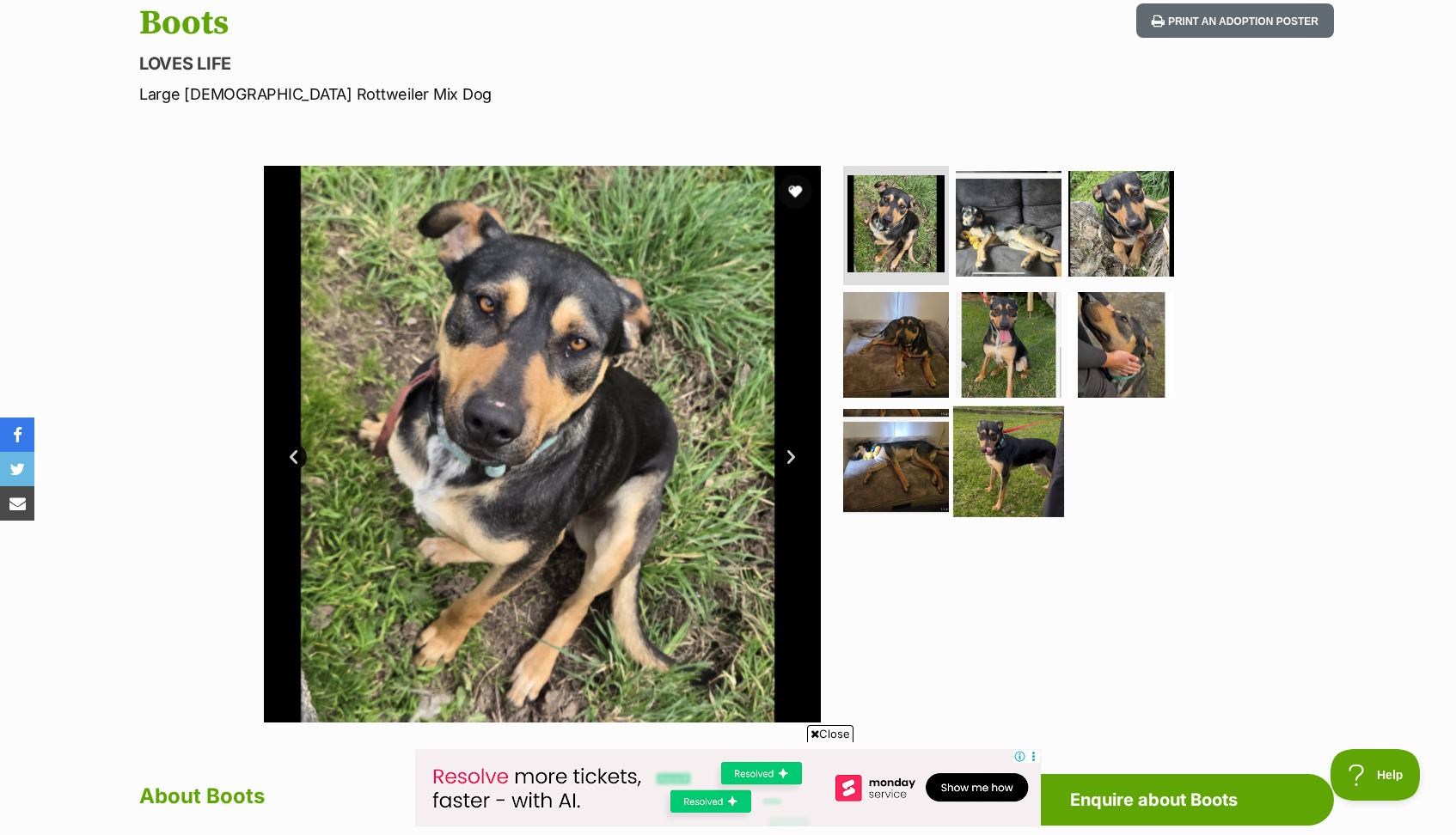
click at [1006, 448] on img at bounding box center [1008, 462] width 111 height 111
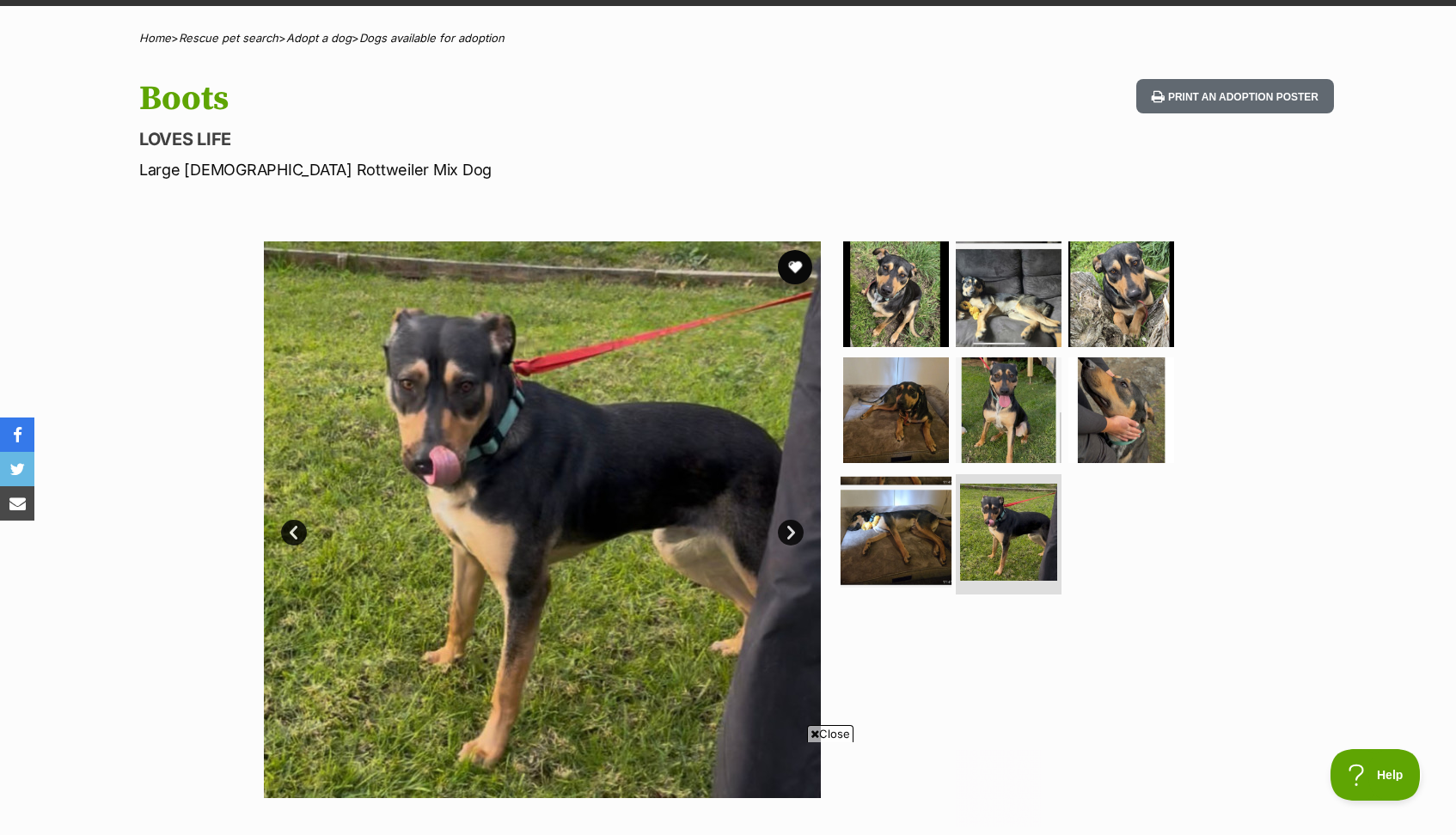
scroll to position [175, 0]
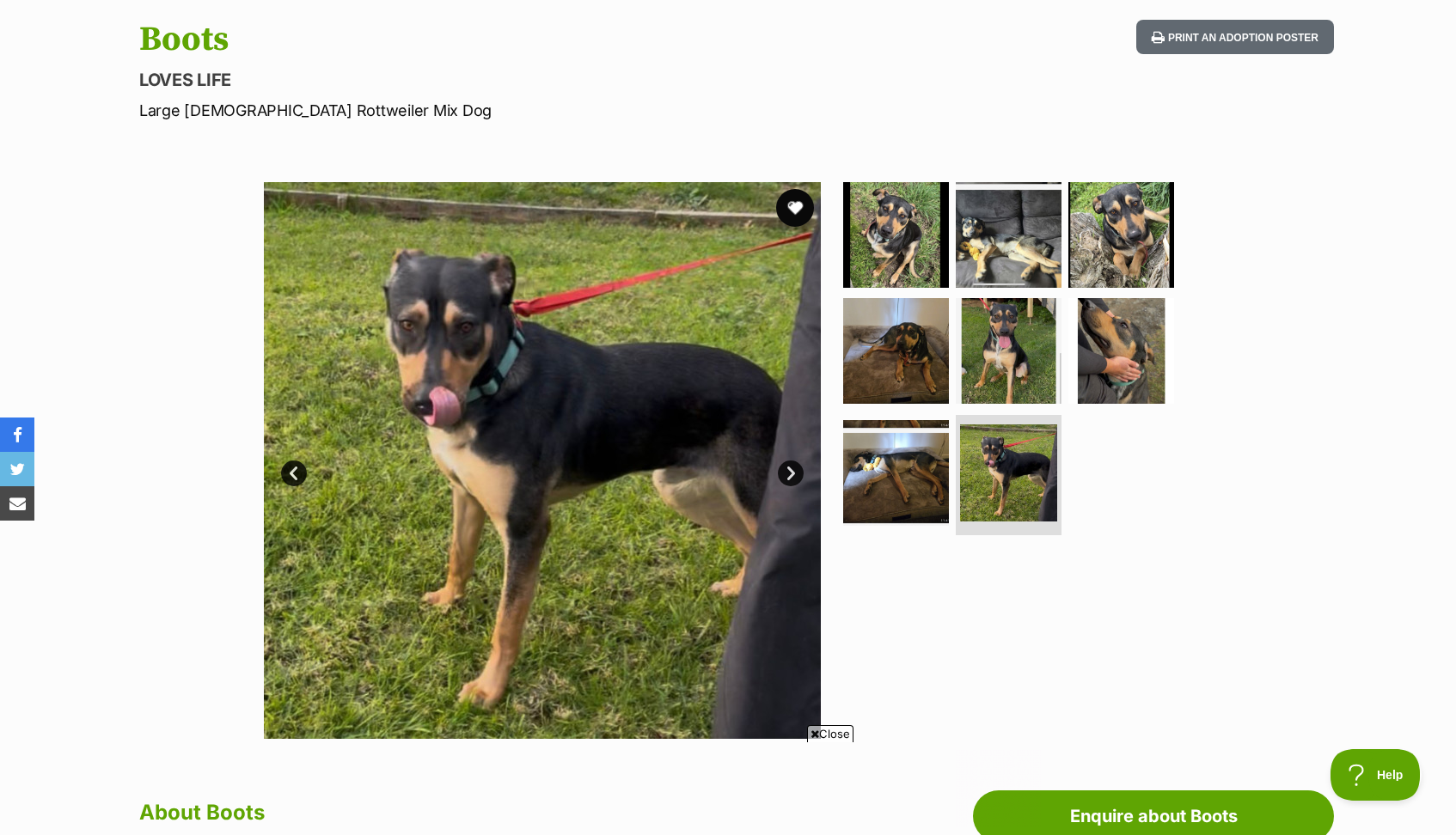
click at [798, 207] on button "favourite" at bounding box center [795, 208] width 38 height 38
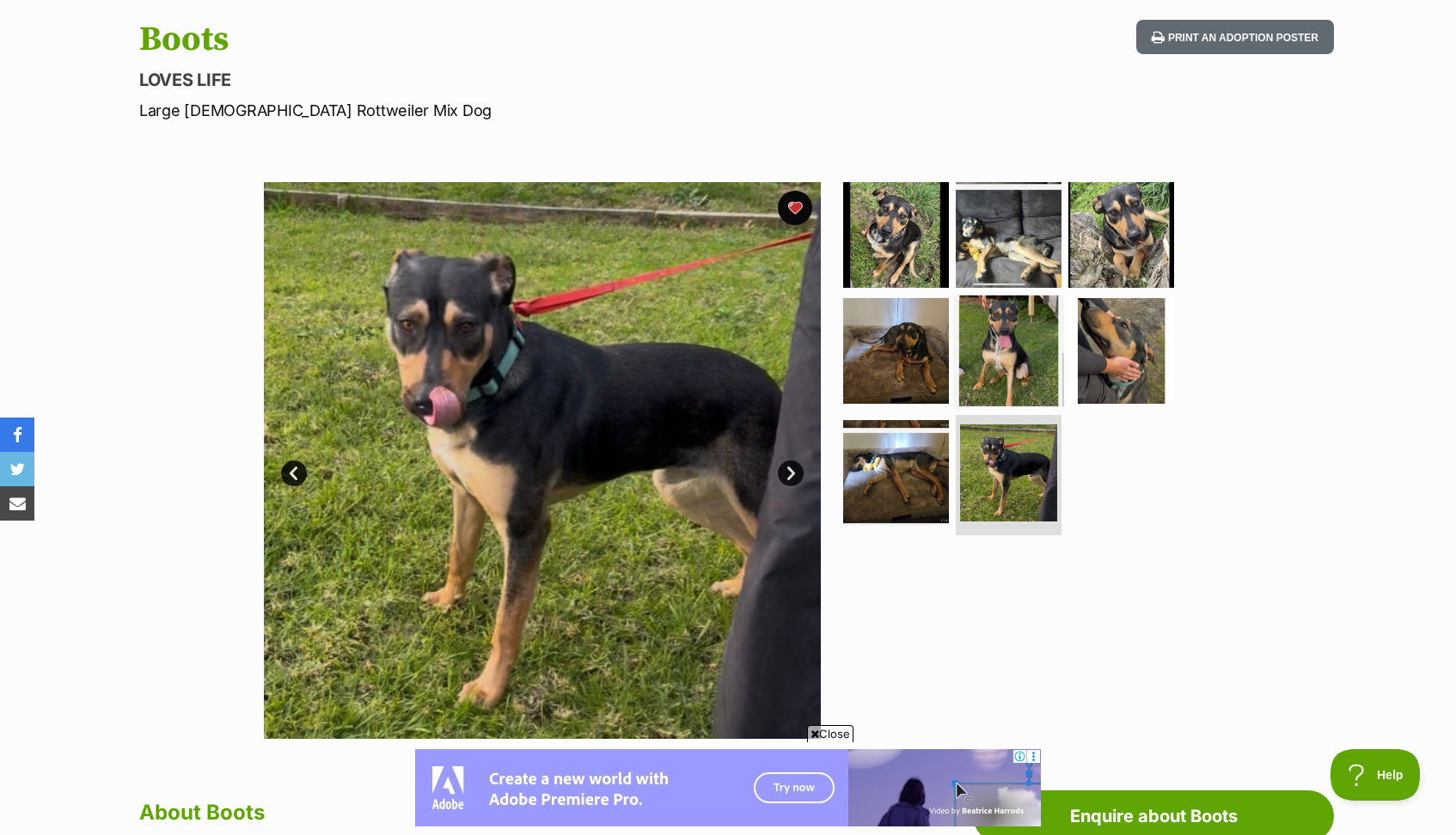
click at [984, 336] on img at bounding box center [1008, 351] width 111 height 111
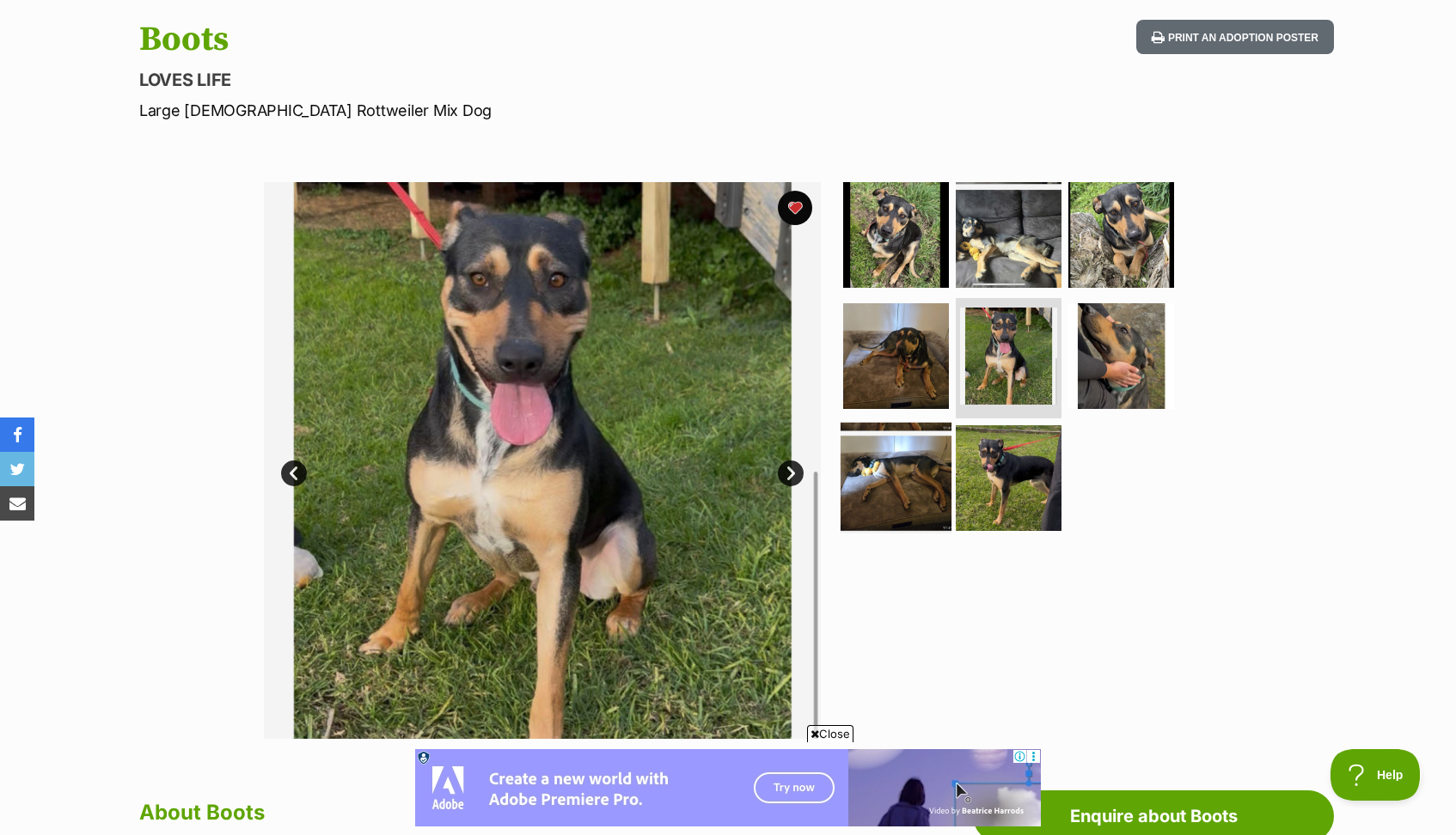
click at [925, 469] on img at bounding box center [895, 478] width 111 height 111
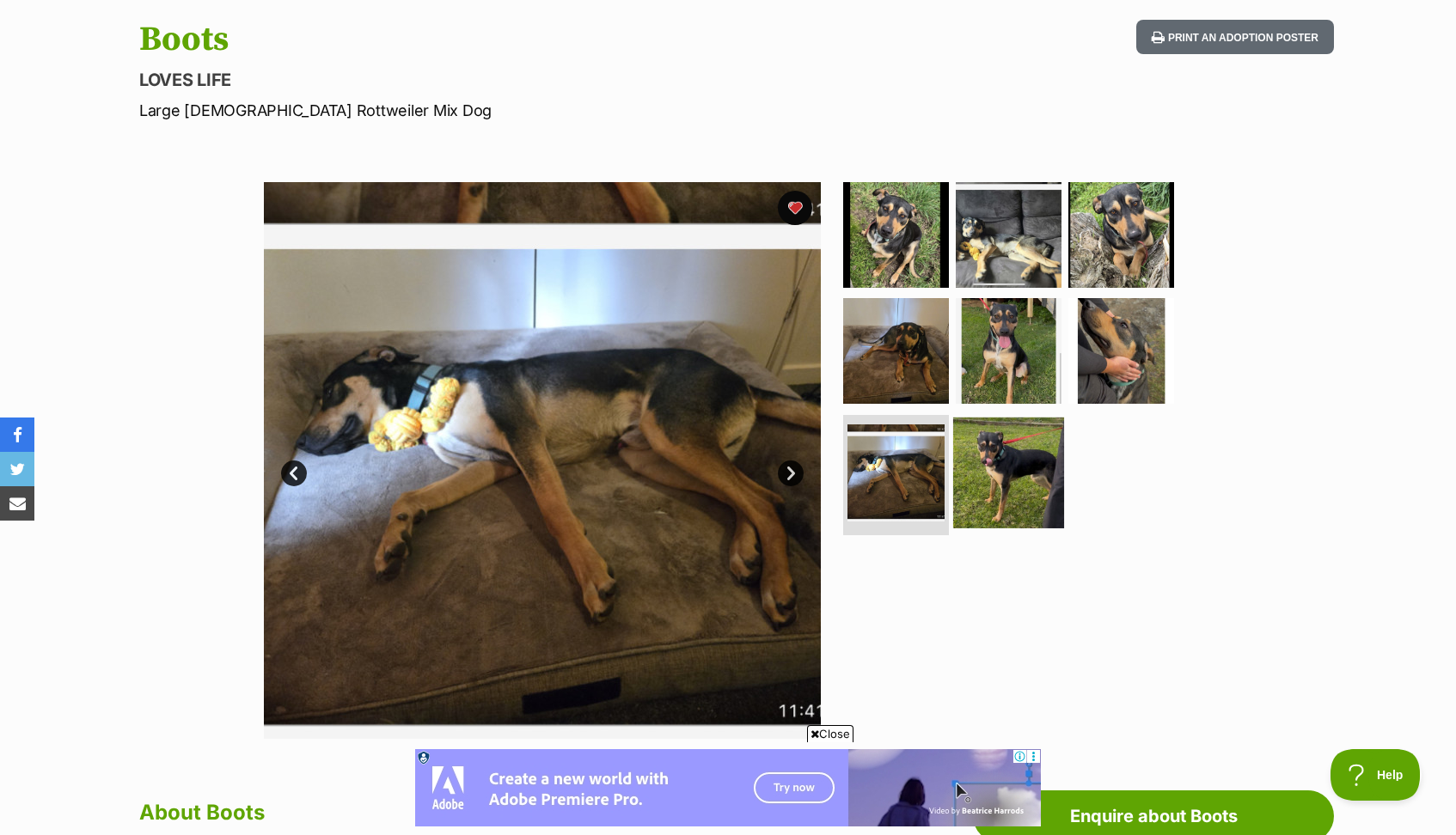
click at [1029, 497] on img at bounding box center [1008, 472] width 111 height 111
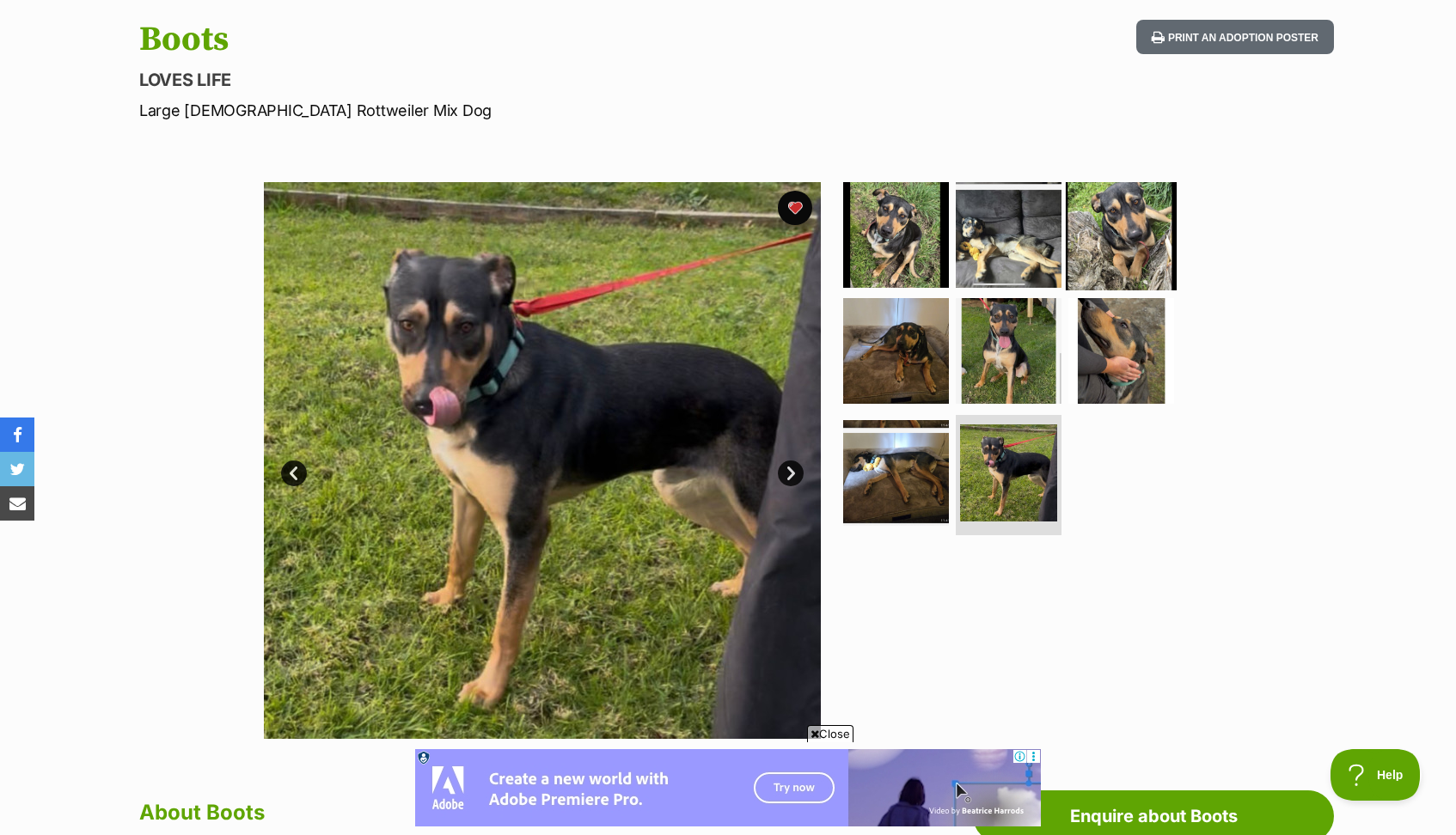
click at [1127, 237] on img at bounding box center [1121, 234] width 111 height 111
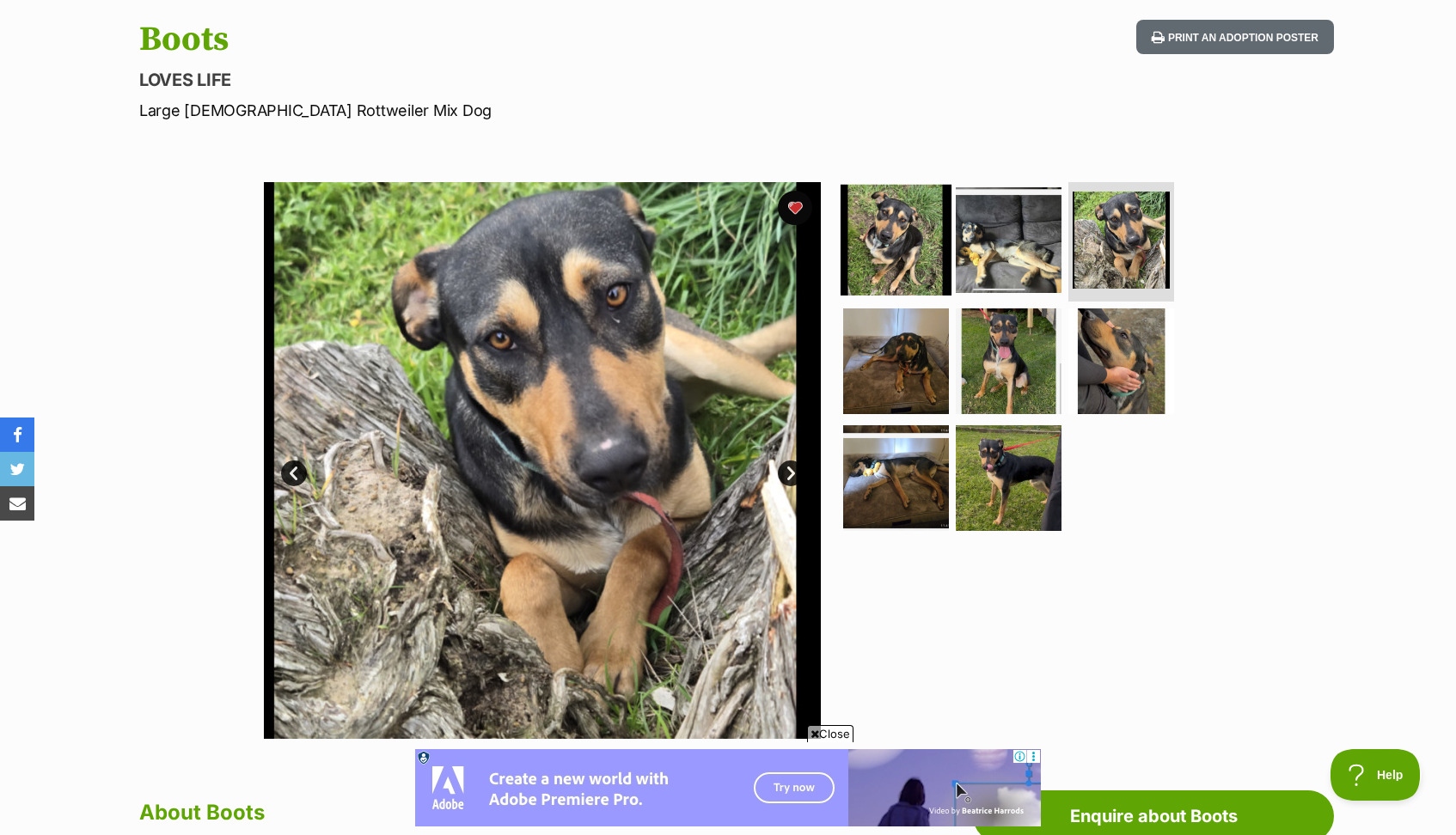
click at [875, 237] on img at bounding box center [895, 239] width 111 height 111
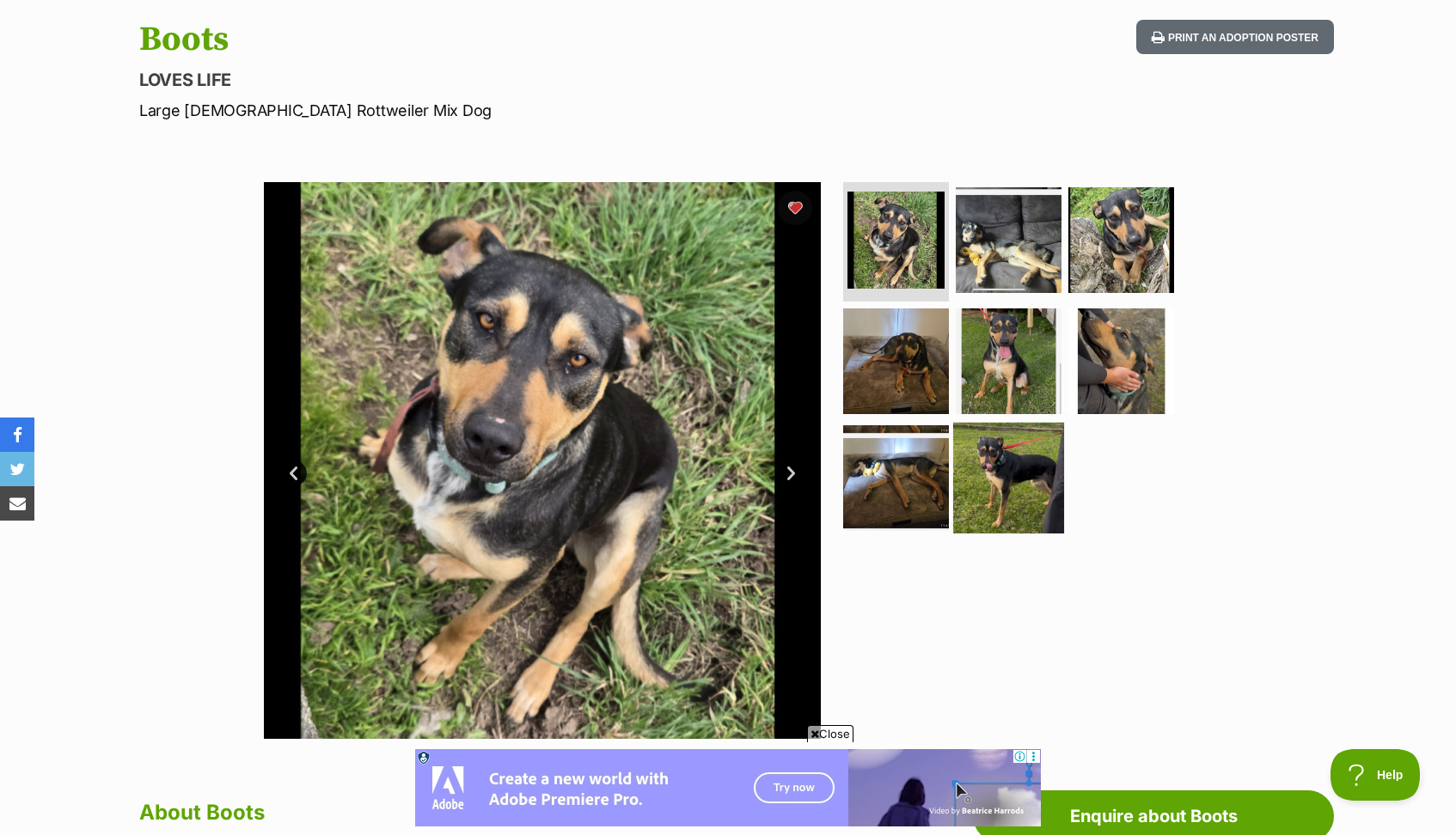
click at [1002, 481] on img at bounding box center [1008, 478] width 111 height 111
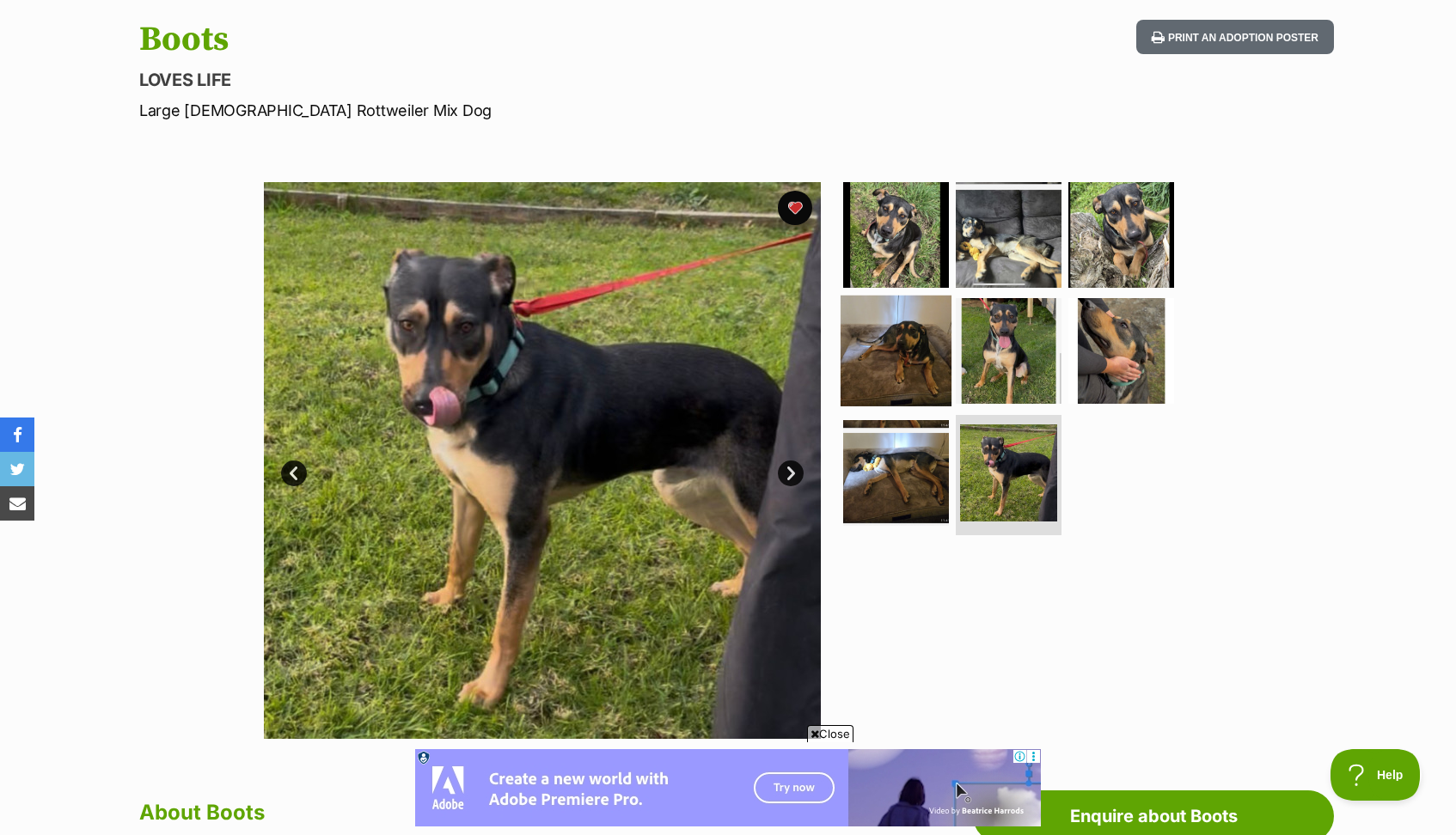
click at [926, 360] on img at bounding box center [895, 351] width 111 height 111
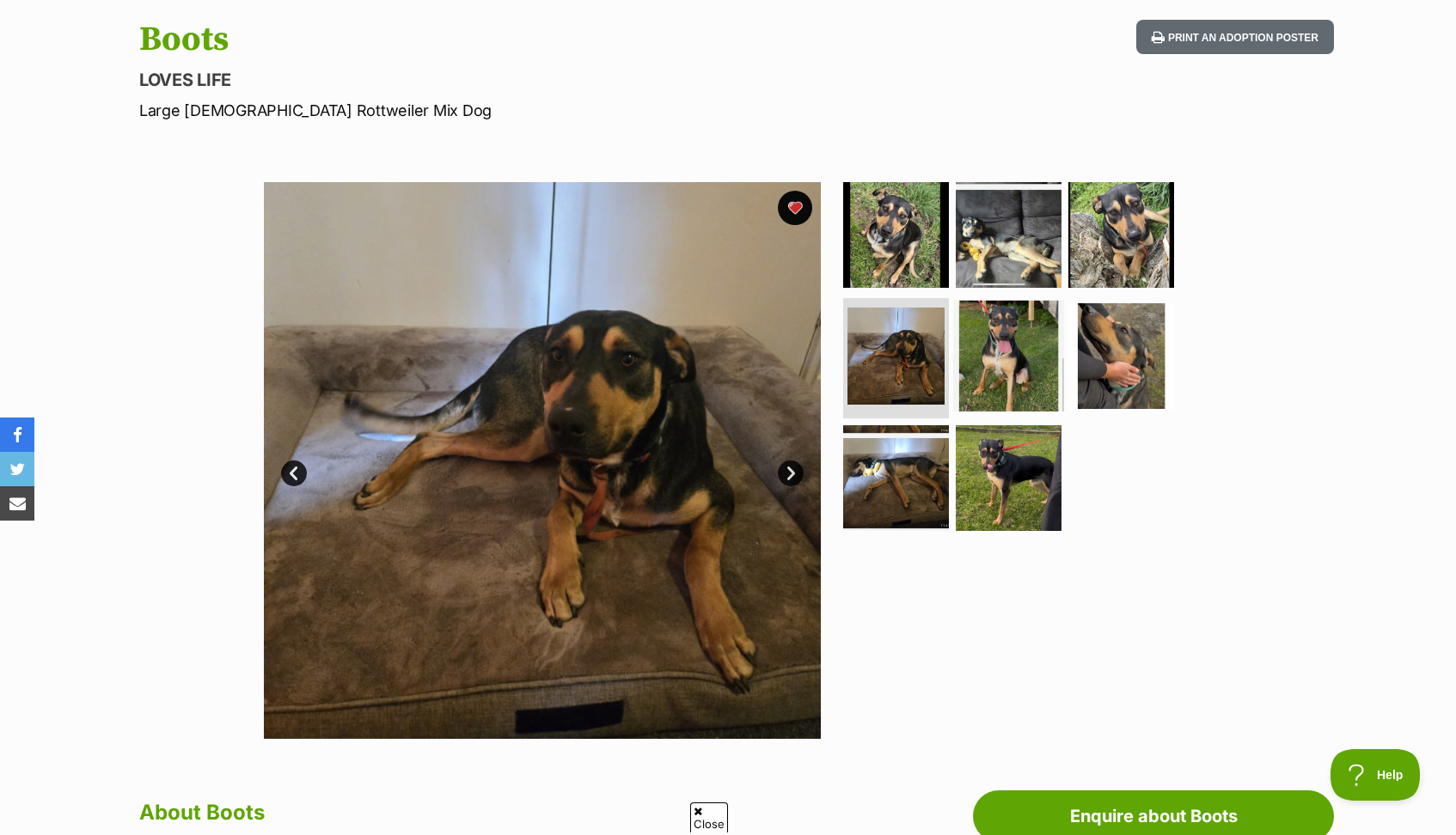
click at [1013, 371] on img at bounding box center [1008, 355] width 111 height 111
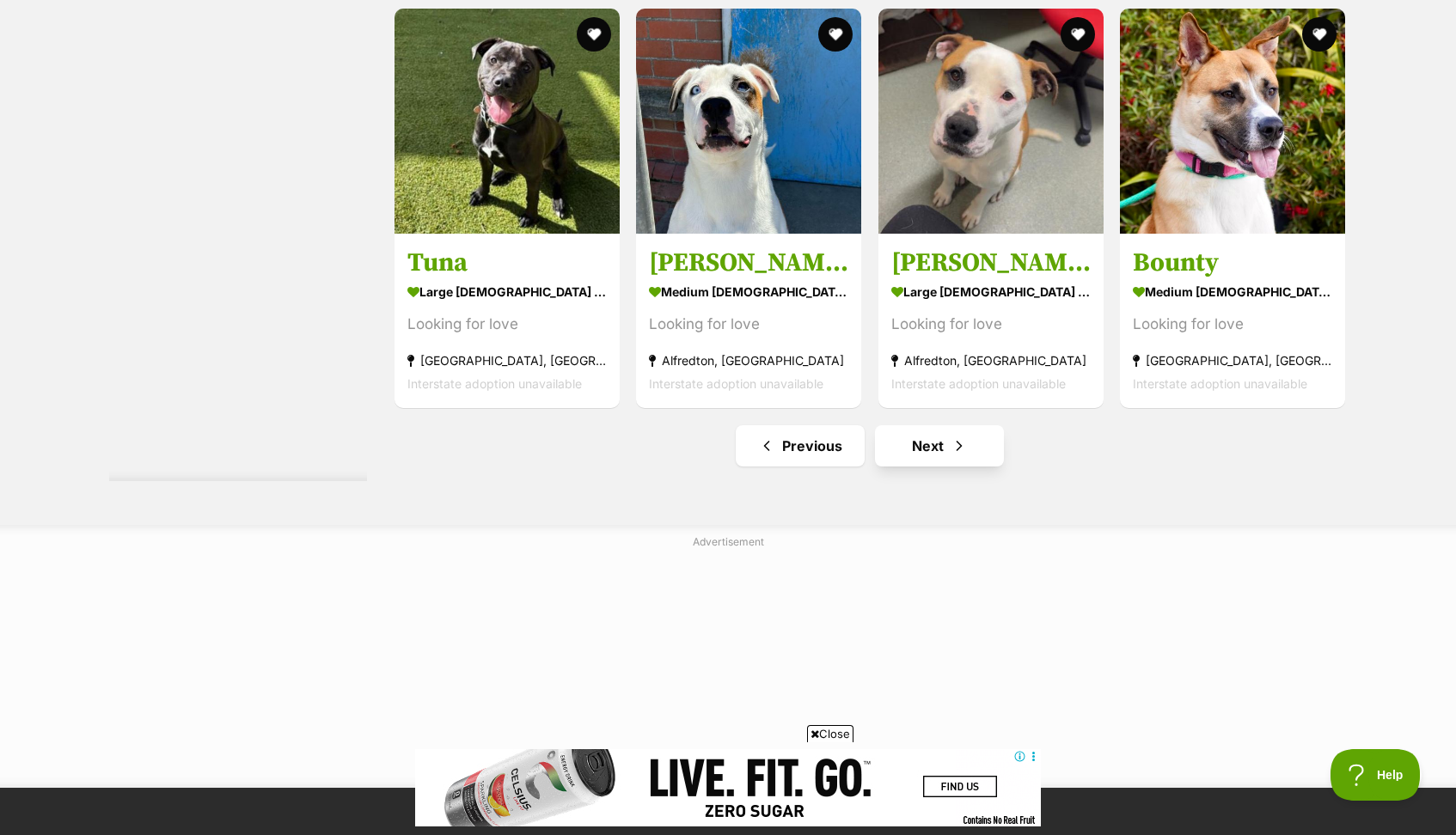
click at [950, 435] on span "Next page" at bounding box center [959, 446] width 17 height 21
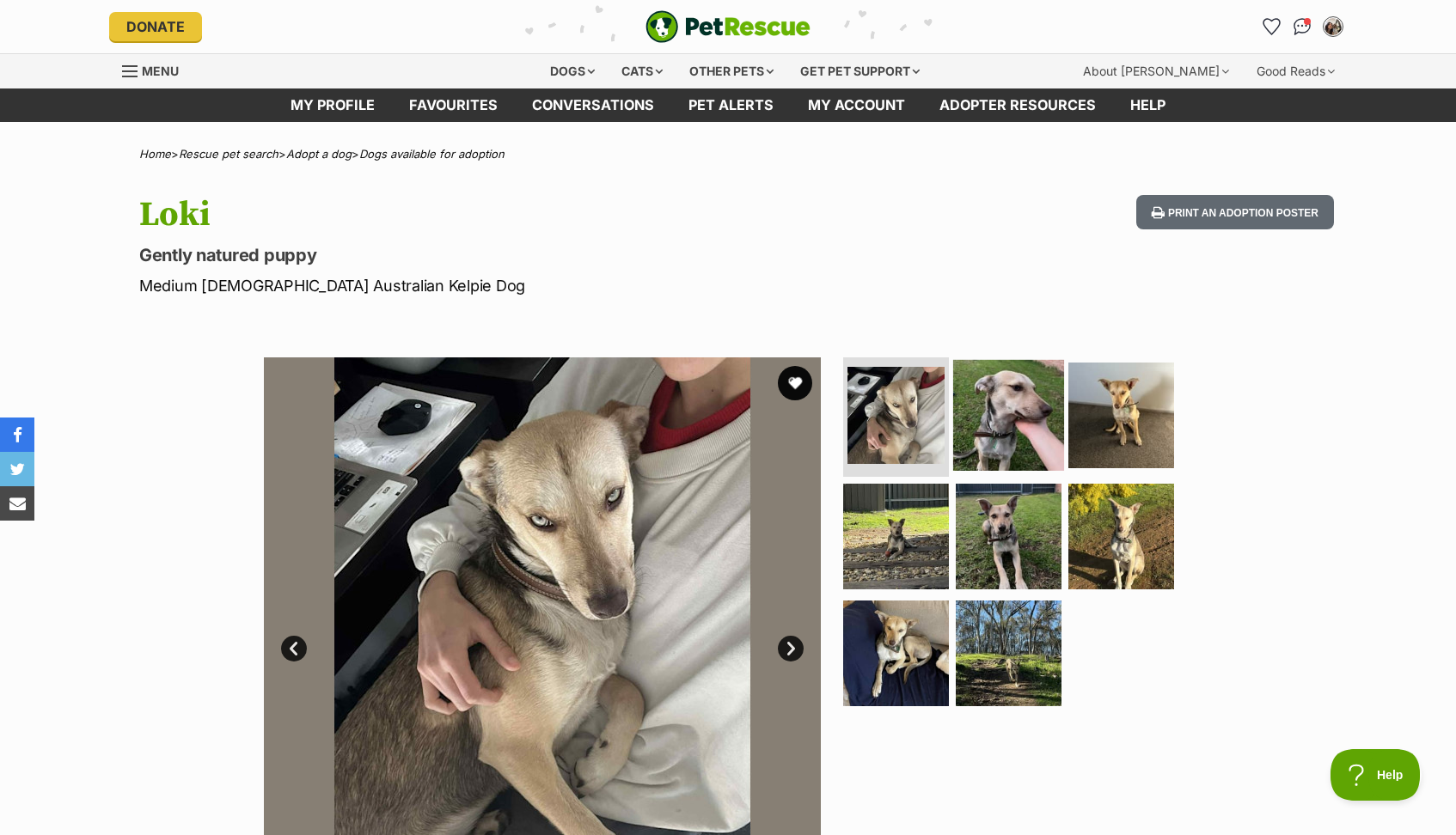
click at [1010, 436] on img at bounding box center [1008, 414] width 111 height 111
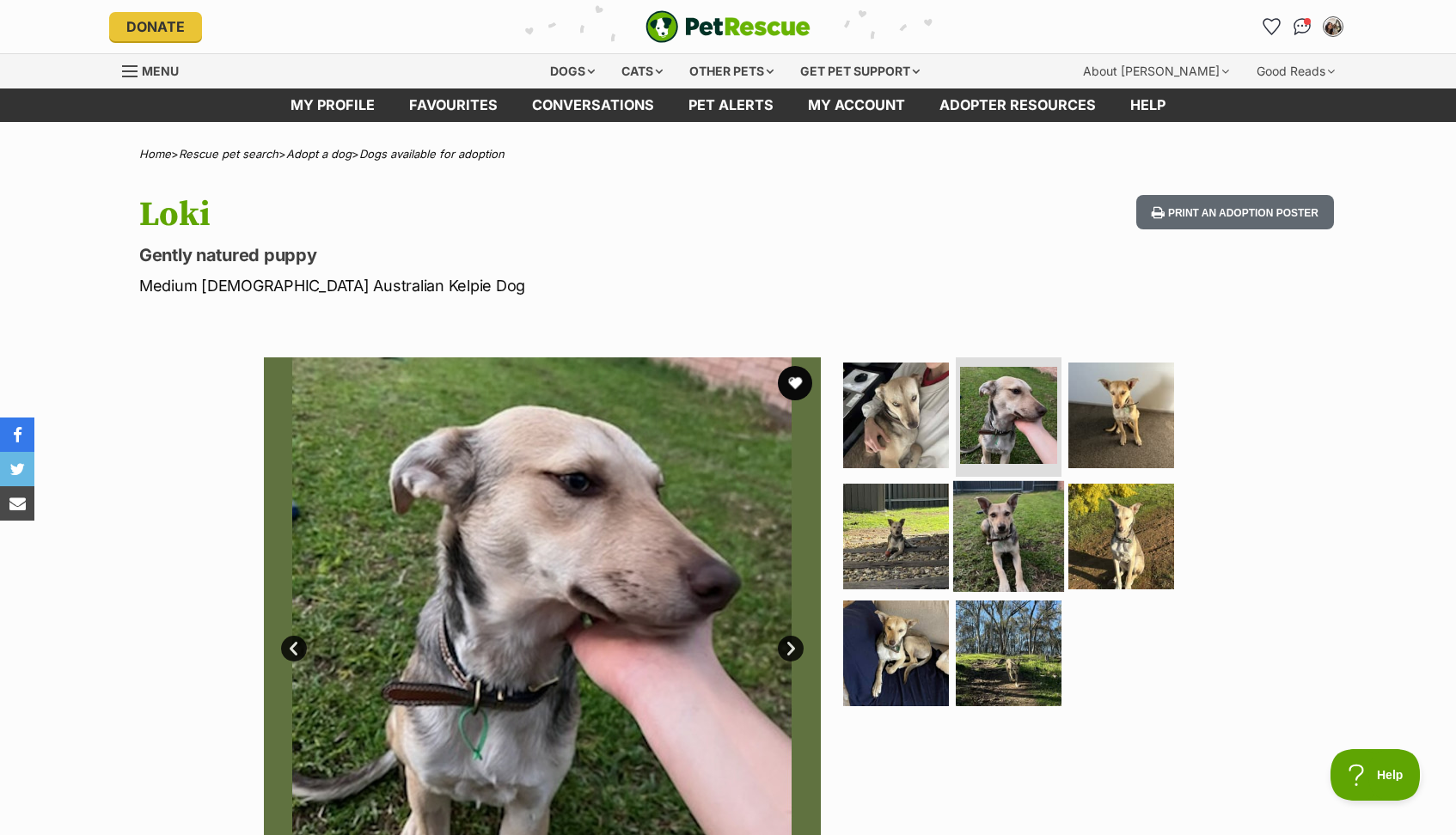
click at [1001, 517] on img at bounding box center [1008, 536] width 111 height 111
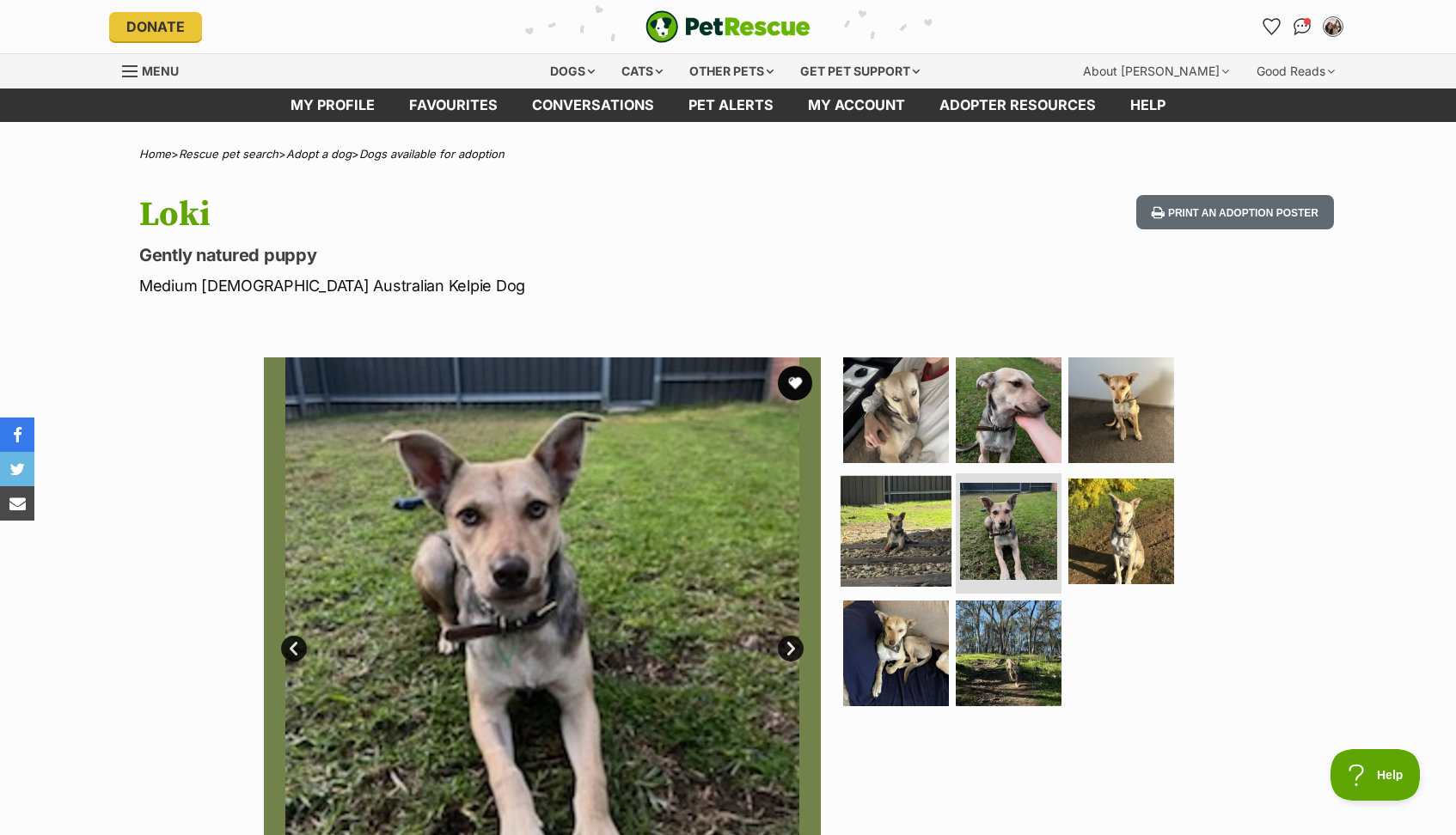
click at [881, 544] on img at bounding box center [895, 531] width 111 height 111
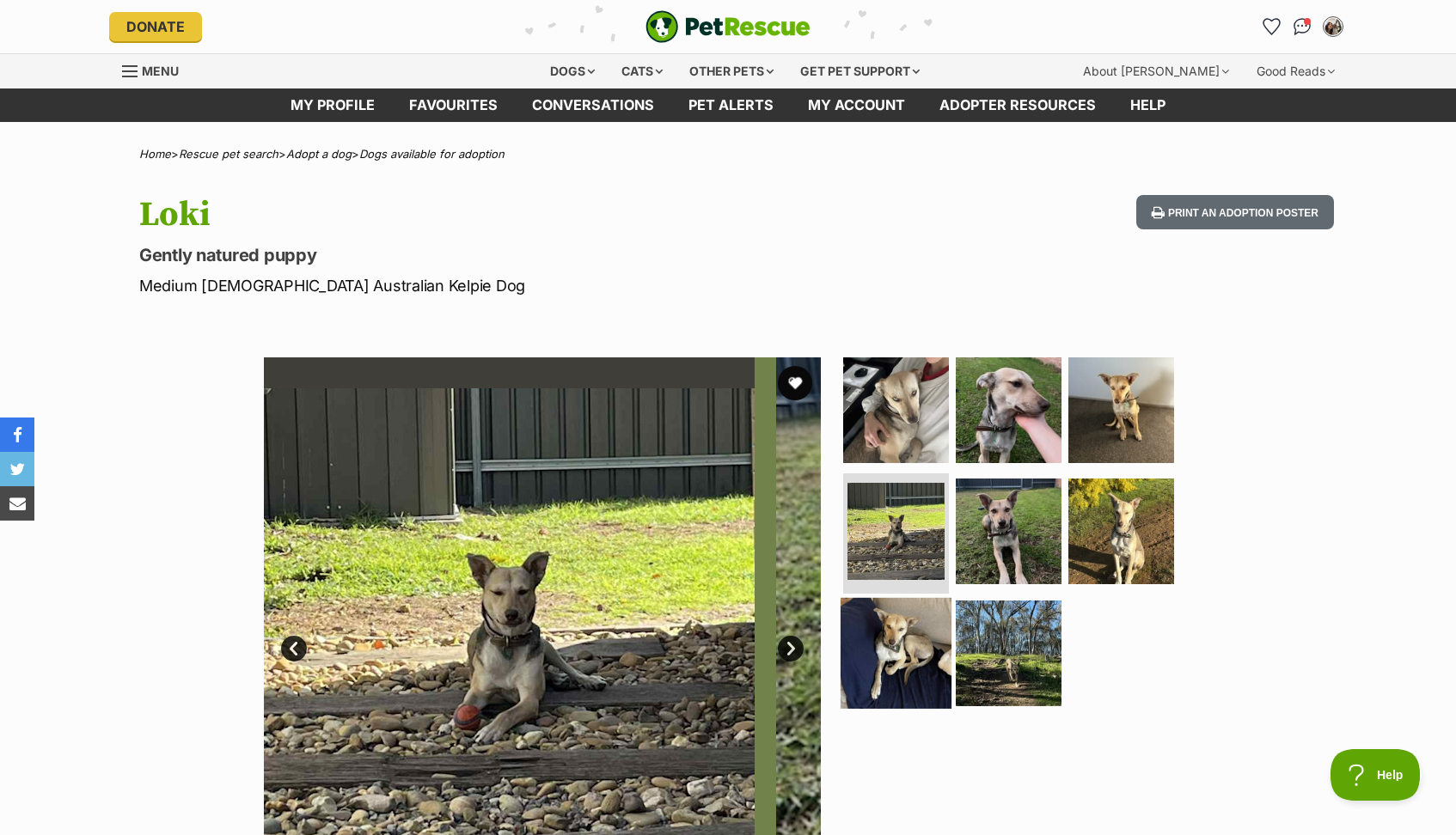
click at [892, 626] on img at bounding box center [895, 653] width 111 height 111
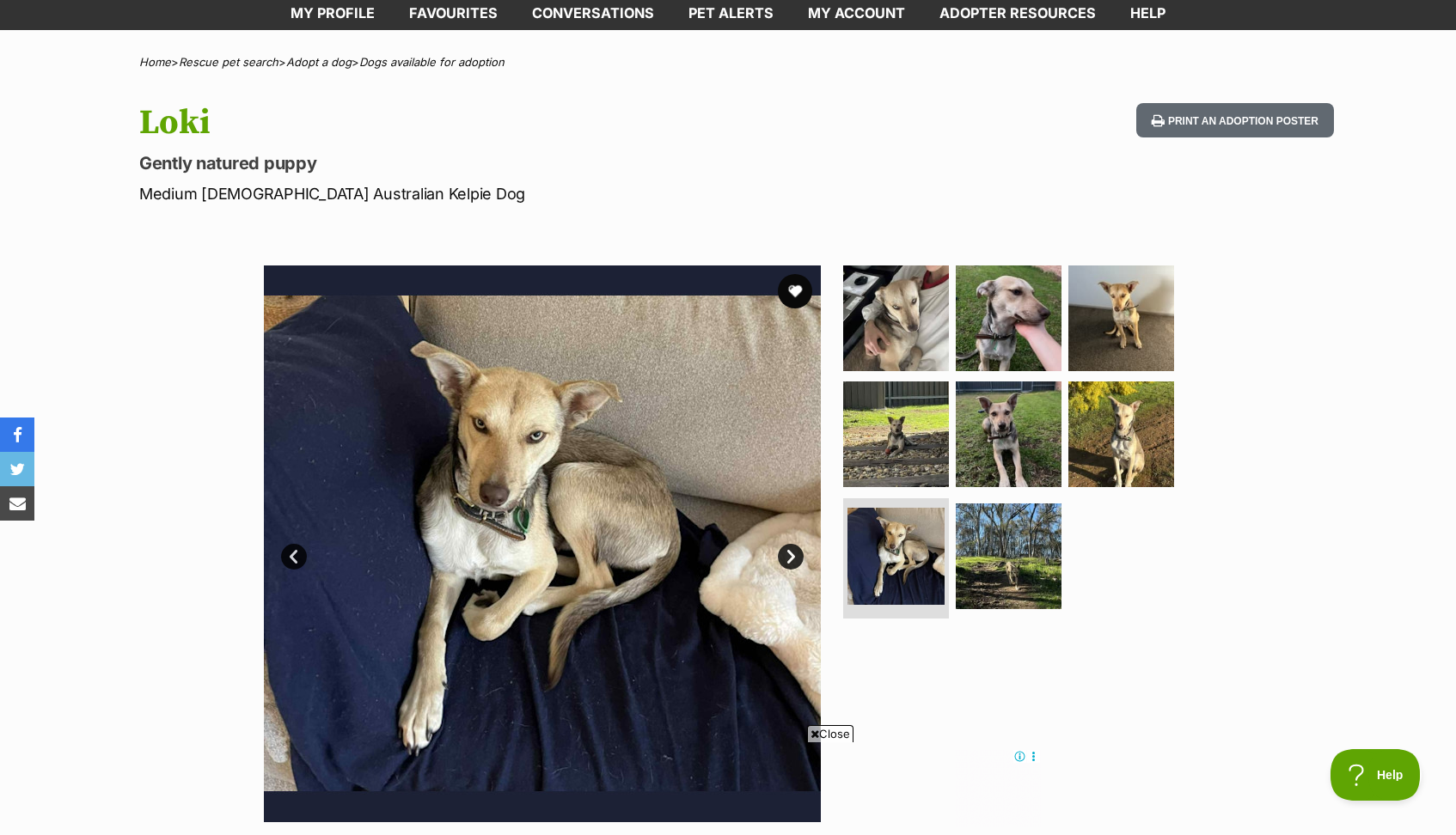
scroll to position [94, 0]
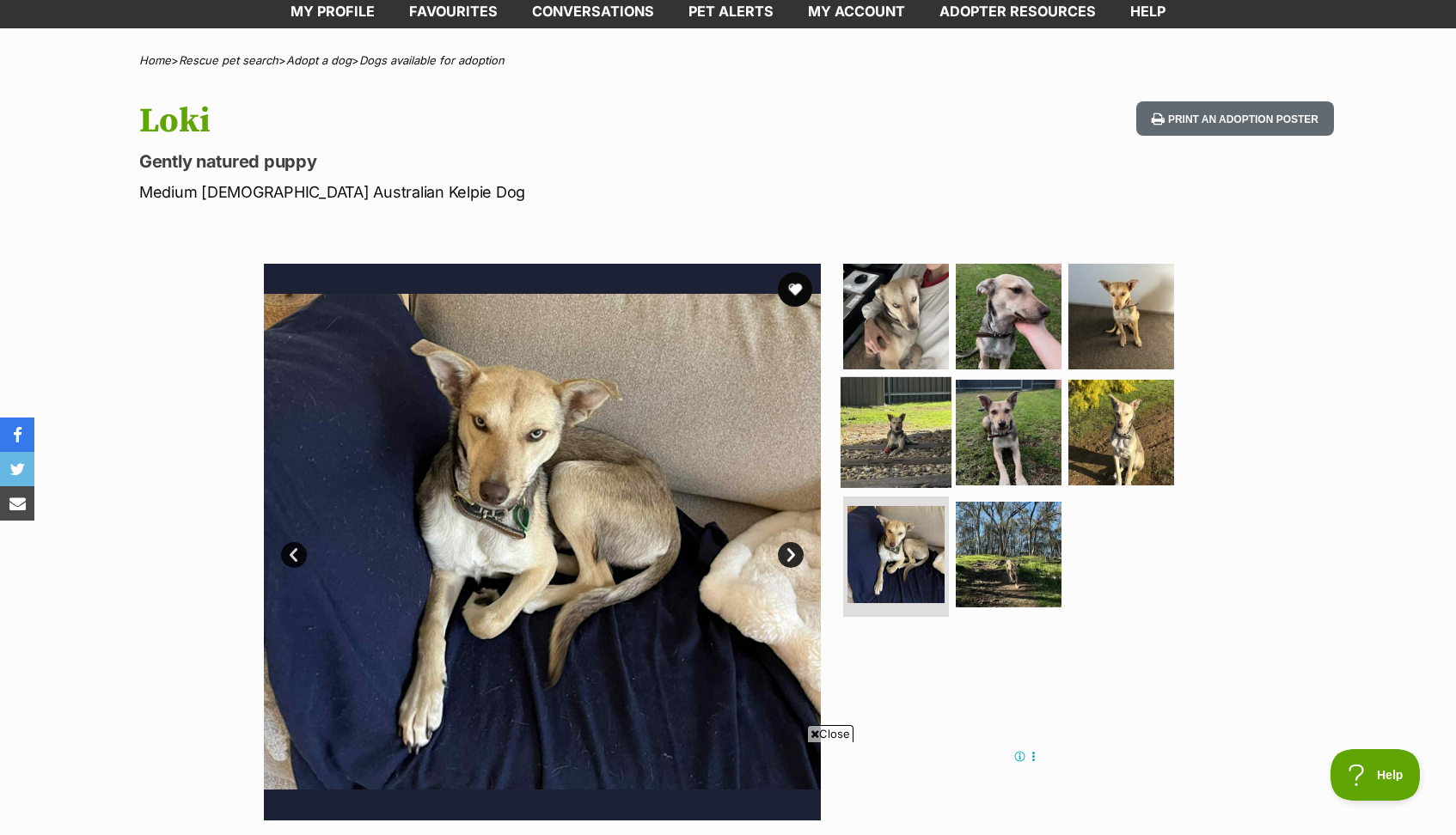
click at [886, 423] on img at bounding box center [895, 432] width 111 height 111
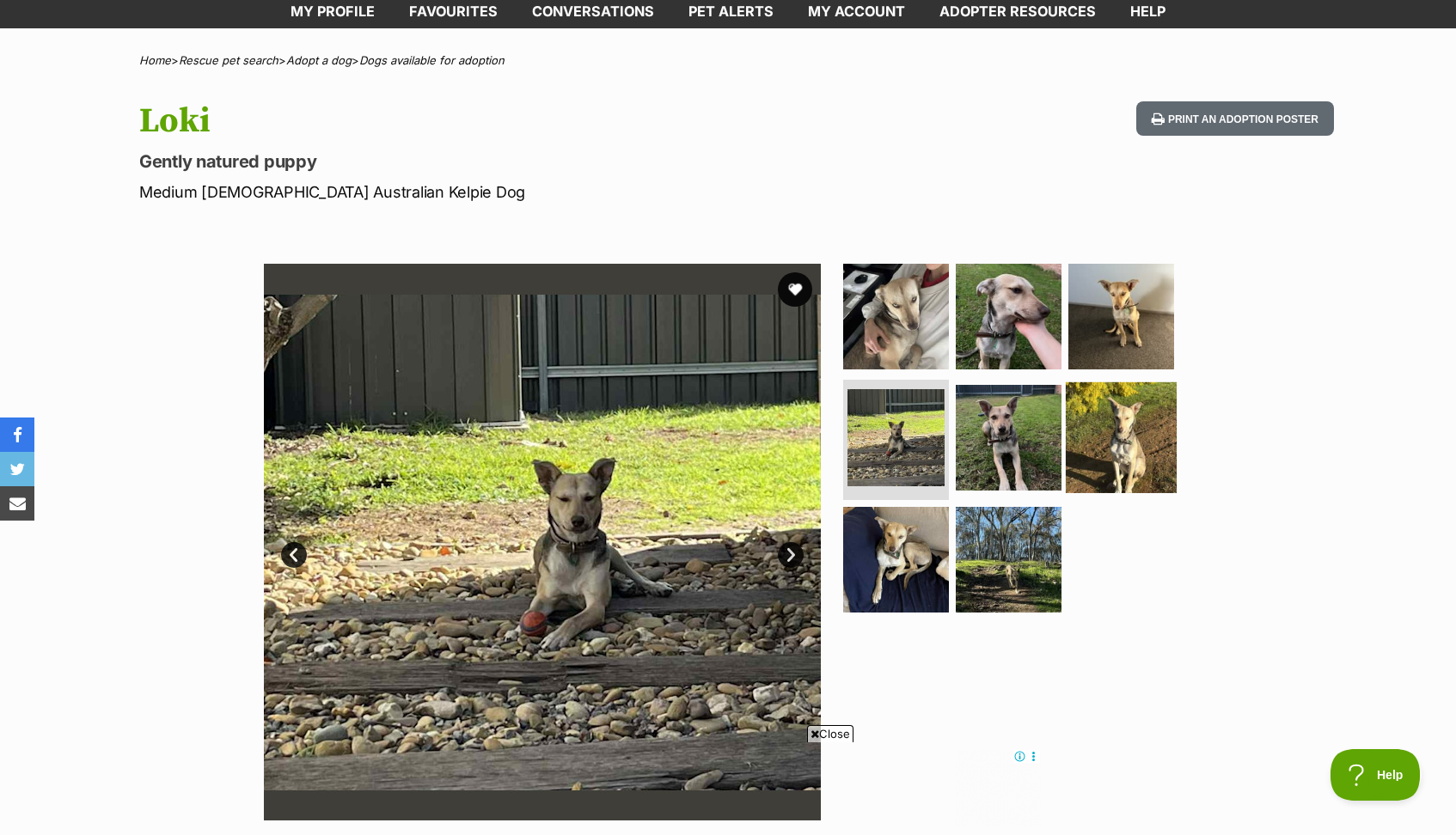
click at [1120, 456] on img at bounding box center [1121, 437] width 111 height 111
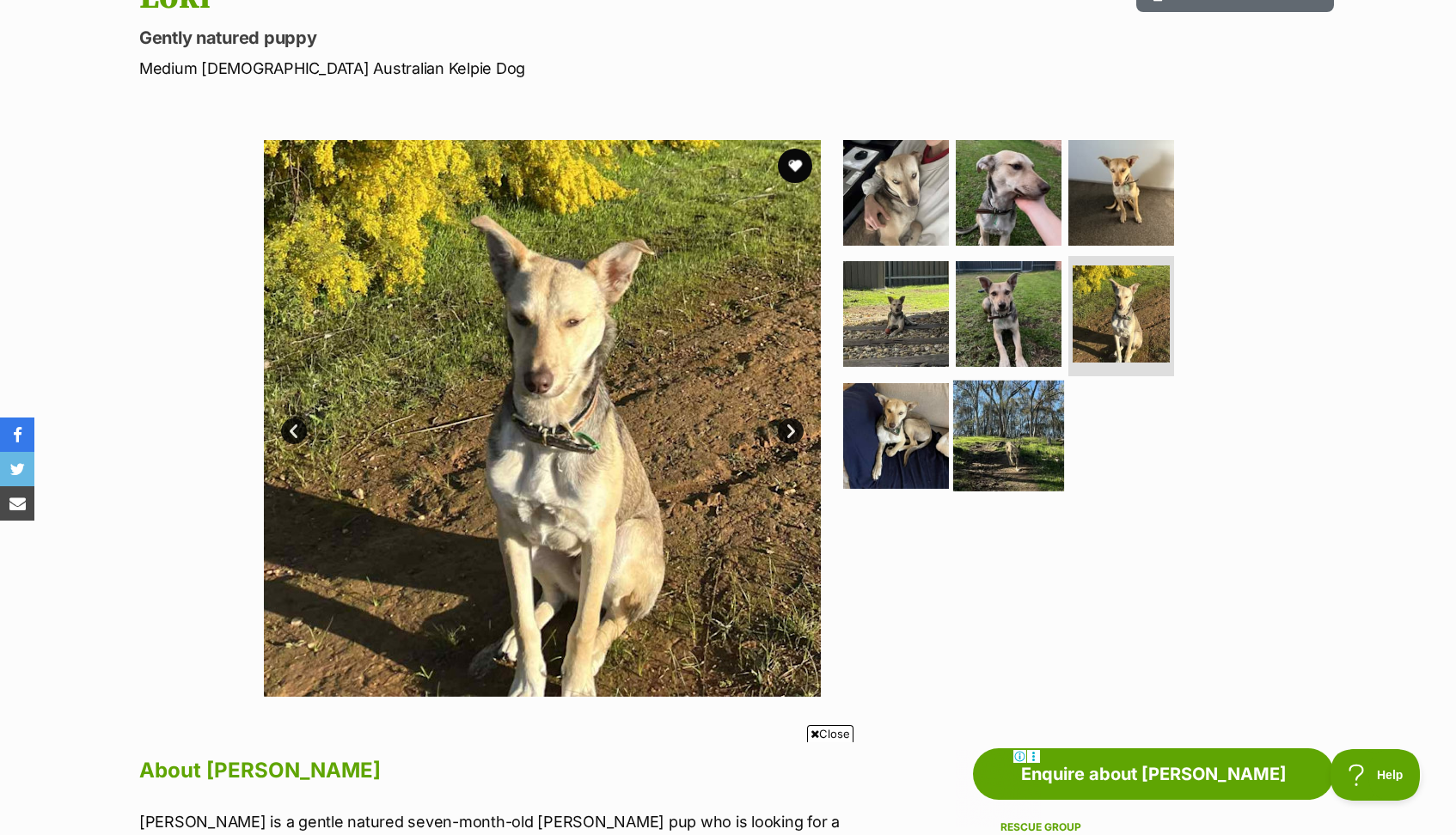
scroll to position [188, 0]
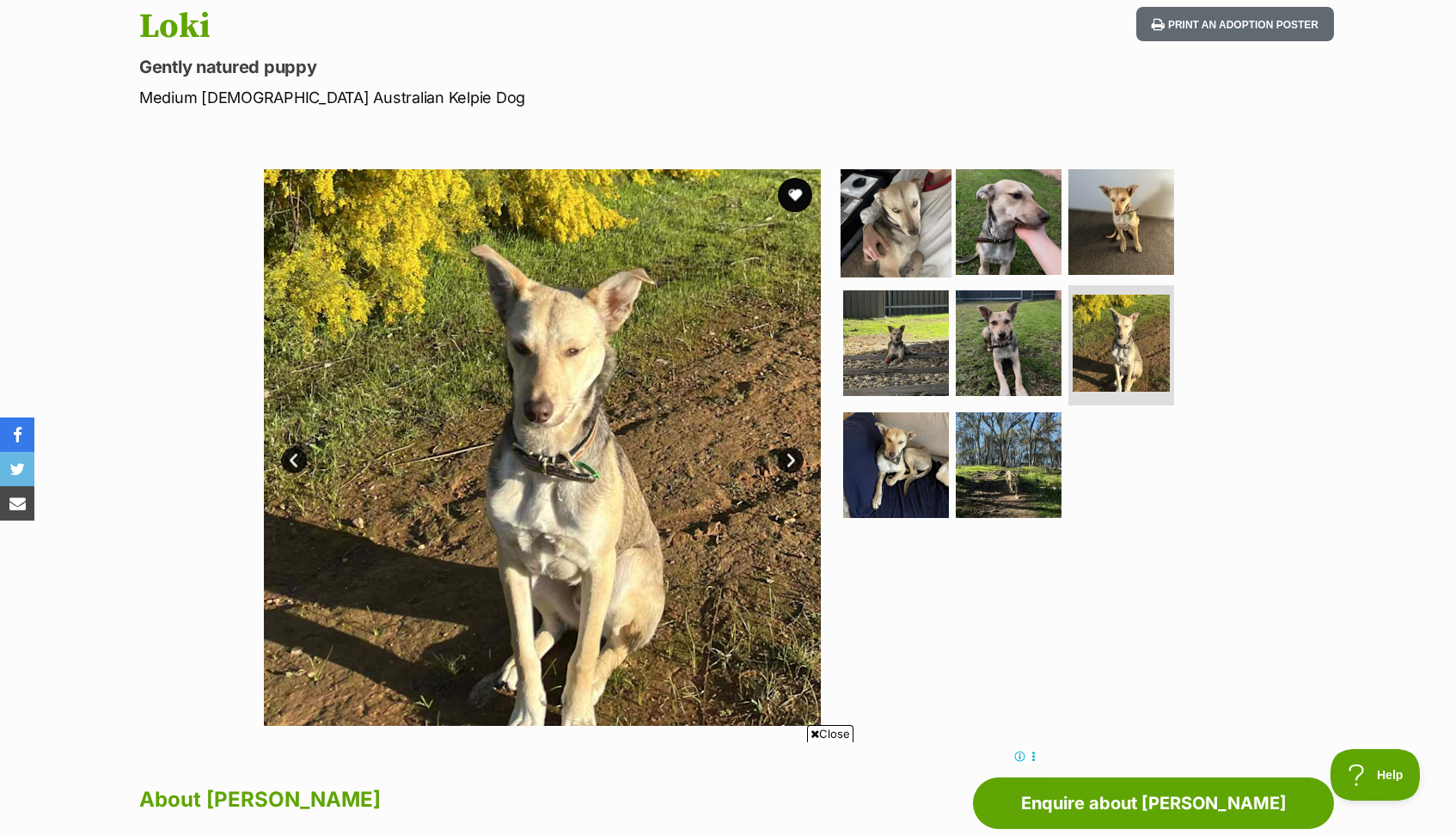
click at [917, 224] on img at bounding box center [895, 221] width 111 height 111
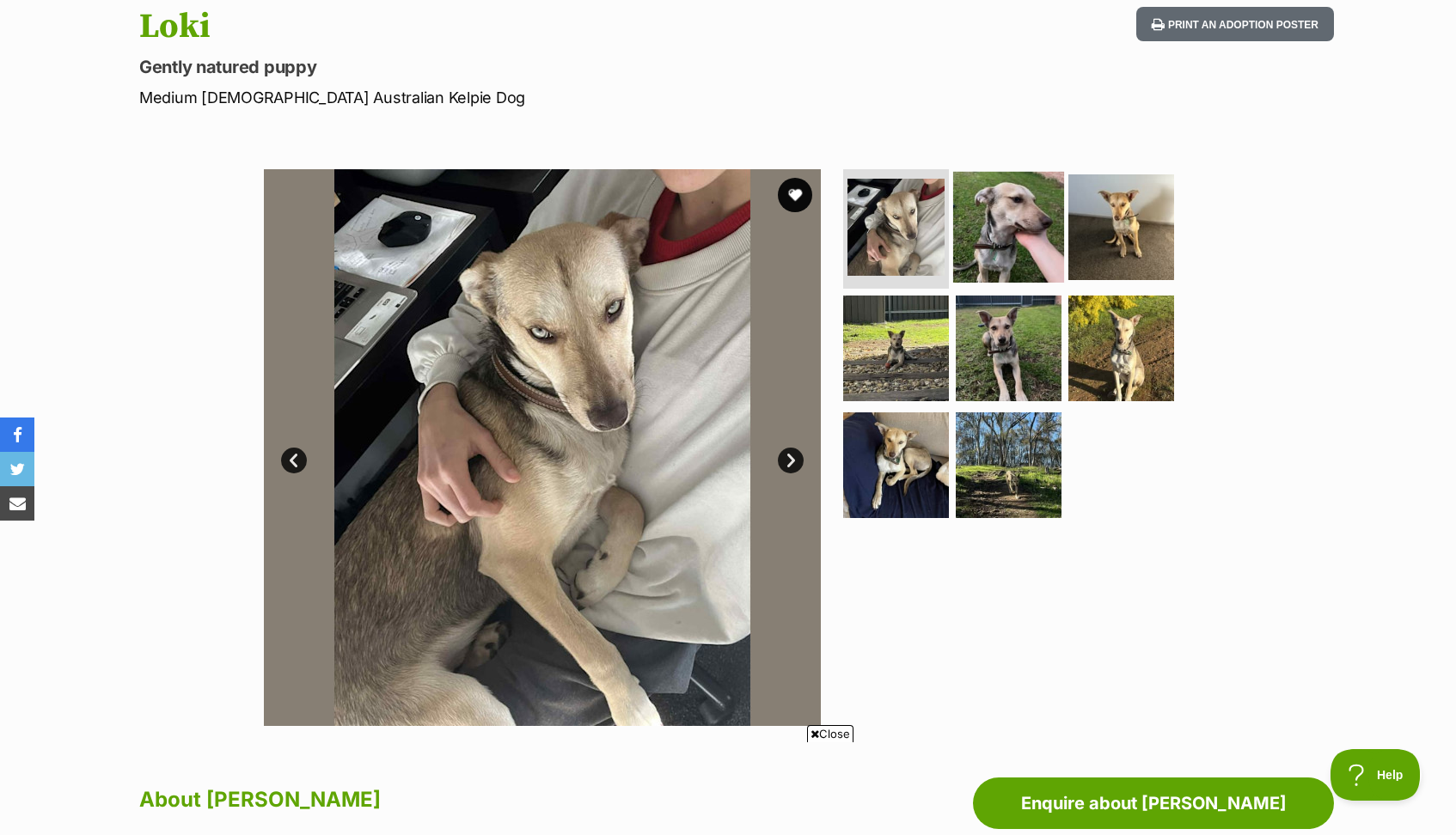
scroll to position [0, 0]
click at [1019, 200] on img at bounding box center [1008, 226] width 111 height 111
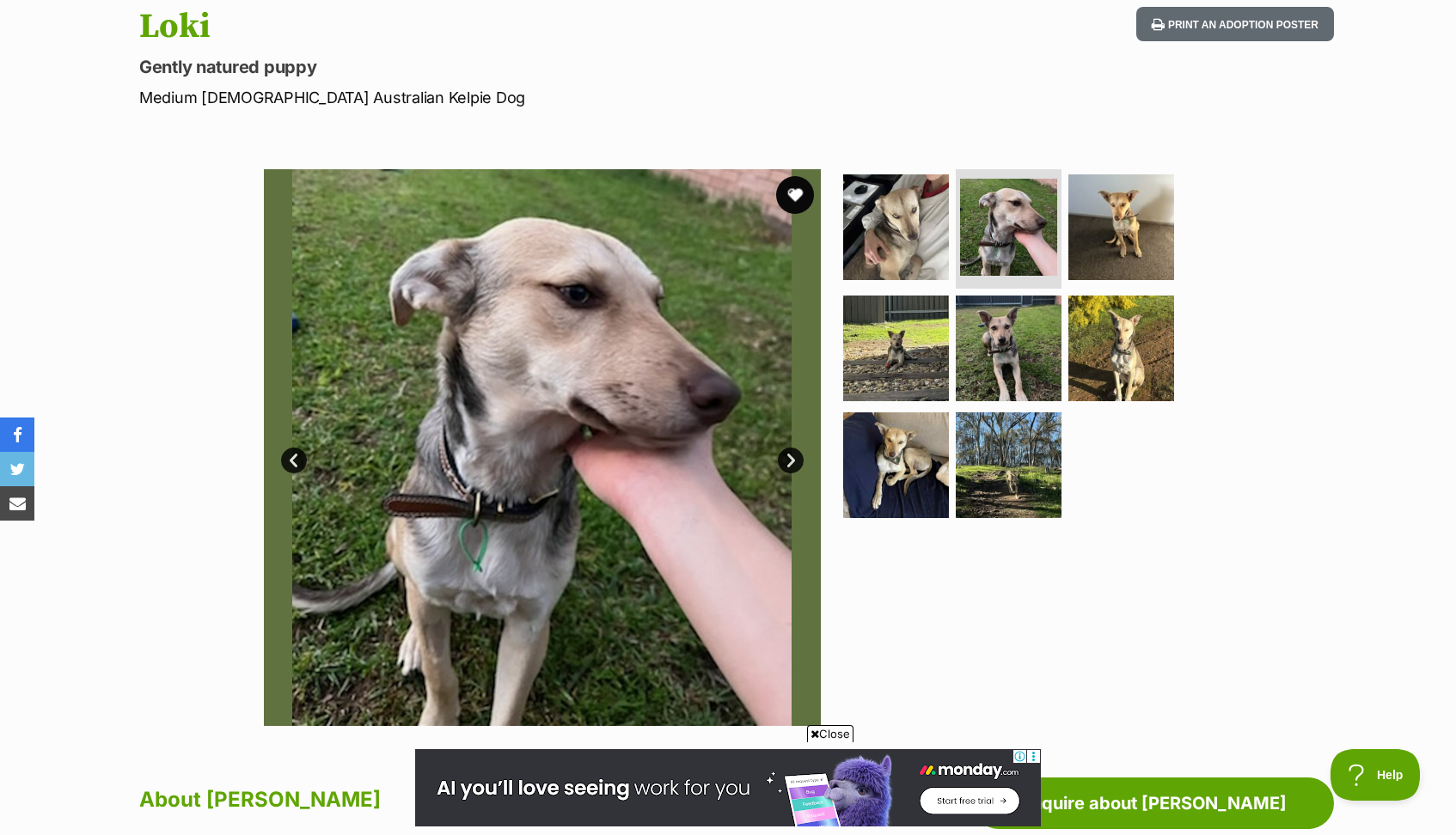
click at [796, 187] on button "favourite" at bounding box center [795, 195] width 38 height 38
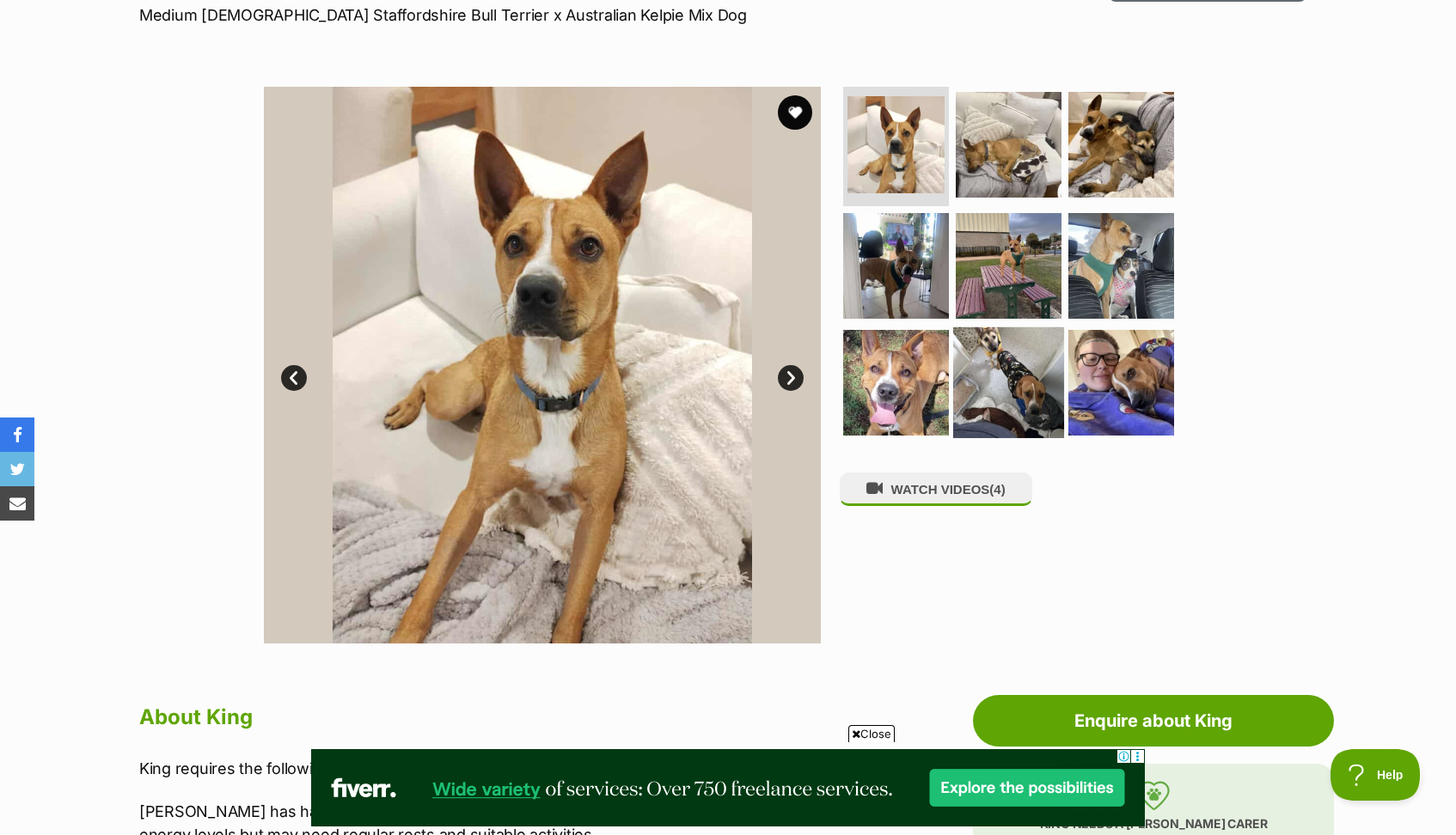
scroll to position [272, 0]
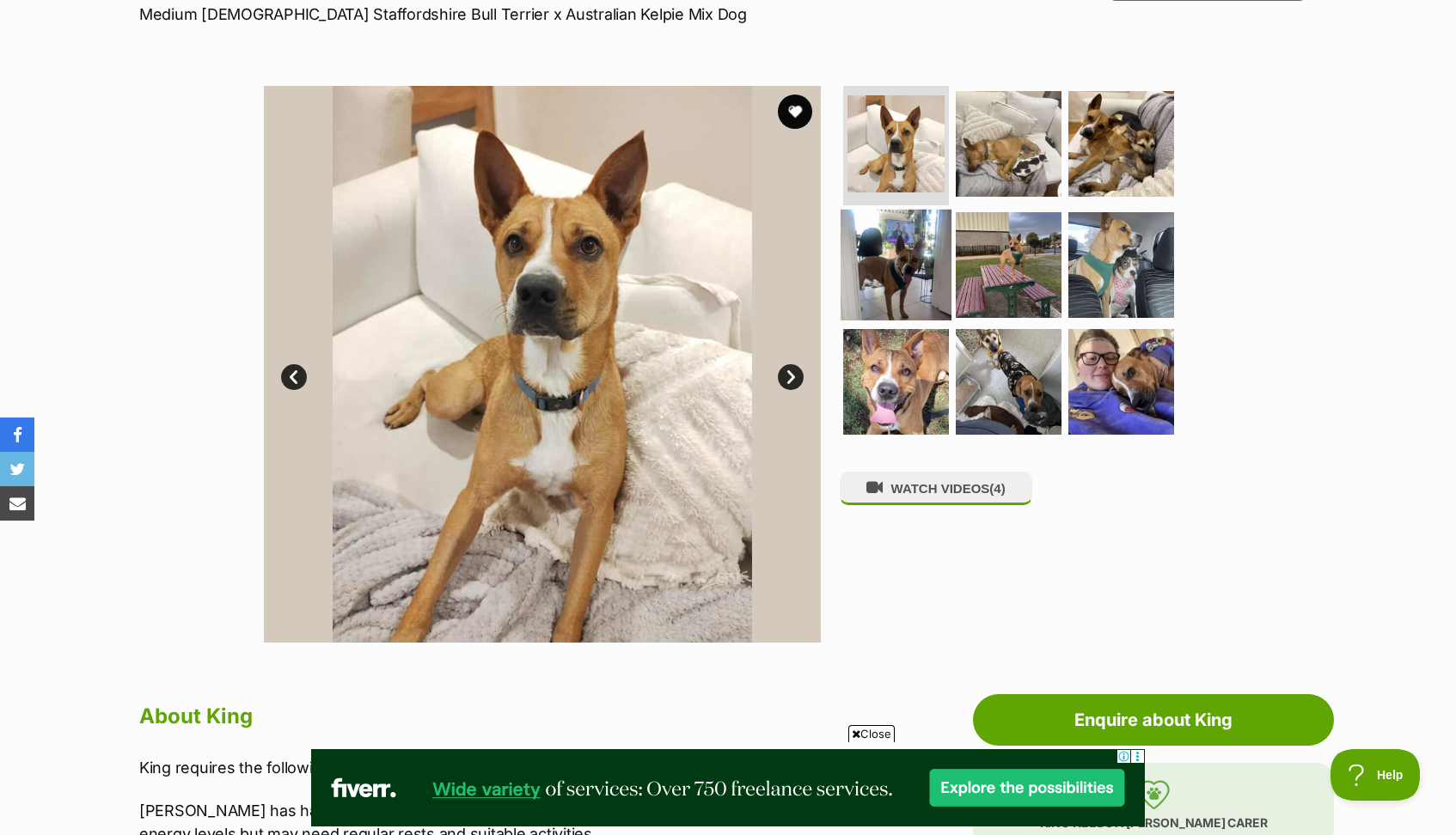
click at [891, 253] on img at bounding box center [895, 265] width 111 height 111
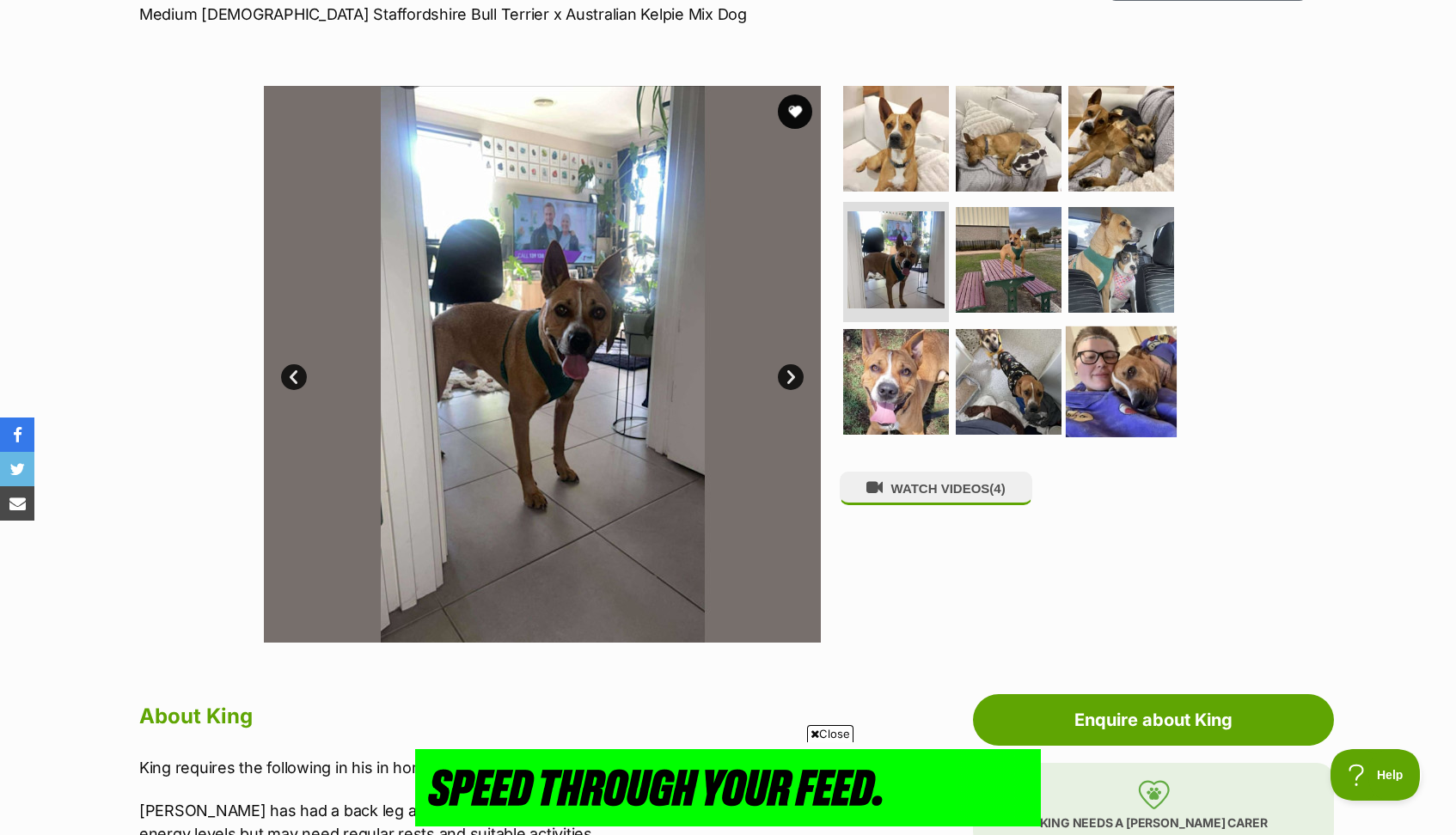
scroll to position [0, 0]
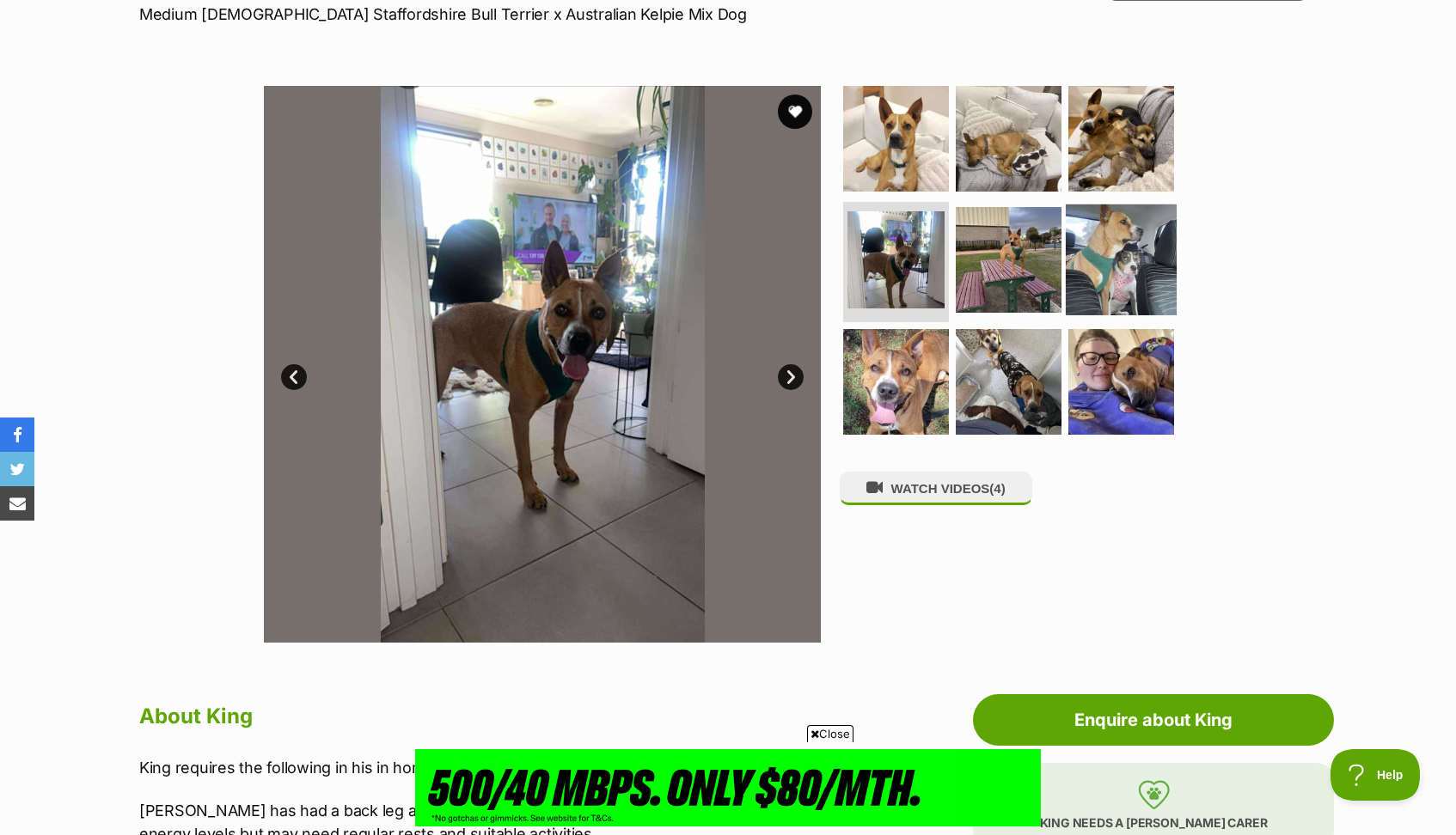
click at [1115, 244] on img at bounding box center [1121, 259] width 111 height 111
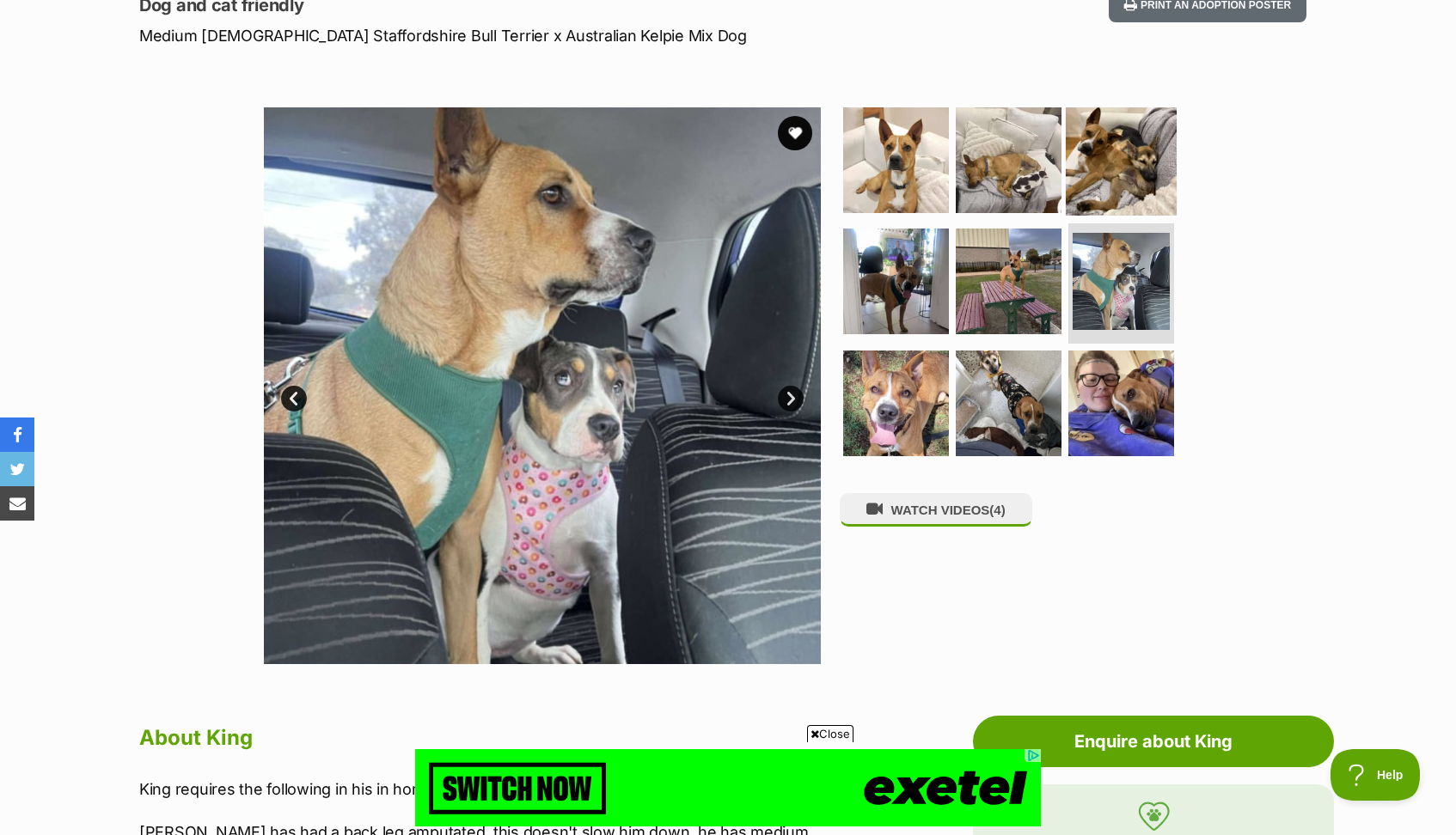
scroll to position [206, 0]
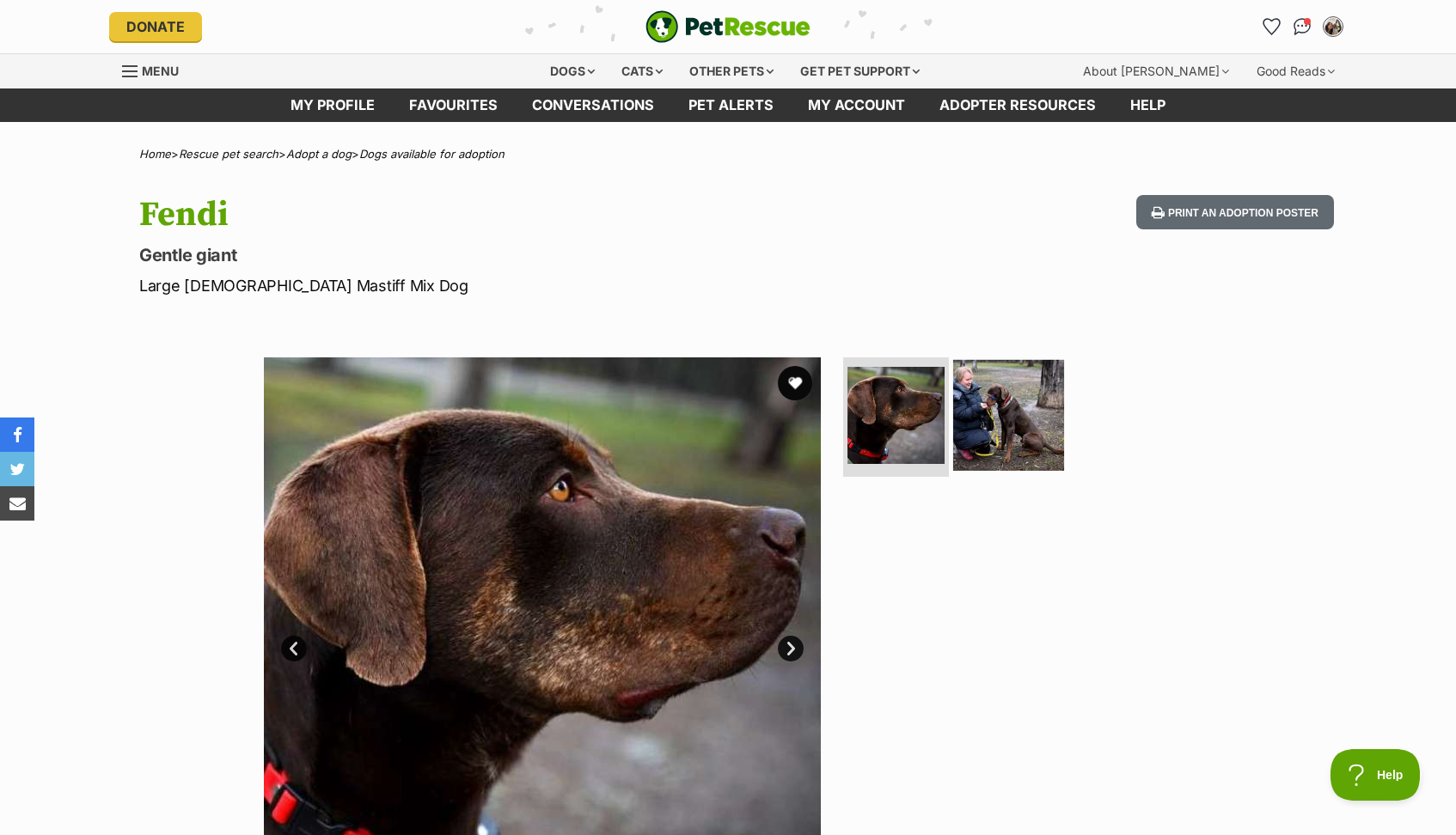
click at [993, 439] on img at bounding box center [1008, 414] width 111 height 111
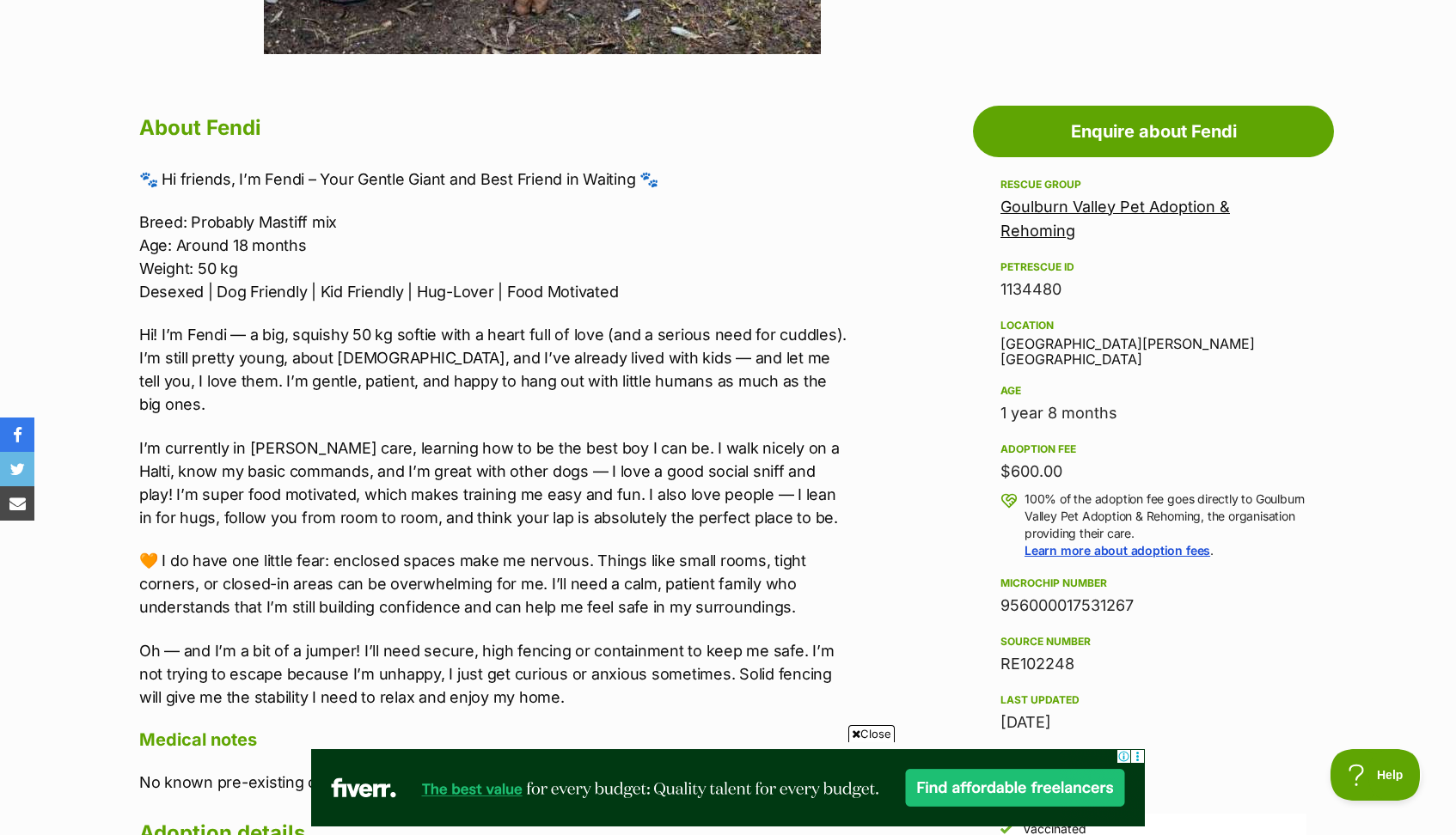
scroll to position [860, 0]
click at [862, 732] on span "Close" at bounding box center [871, 733] width 47 height 17
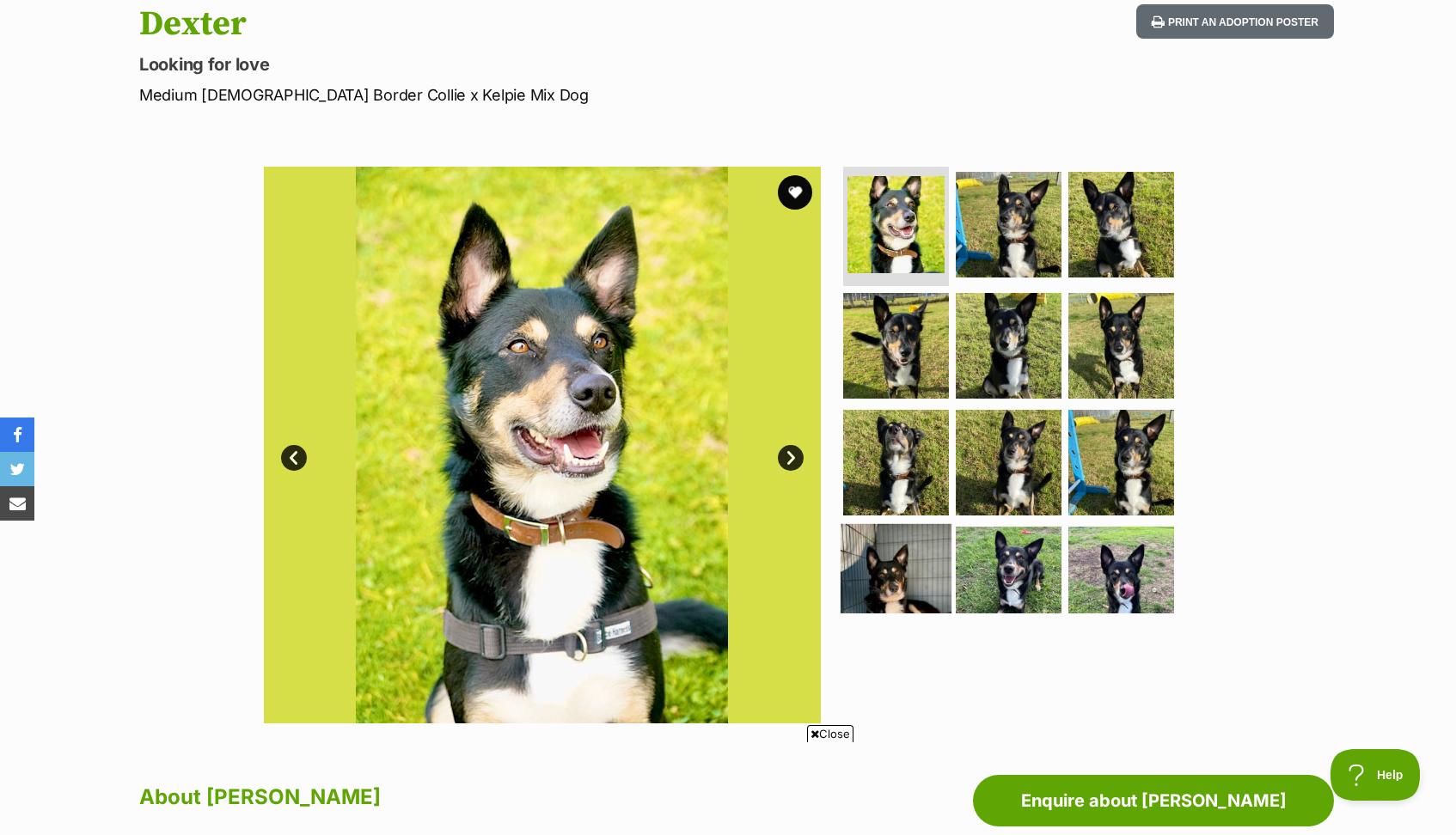
click at [888, 546] on img at bounding box center [895, 579] width 111 height 111
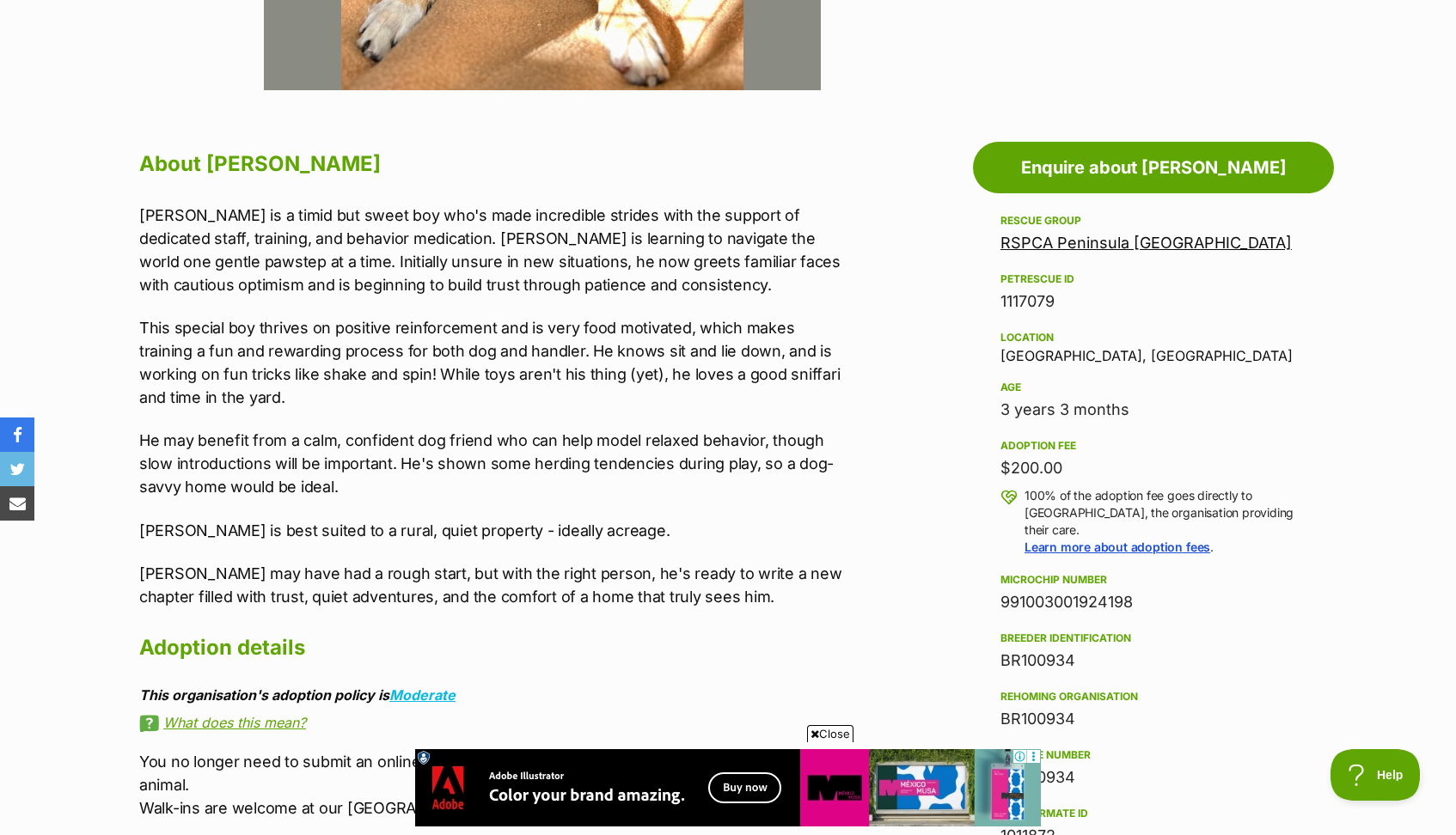
scroll to position [829, 0]
